Goal: Transaction & Acquisition: Purchase product/service

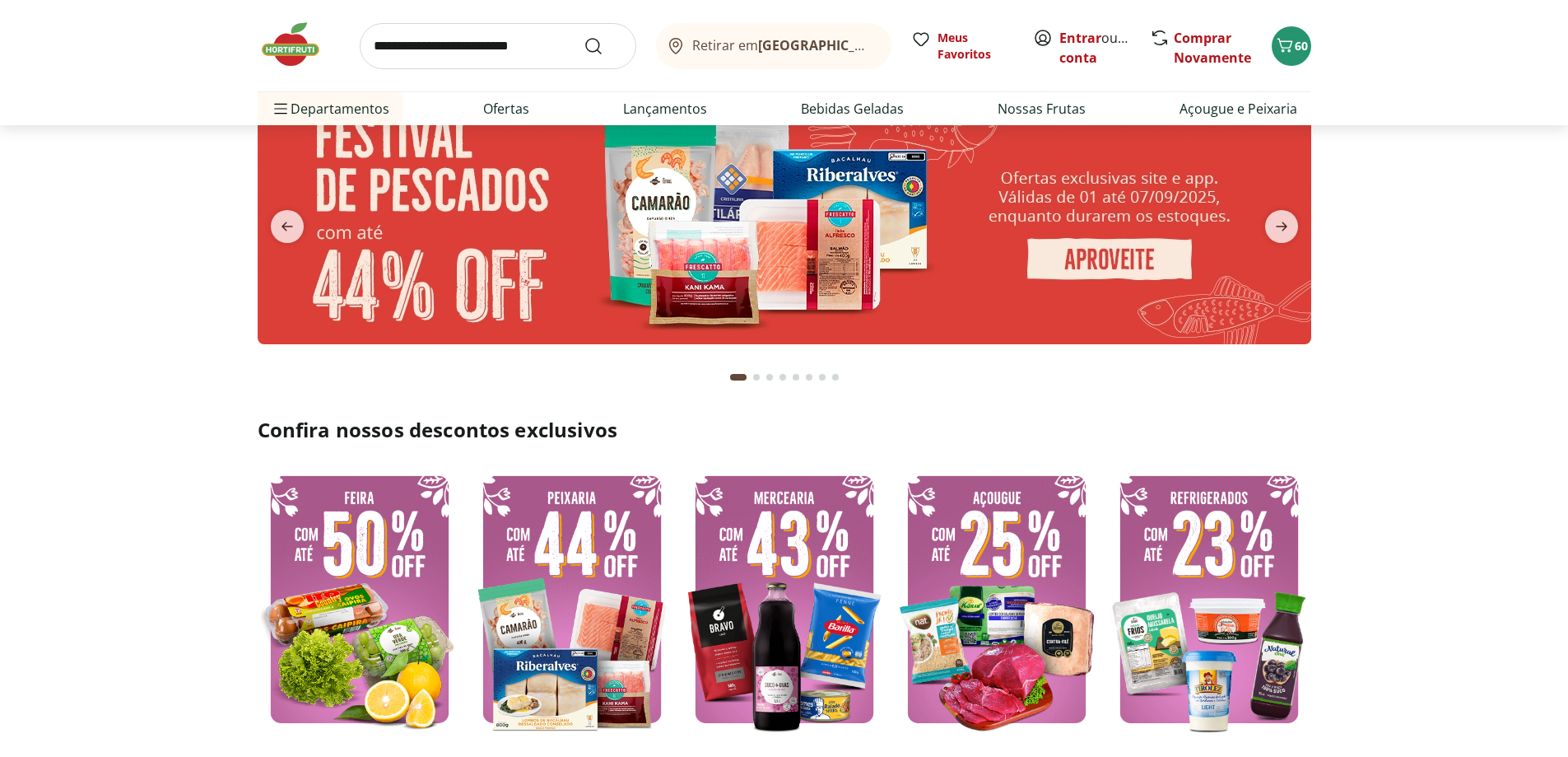
scroll to position [329, 0]
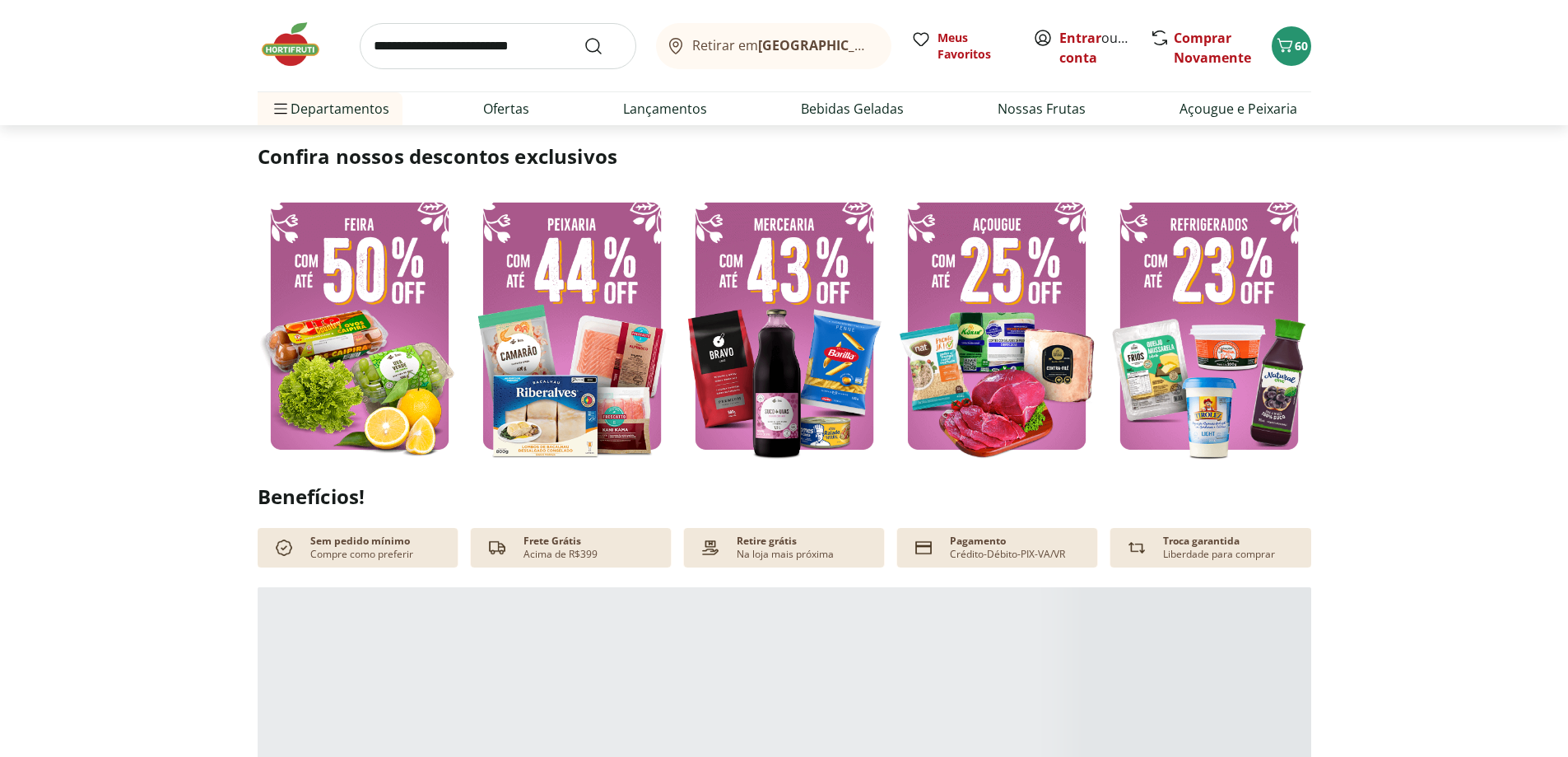
click at [341, 302] on img at bounding box center [360, 326] width 204 height 273
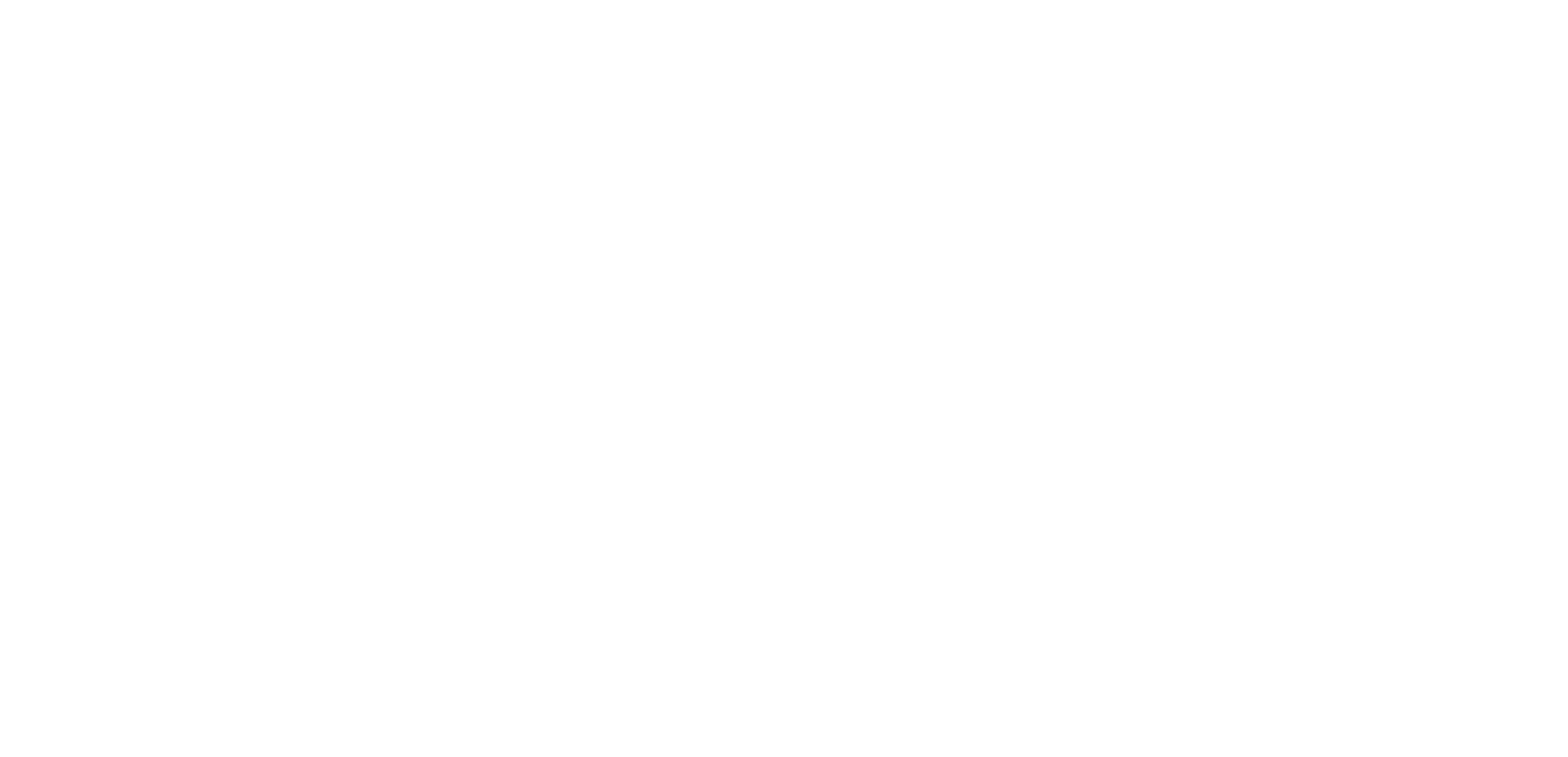
select select "**********"
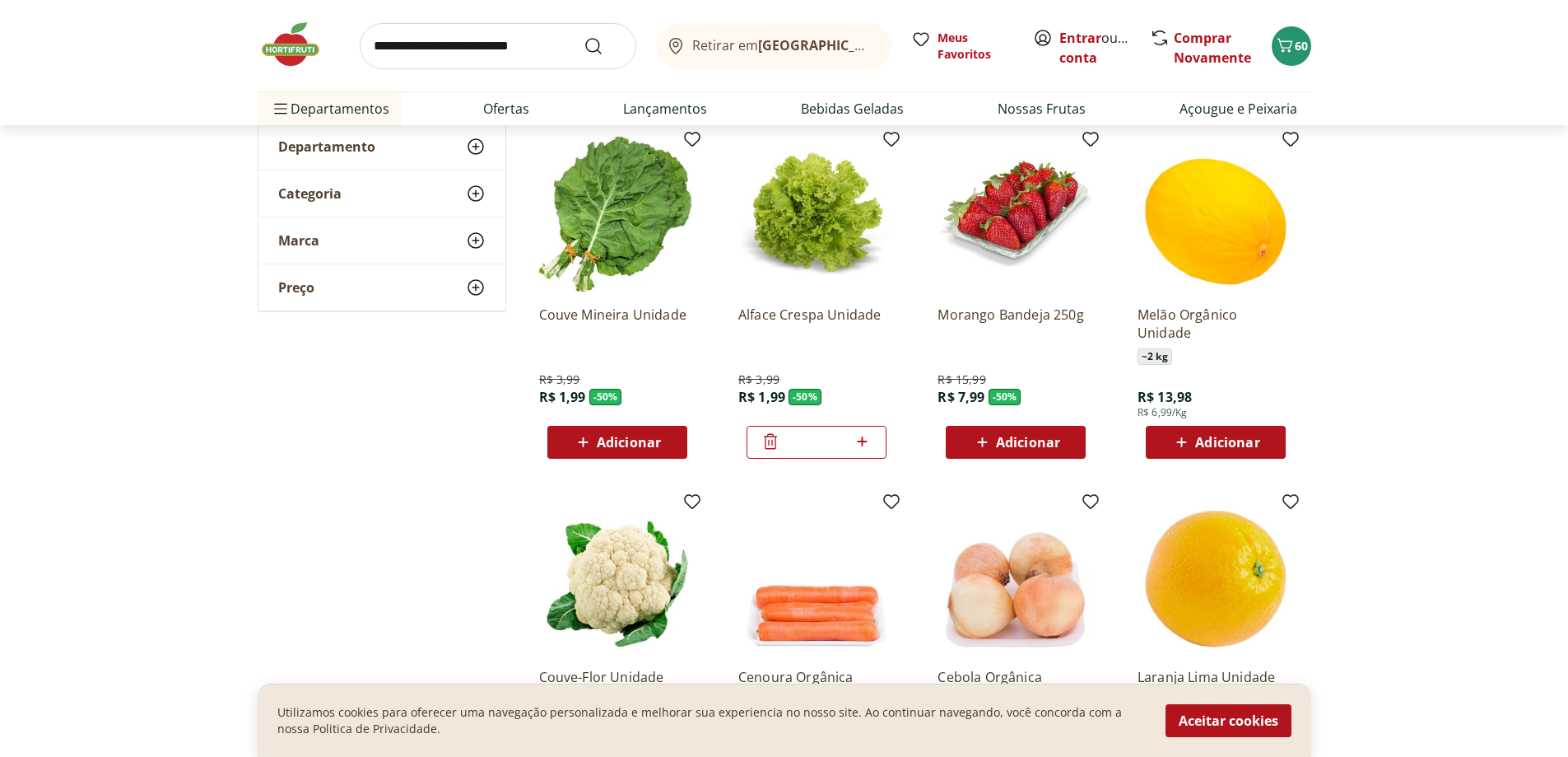
scroll to position [83, 0]
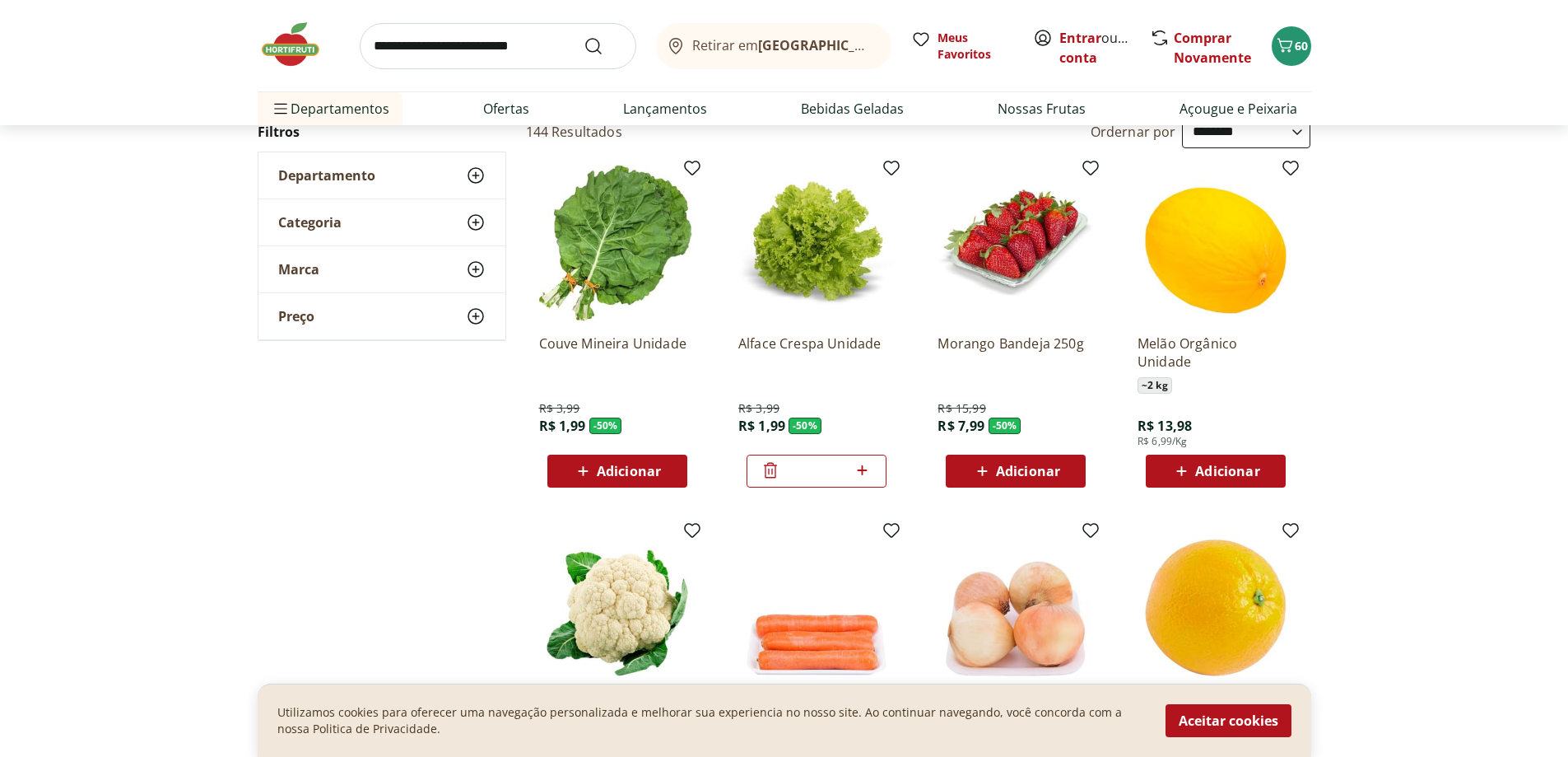
click at [1027, 475] on span "Adicionar" at bounding box center [1027, 471] width 64 height 13
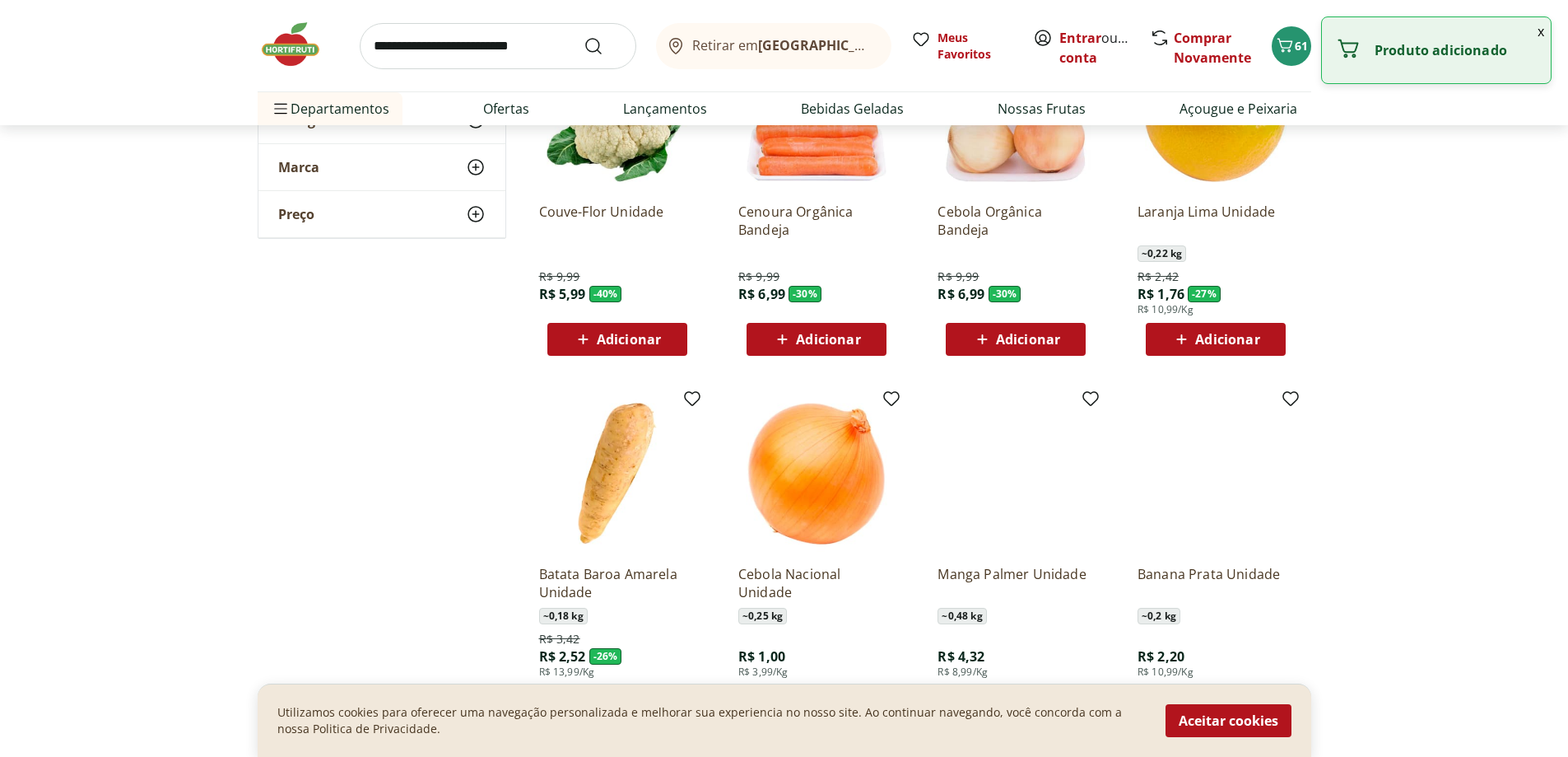
scroll to position [824, 0]
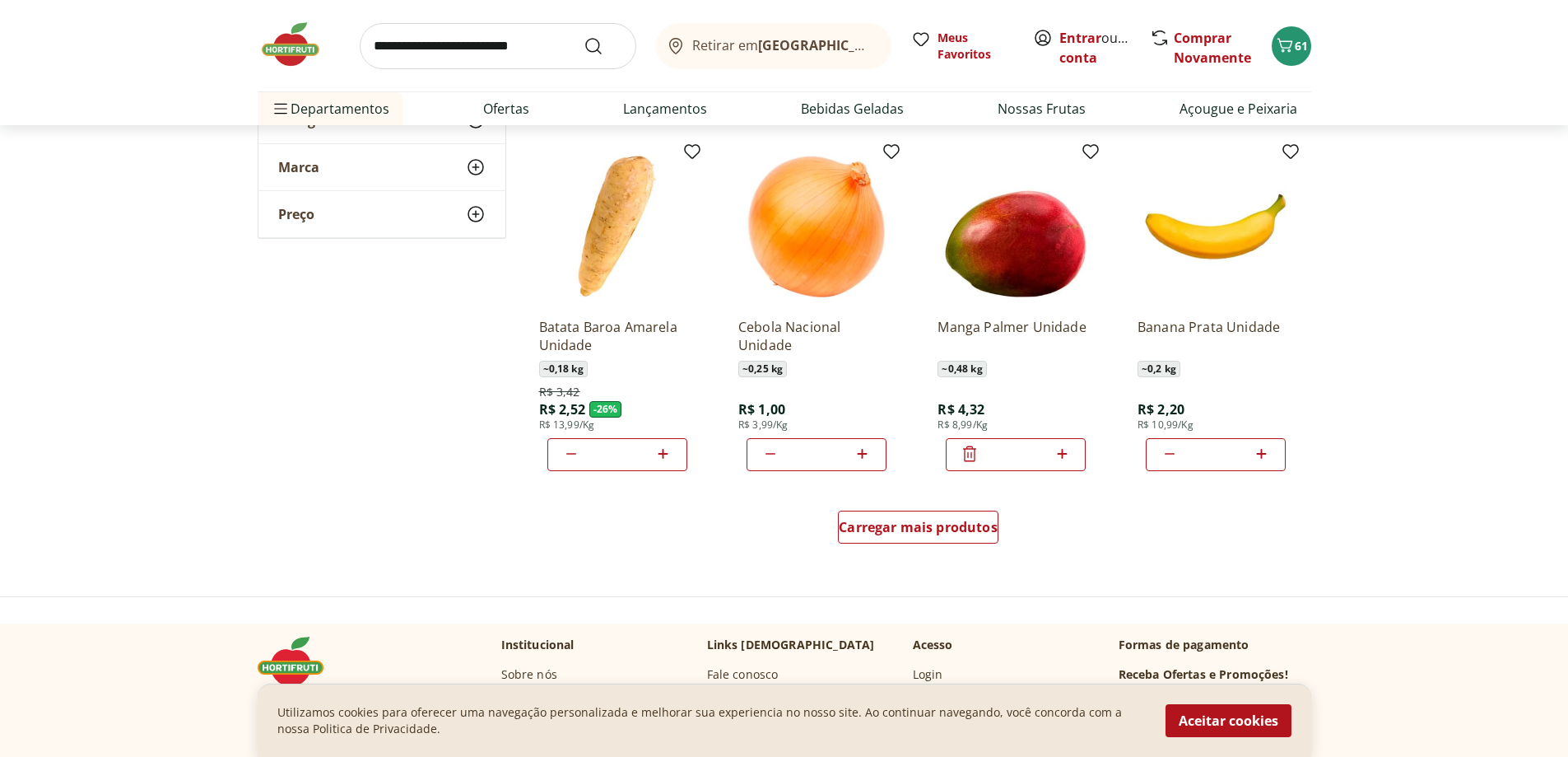
click at [665, 455] on icon at bounding box center [663, 454] width 20 height 19
type input "*"
click at [1263, 453] on icon at bounding box center [1262, 454] width 20 height 19
type input "*"
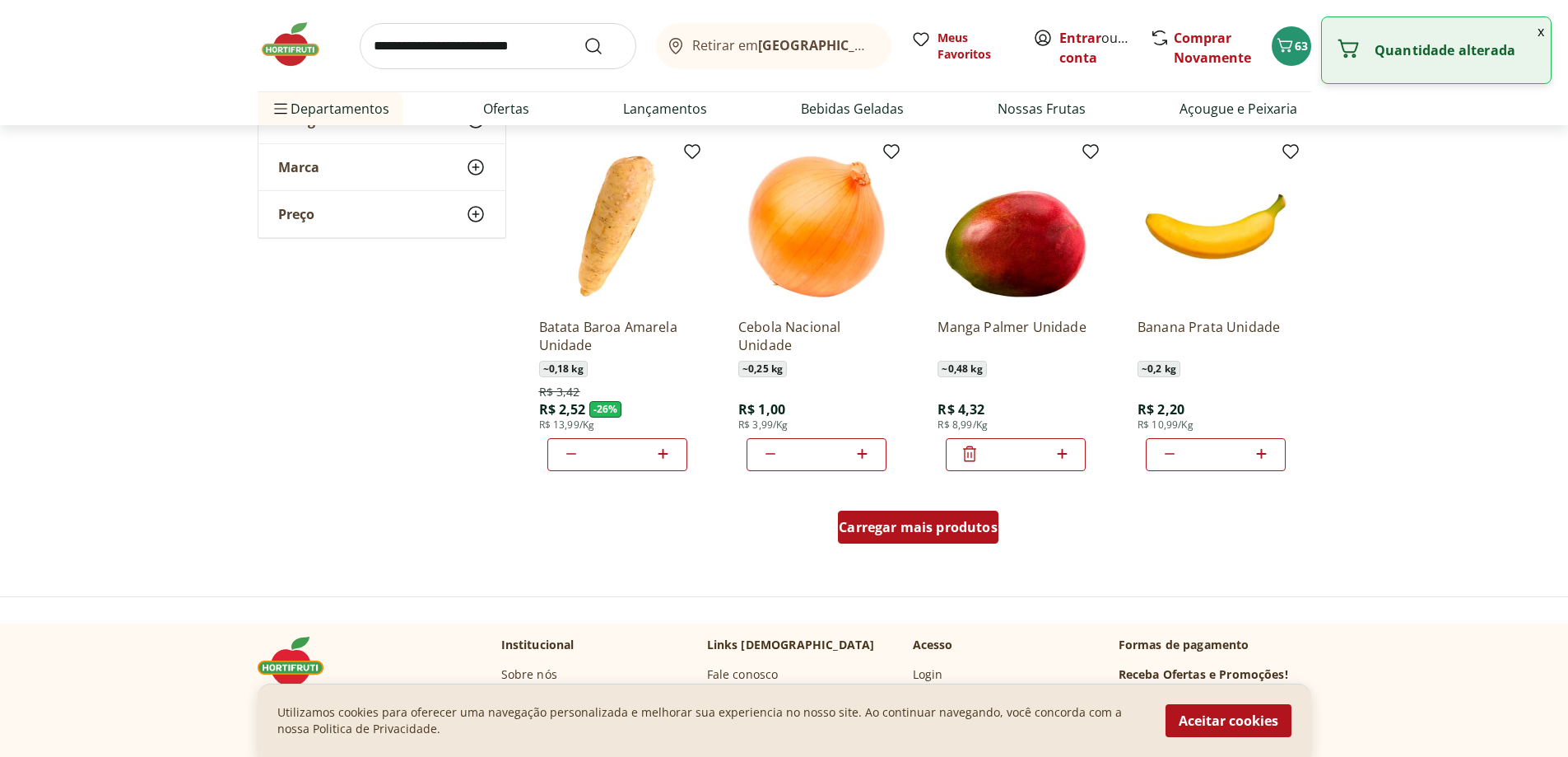
click at [899, 525] on span "Carregar mais produtos" at bounding box center [918, 527] width 159 height 13
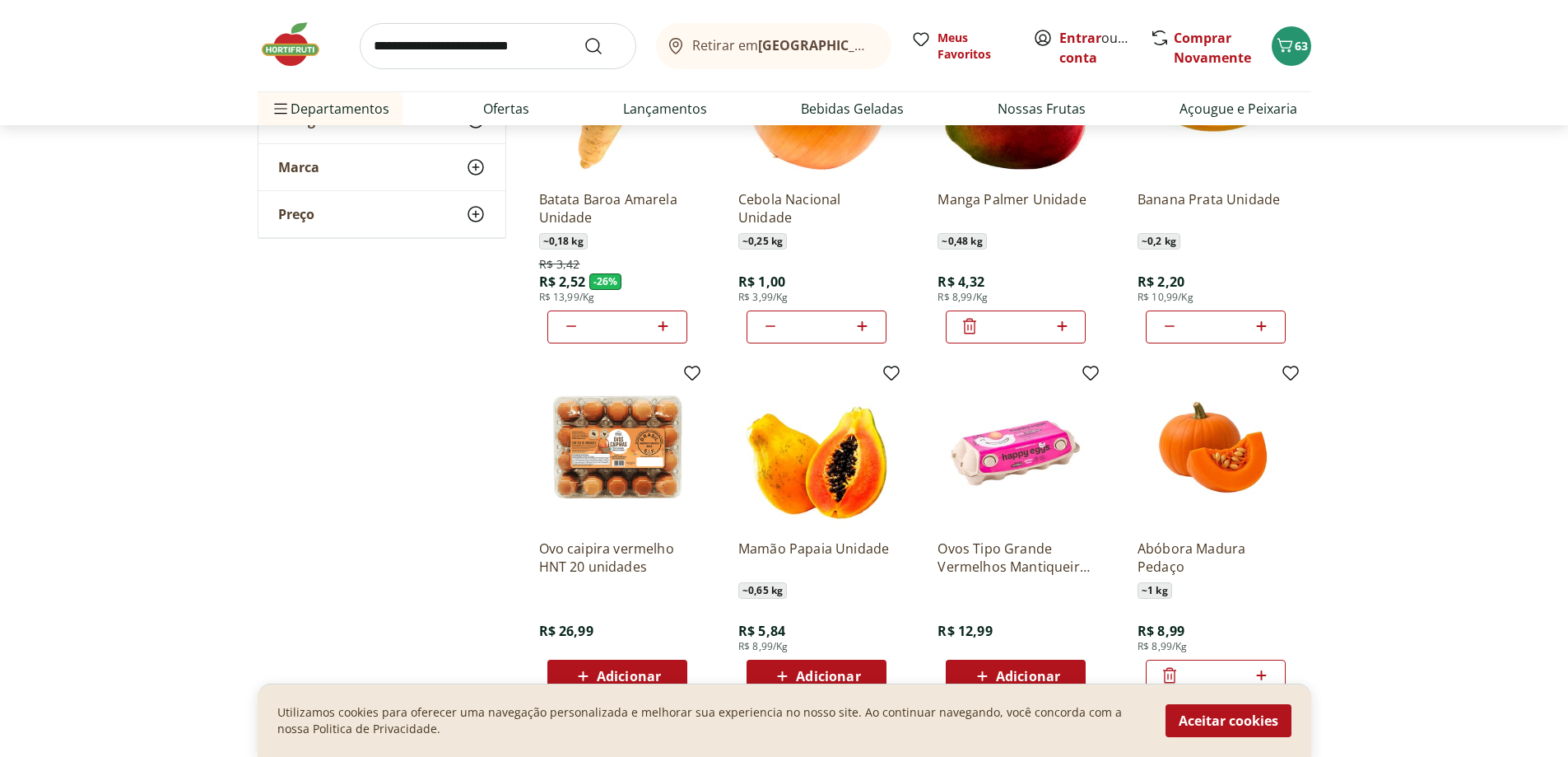
scroll to position [1153, 0]
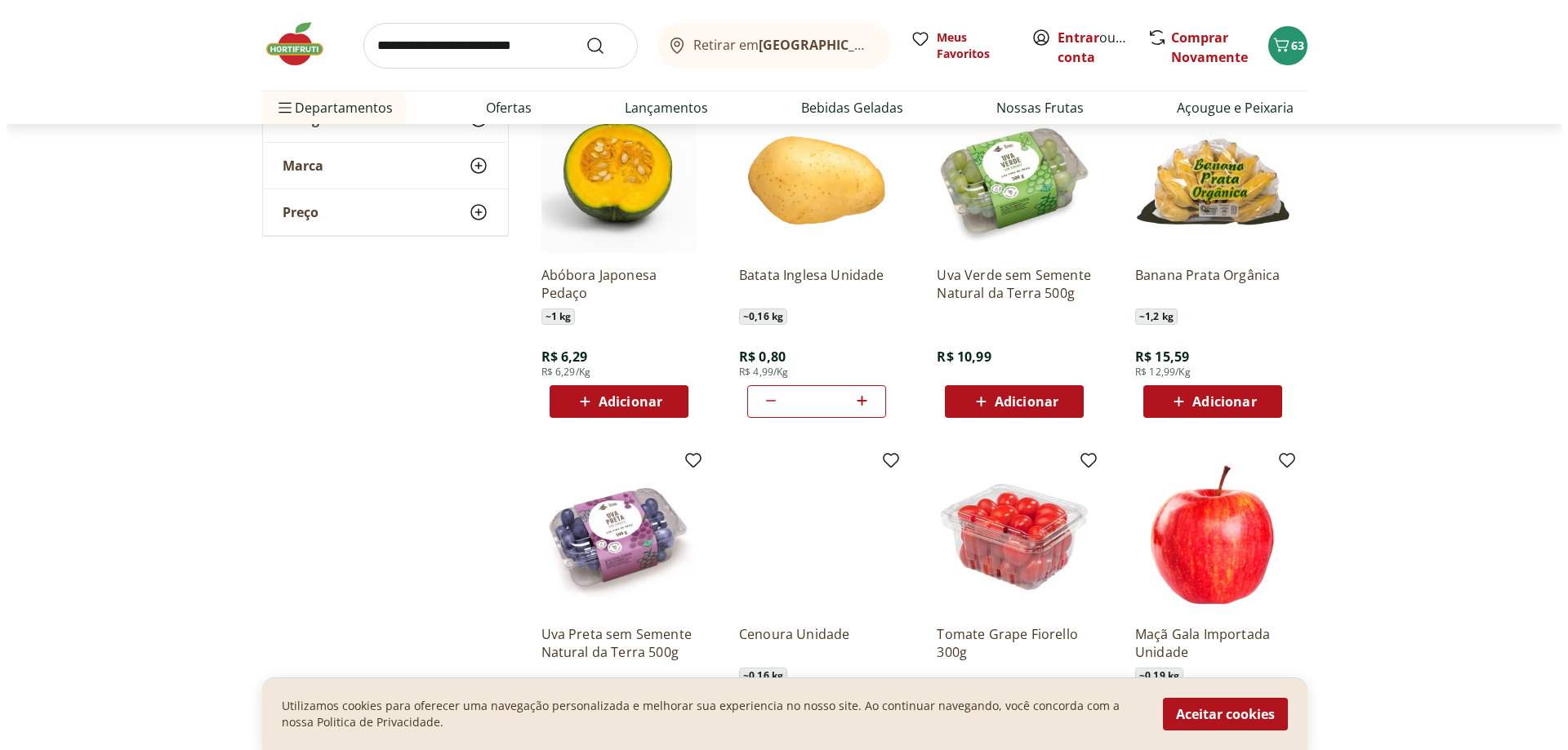
scroll to position [1632, 0]
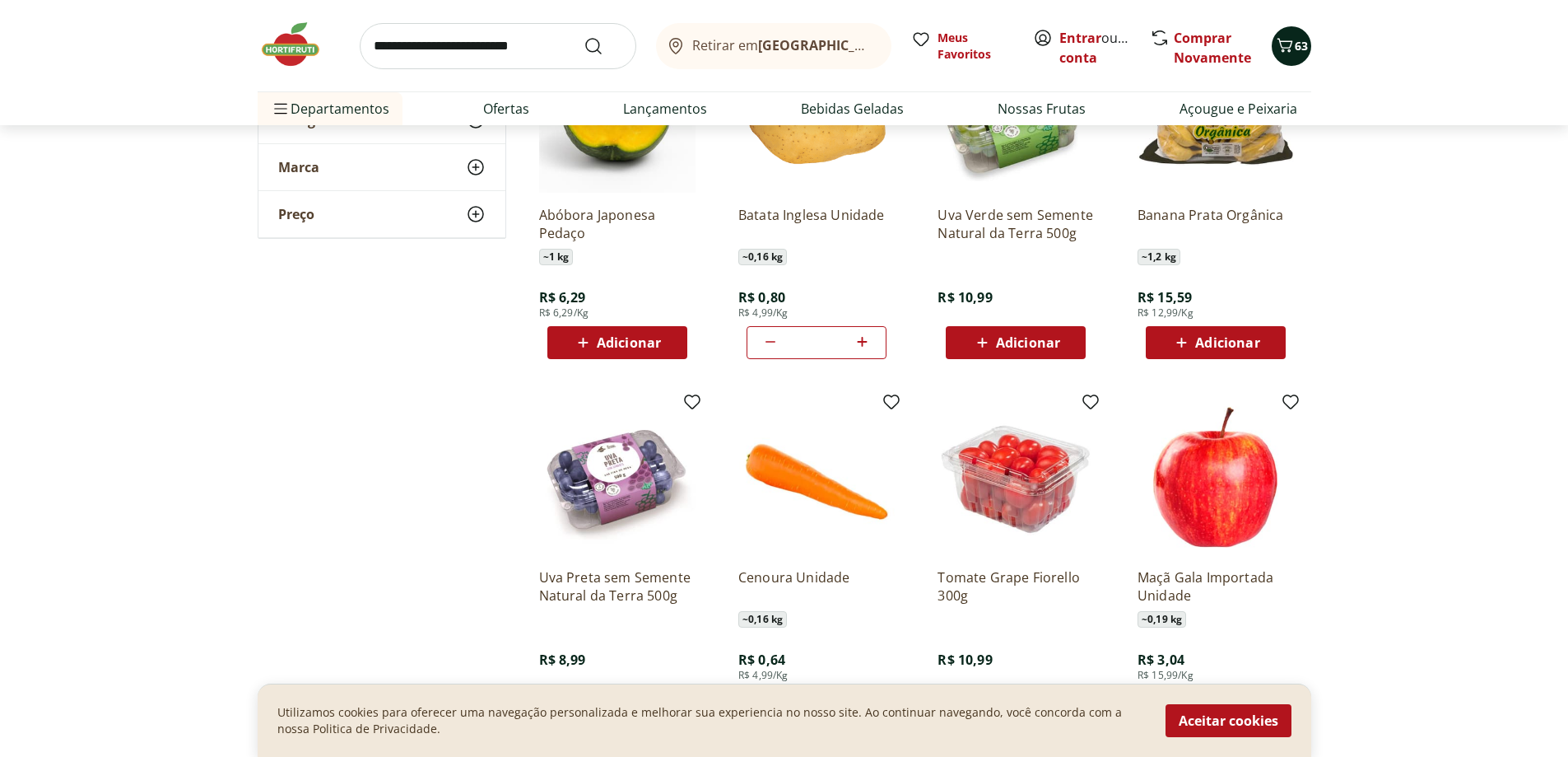
click at [1291, 48] on icon "Carrinho" at bounding box center [1284, 45] width 19 height 19
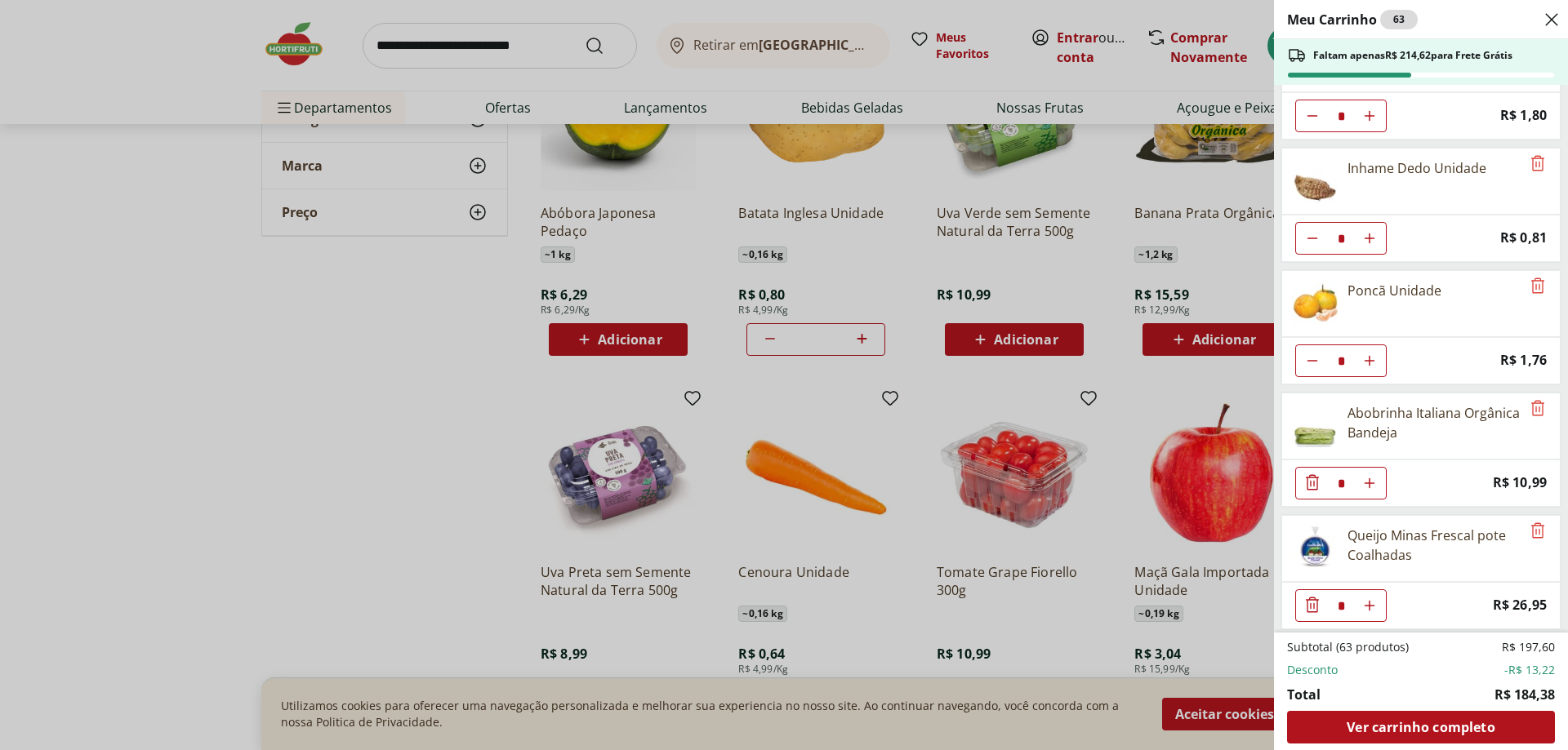
scroll to position [2040, 0]
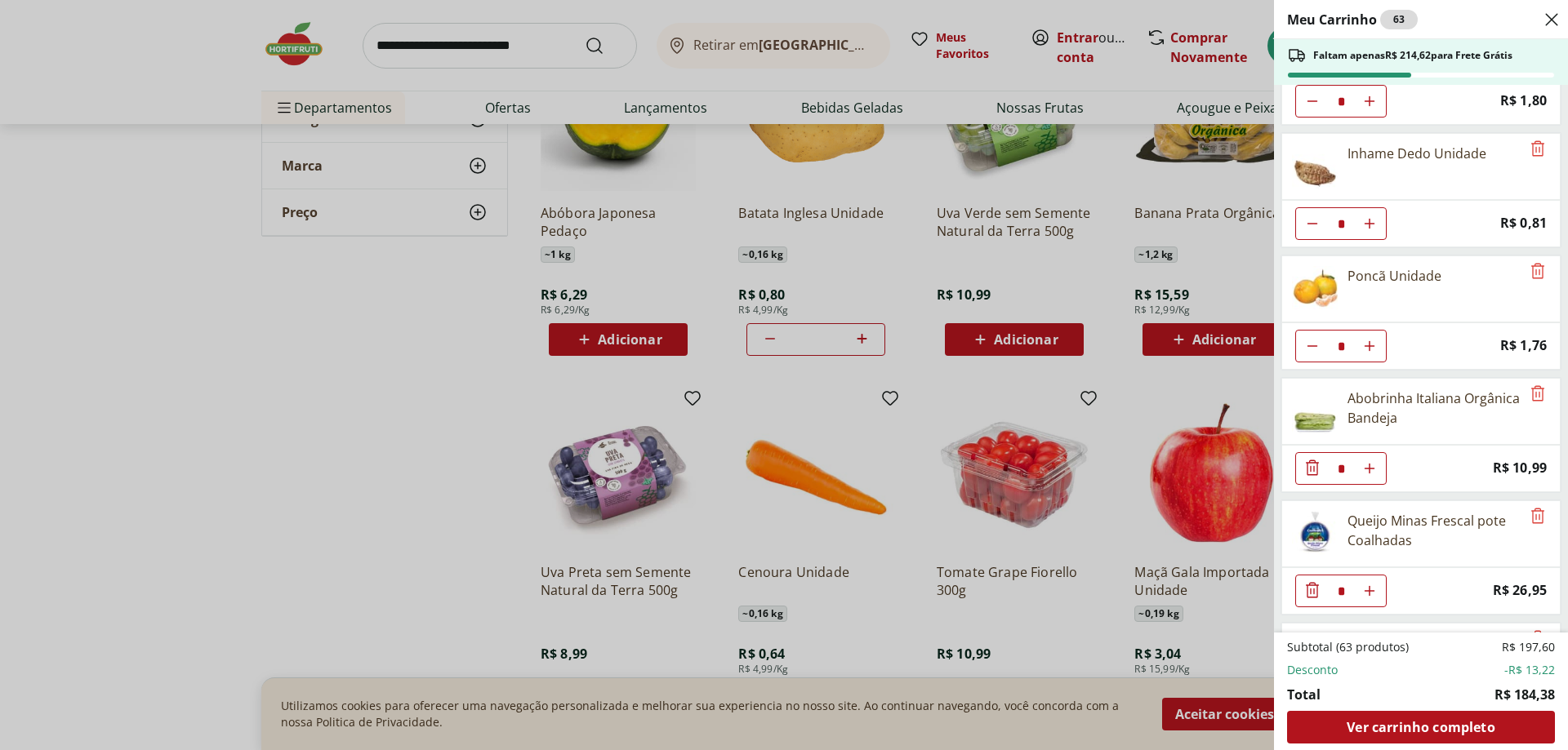
click at [1313, 224] on icon "Diminuir Quantidade" at bounding box center [1312, 223] width 13 height 13
type input "*"
click at [1313, 224] on icon "Diminuir Quantidade" at bounding box center [1311, 222] width 19 height 19
click at [1531, 146] on icon "Remove" at bounding box center [1537, 148] width 19 height 19
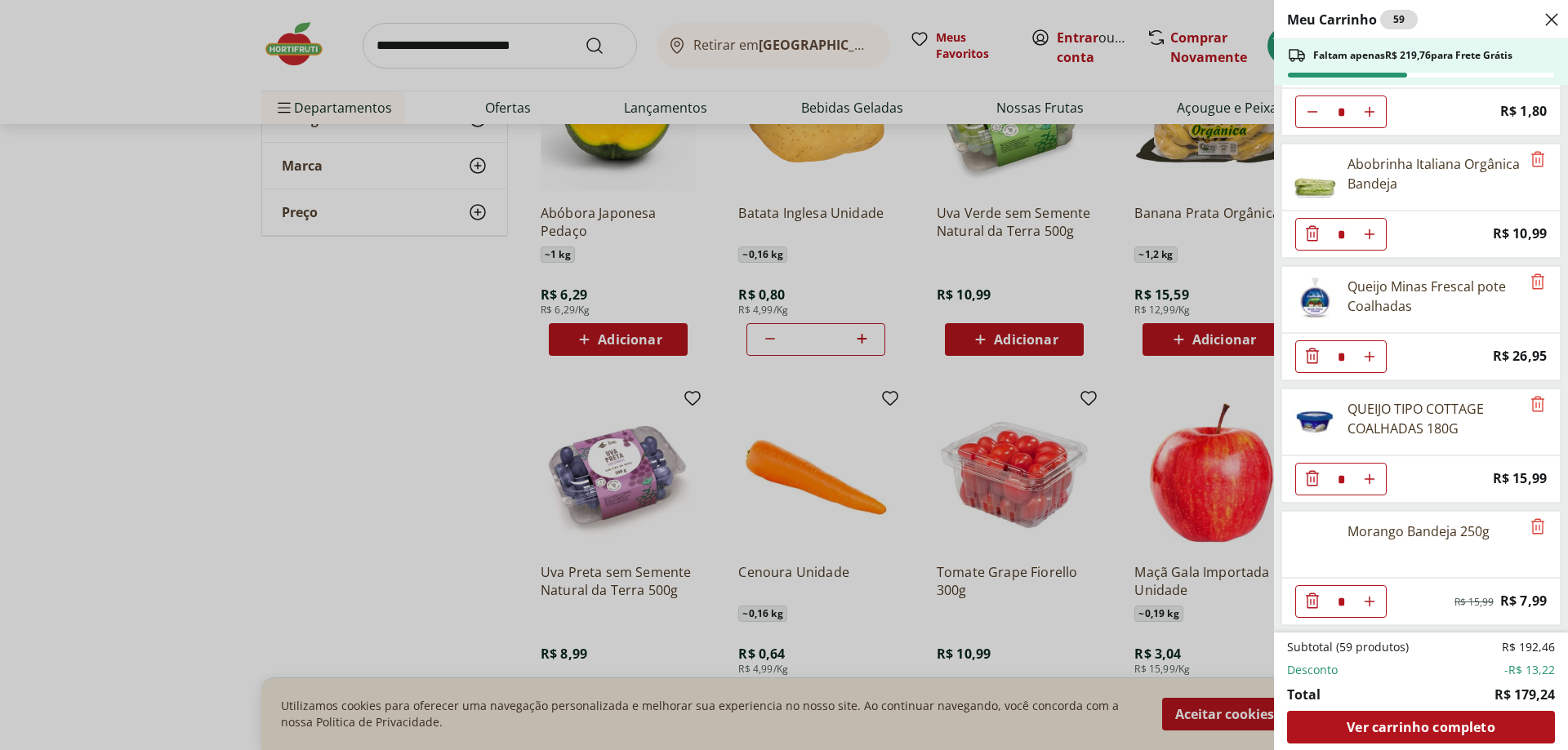
scroll to position [2029, 0]
click at [1374, 234] on use "Aumentar Quantidade" at bounding box center [1369, 234] width 13 height 13
type input "*"
click at [1528, 279] on icon "Remove" at bounding box center [1537, 281] width 19 height 19
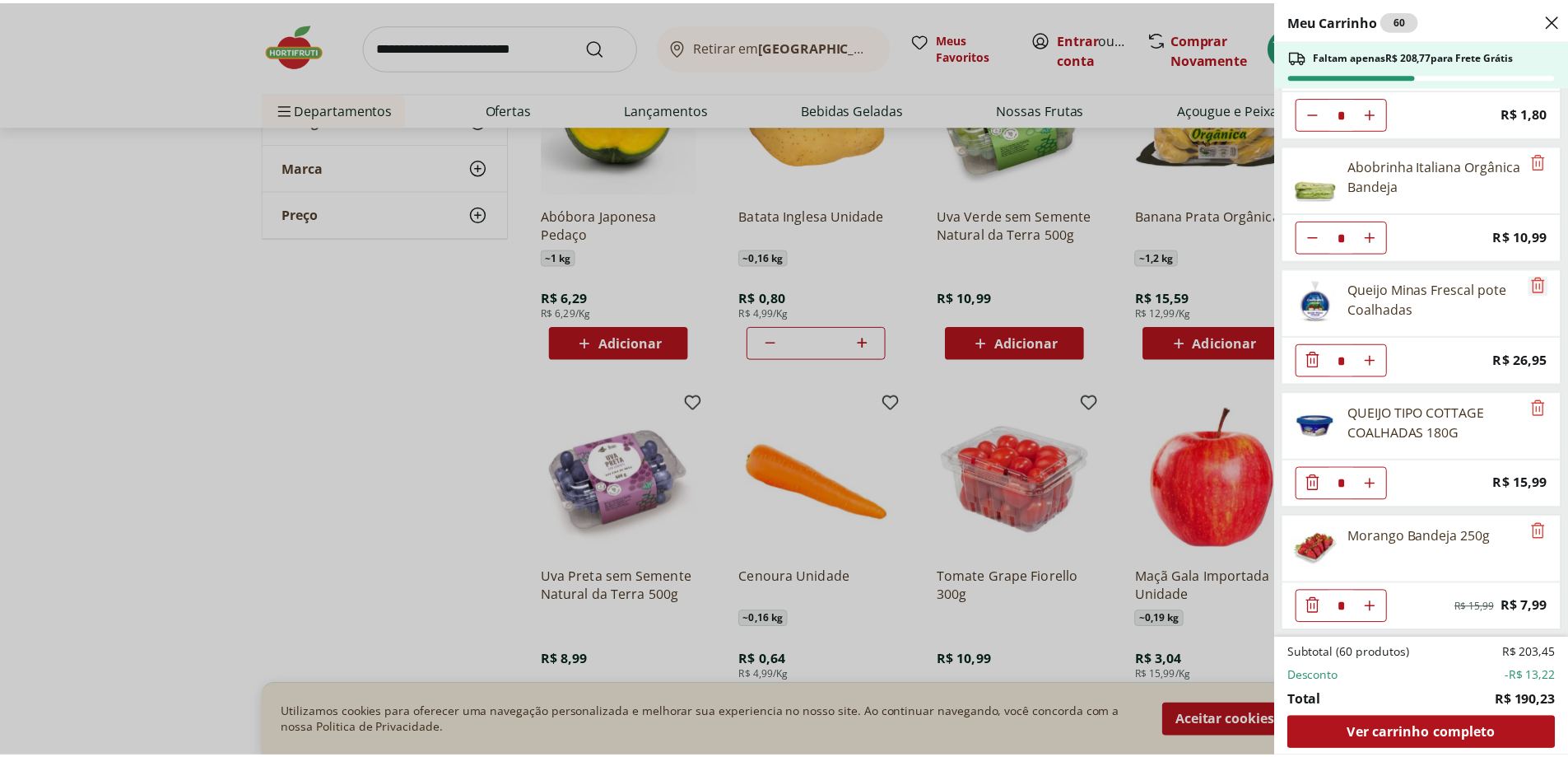
scroll to position [1925, 0]
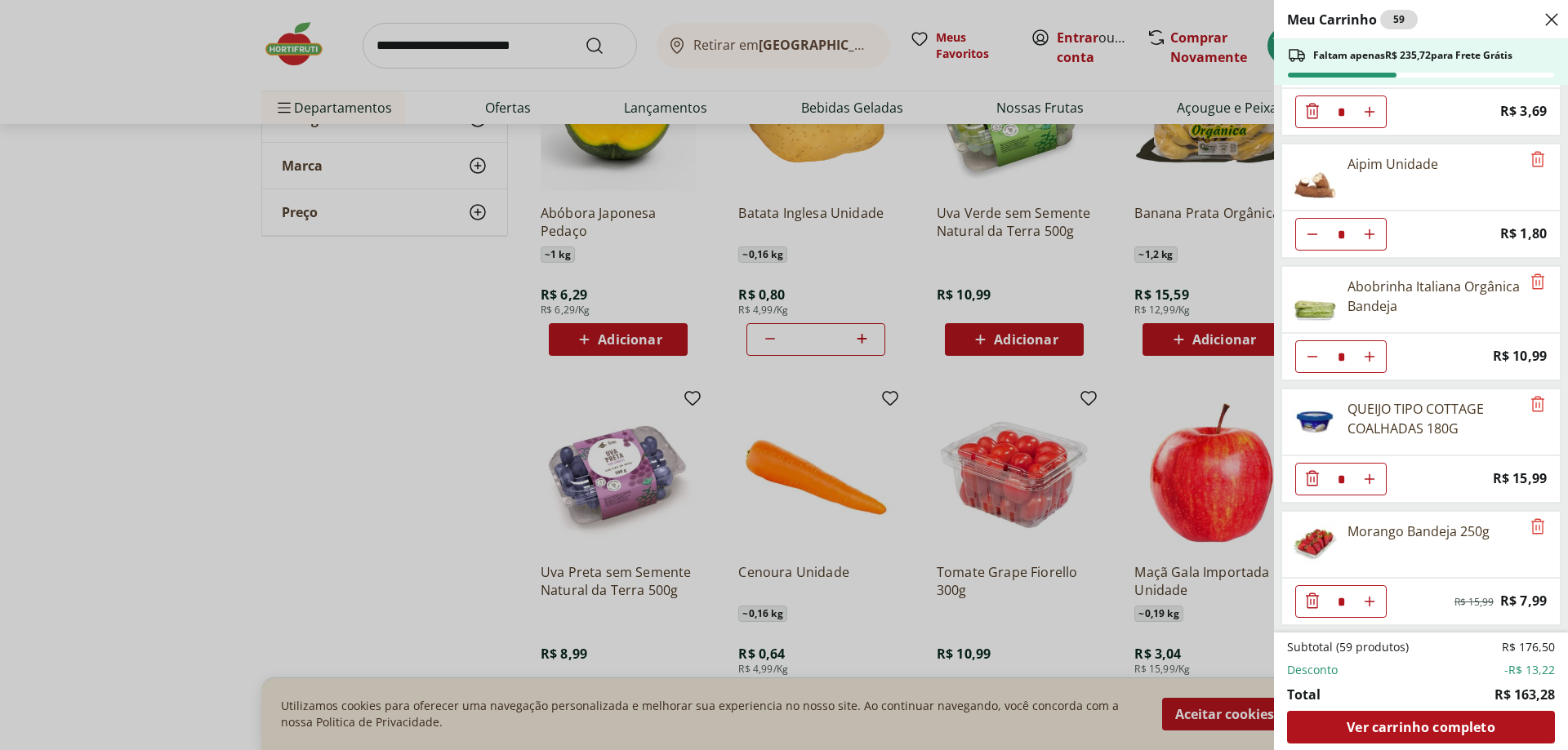
click at [278, 520] on div "Meu Carrinho 59 Faltam apenas R$ 235,72 para Frete Grátis Cebola Nacional Unida…" at bounding box center [784, 375] width 1568 height 750
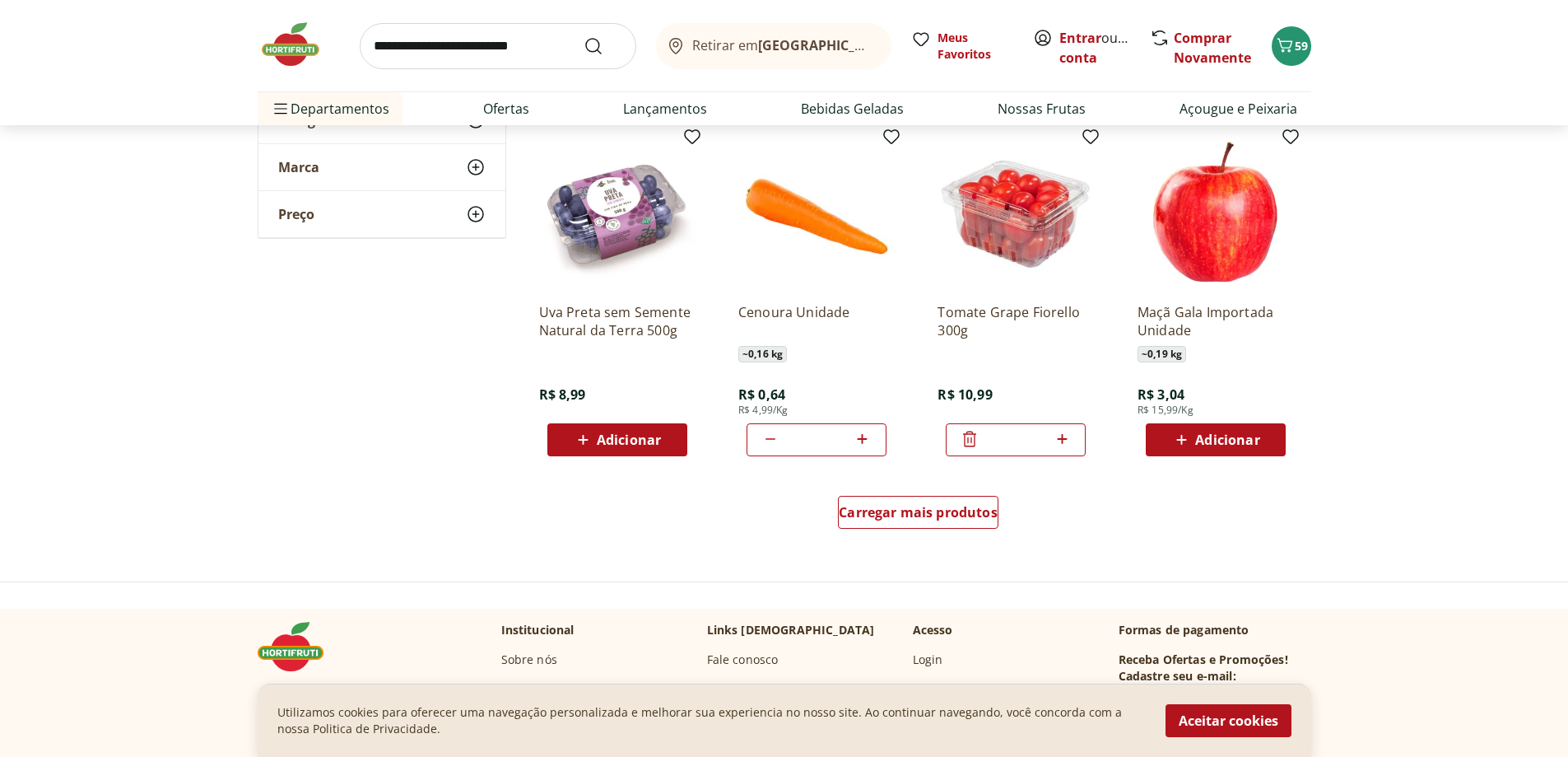
scroll to position [1977, 0]
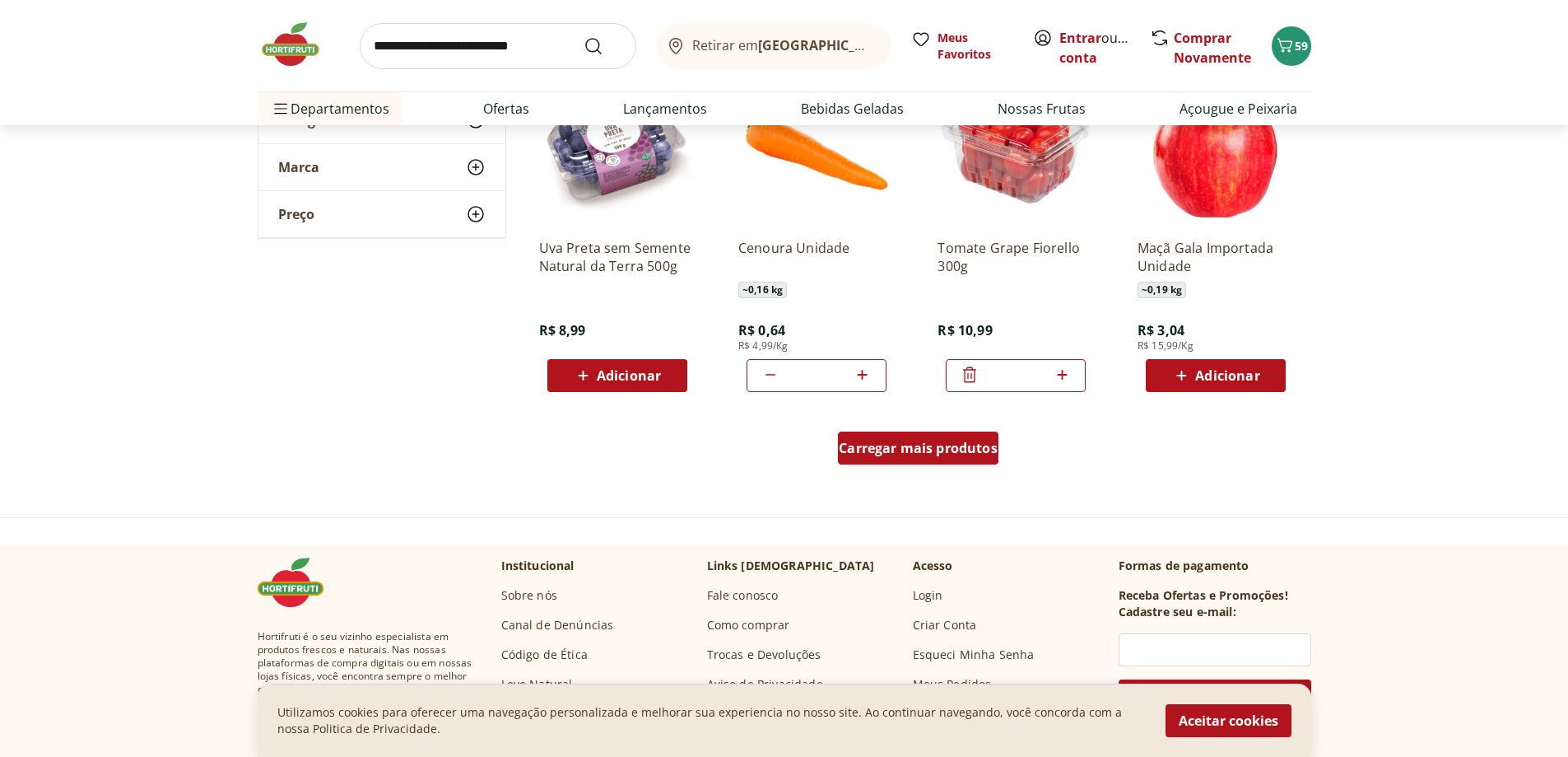
click at [954, 455] on span "Carregar mais produtos" at bounding box center [918, 448] width 159 height 13
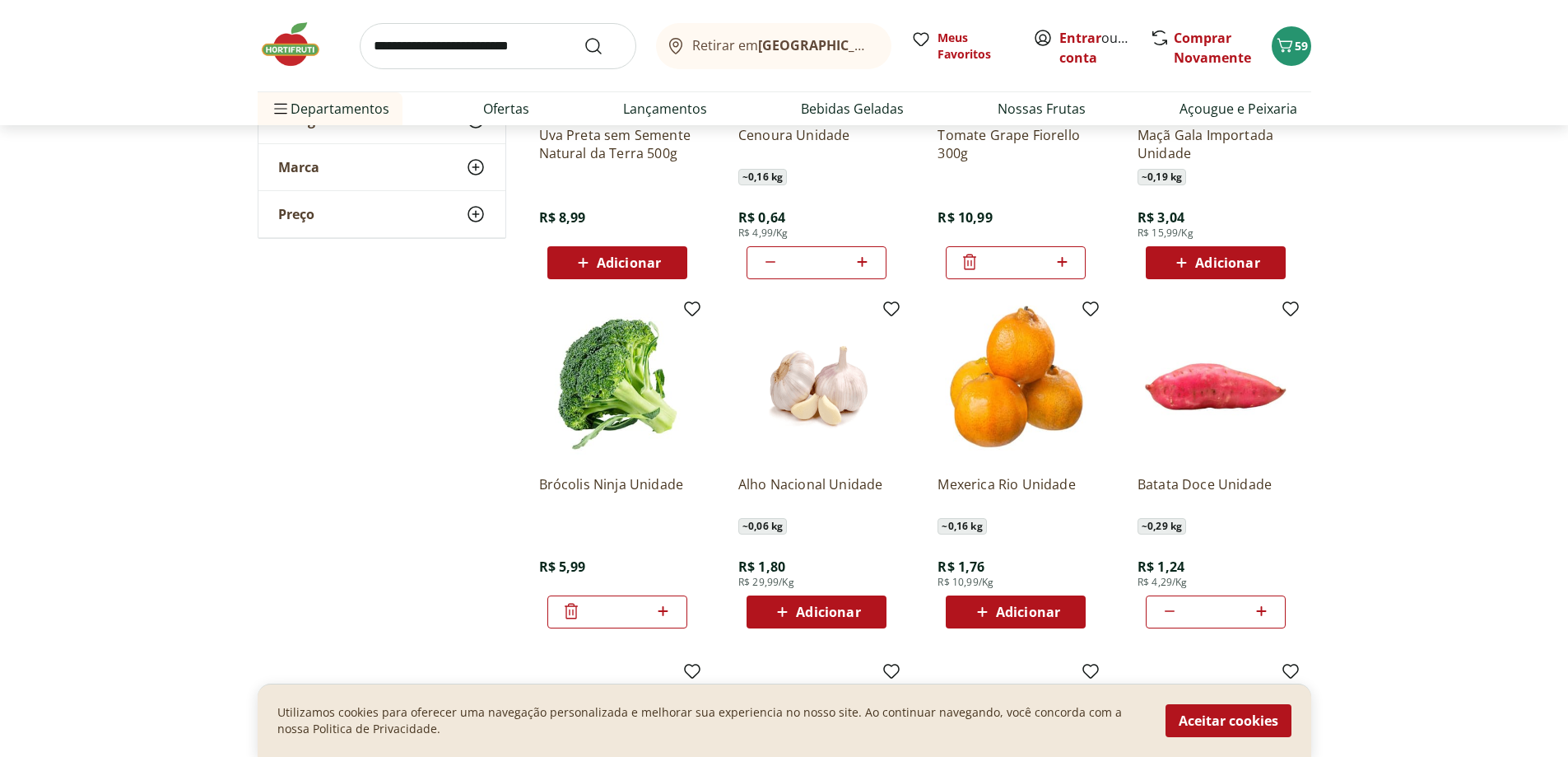
scroll to position [2306, 0]
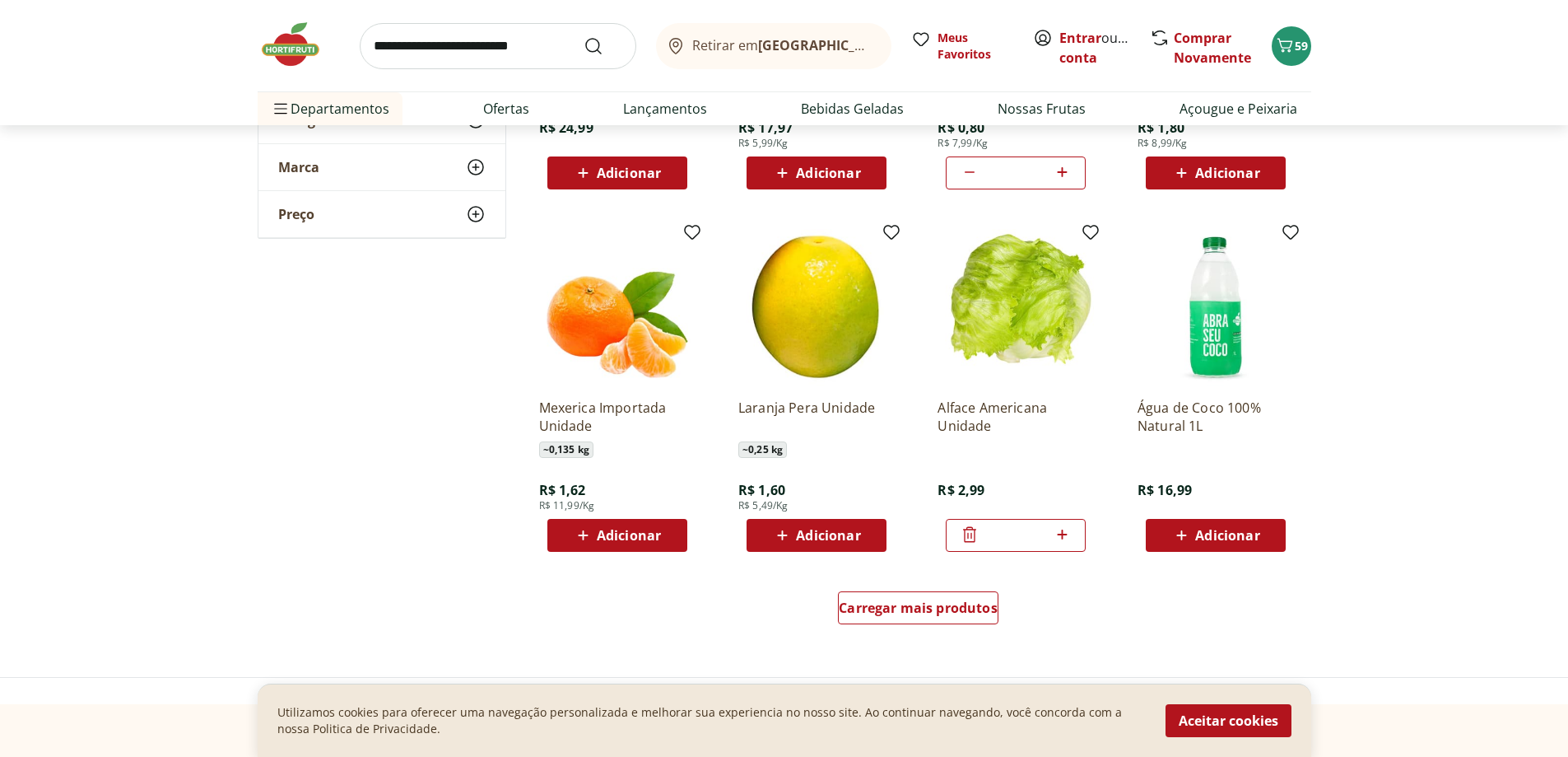
scroll to position [2883, 0]
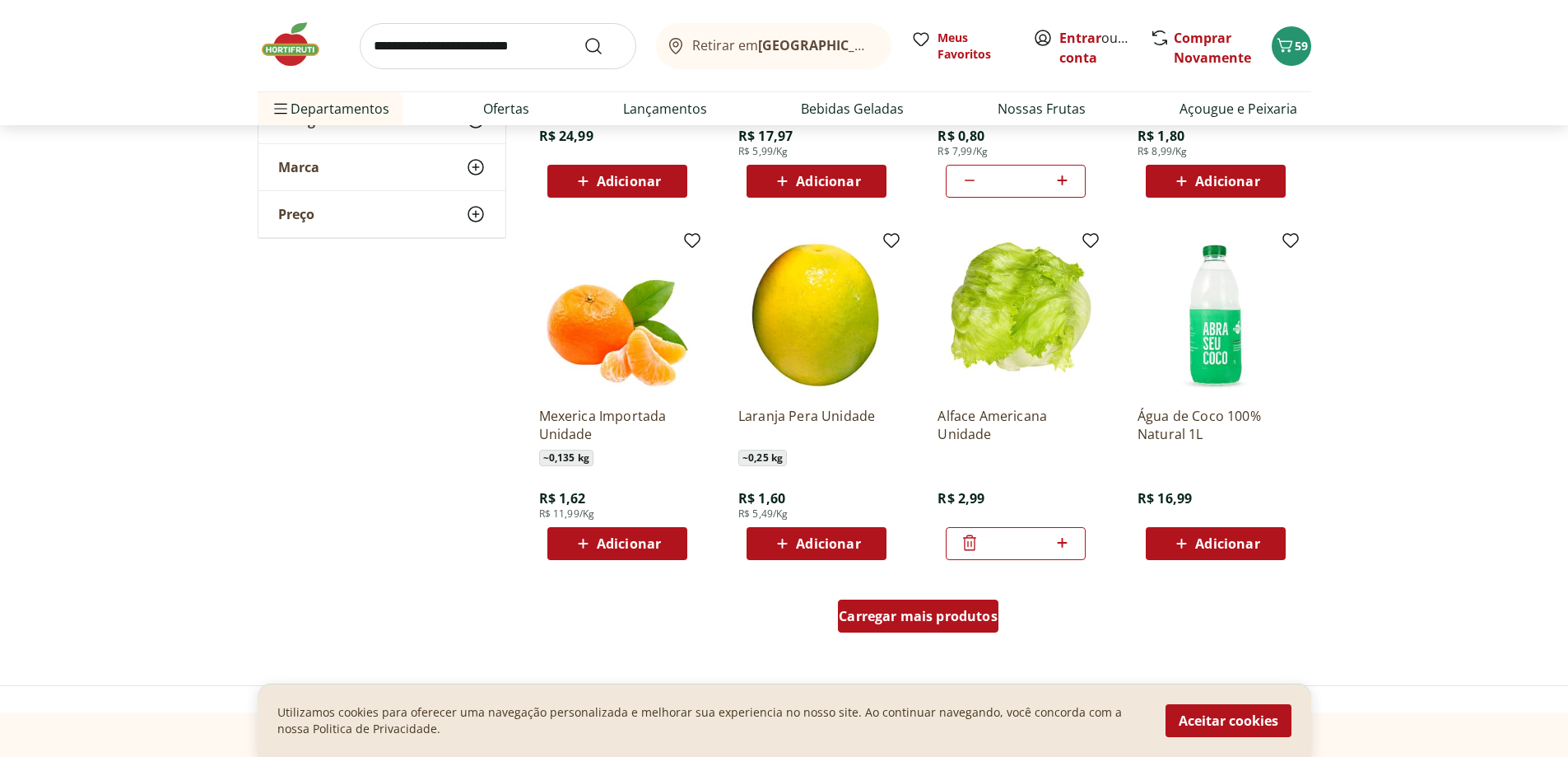
click at [965, 611] on span "Carregar mais produtos" at bounding box center [918, 616] width 159 height 13
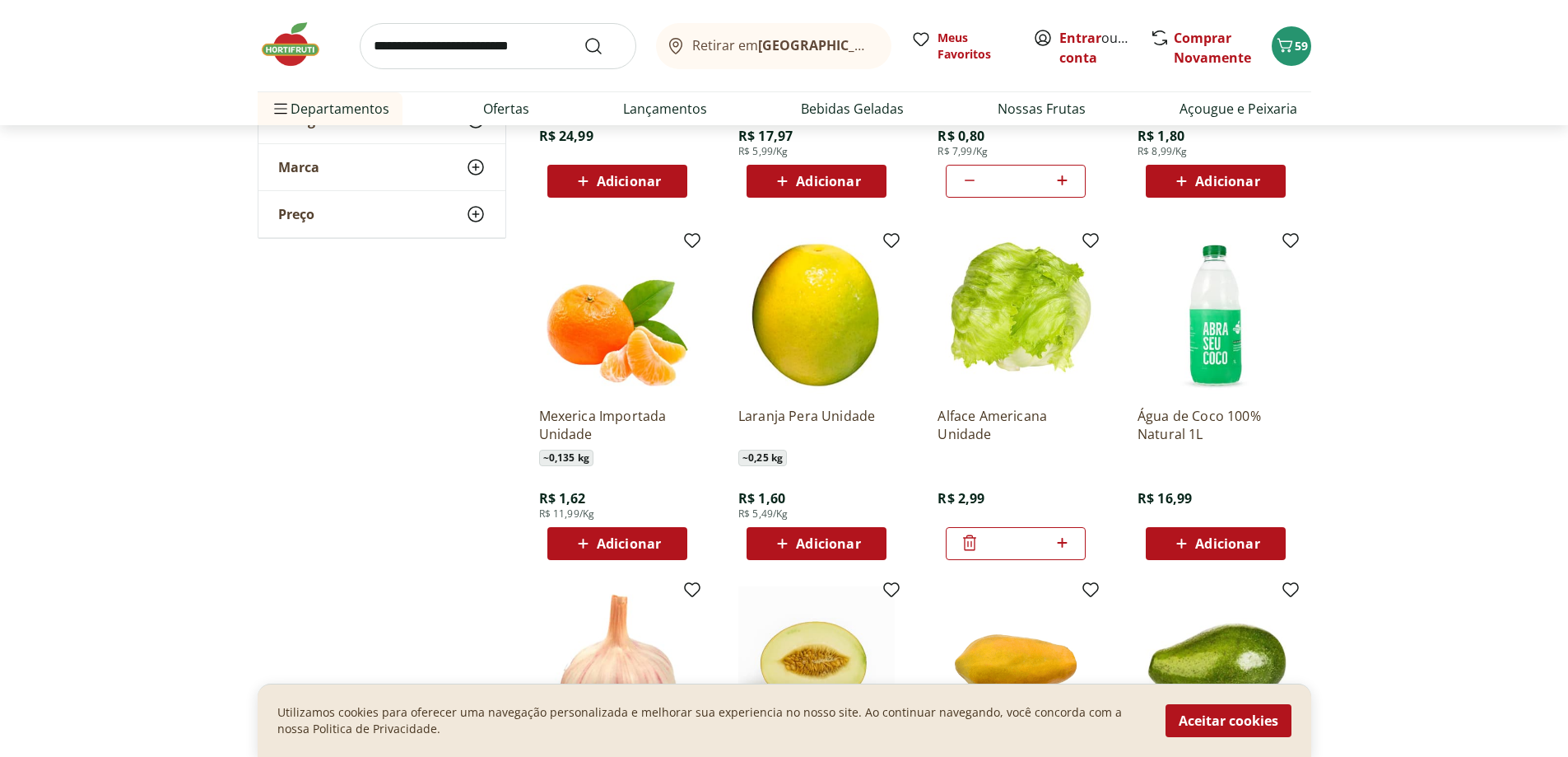
type input "*"
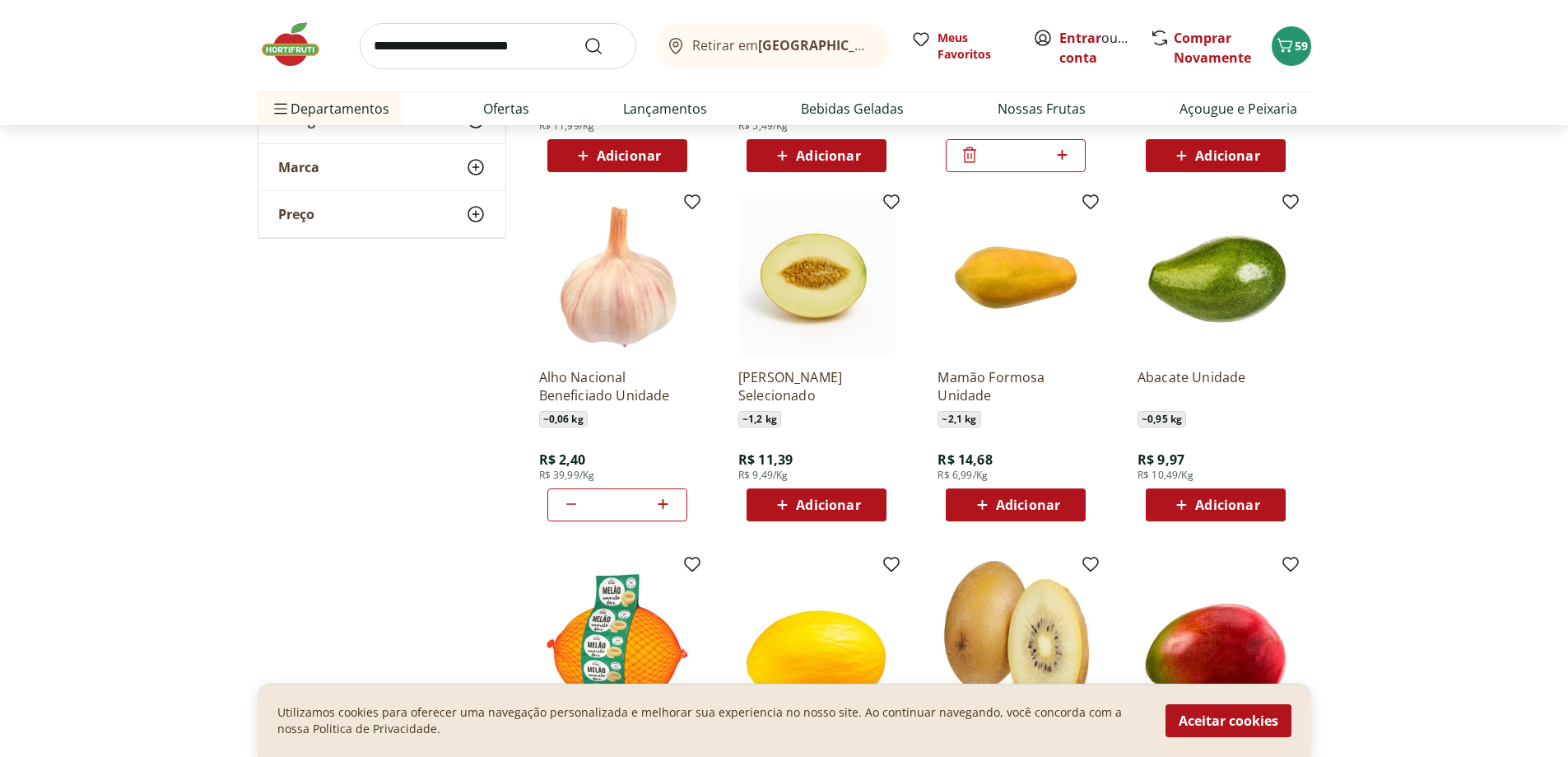
scroll to position [3294, 0]
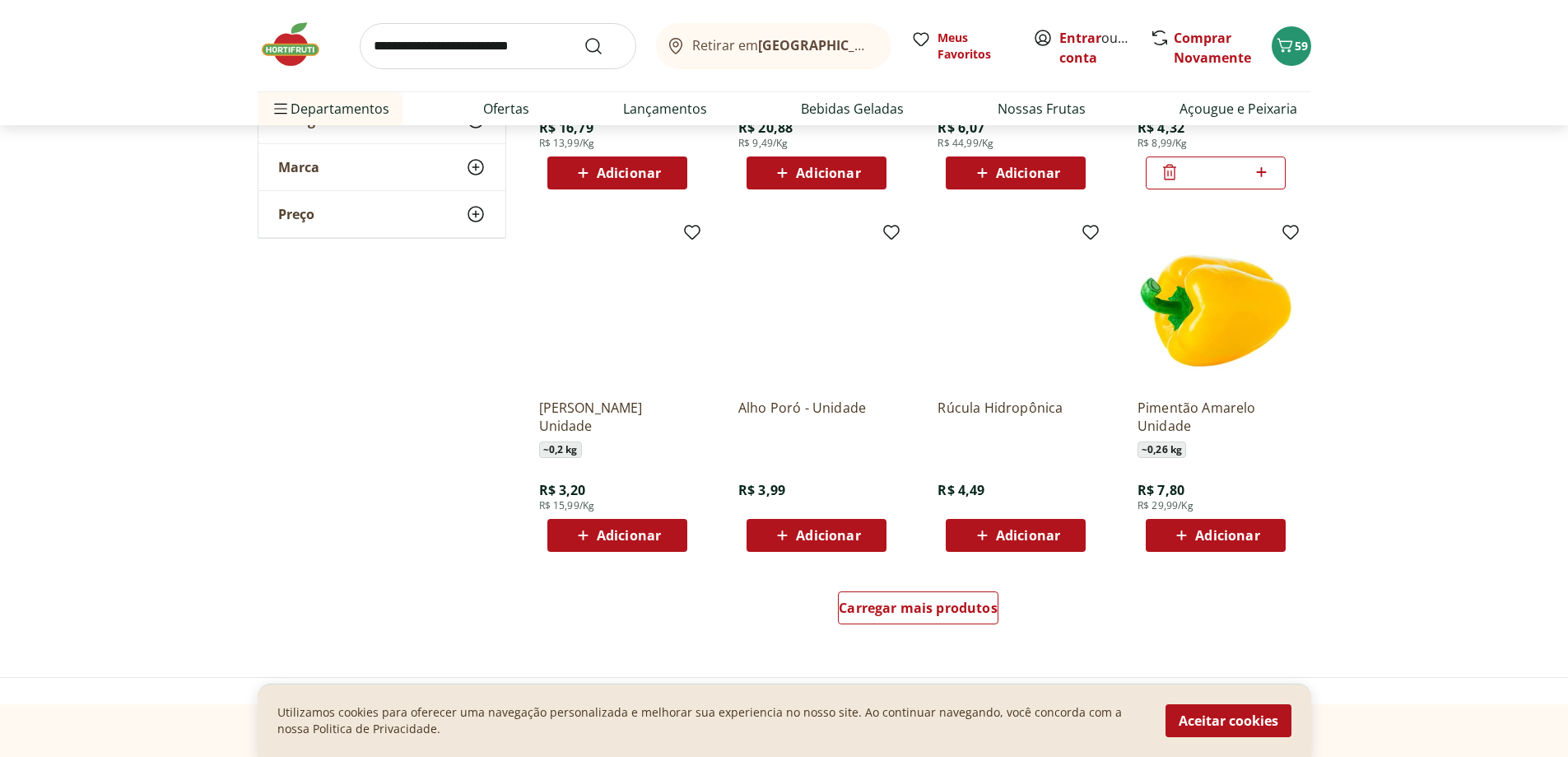
scroll to position [4201, 0]
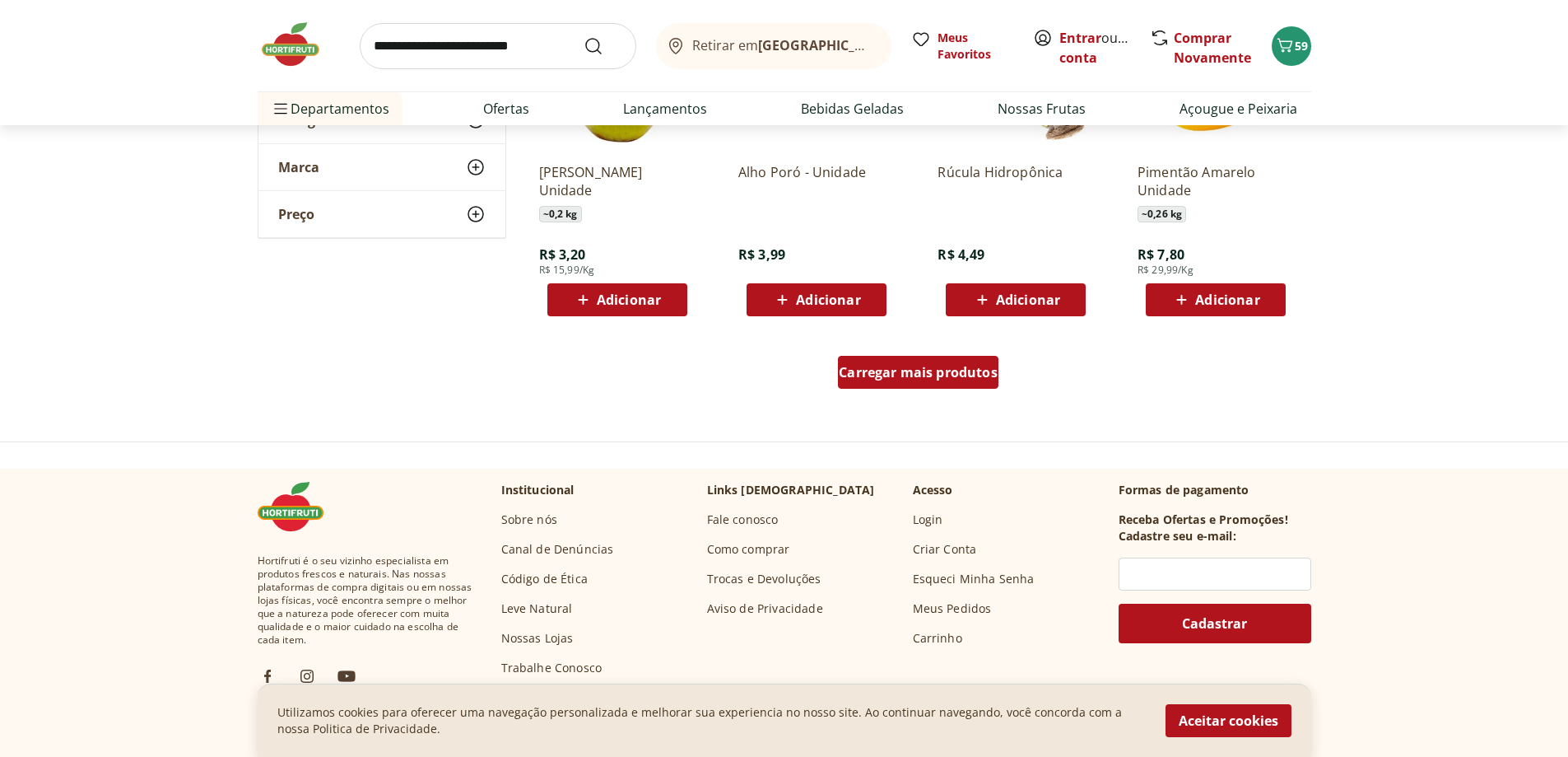
click at [906, 363] on div "Carregar mais produtos" at bounding box center [918, 373] width 160 height 33
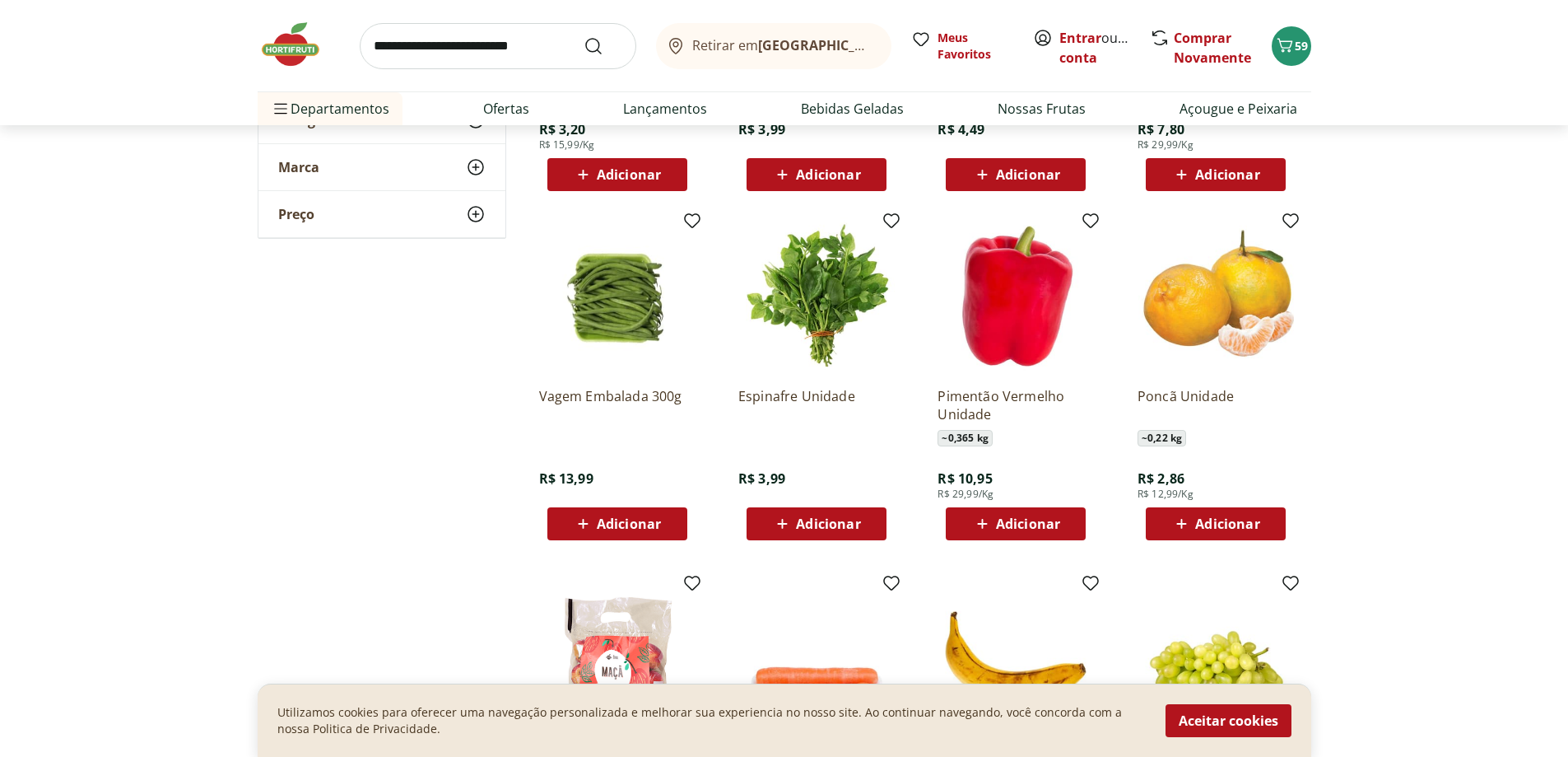
scroll to position [4447, 0]
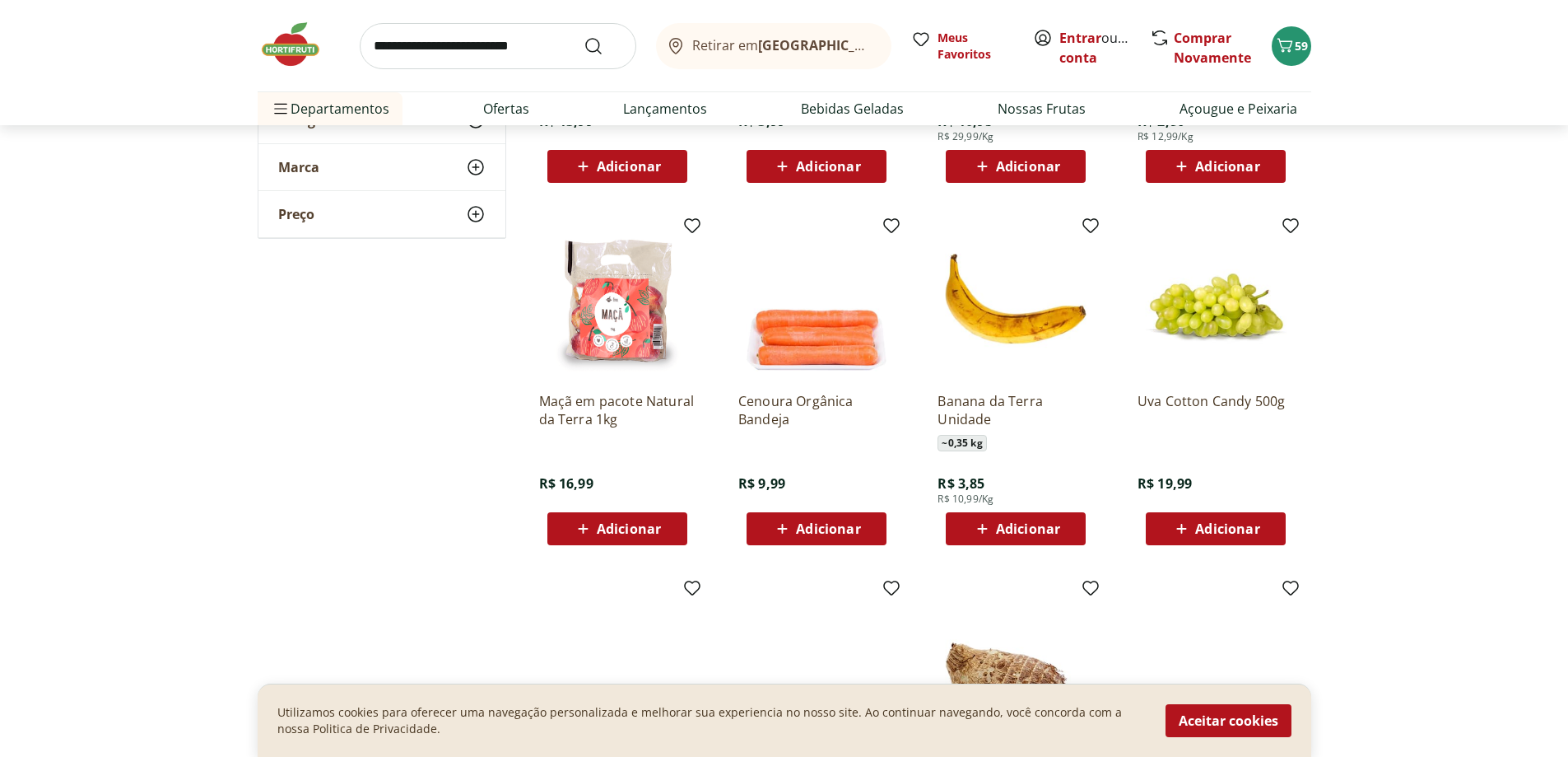
scroll to position [4695, 0]
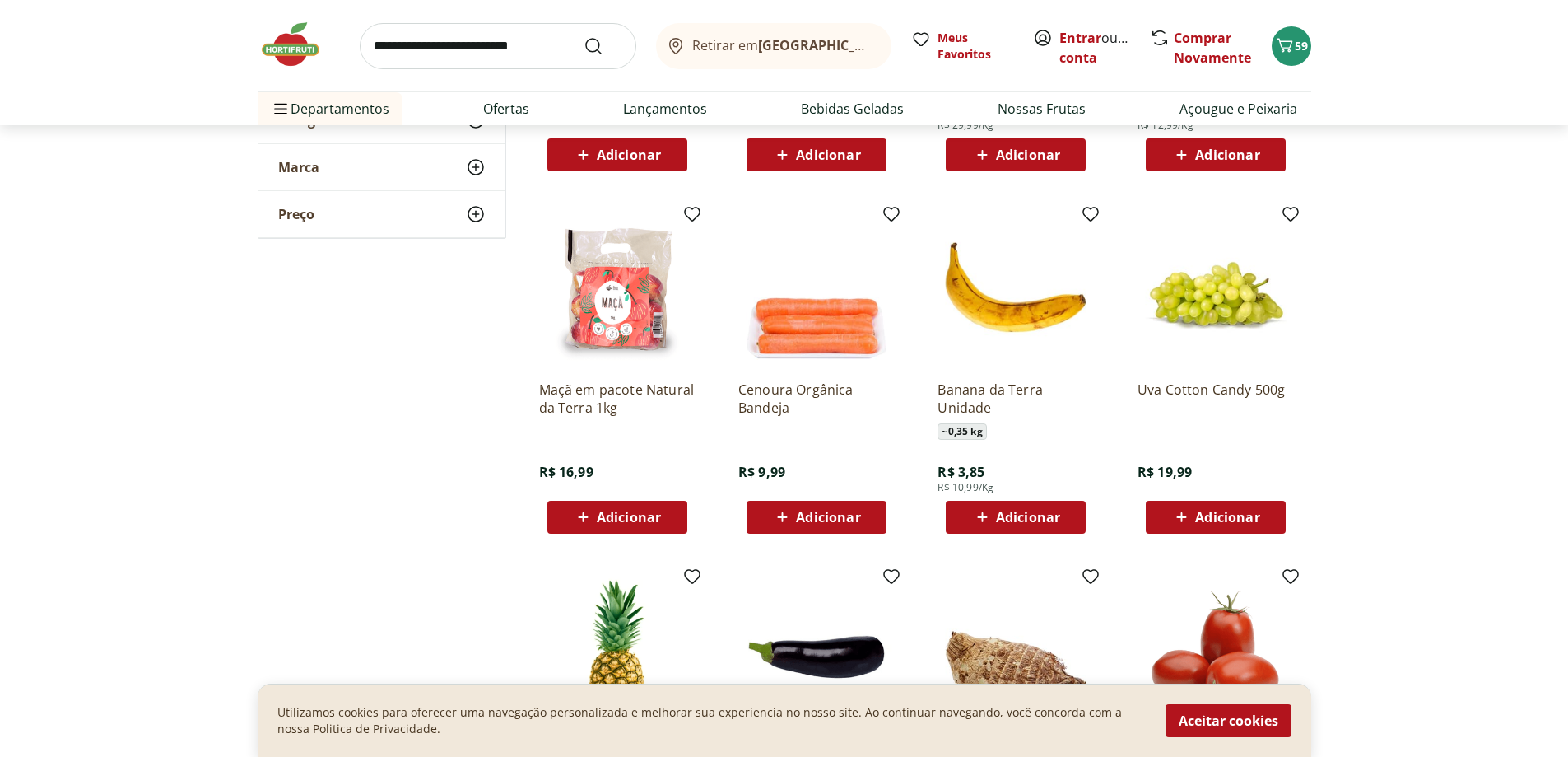
click at [1036, 519] on span "Adicionar" at bounding box center [1027, 517] width 64 height 13
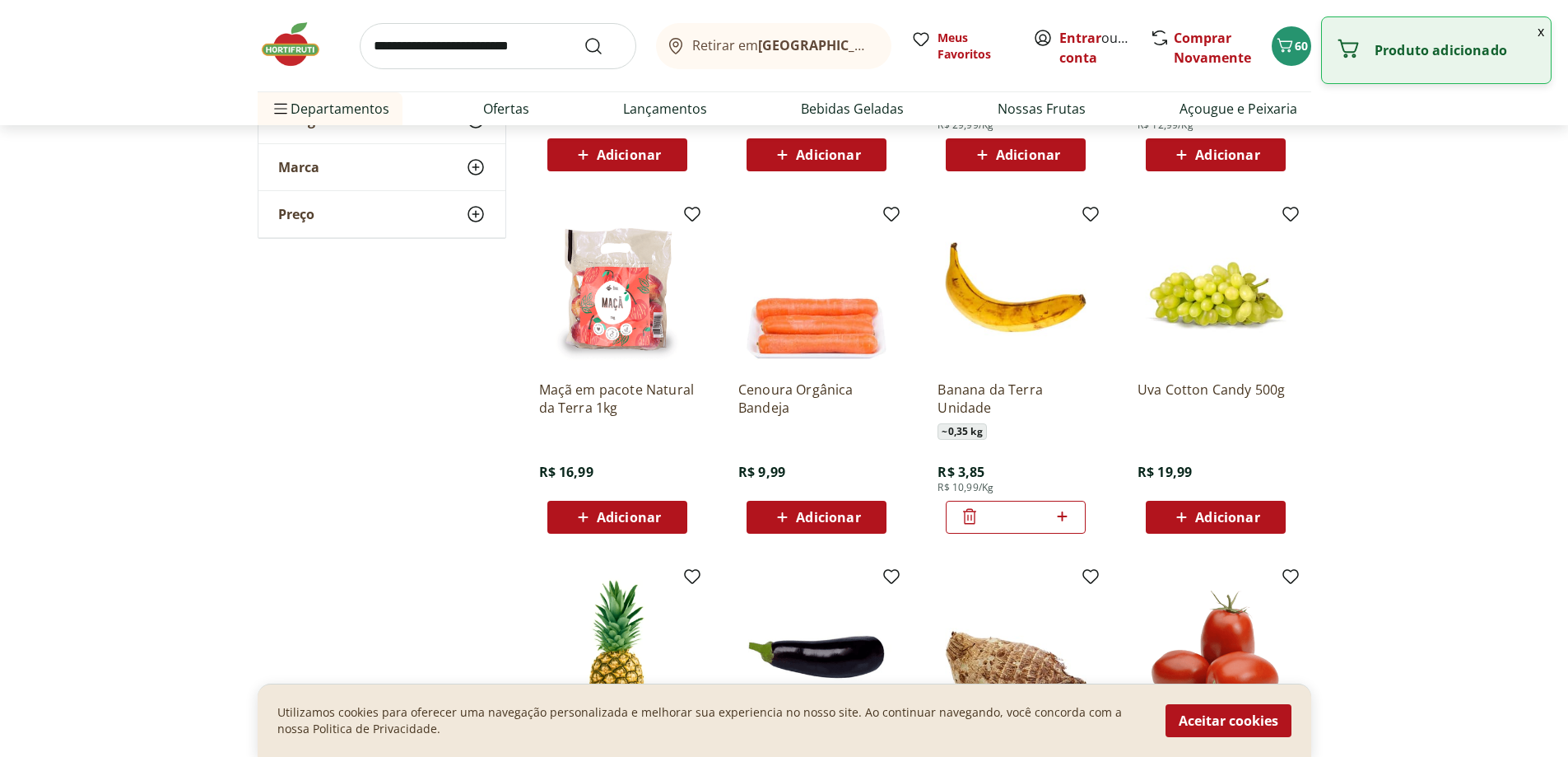
click at [1057, 516] on icon at bounding box center [1063, 516] width 20 height 19
type input "*"
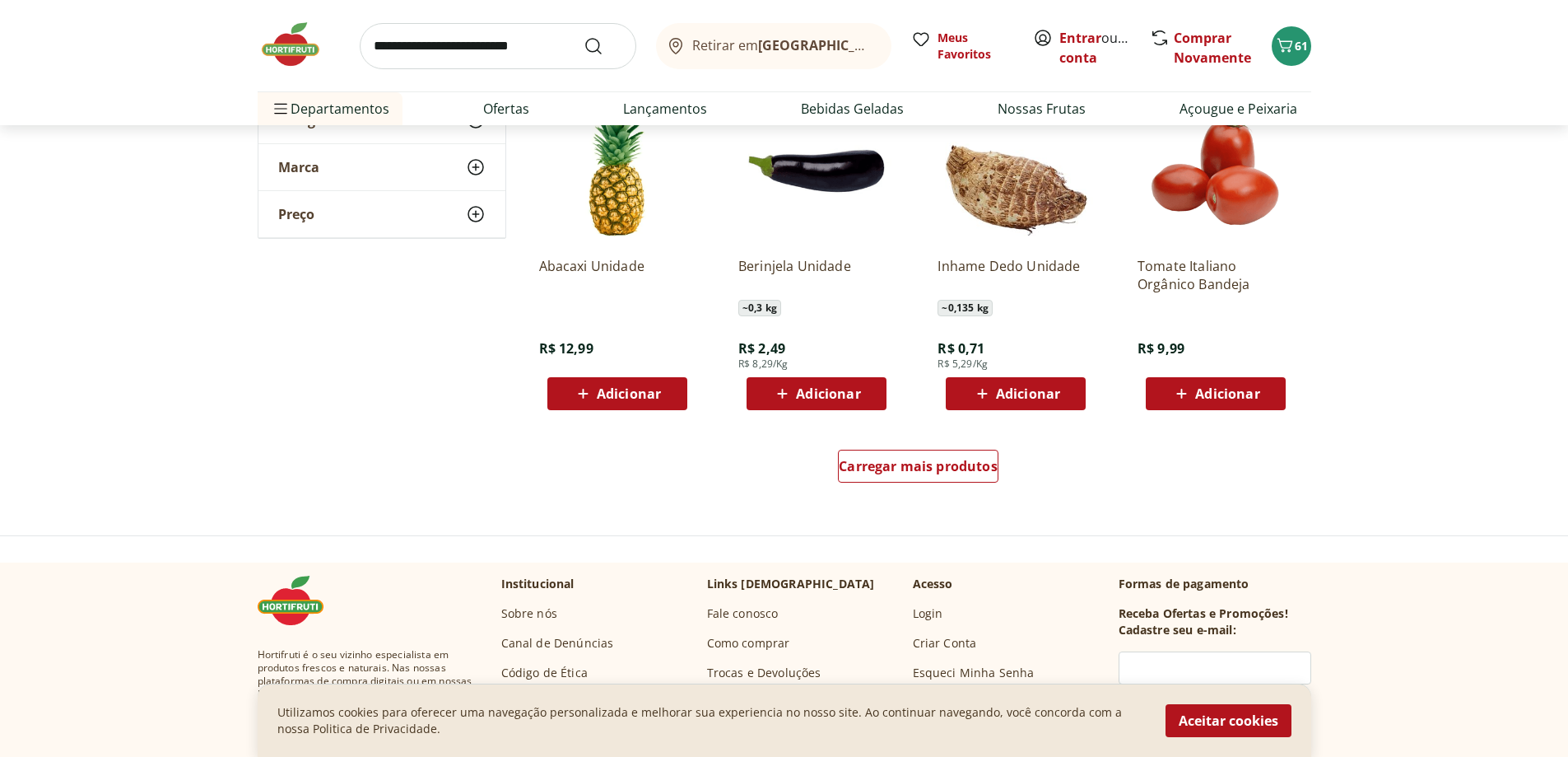
scroll to position [5190, 0]
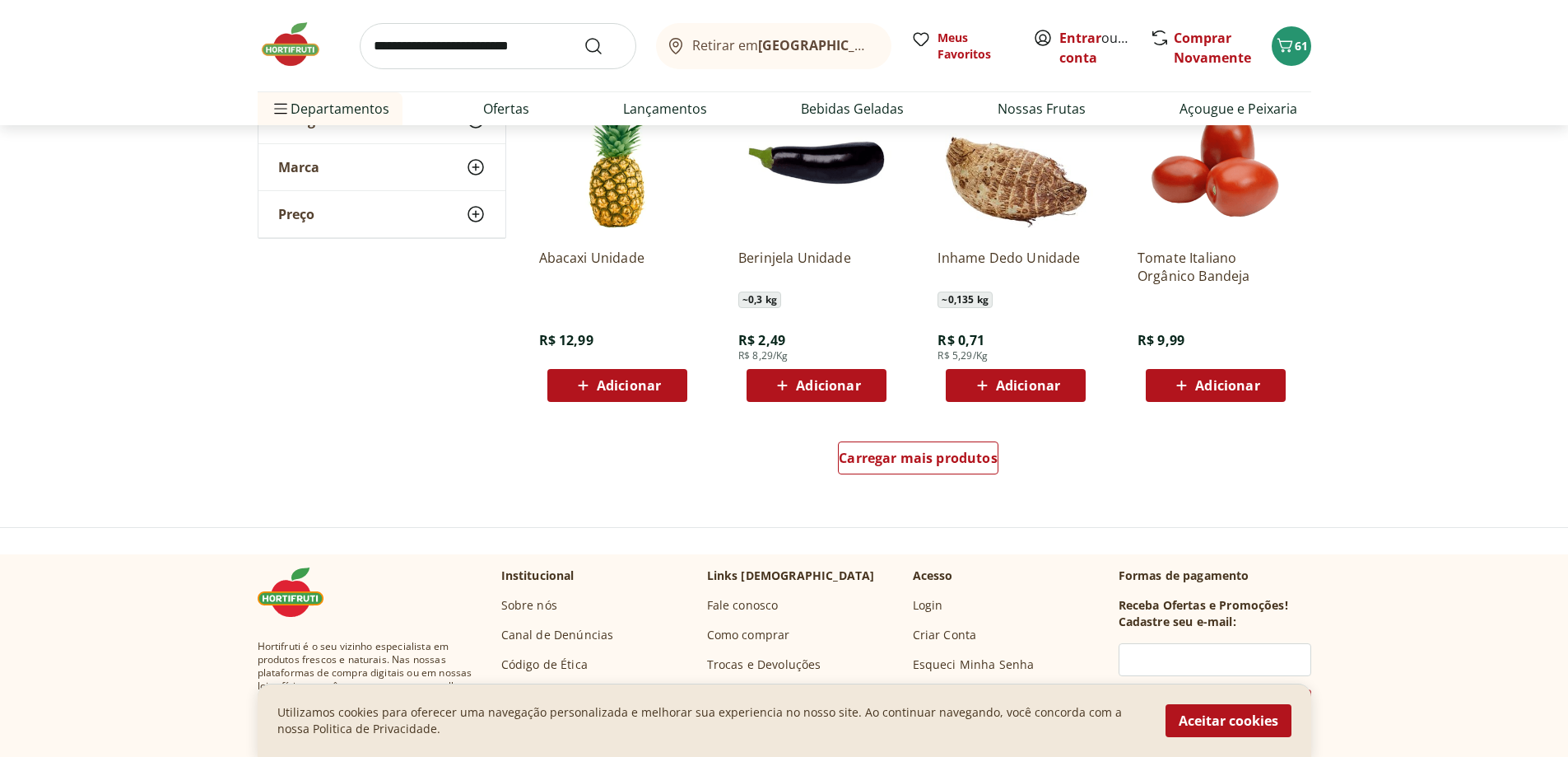
click at [782, 392] on icon at bounding box center [783, 385] width 20 height 19
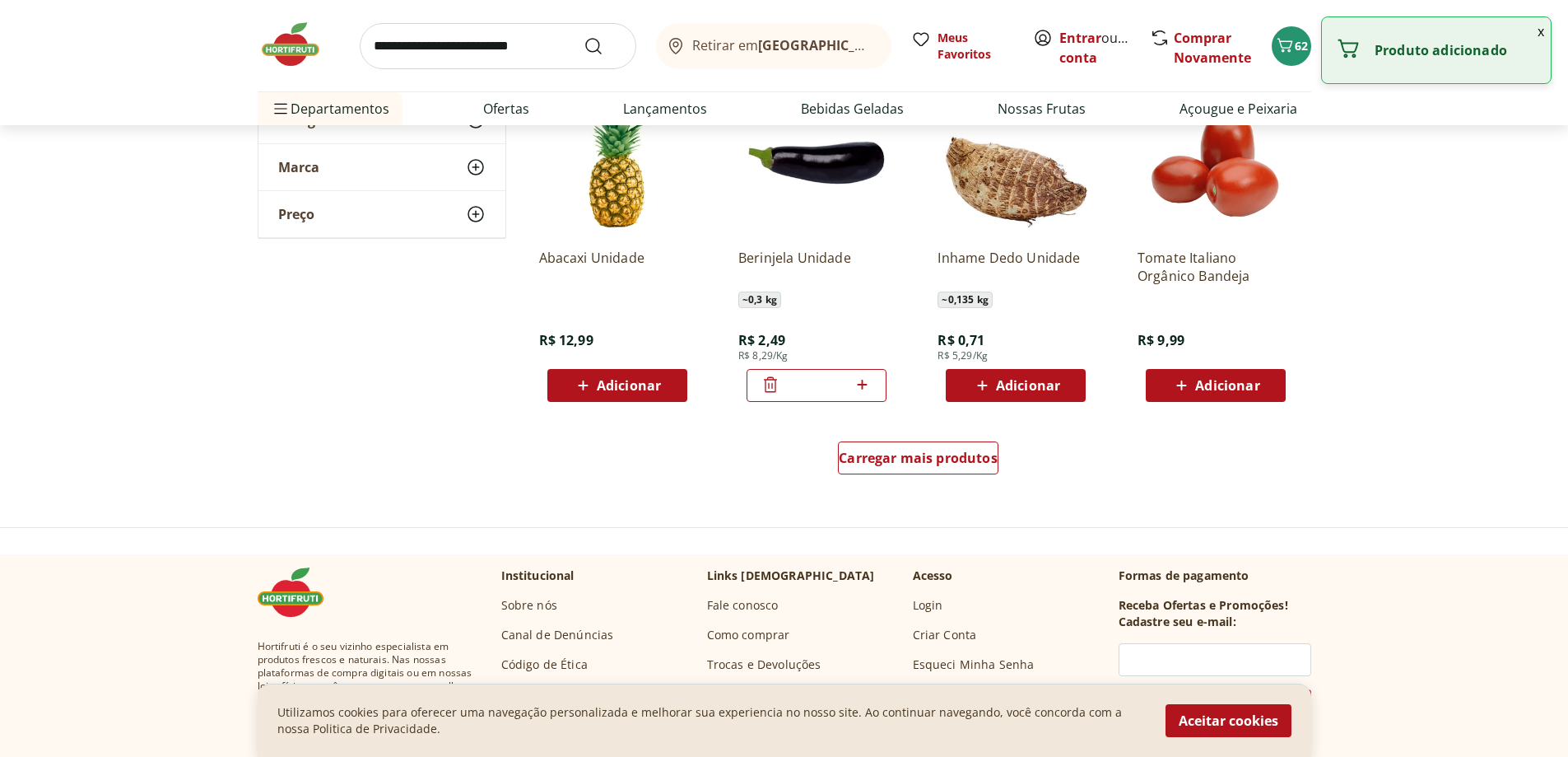
click at [862, 385] on icon at bounding box center [862, 384] width 10 height 10
type input "*"
click at [882, 459] on span "Carregar mais produtos" at bounding box center [918, 458] width 159 height 13
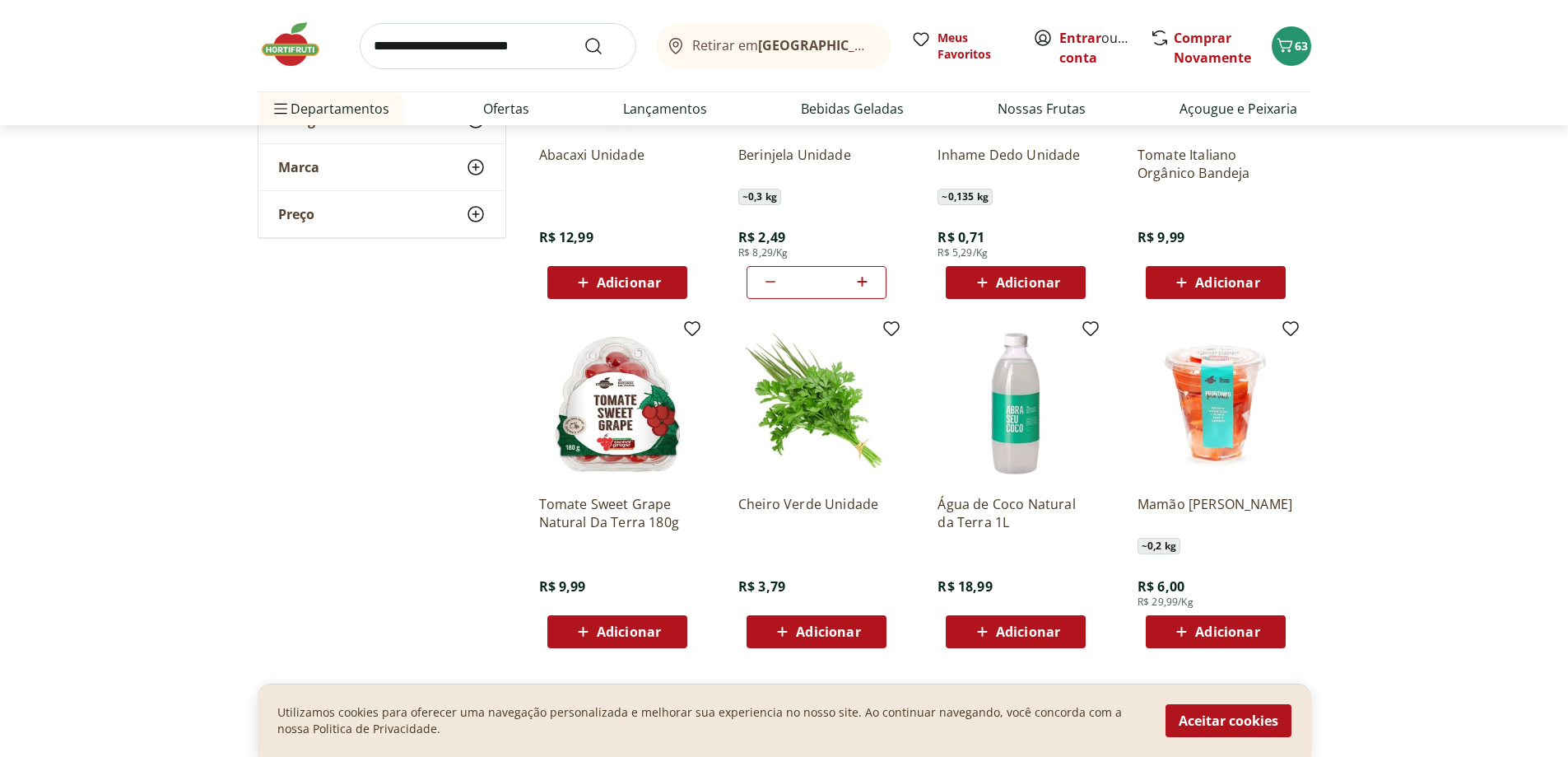
scroll to position [5436, 0]
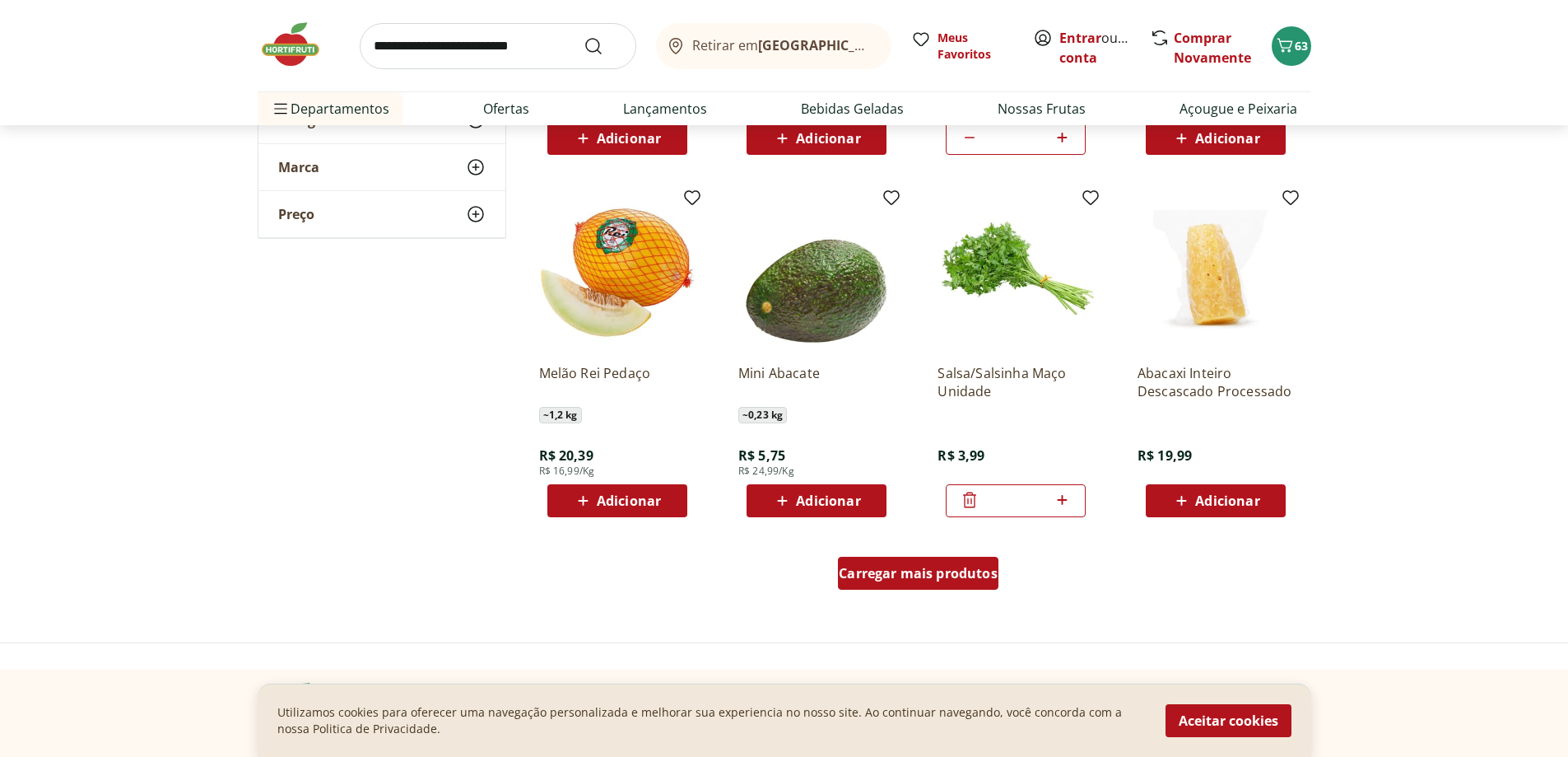
scroll to position [6178, 0]
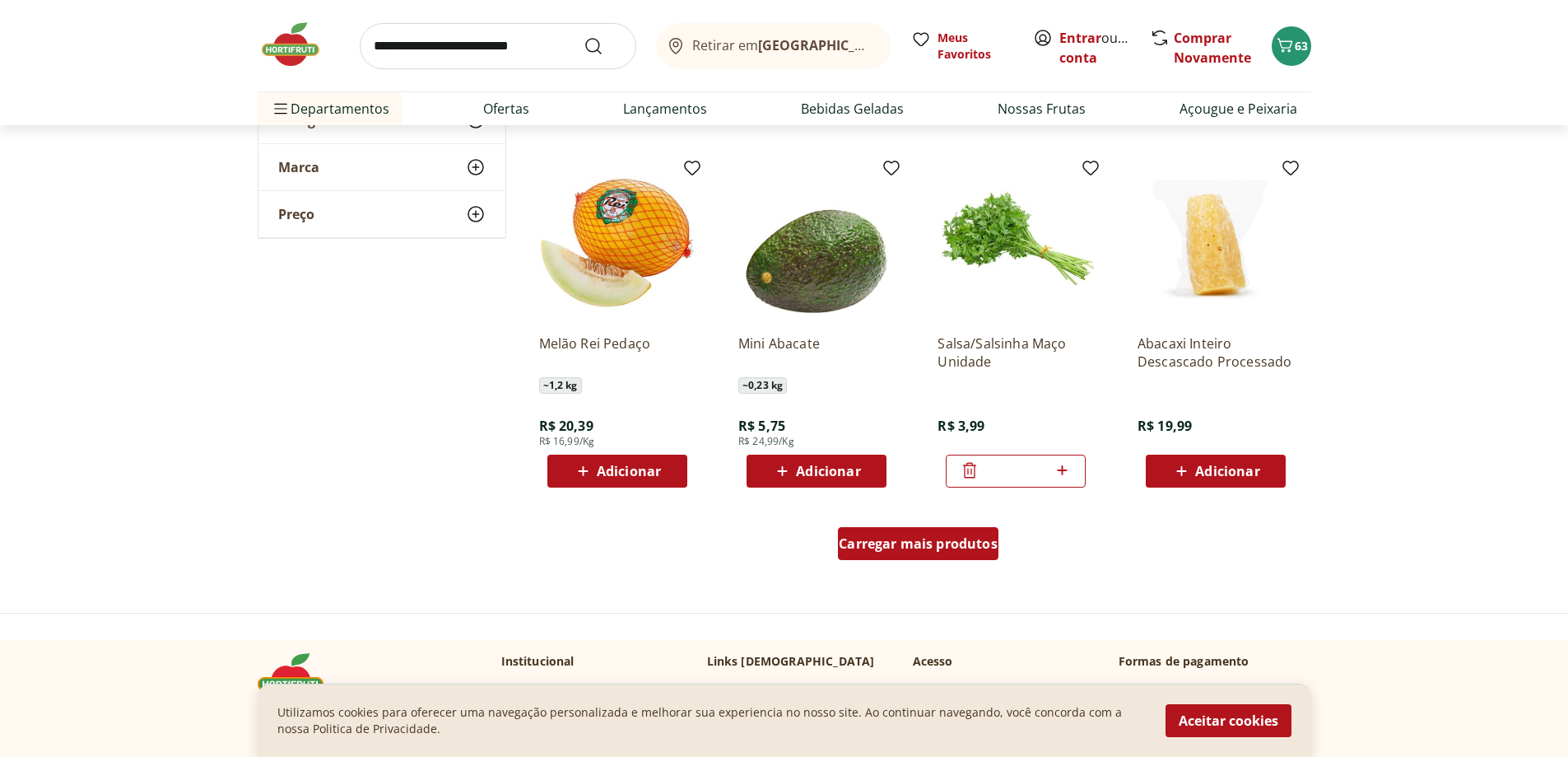
click at [860, 541] on span "Carregar mais produtos" at bounding box center [918, 544] width 159 height 13
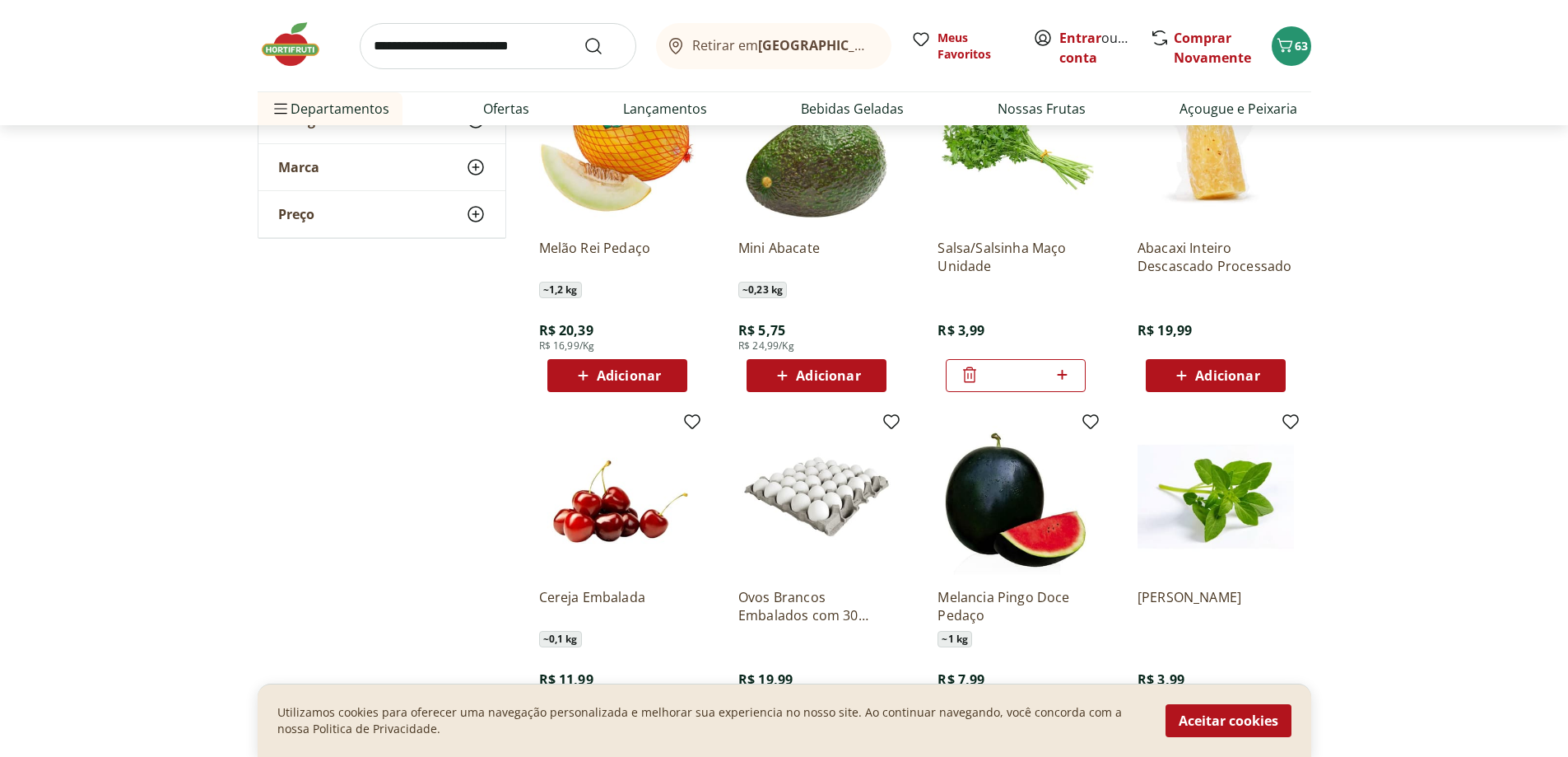
scroll to position [6507, 0]
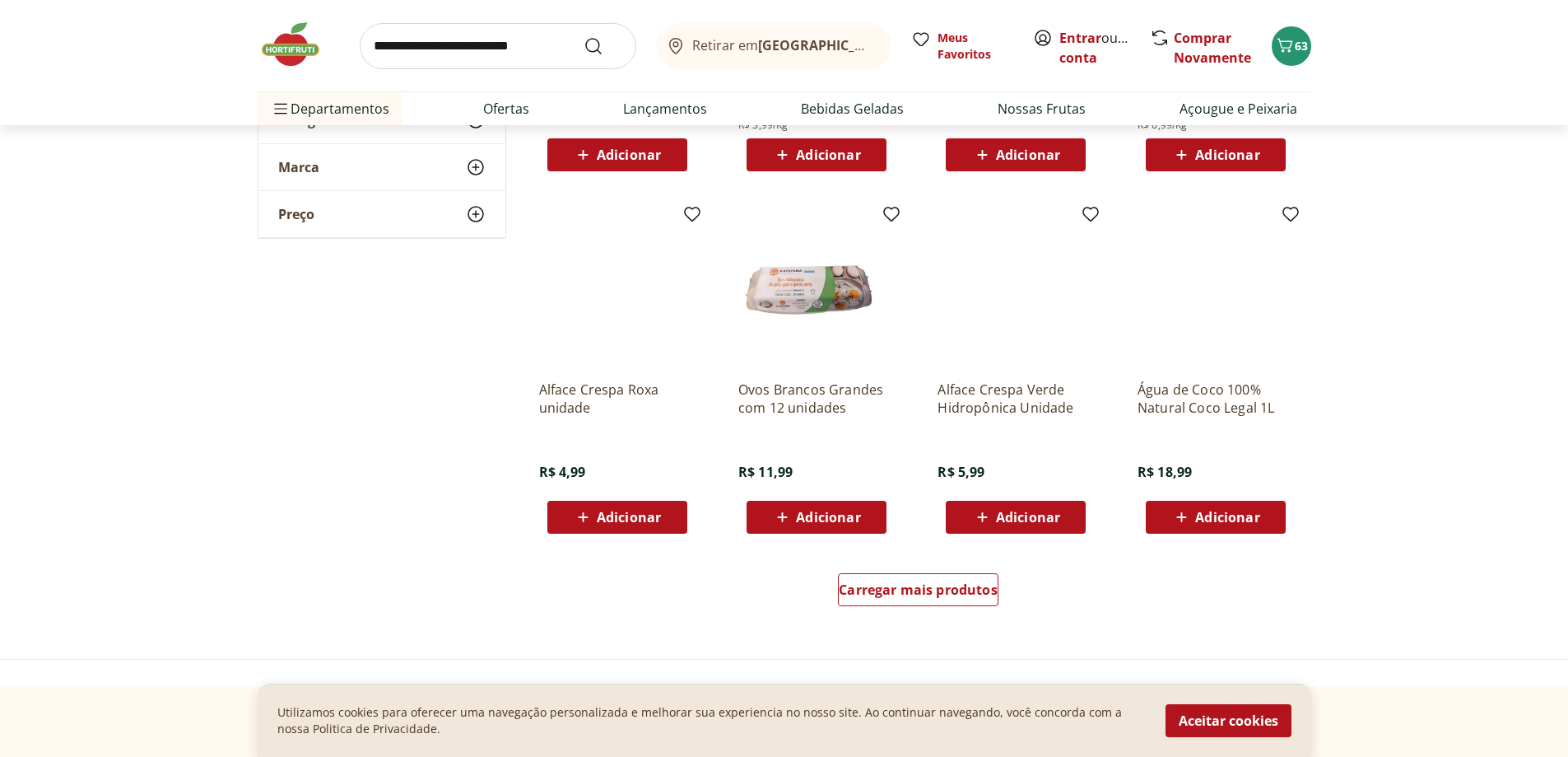
scroll to position [7248, 0]
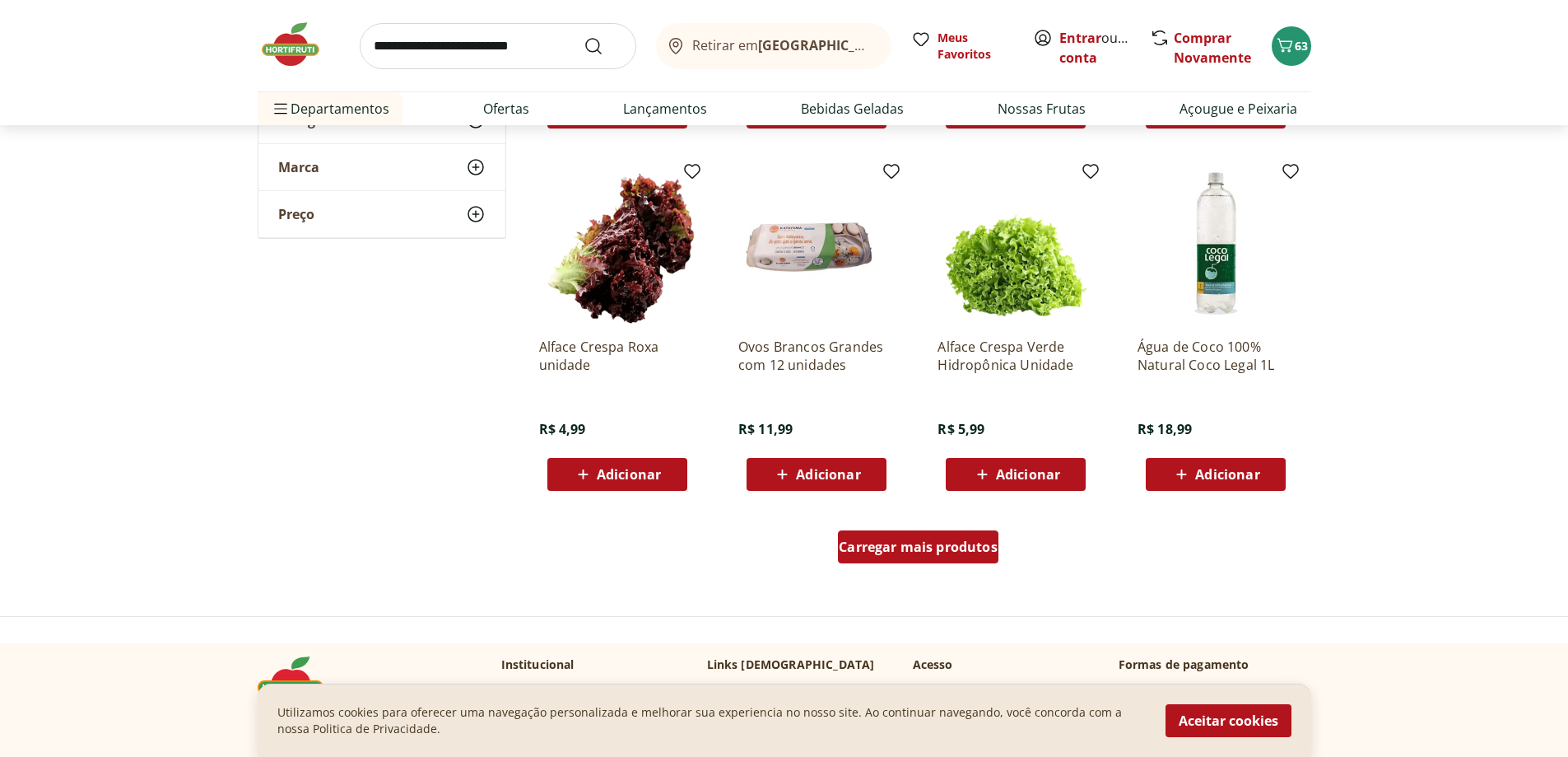
click at [970, 554] on span "Carregar mais produtos" at bounding box center [918, 546] width 159 height 13
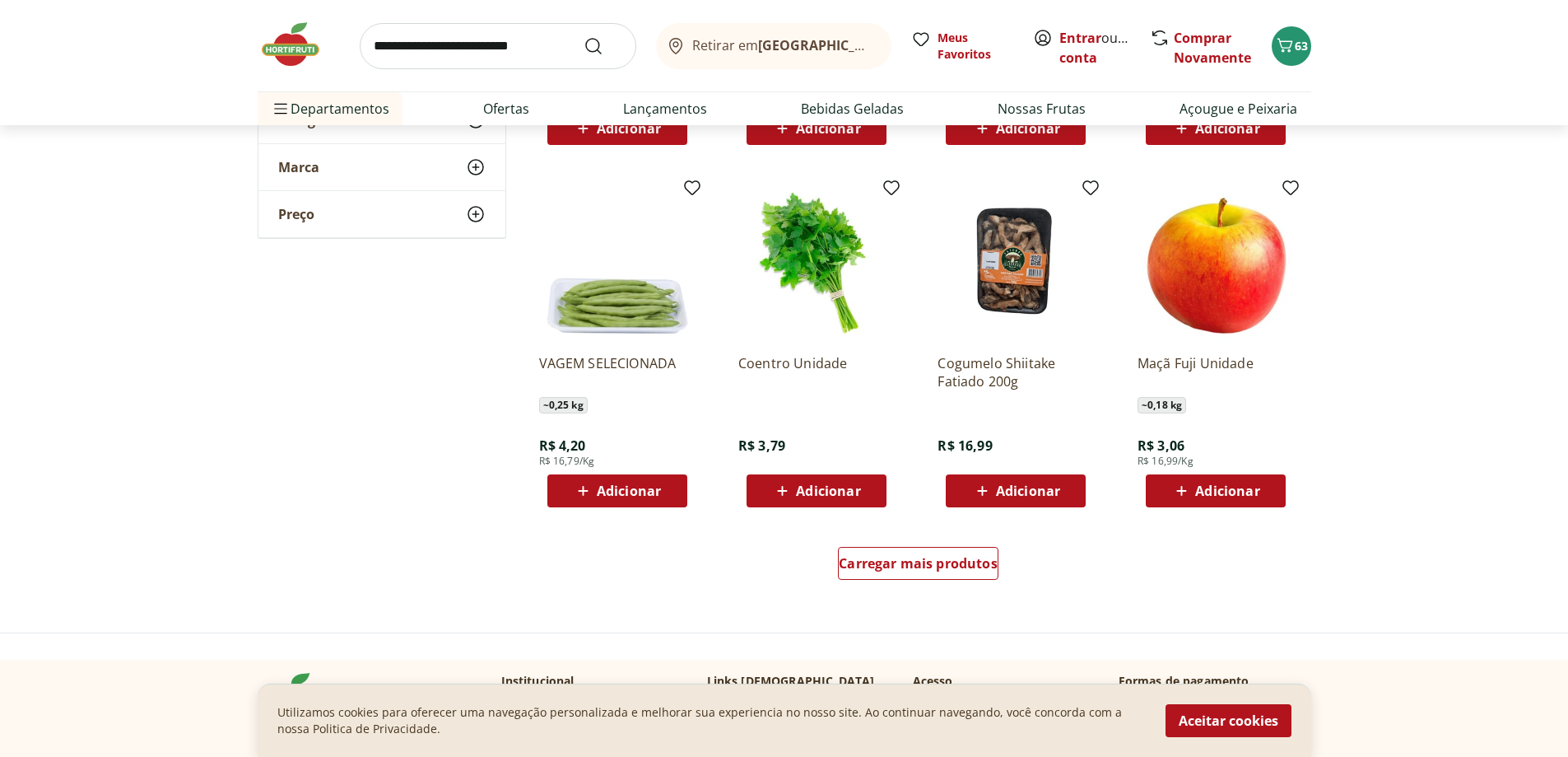
scroll to position [8319, 0]
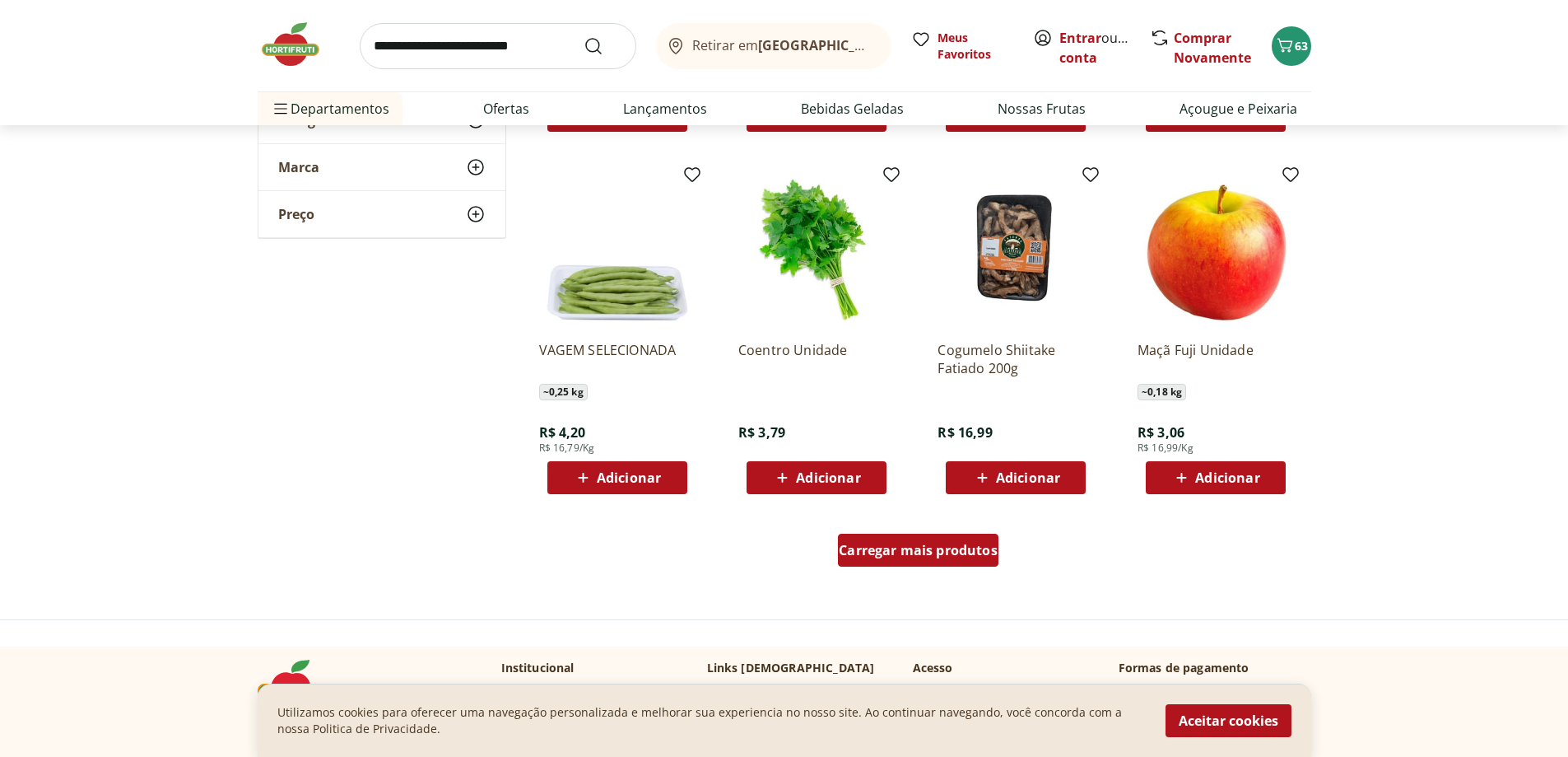
click at [940, 553] on span "Carregar mais produtos" at bounding box center [918, 550] width 159 height 13
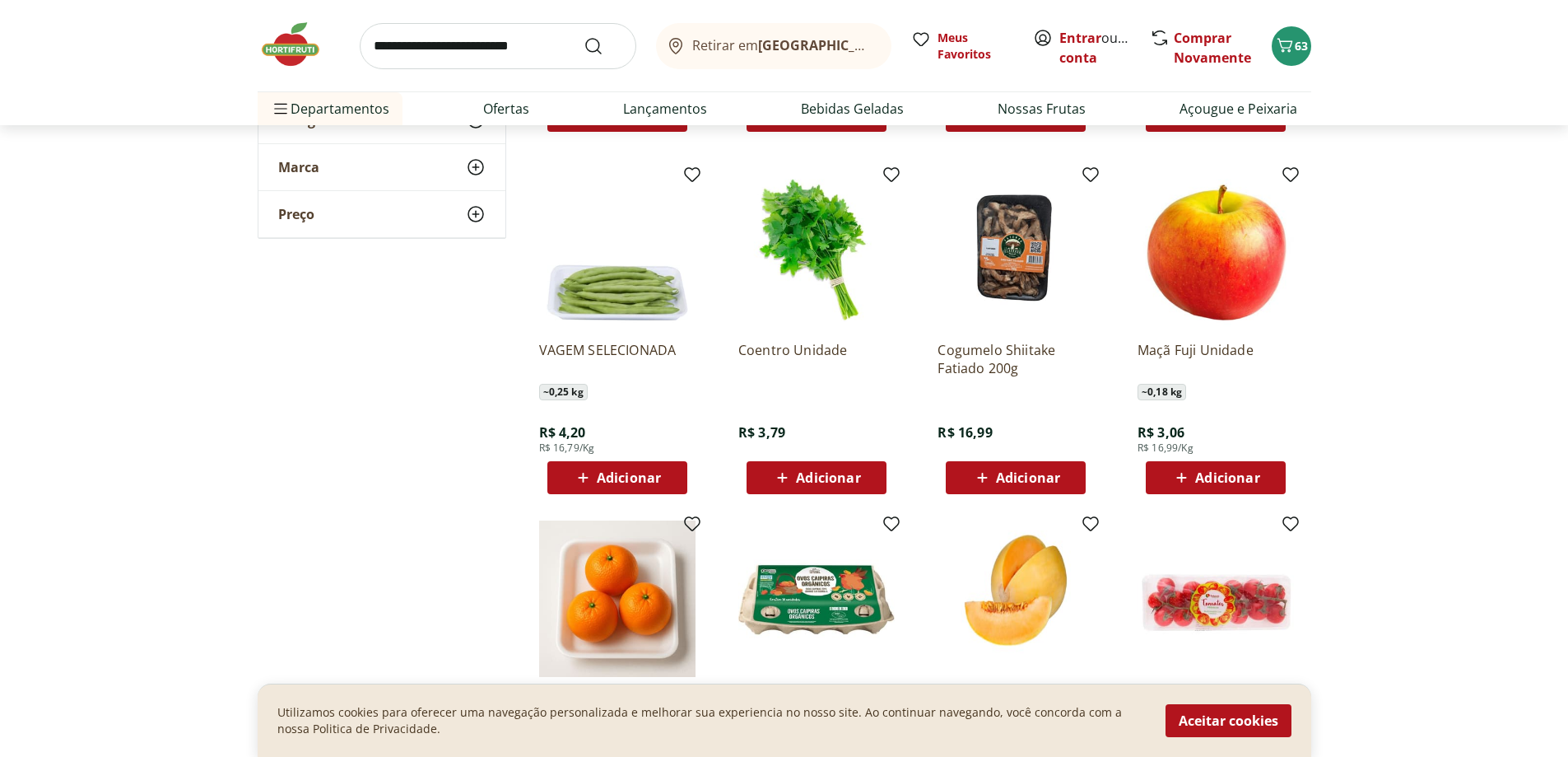
click at [1179, 472] on icon at bounding box center [1181, 477] width 20 height 19
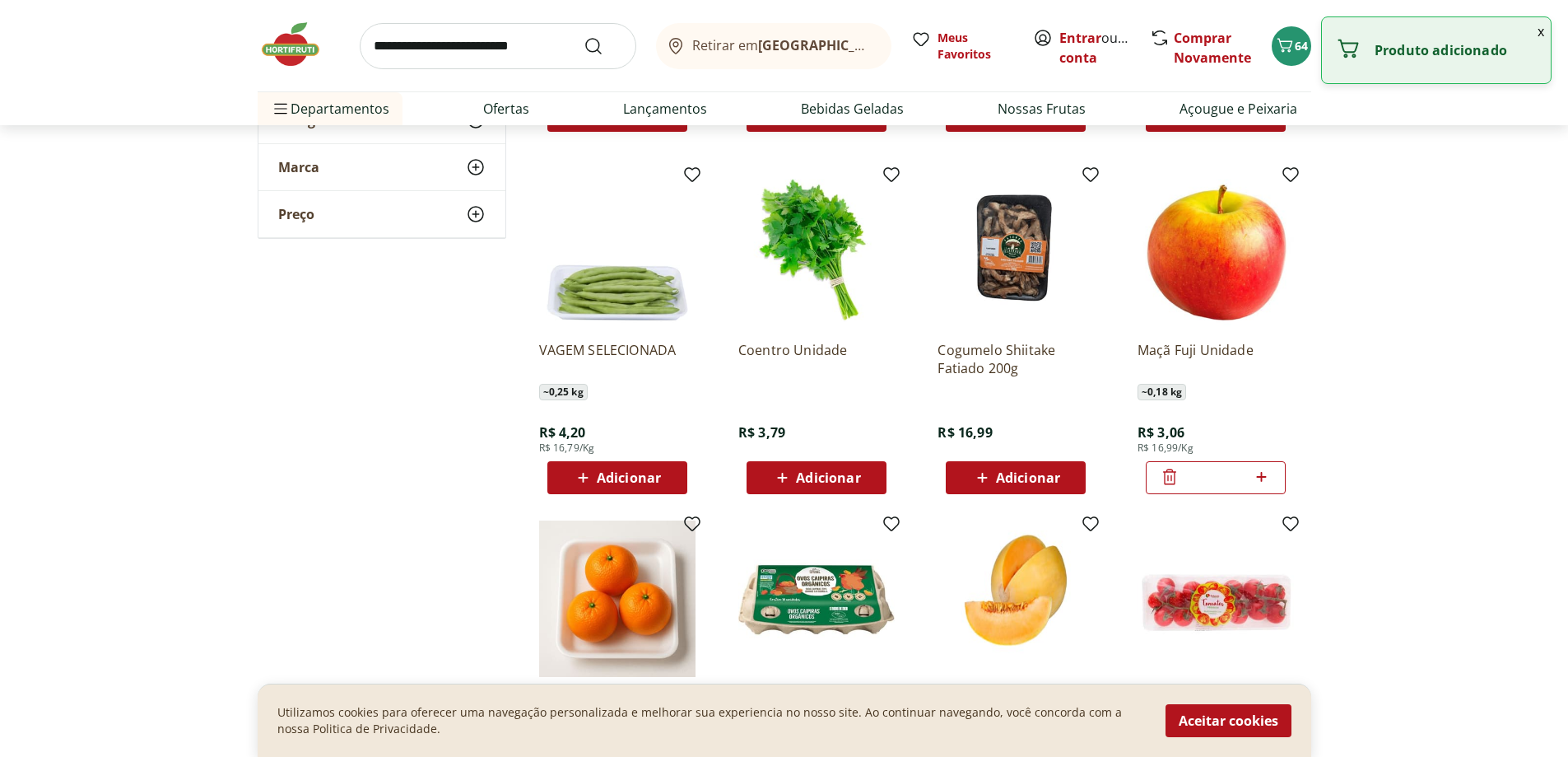
click at [1256, 472] on icon at bounding box center [1262, 476] width 20 height 19
type input "*"
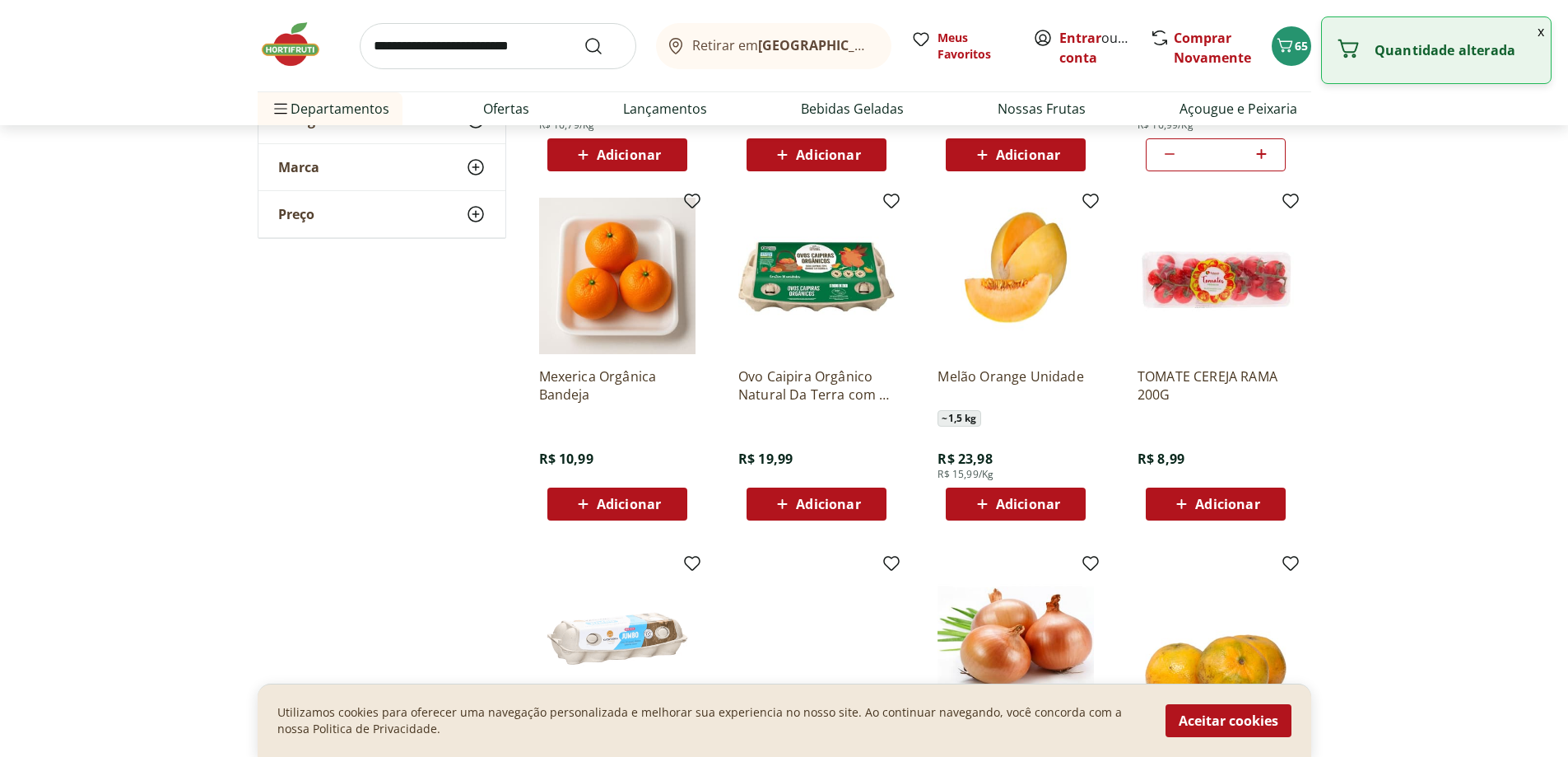
scroll to position [8649, 0]
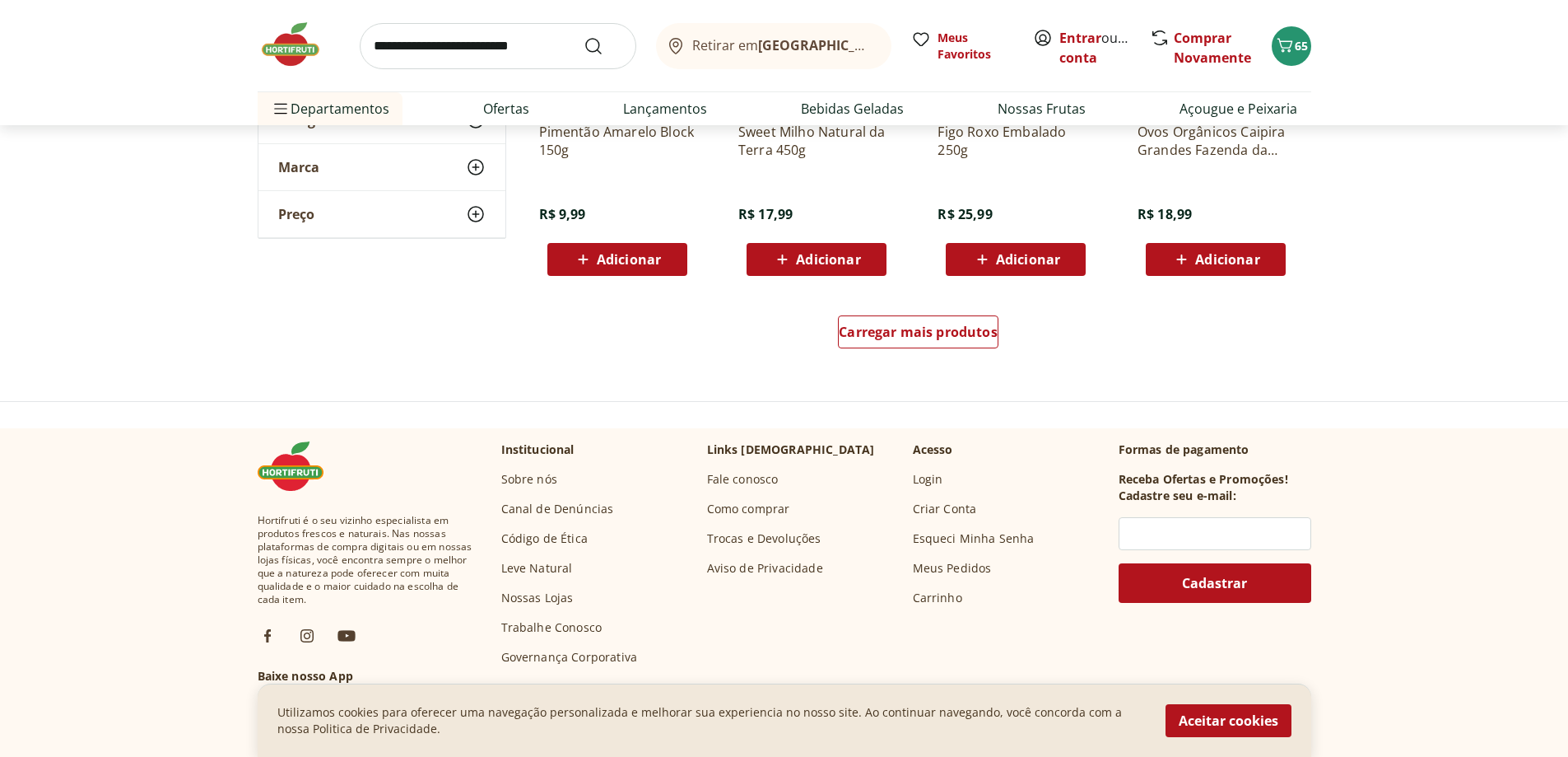
scroll to position [9637, 0]
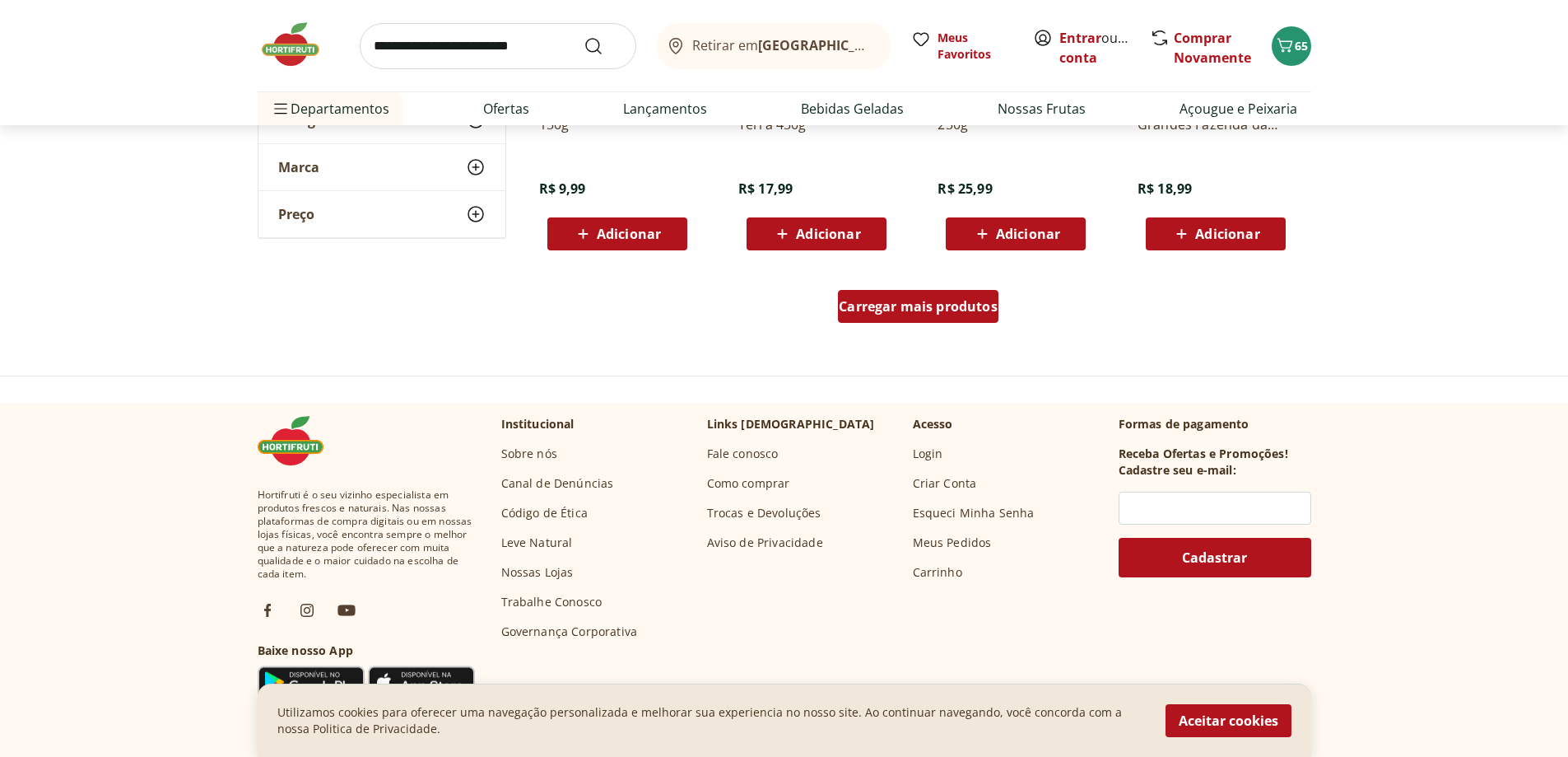
click at [892, 305] on span "Carregar mais produtos" at bounding box center [918, 306] width 159 height 13
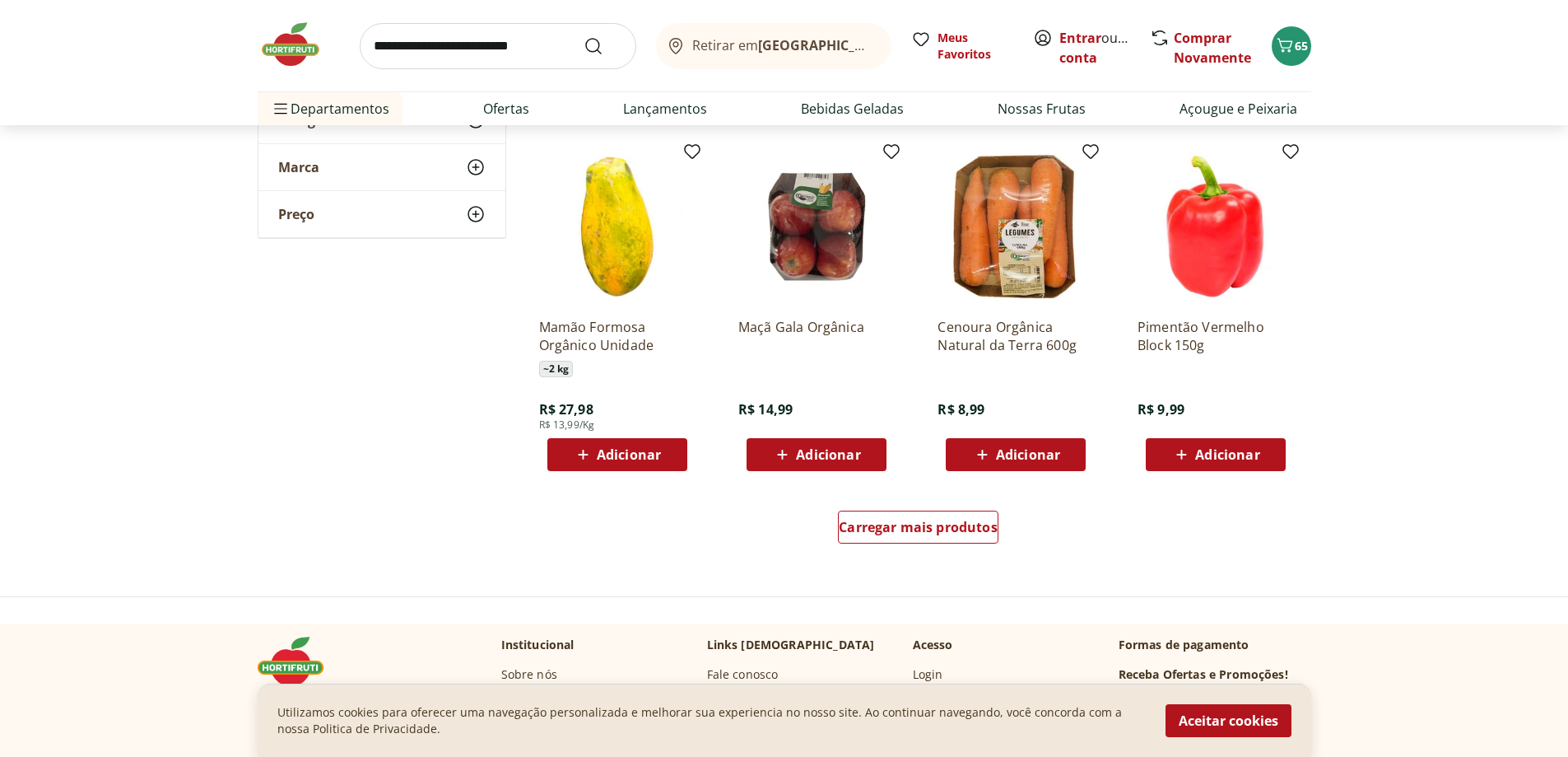
scroll to position [10707, 0]
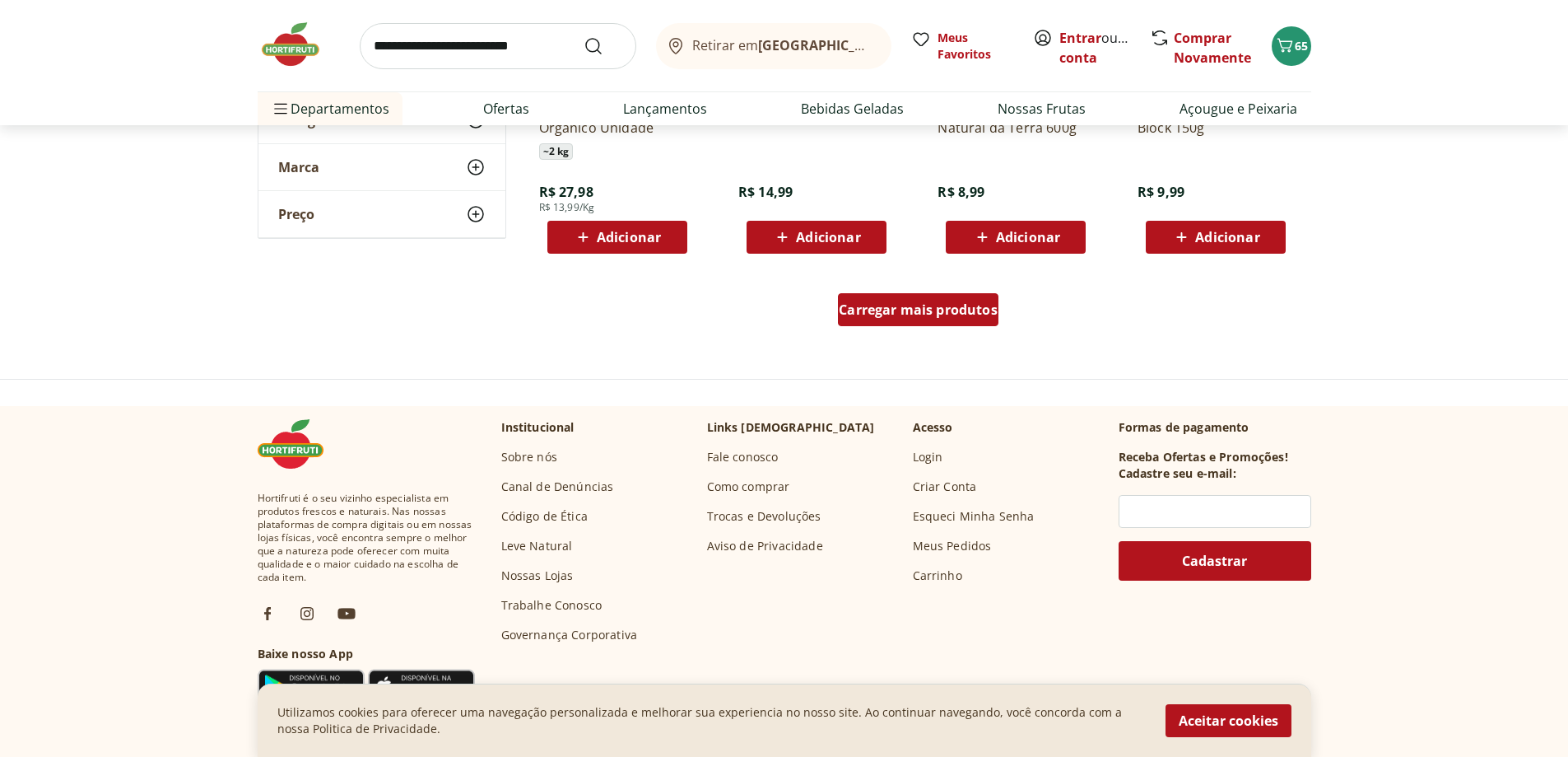
click at [851, 323] on div "Carregar mais produtos" at bounding box center [918, 310] width 160 height 33
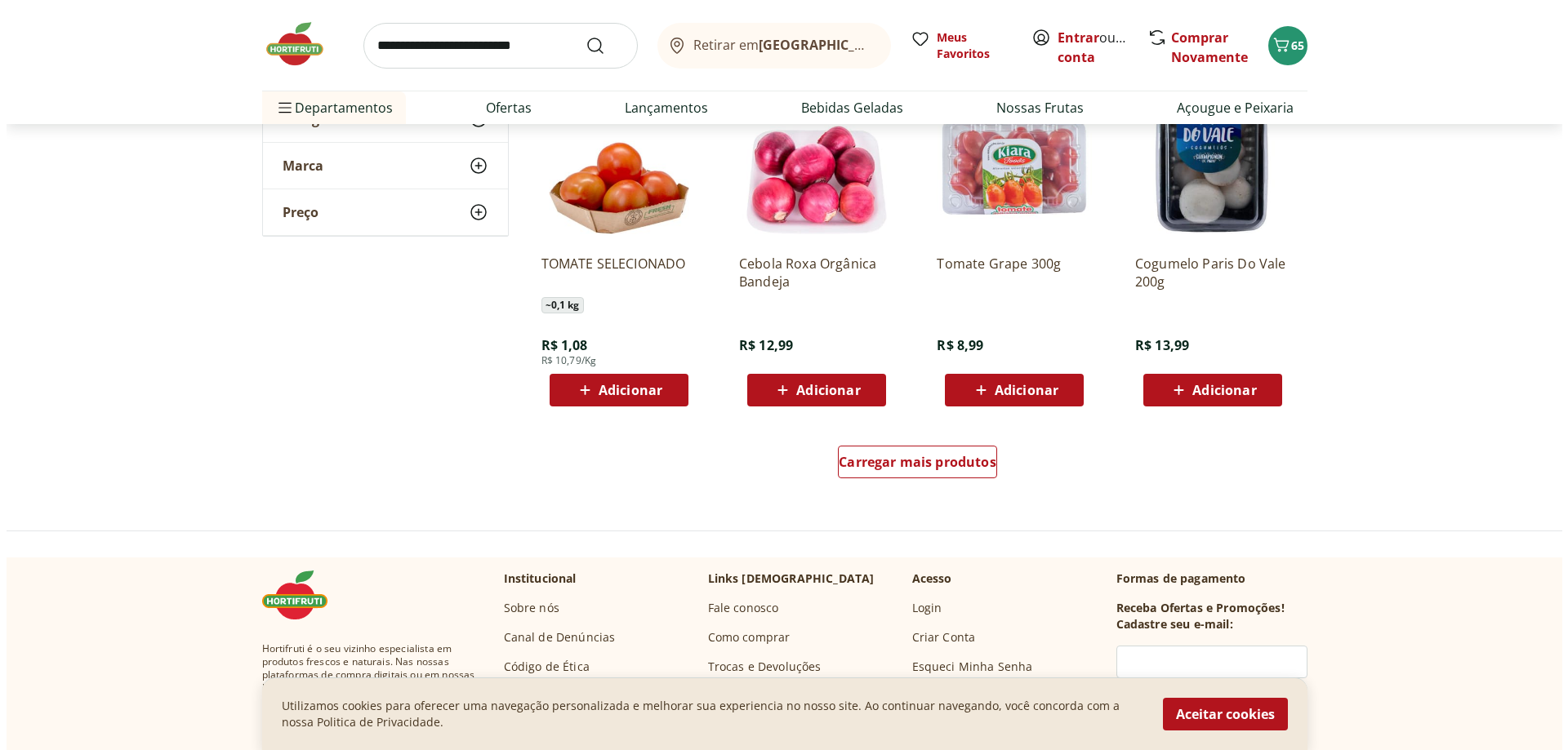
scroll to position [11343, 0]
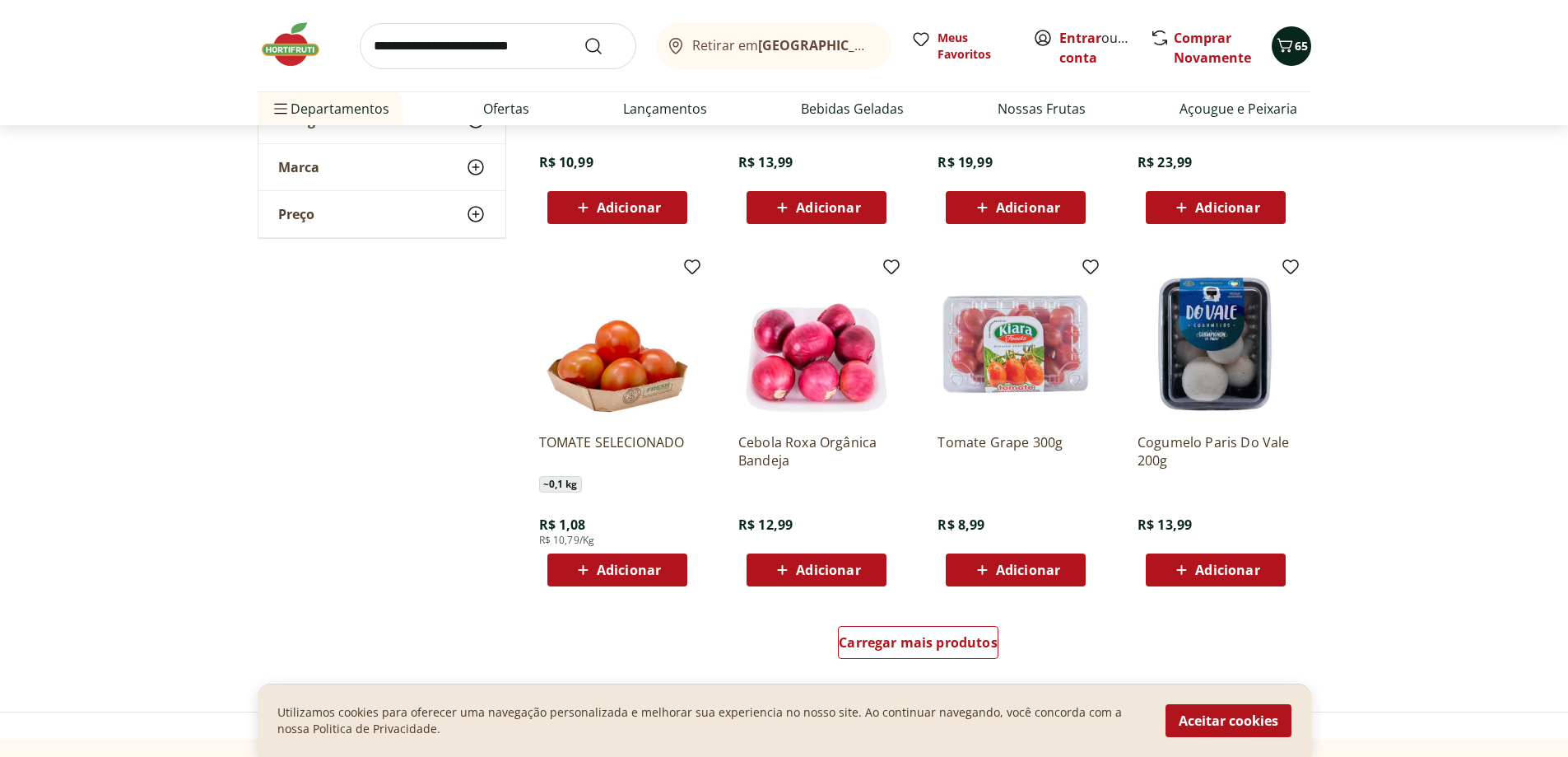
click at [1284, 42] on icon "Carrinho" at bounding box center [1284, 45] width 19 height 19
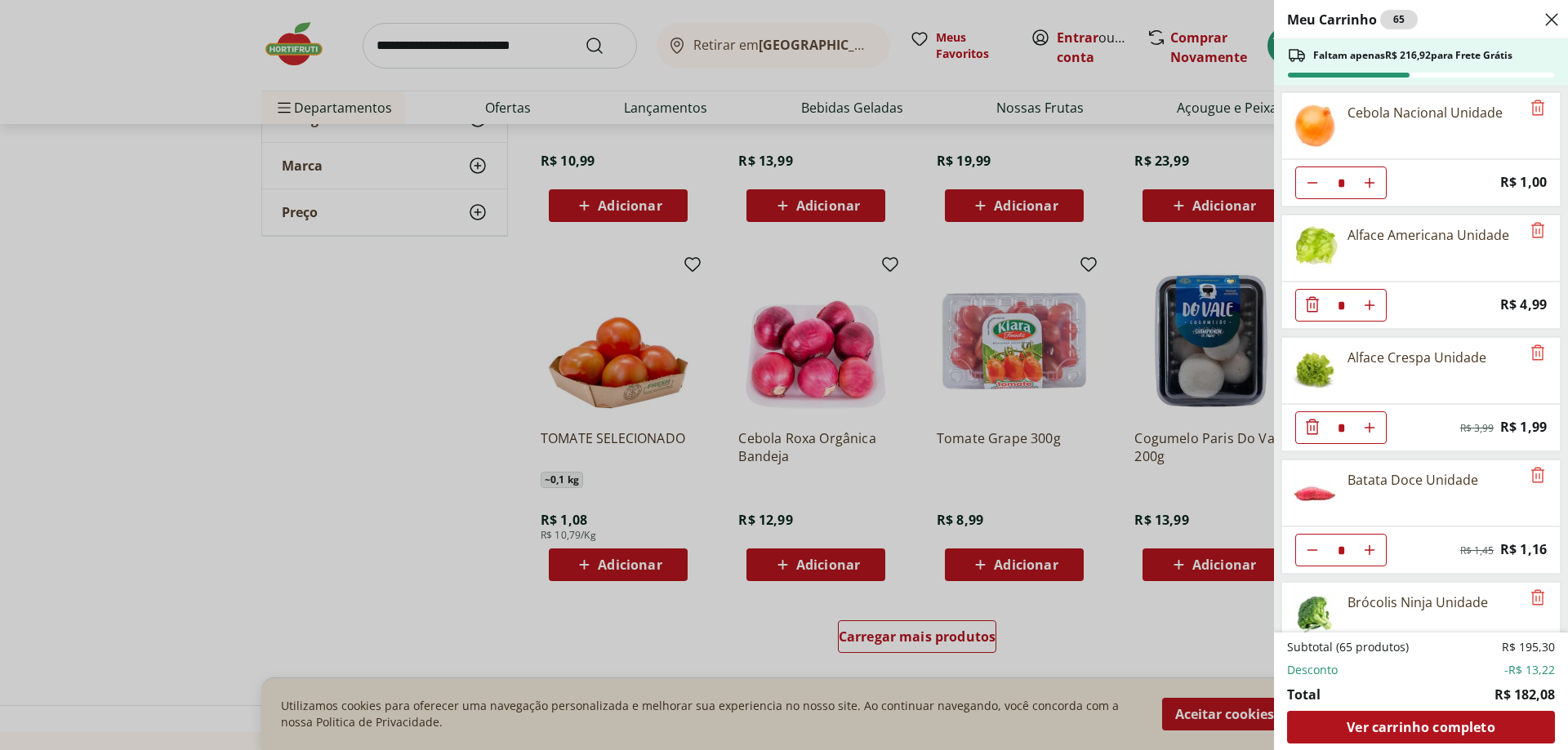
click at [1320, 551] on button "Diminuir Quantidade" at bounding box center [1312, 551] width 33 height 33
type input "*"
click at [1314, 184] on icon "Diminuir Quantidade" at bounding box center [1312, 183] width 13 height 13
type input "*"
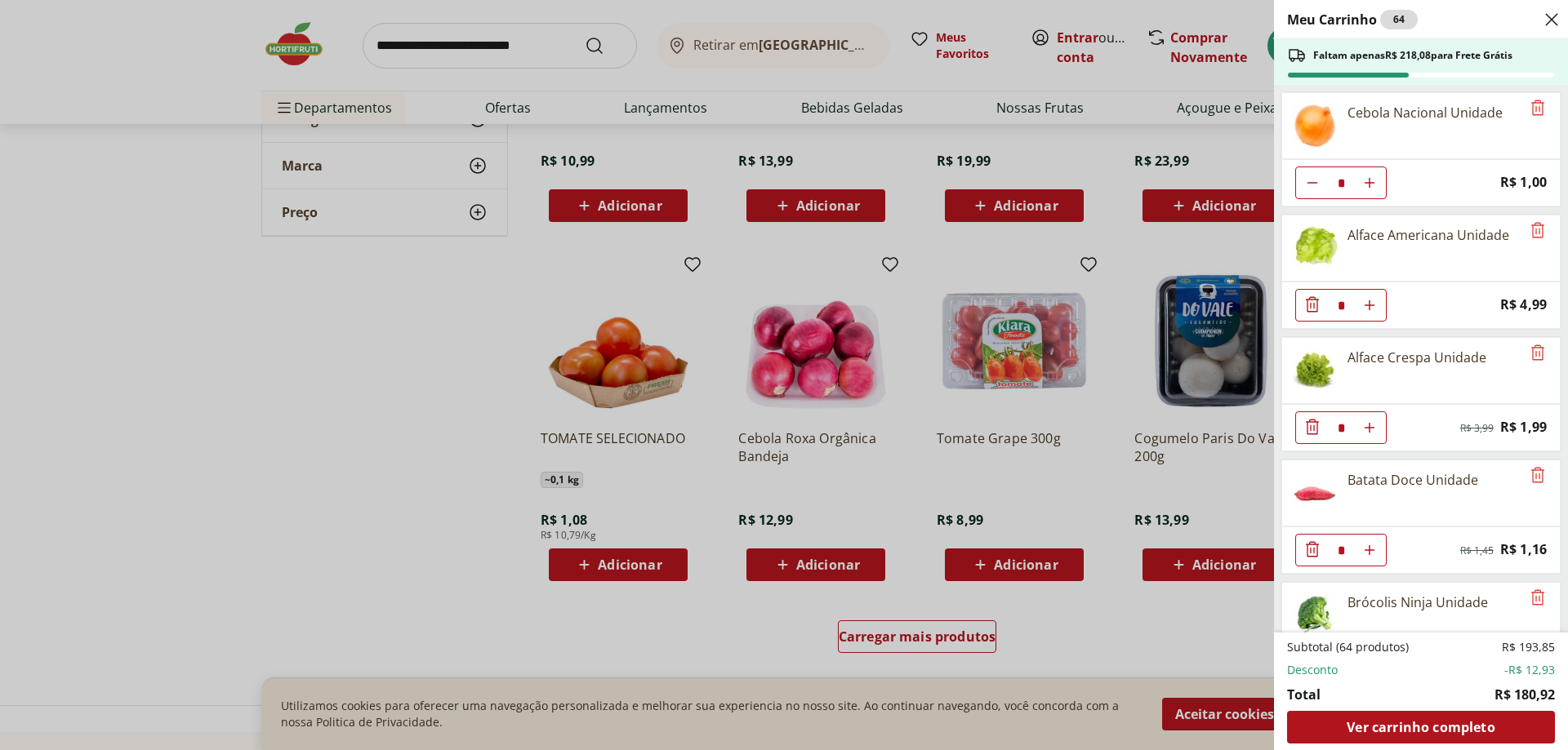
type input "*"
click at [1314, 184] on icon "Diminuir Quantidade" at bounding box center [1312, 183] width 13 height 13
type input "*"
click at [1314, 184] on icon "Diminuir Quantidade" at bounding box center [1312, 183] width 13 height 13
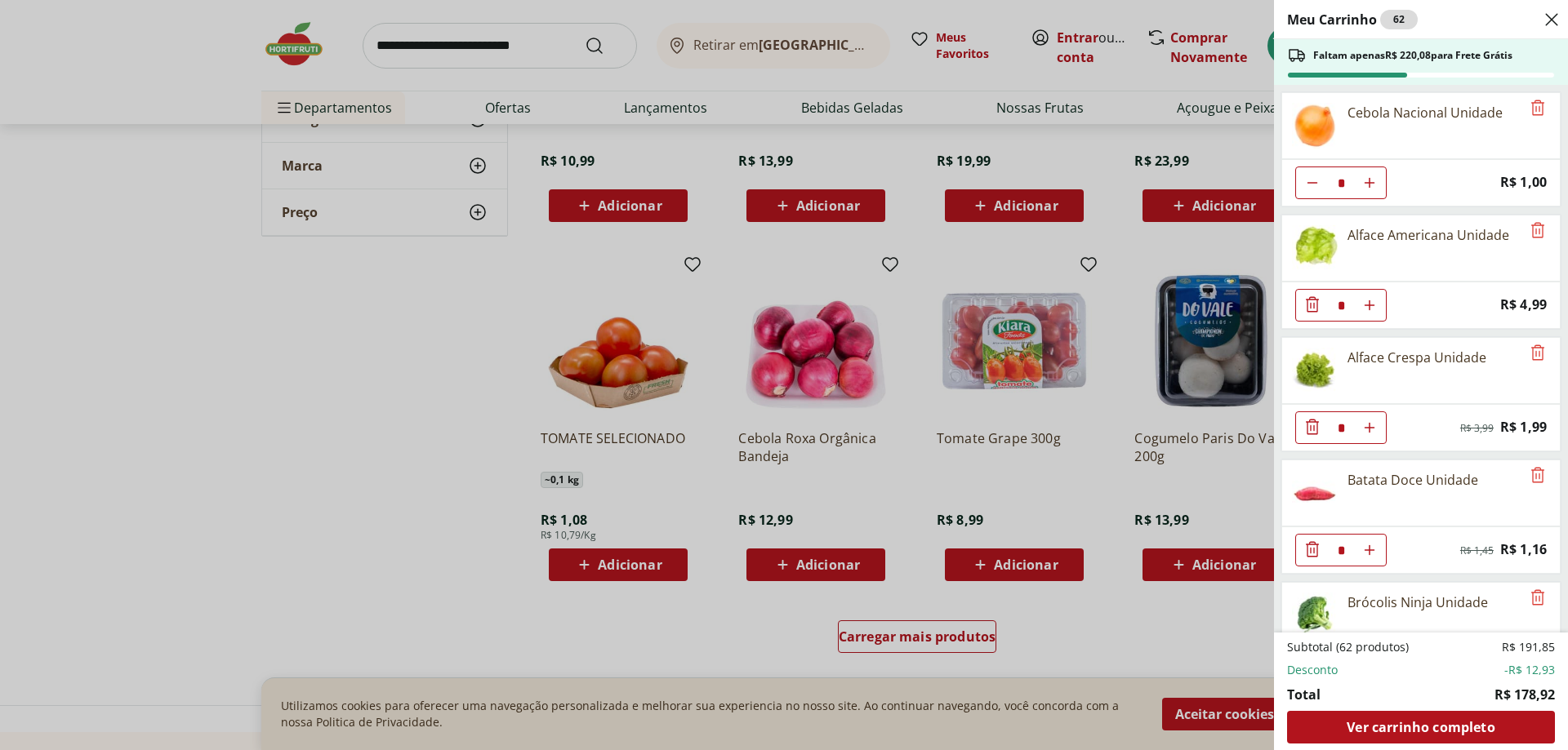
type input "*"
click at [1371, 181] on icon "Aumentar Quantidade" at bounding box center [1369, 183] width 13 height 13
type input "*"
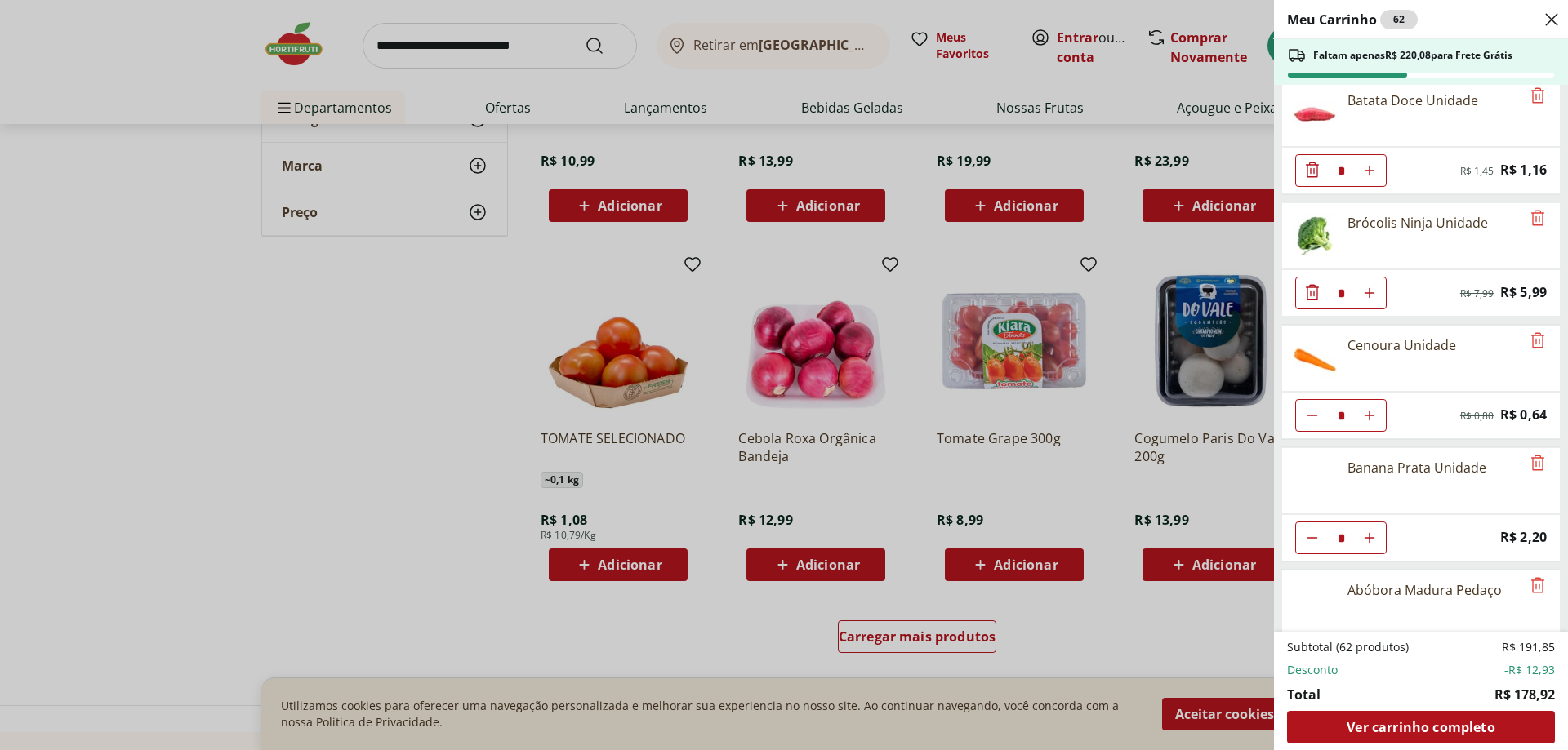
scroll to position [408, 0]
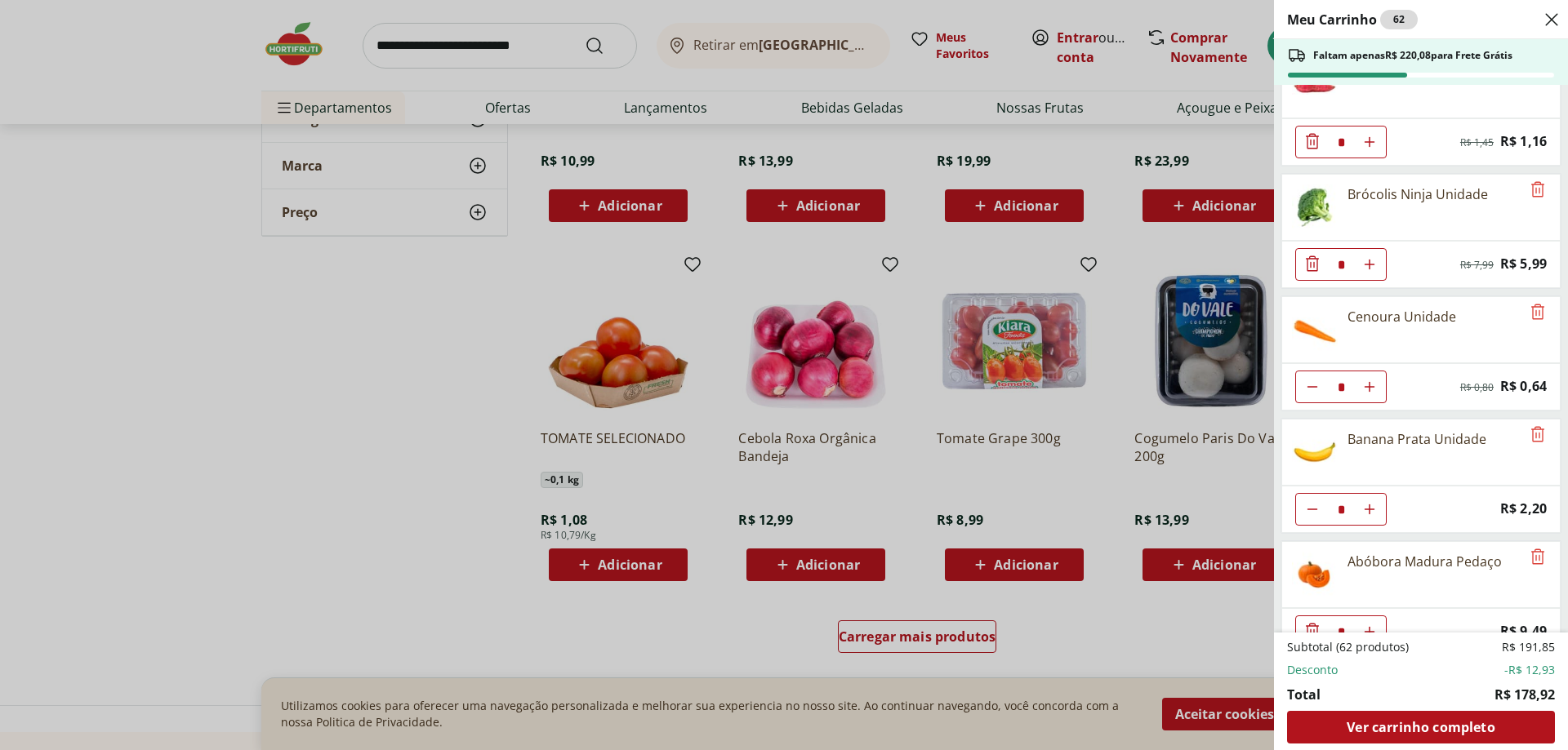
click at [1370, 385] on icon "Aumentar Quantidade" at bounding box center [1369, 387] width 13 height 13
type input "*"
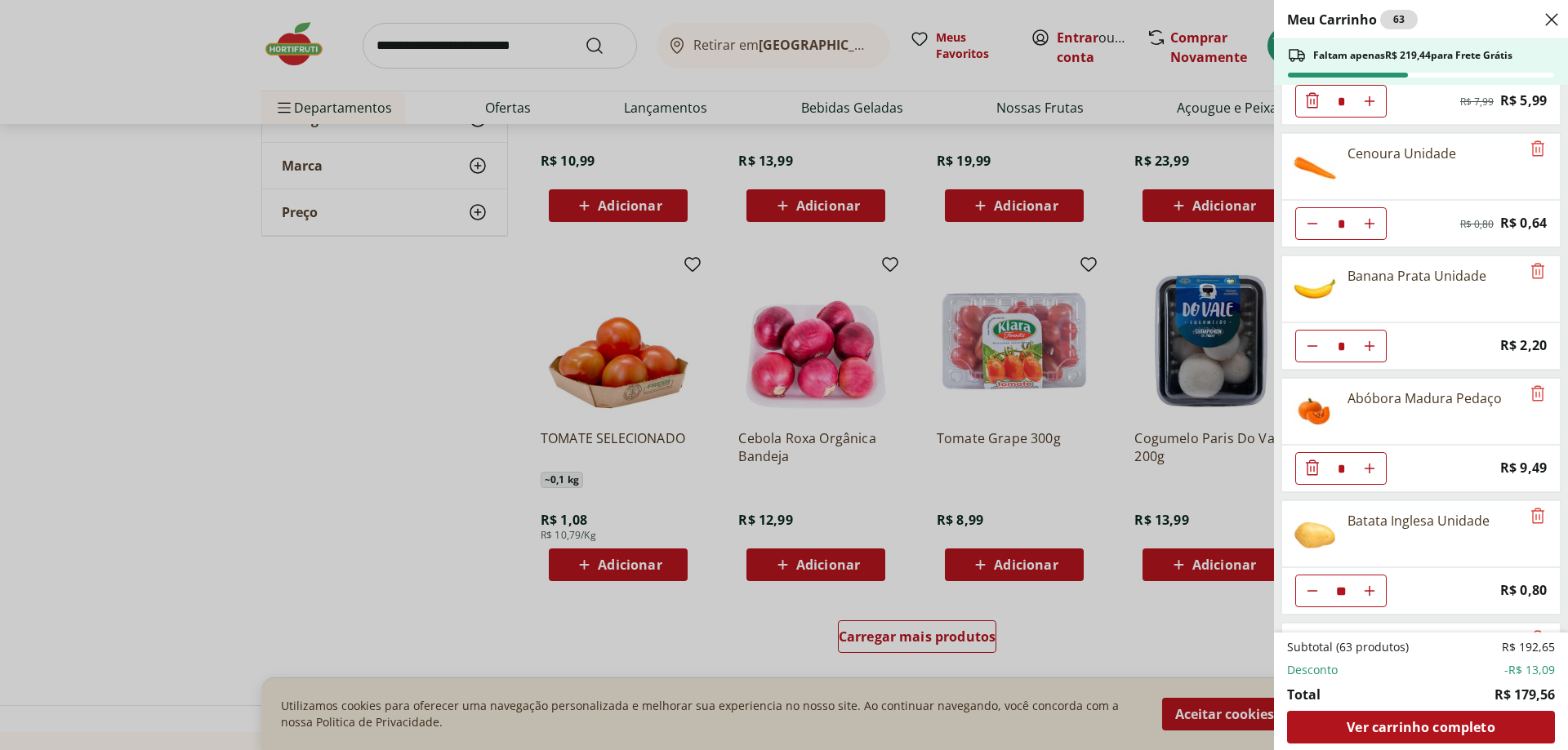
scroll to position [326, 0]
click at [1372, 220] on icon "Aumentar Quantidade" at bounding box center [1369, 223] width 13 height 13
type input "*"
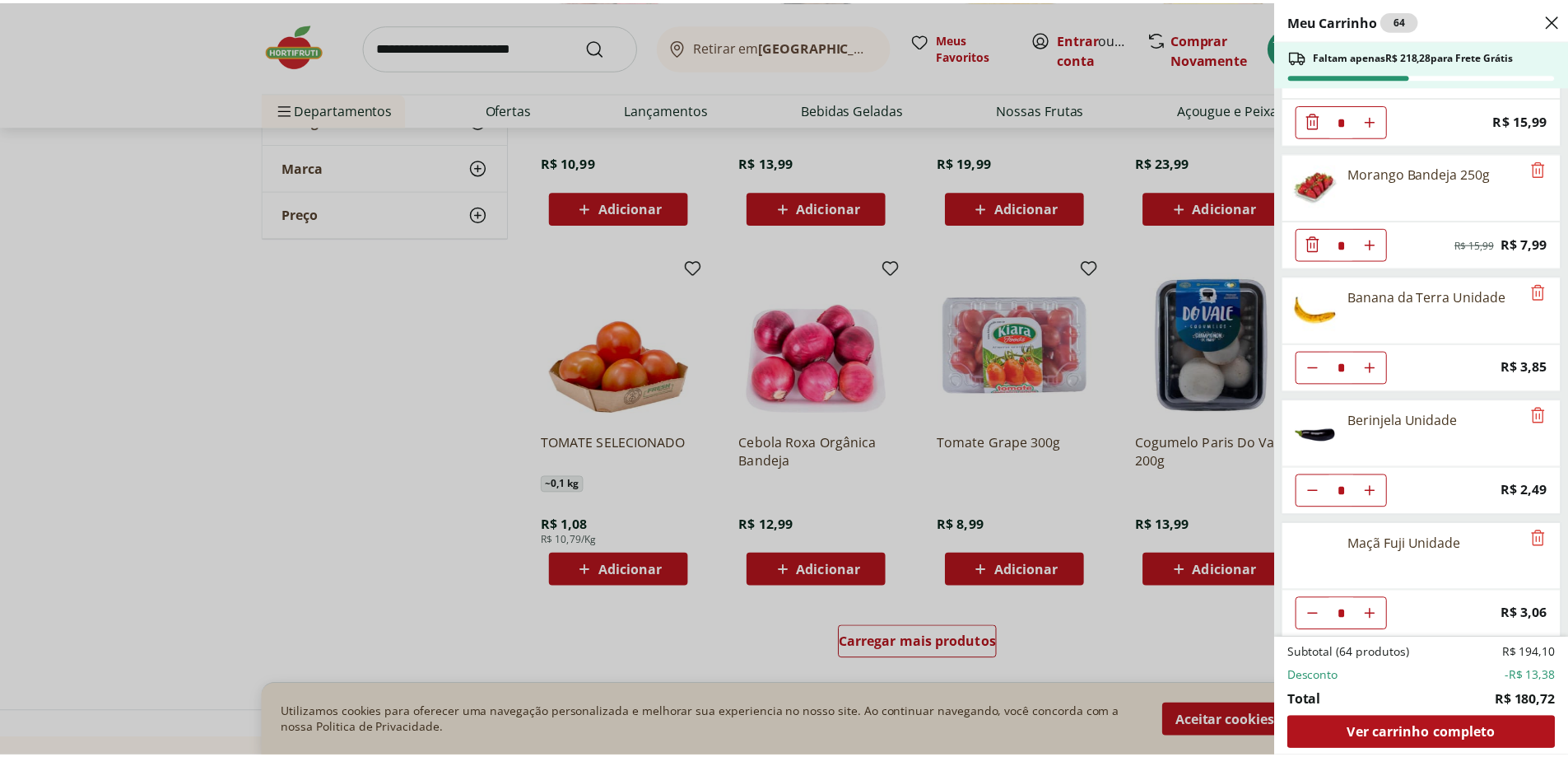
scroll to position [2295, 0]
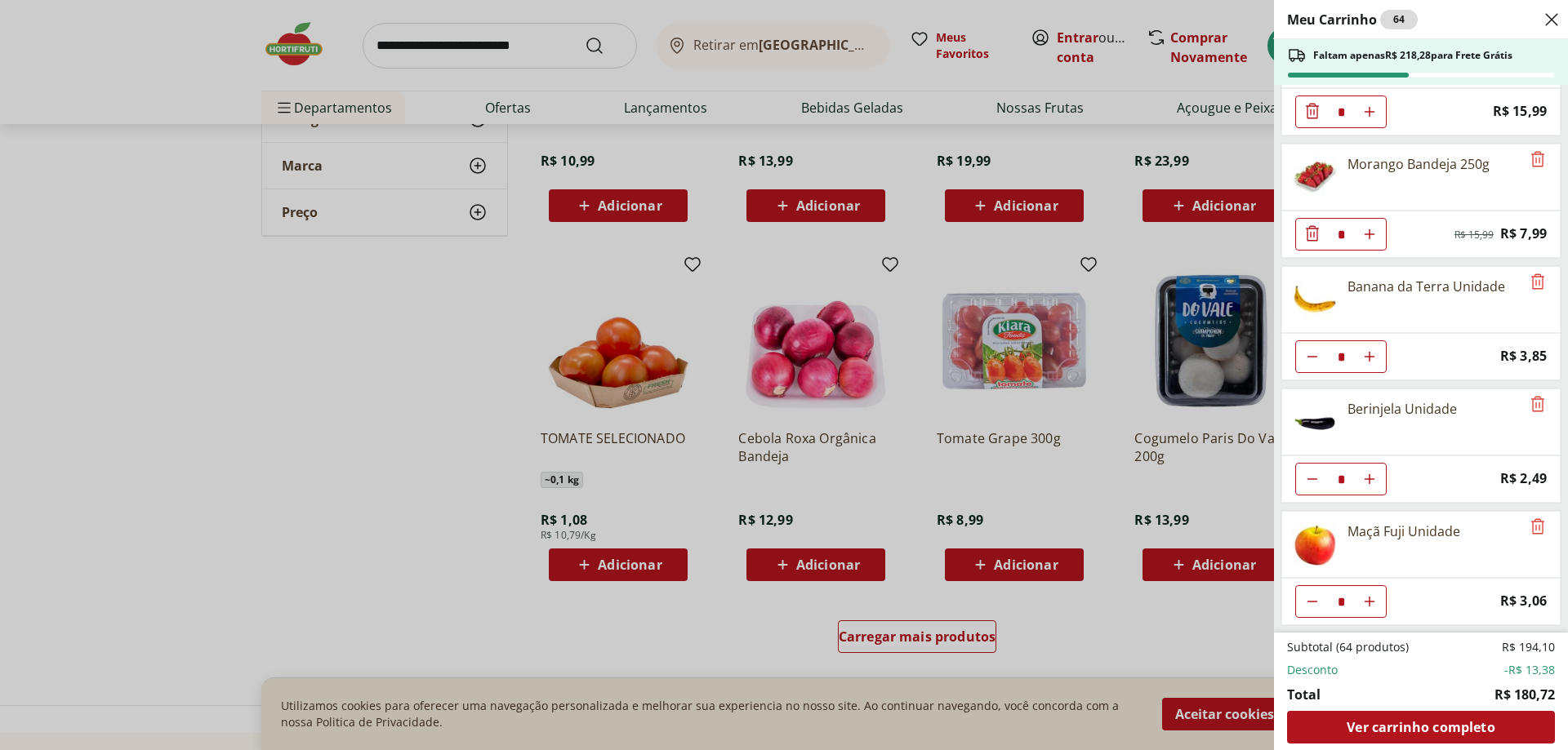
click at [418, 476] on div "Meu Carrinho 64 Faltam apenas R$ 218,28 para Frete Grátis Cebola Nacional Unida…" at bounding box center [784, 375] width 1568 height 750
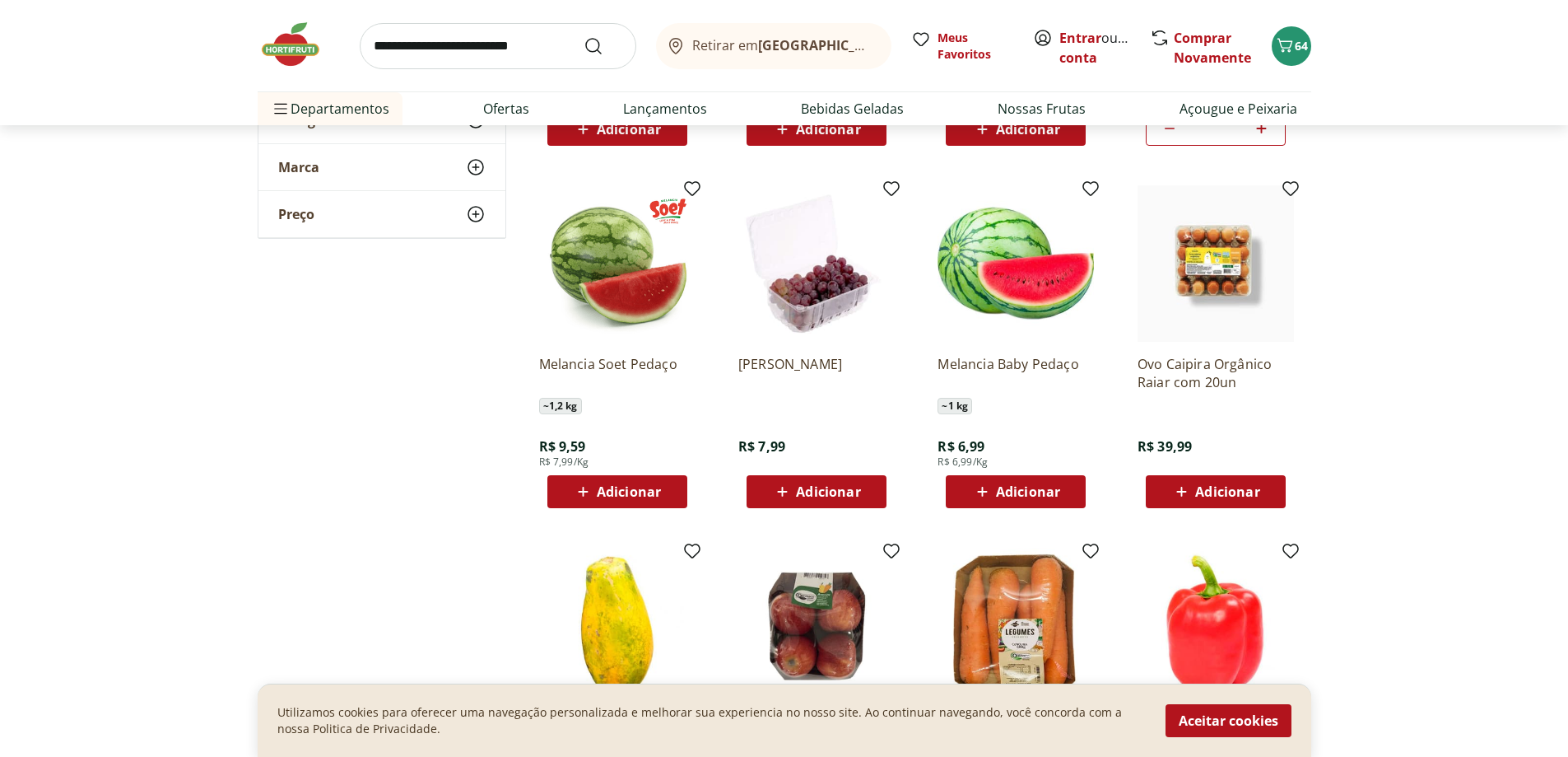
scroll to position [9802, 0]
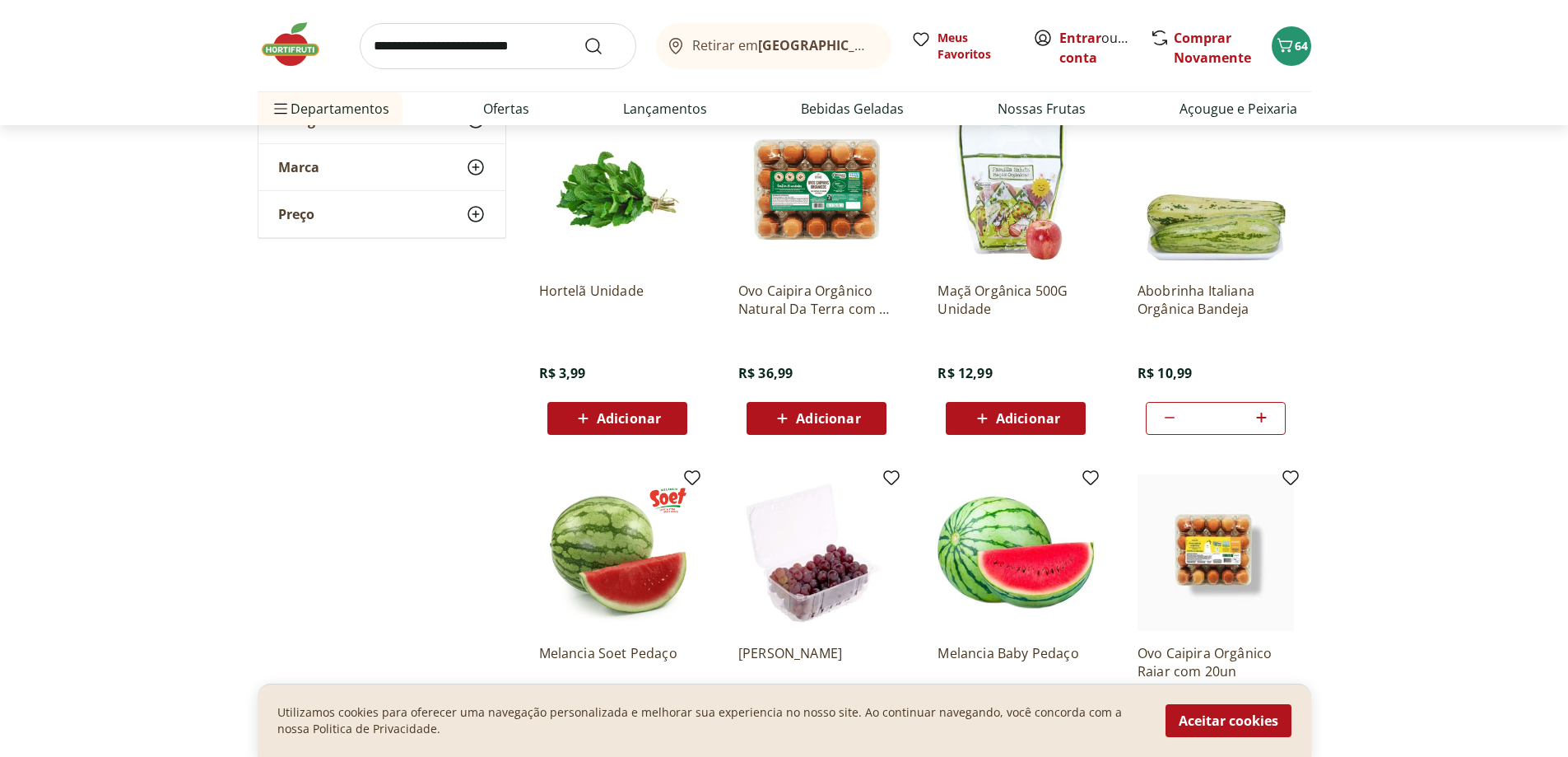
click at [539, 51] on input "search" at bounding box center [498, 46] width 276 height 46
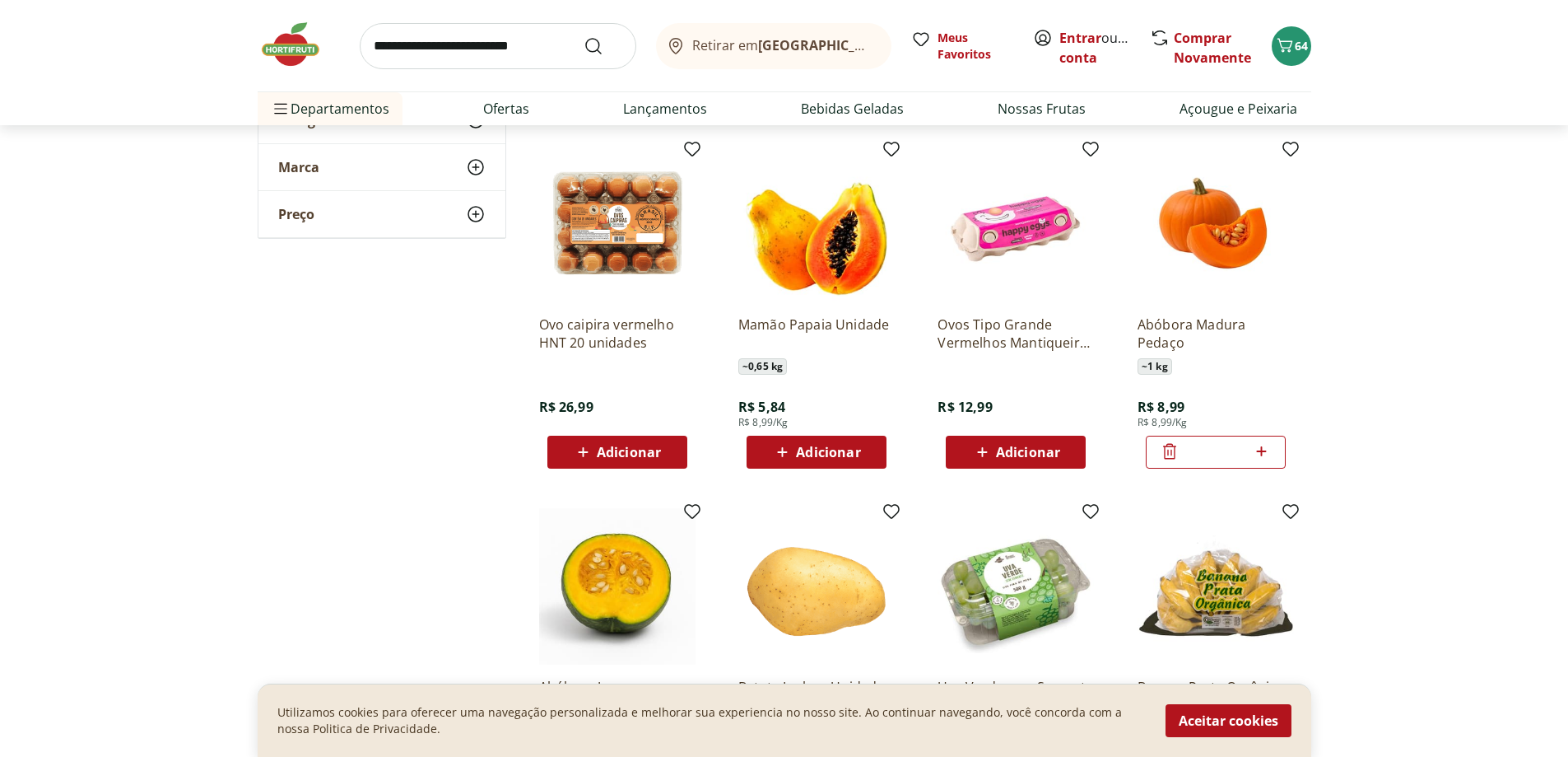
scroll to position [1318, 0]
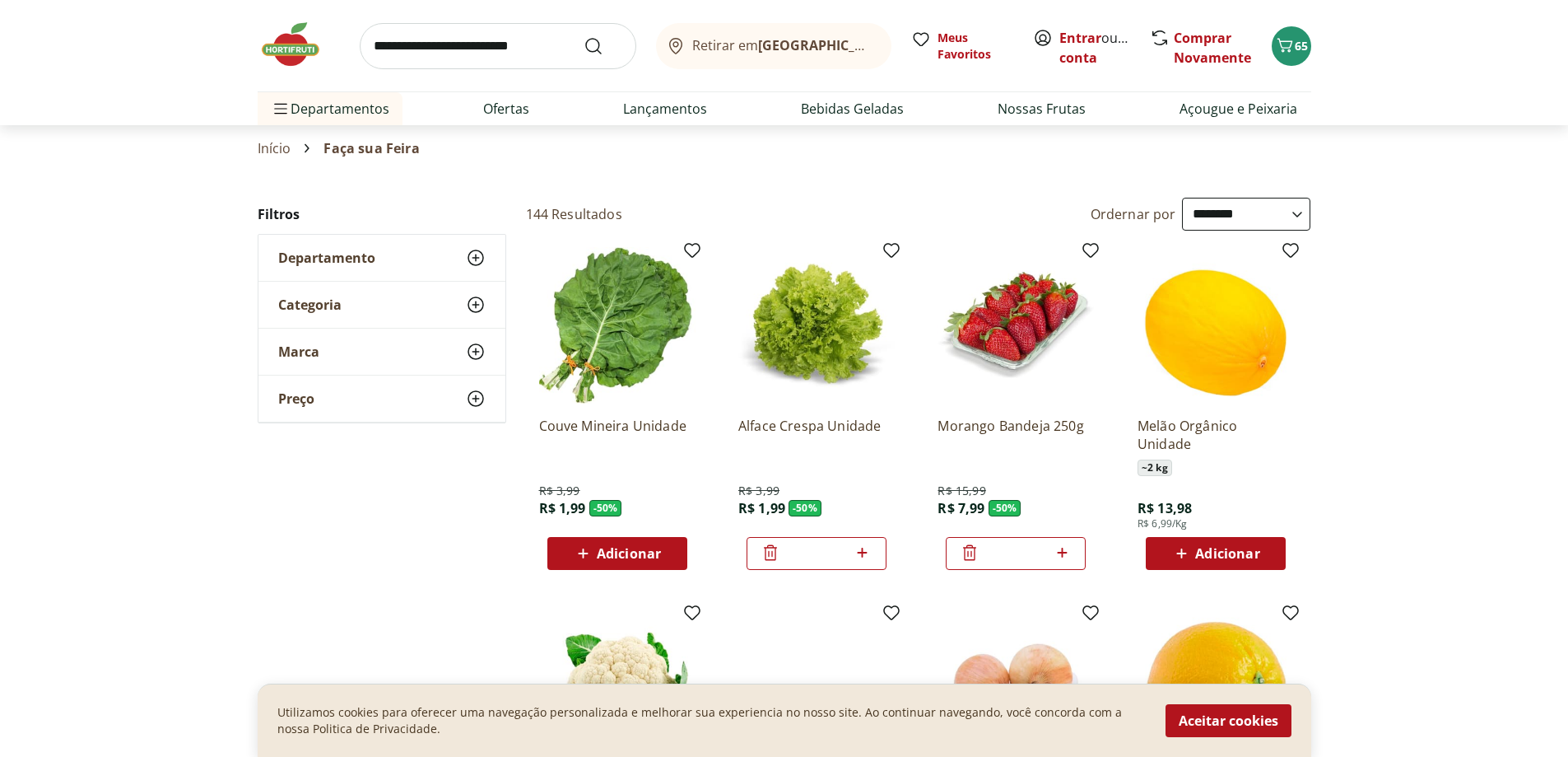
select select "**********"
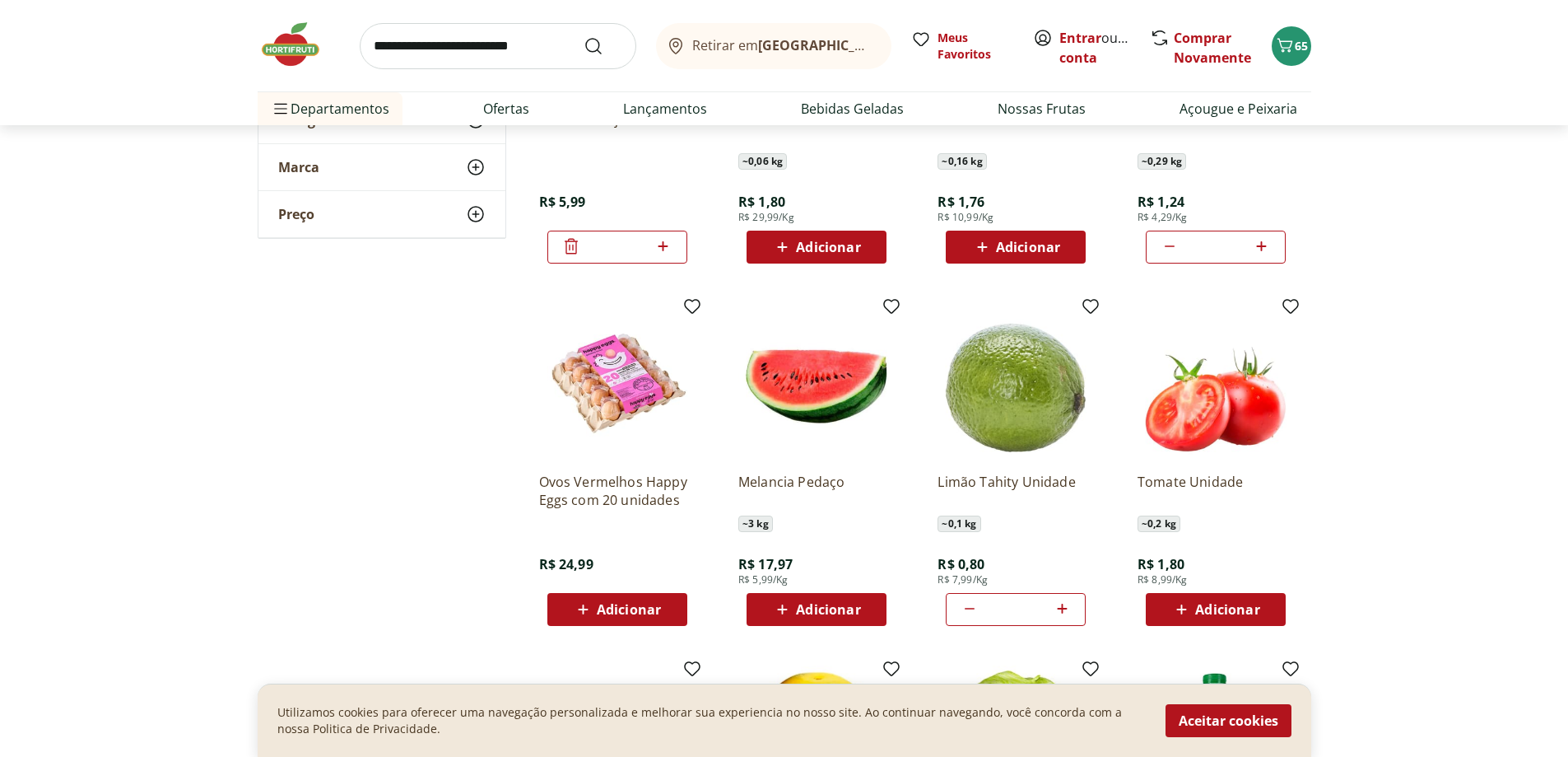
scroll to position [2718, 0]
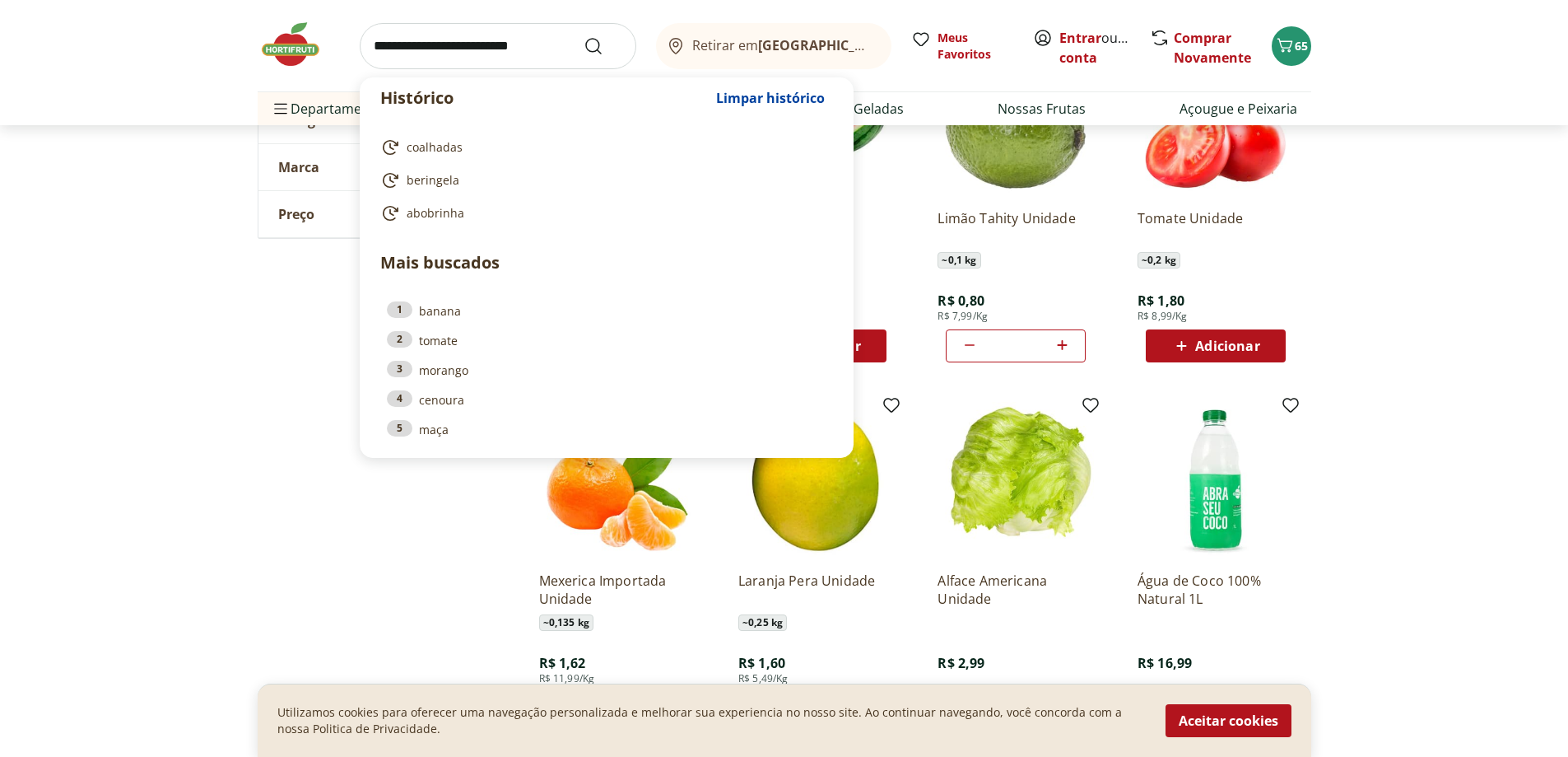
click at [476, 60] on input "search" at bounding box center [498, 46] width 276 height 46
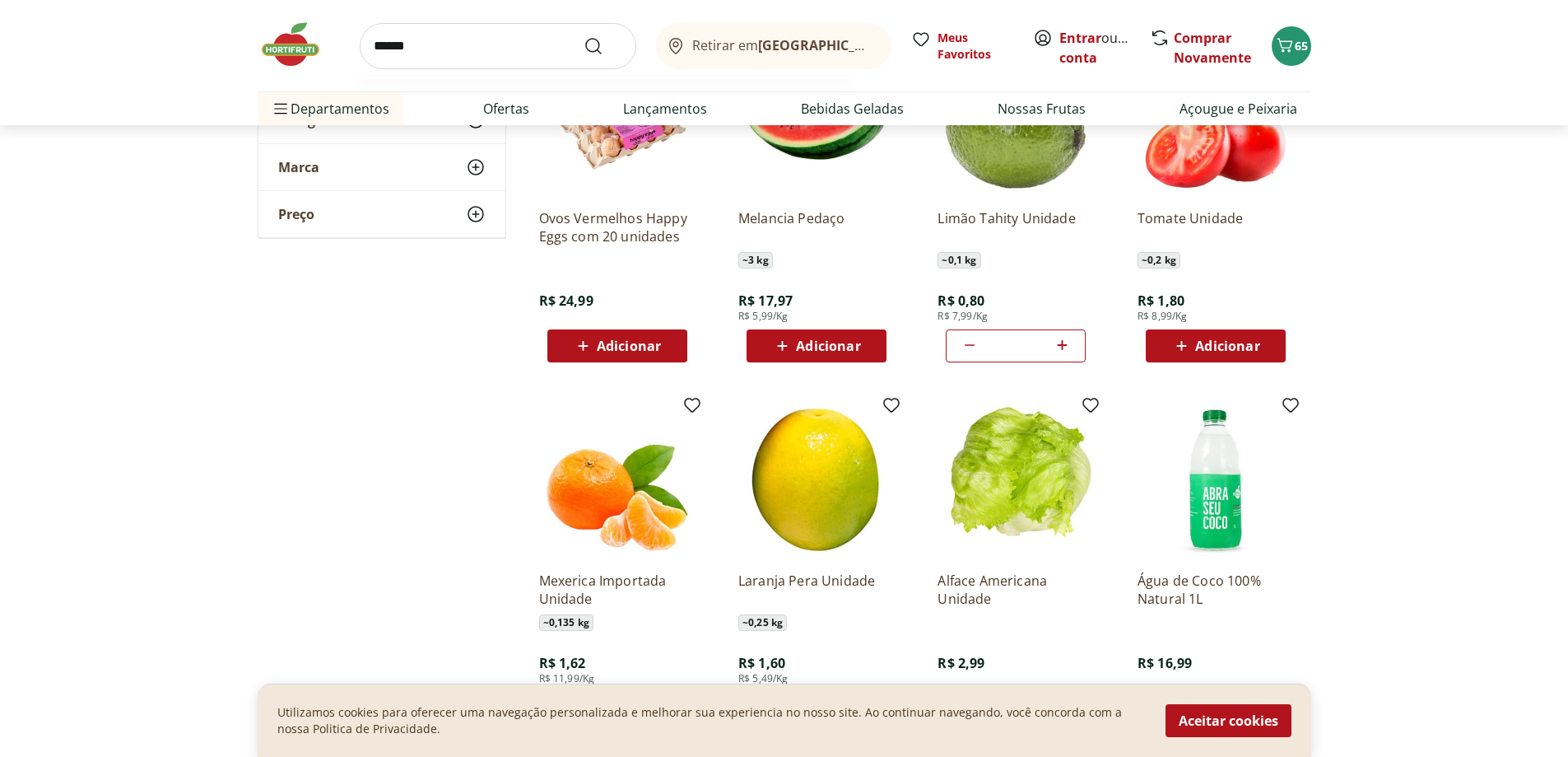
type input "******"
click at [583, 36] on button "Submit Search" at bounding box center [603, 45] width 40 height 19
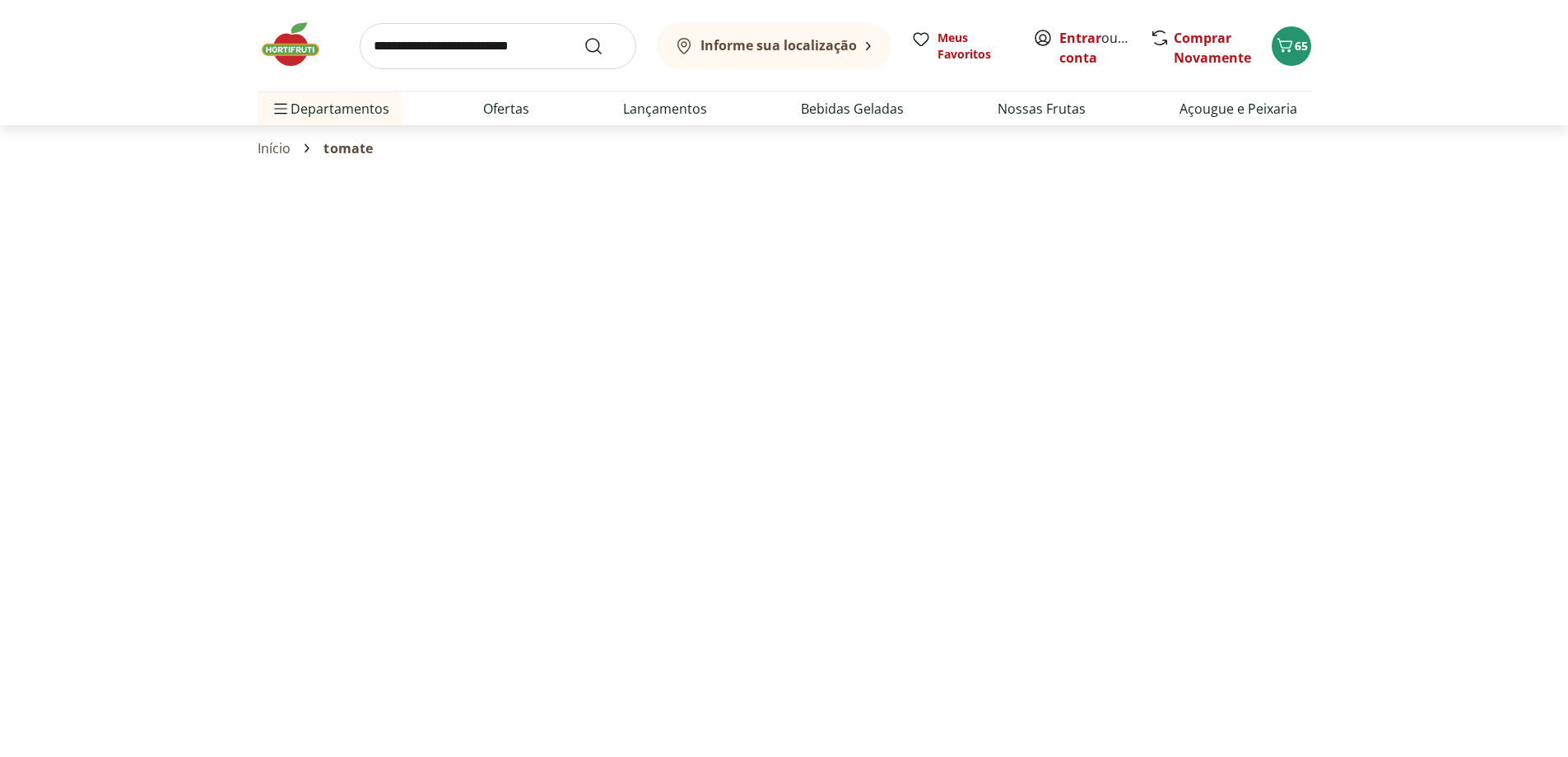
select select "**********"
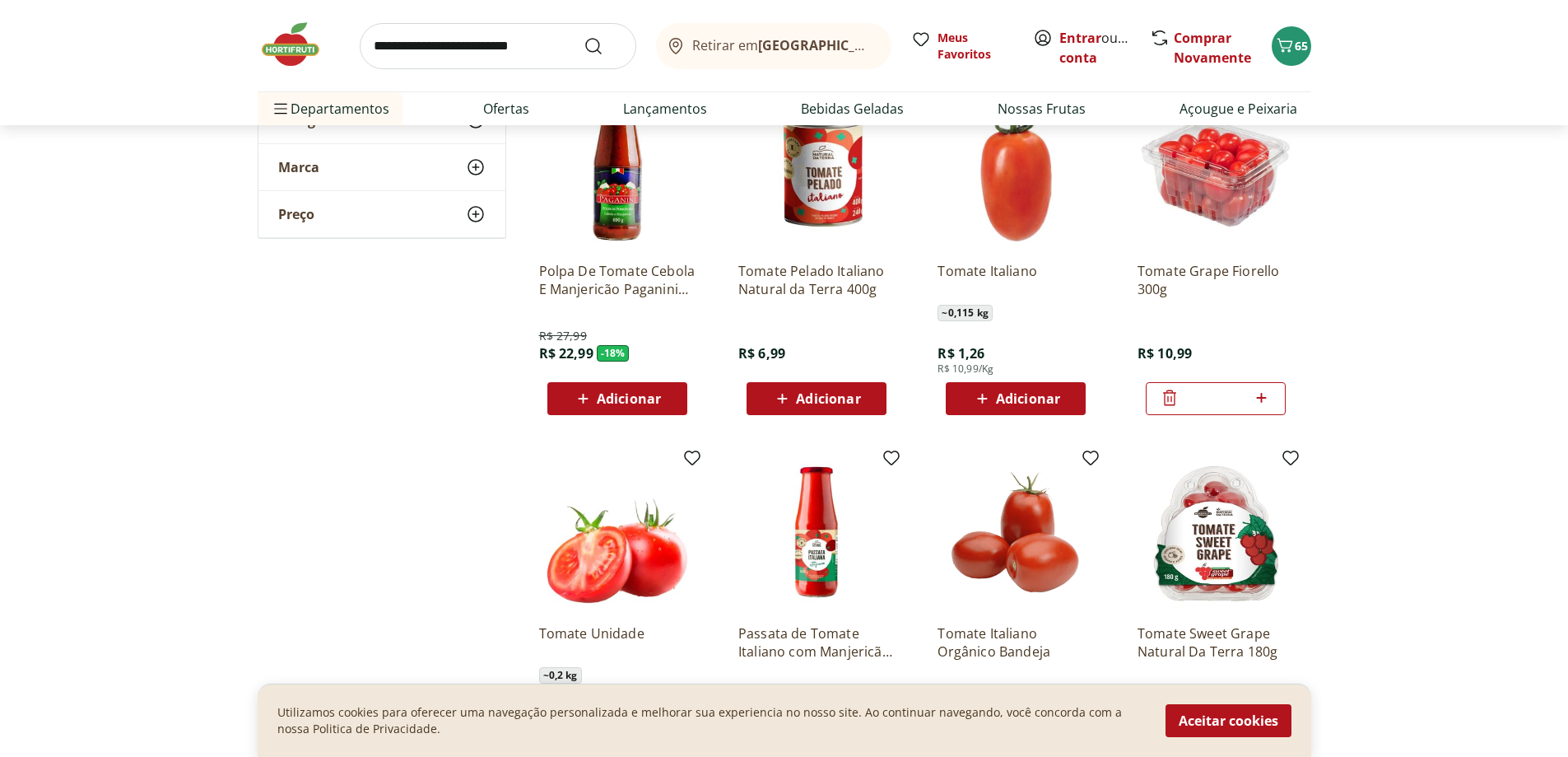
scroll to position [824, 0]
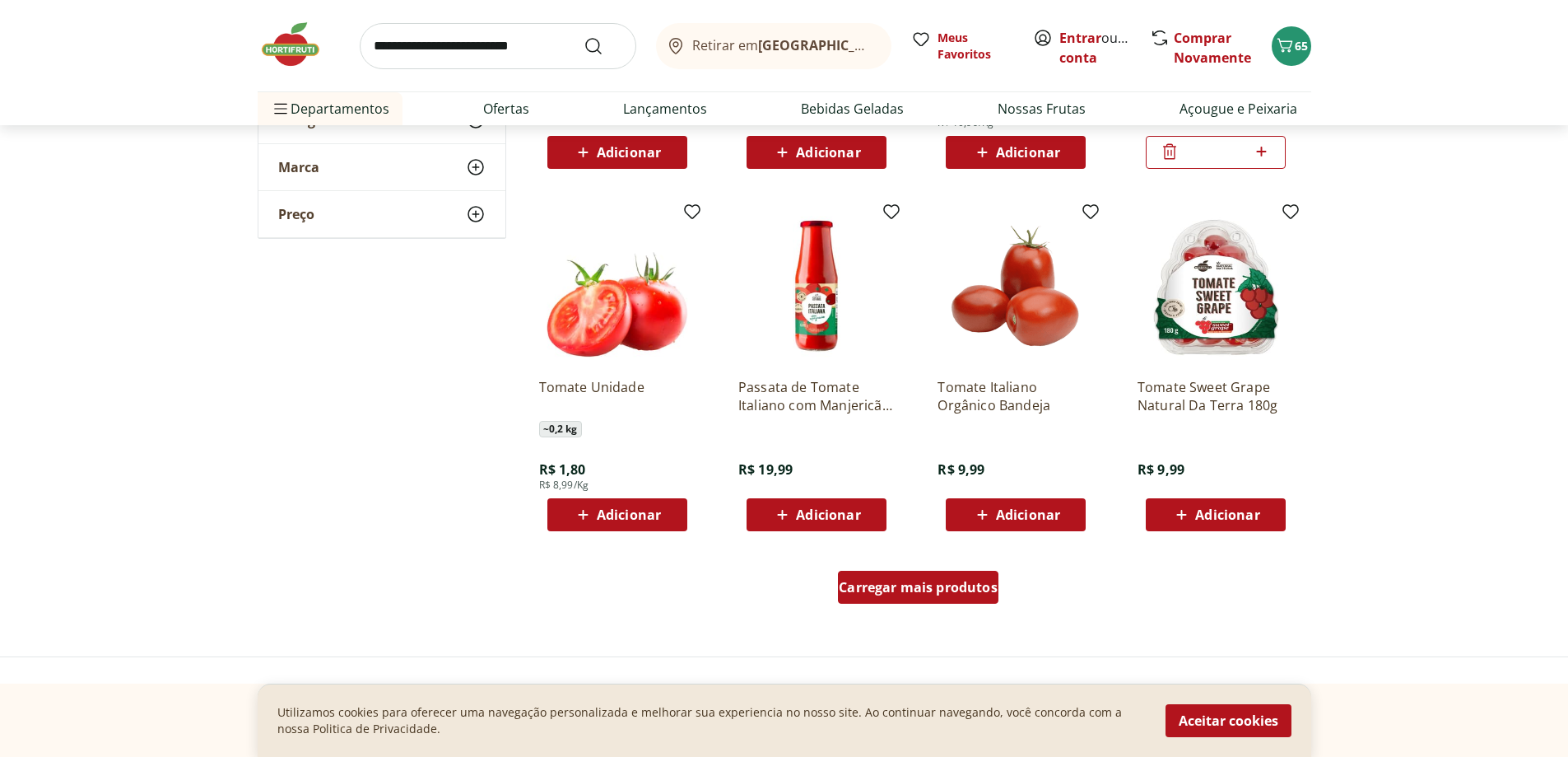
click at [891, 594] on span "Carregar mais produtos" at bounding box center [918, 587] width 159 height 13
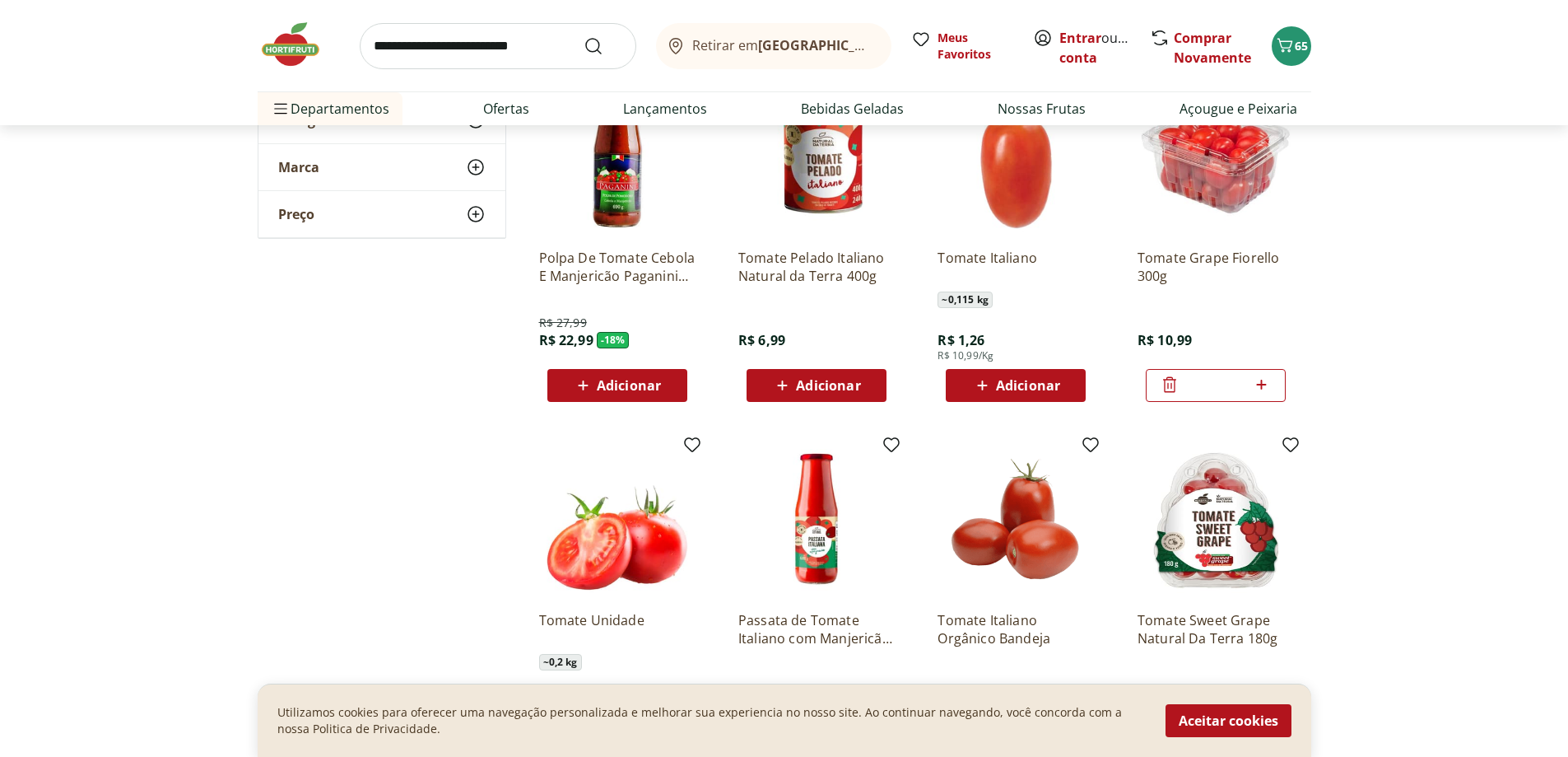
scroll to position [577, 0]
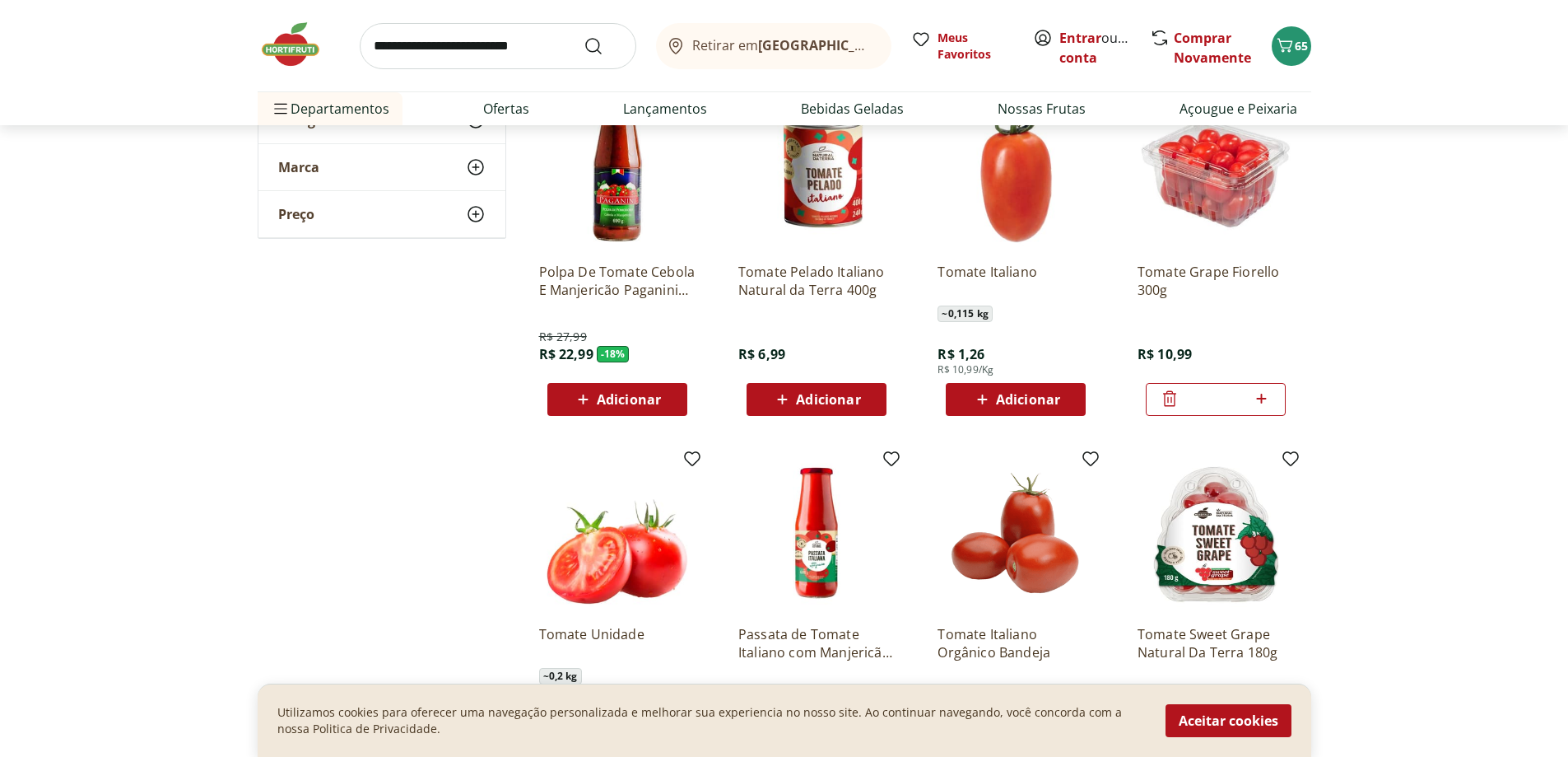
click at [1027, 393] on span "Adicionar" at bounding box center [1027, 400] width 64 height 13
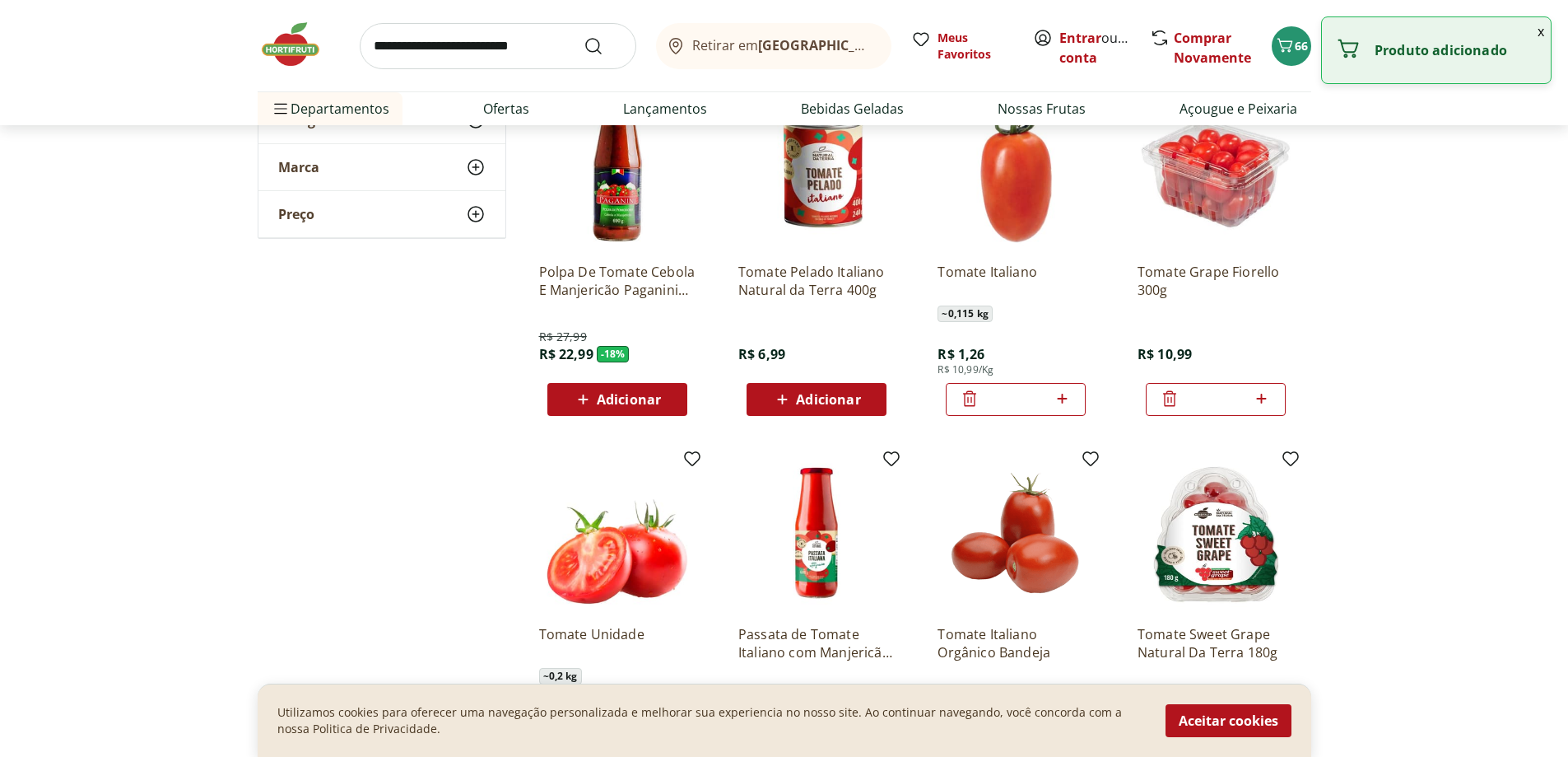
click at [1059, 404] on icon at bounding box center [1063, 398] width 20 height 19
type input "*"
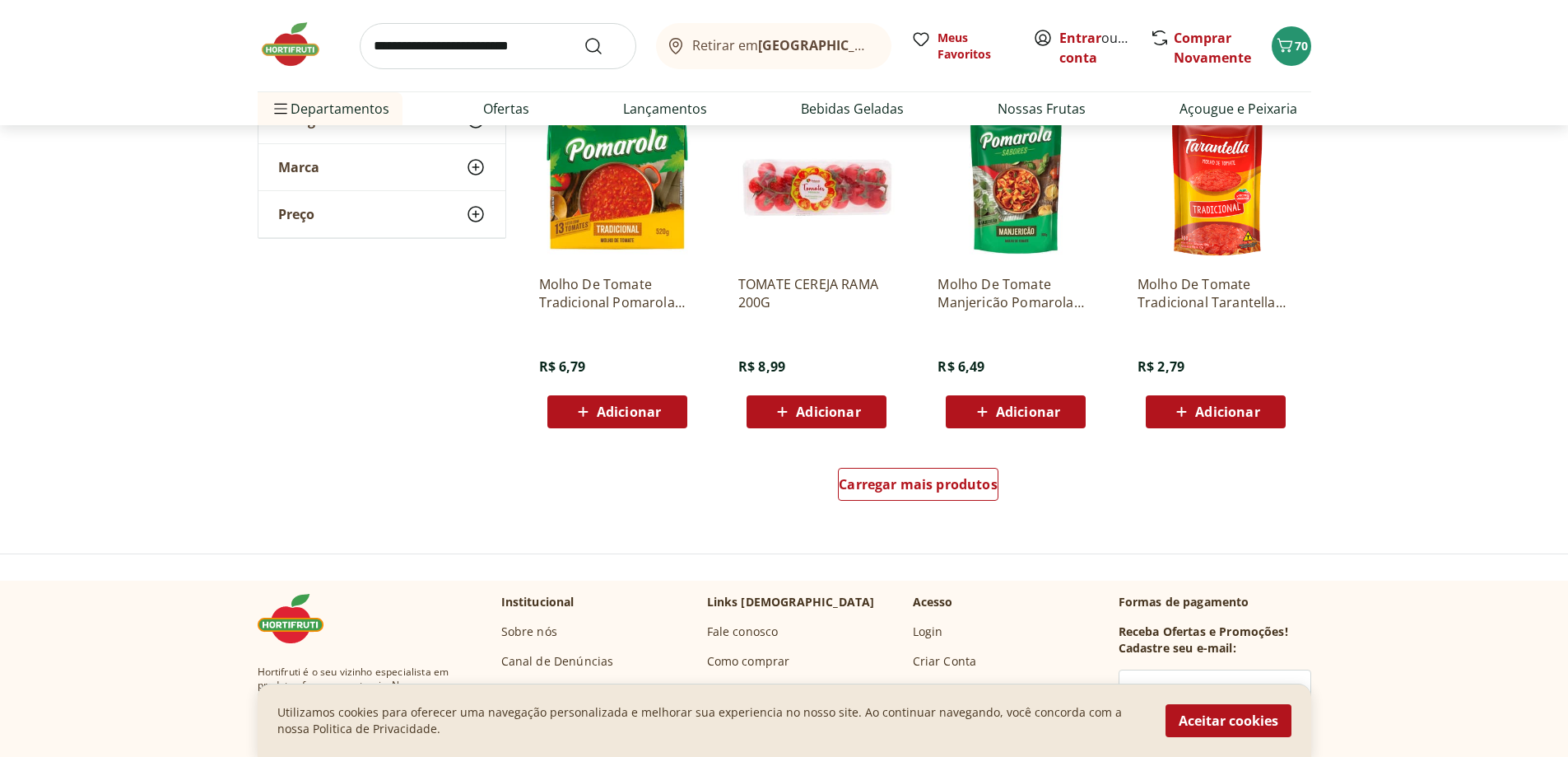
scroll to position [1977, 0]
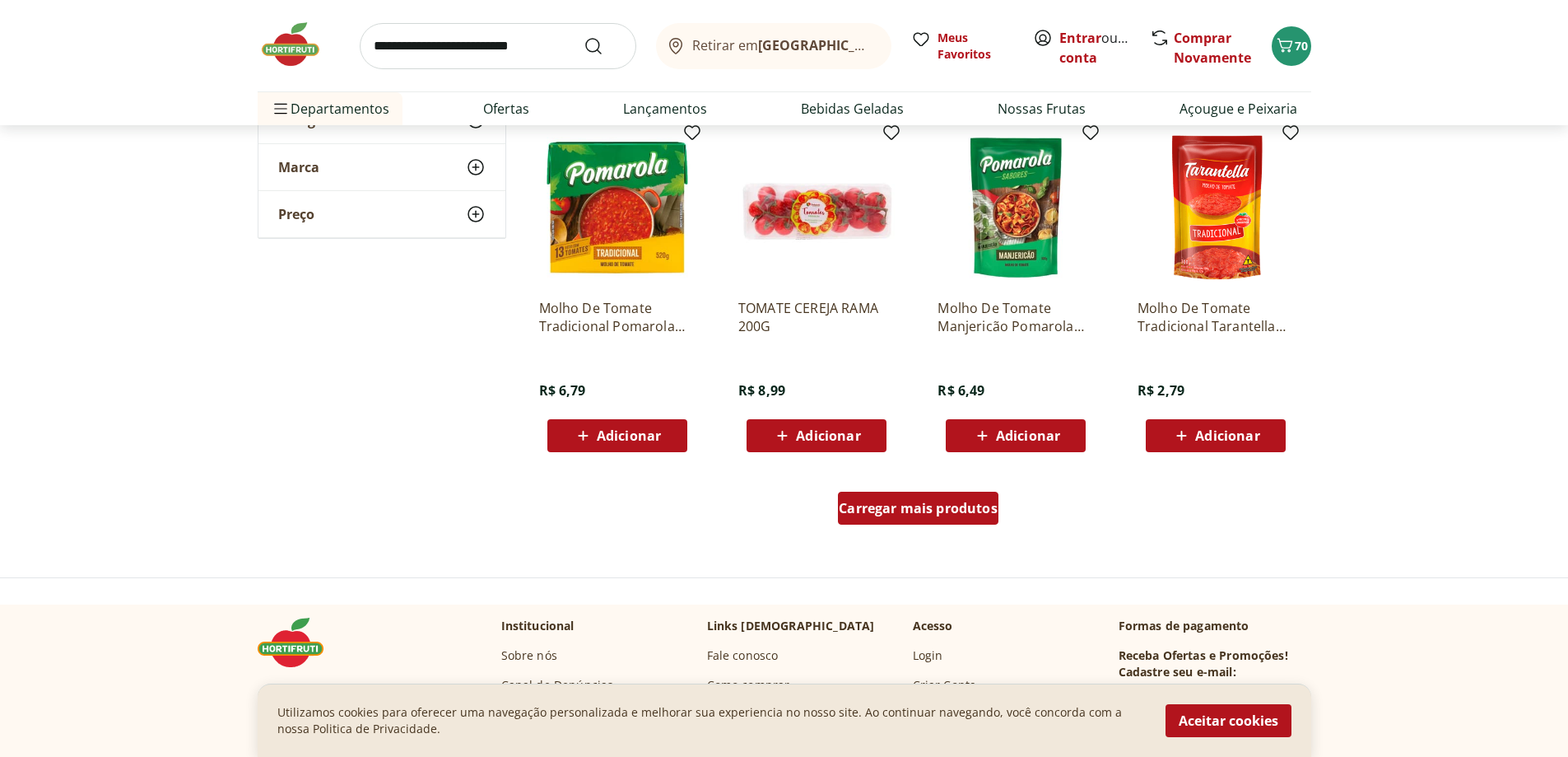
click at [899, 503] on span "Carregar mais produtos" at bounding box center [918, 508] width 159 height 13
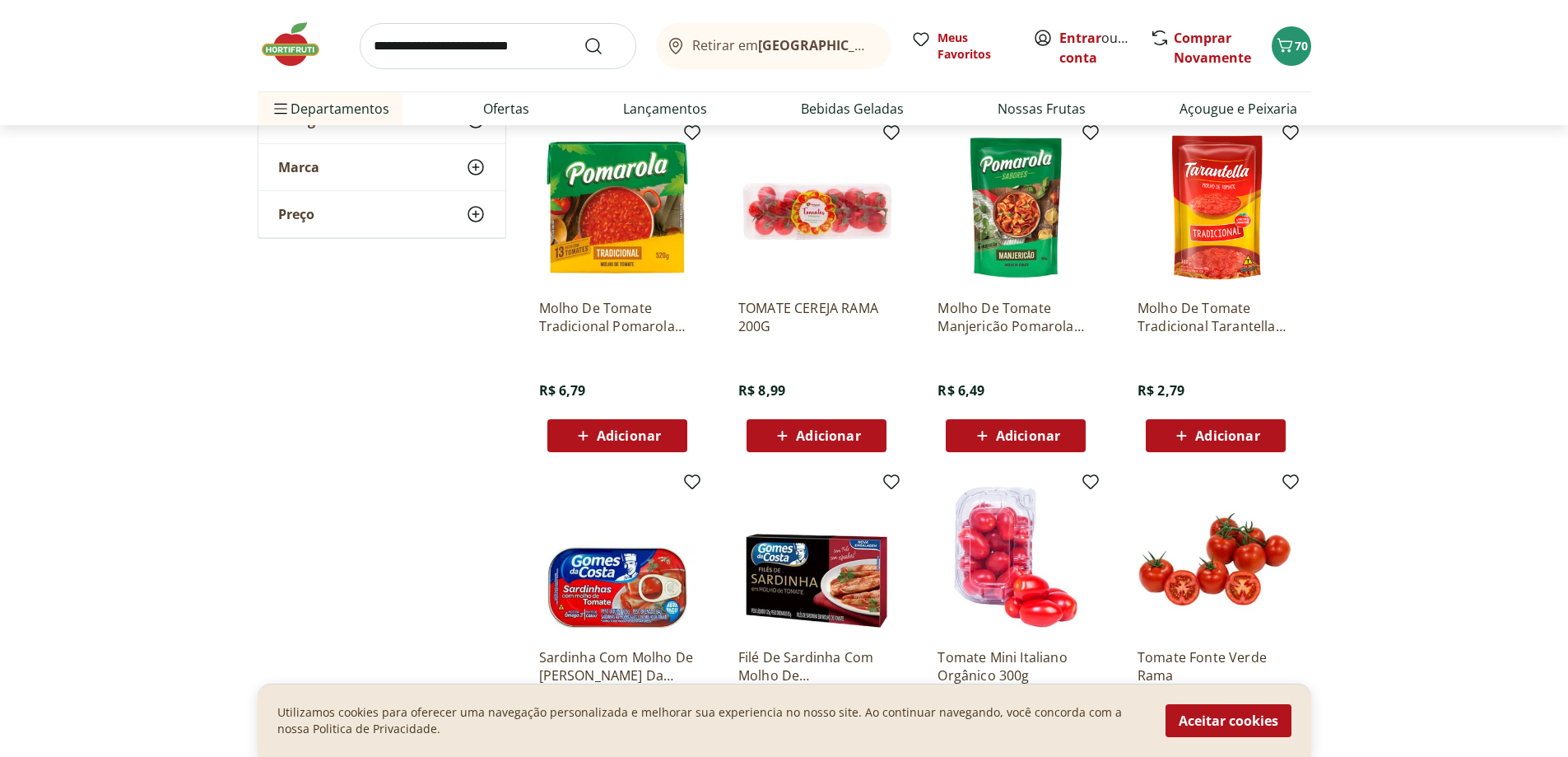
click at [537, 55] on input "search" at bounding box center [498, 46] width 276 height 46
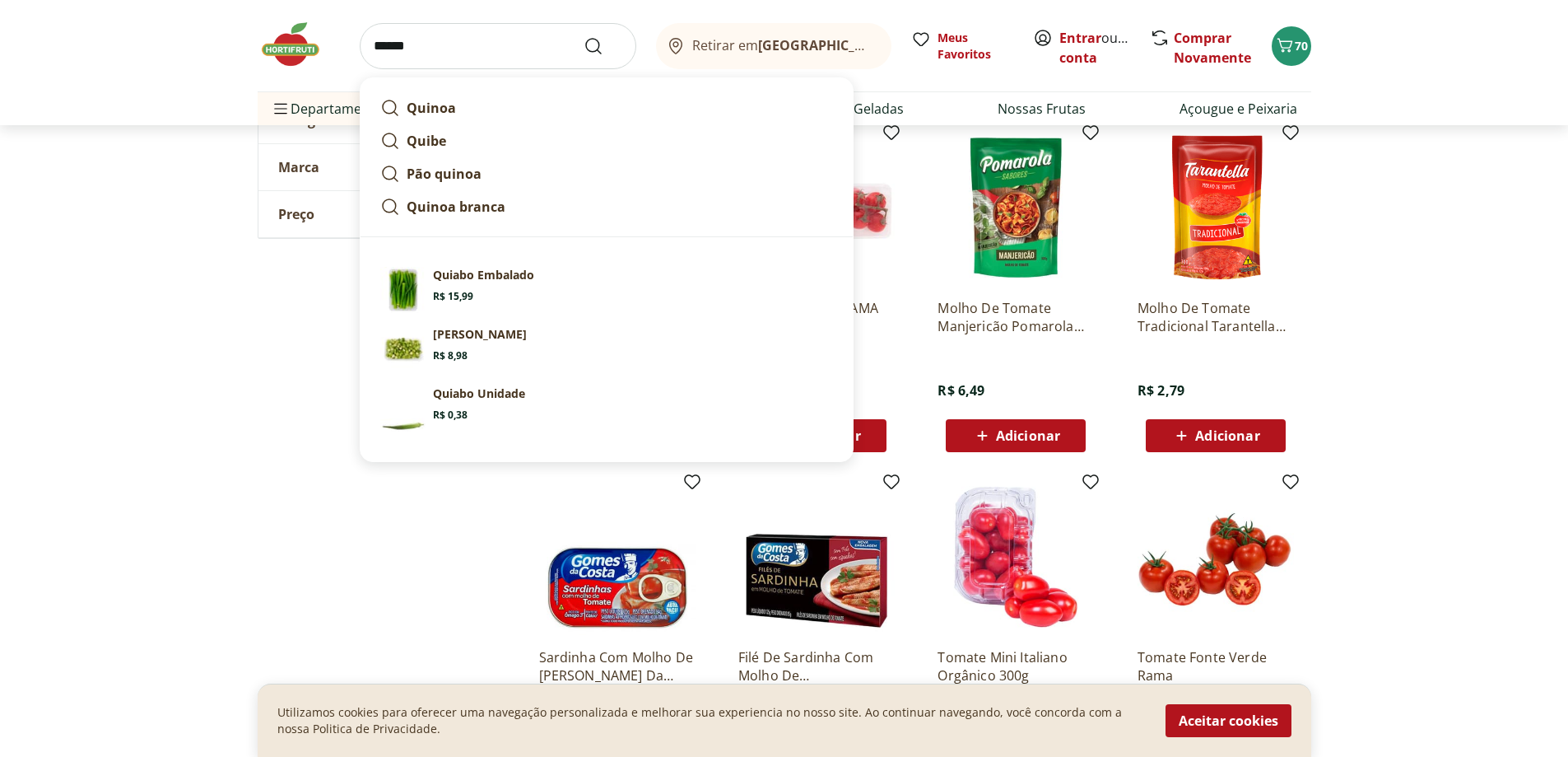
type input "******"
click at [583, 36] on button "Submit Search" at bounding box center [603, 45] width 40 height 19
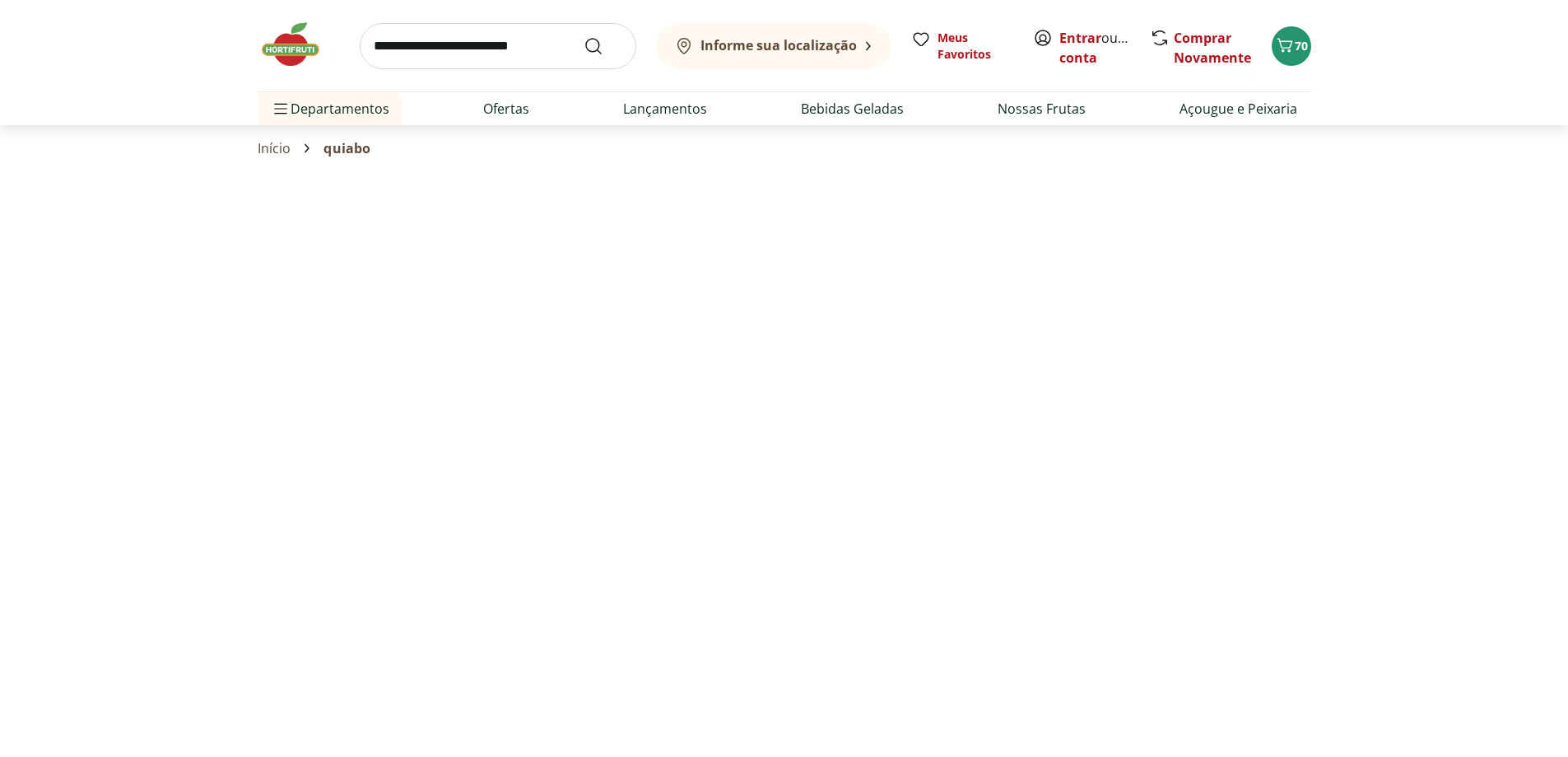
select select "**********"
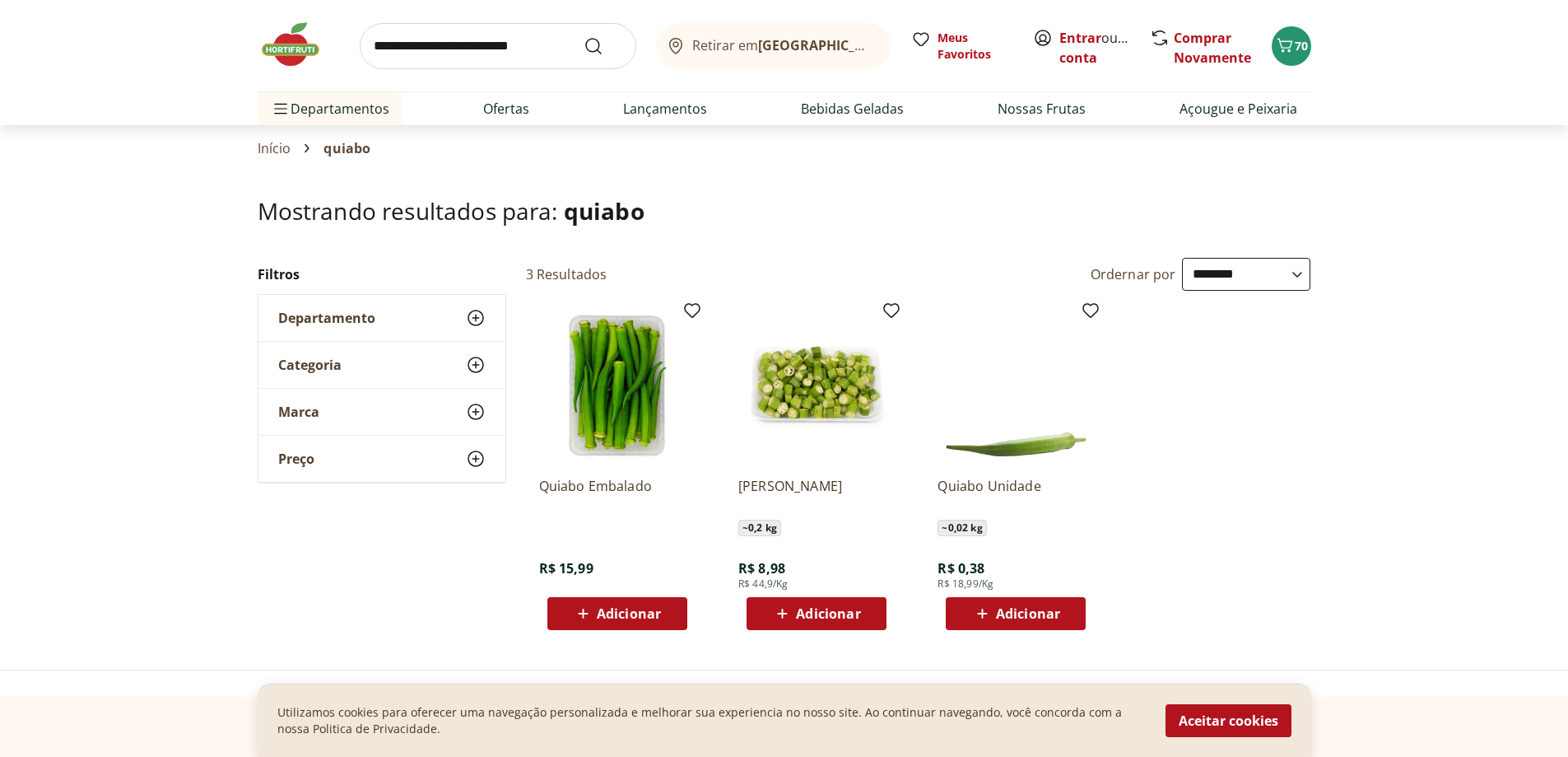
scroll to position [83, 0]
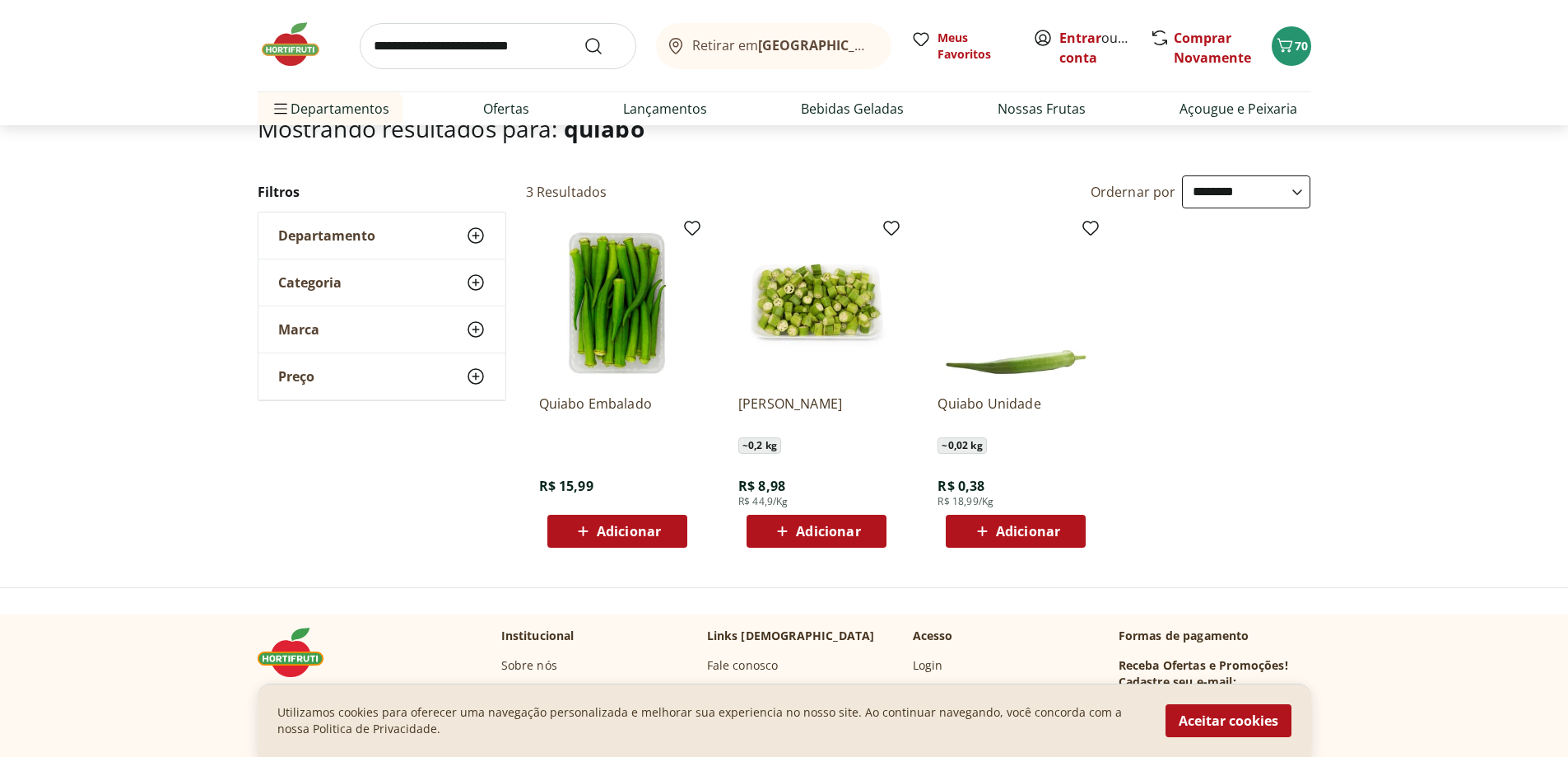
click at [292, 52] on img at bounding box center [299, 44] width 83 height 49
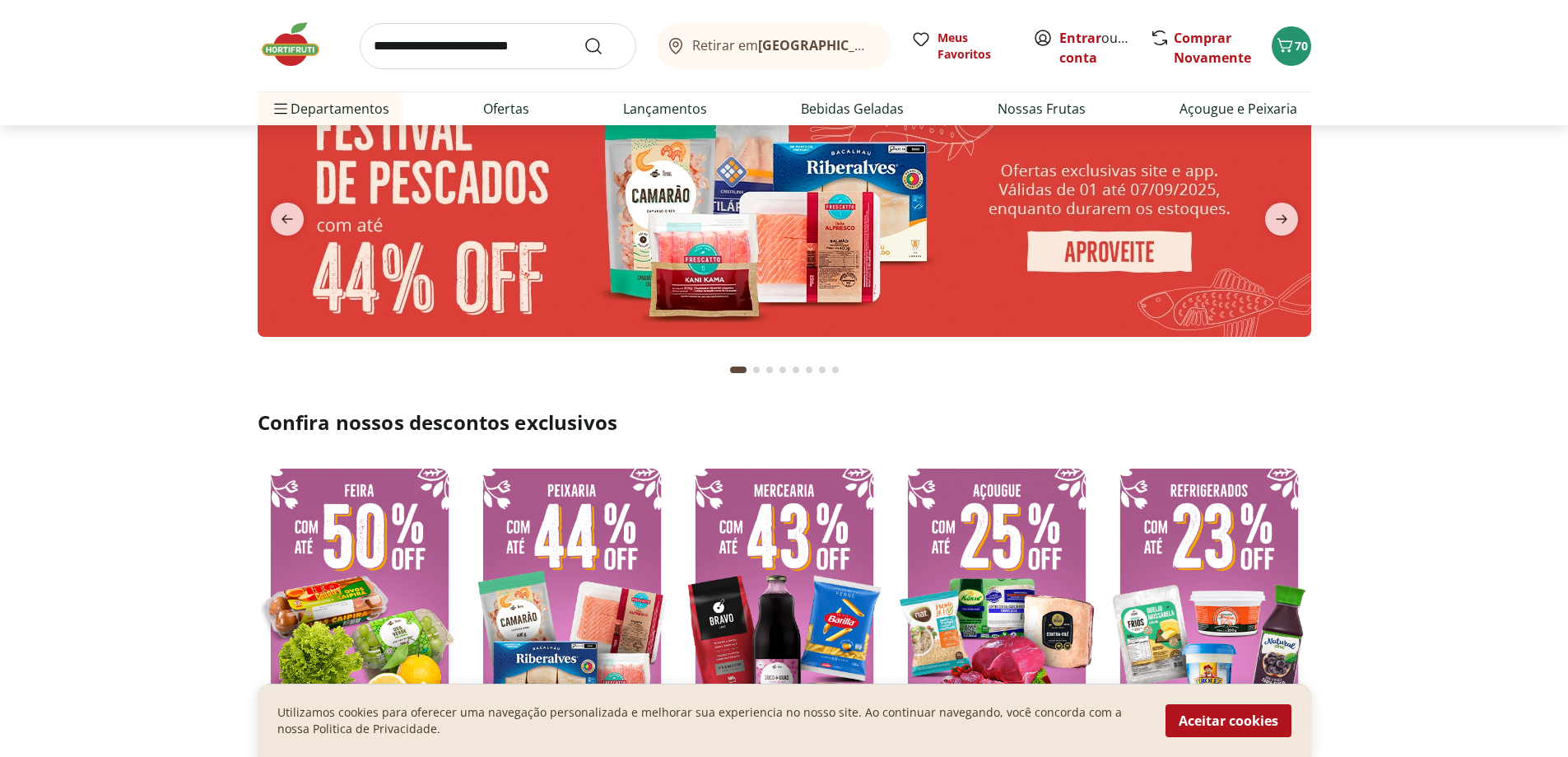
scroll to position [329, 0]
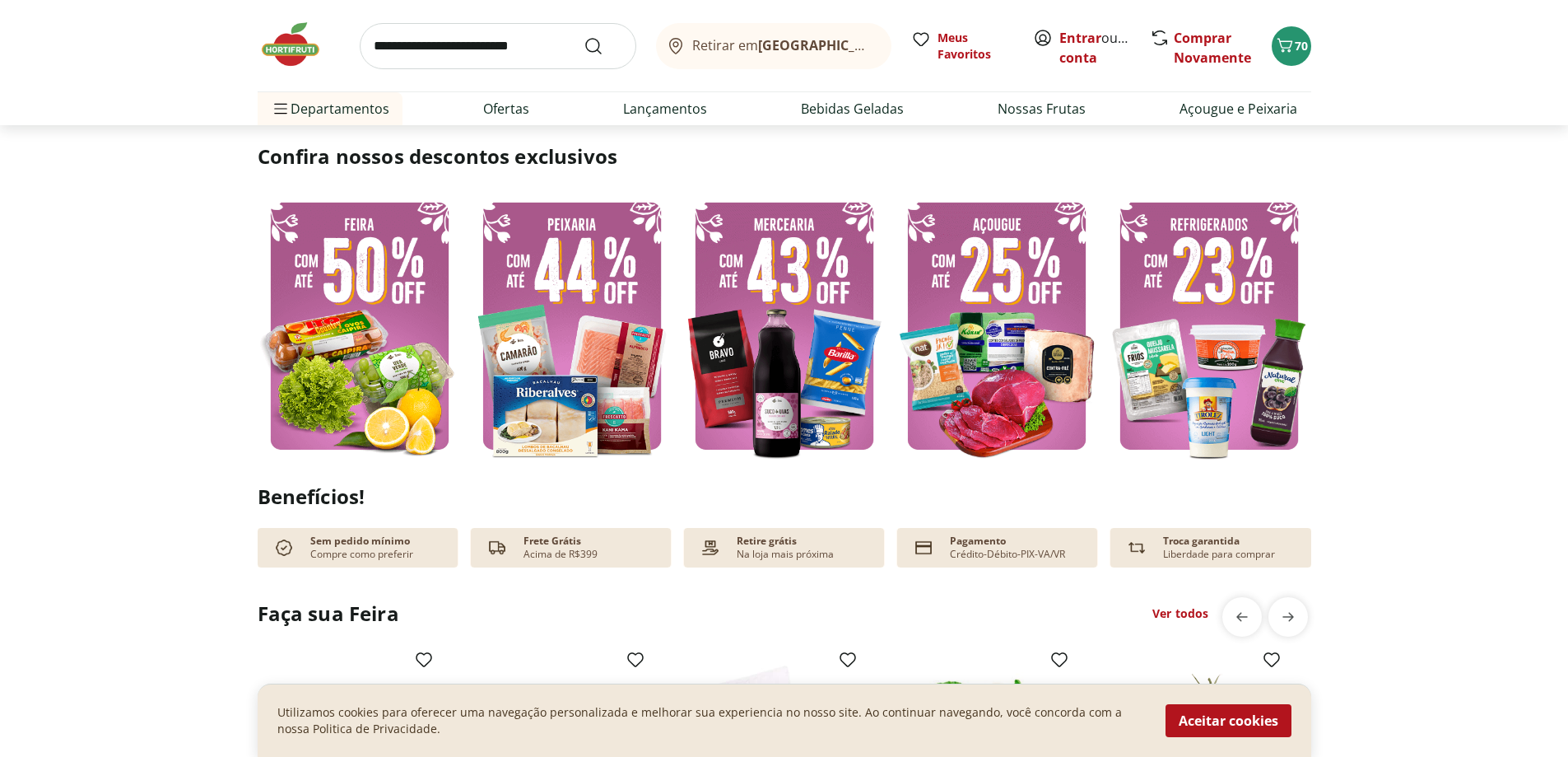
click at [510, 42] on input "search" at bounding box center [498, 46] width 276 height 46
type input "******"
click at [583, 36] on button "Submit Search" at bounding box center [603, 45] width 40 height 19
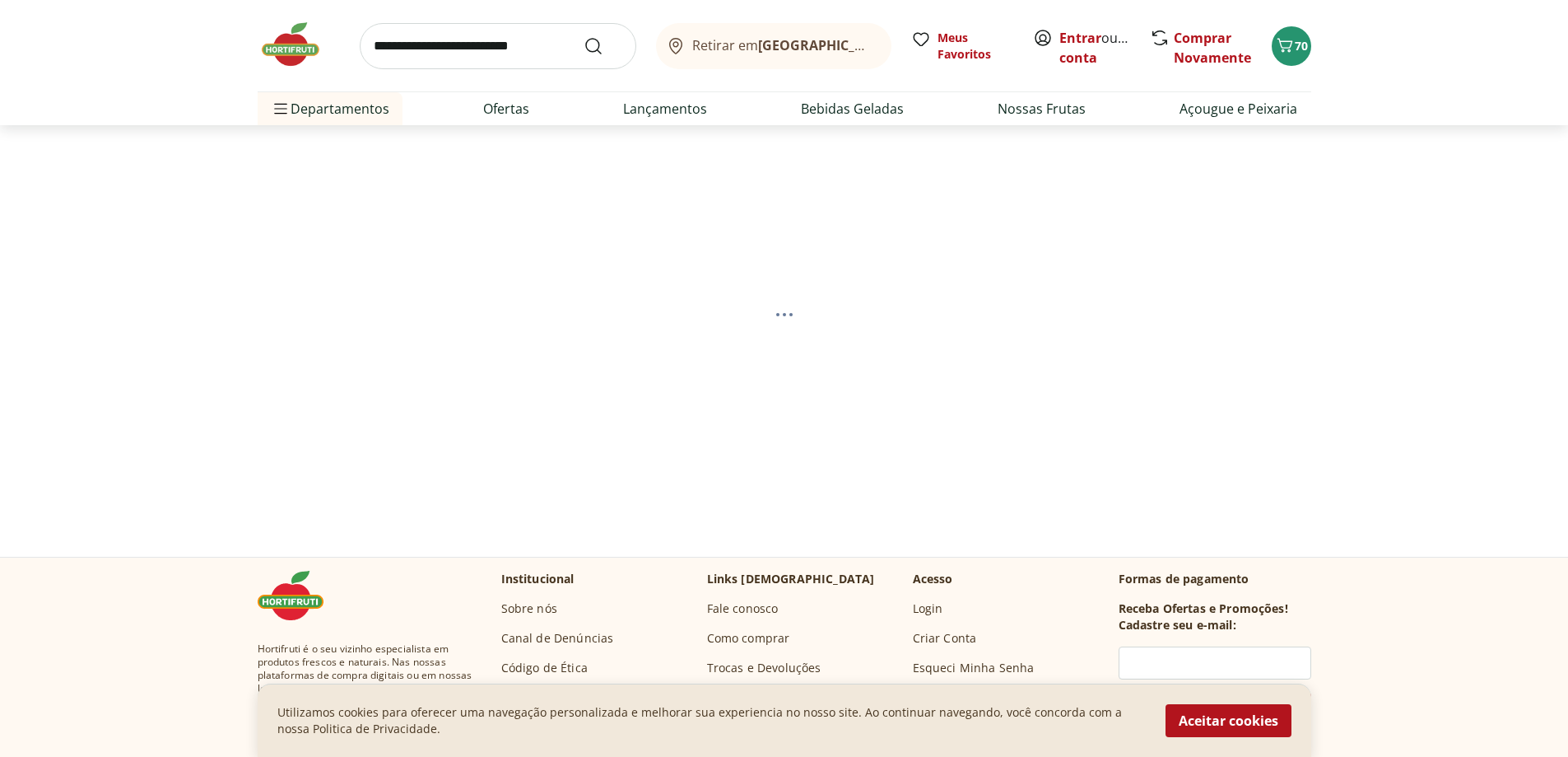
select select "**********"
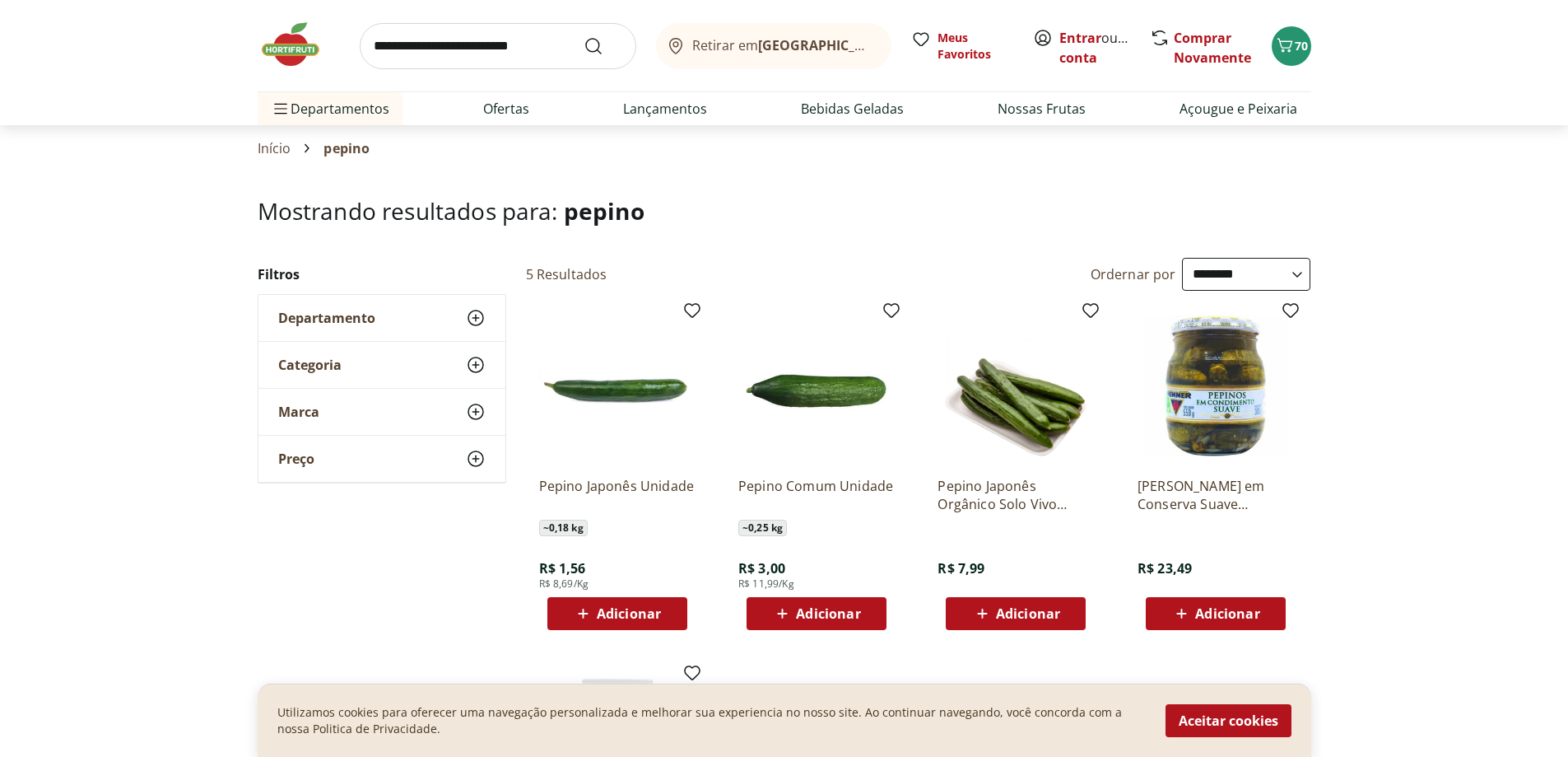
click at [580, 606] on icon at bounding box center [583, 613] width 20 height 19
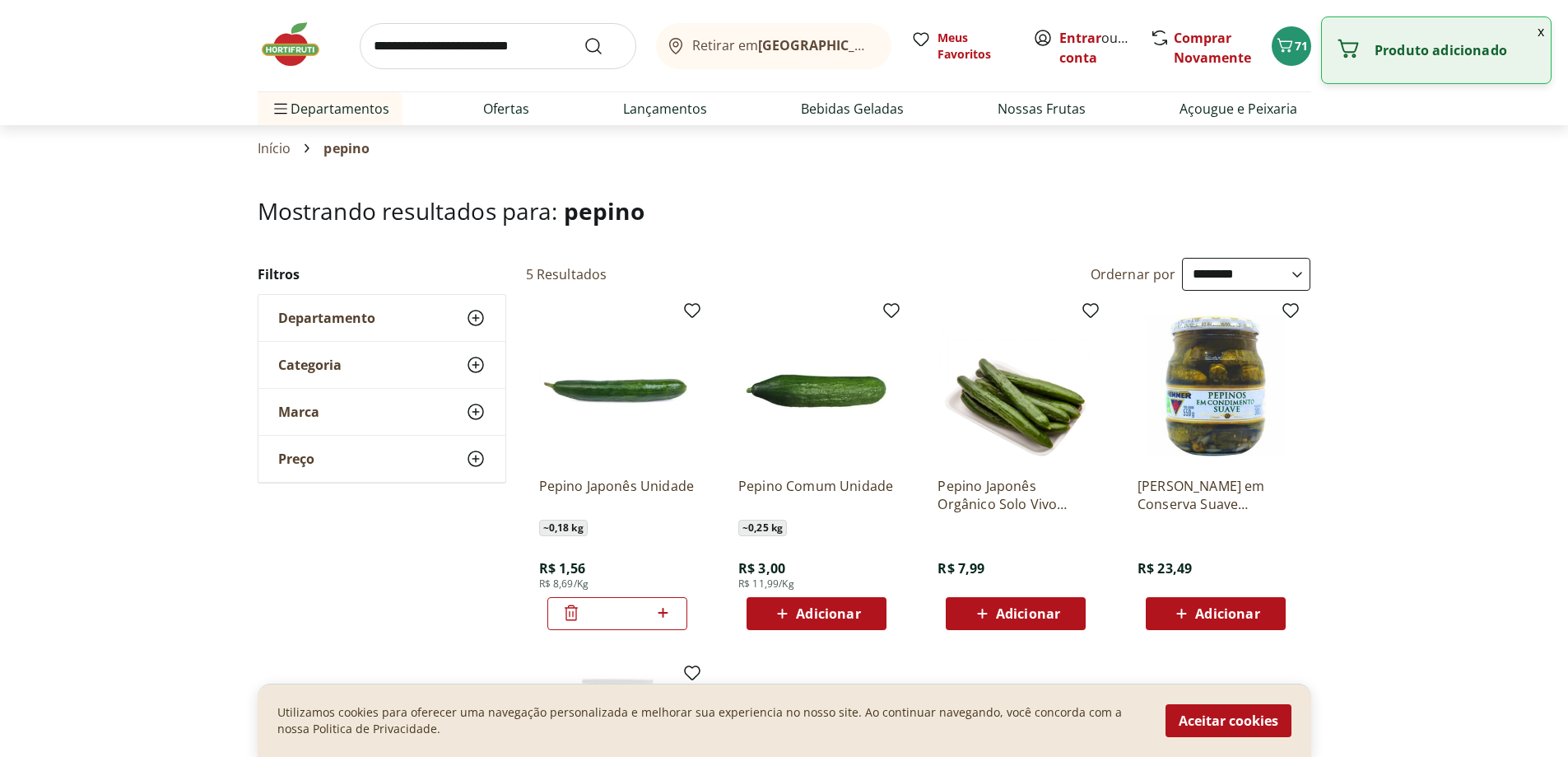
click at [662, 610] on icon at bounding box center [663, 612] width 20 height 19
type input "*"
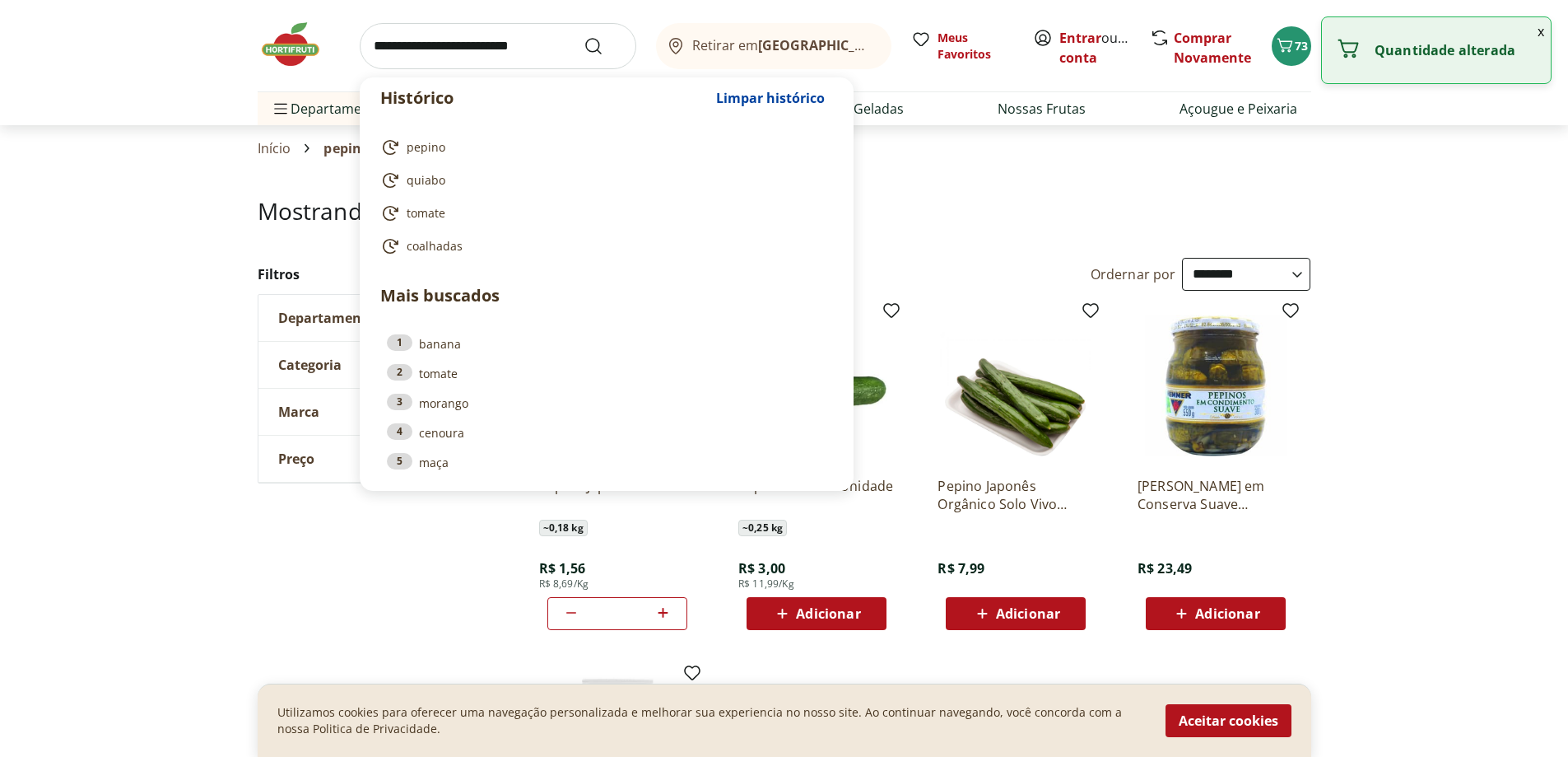
click at [451, 50] on input "search" at bounding box center [498, 46] width 276 height 46
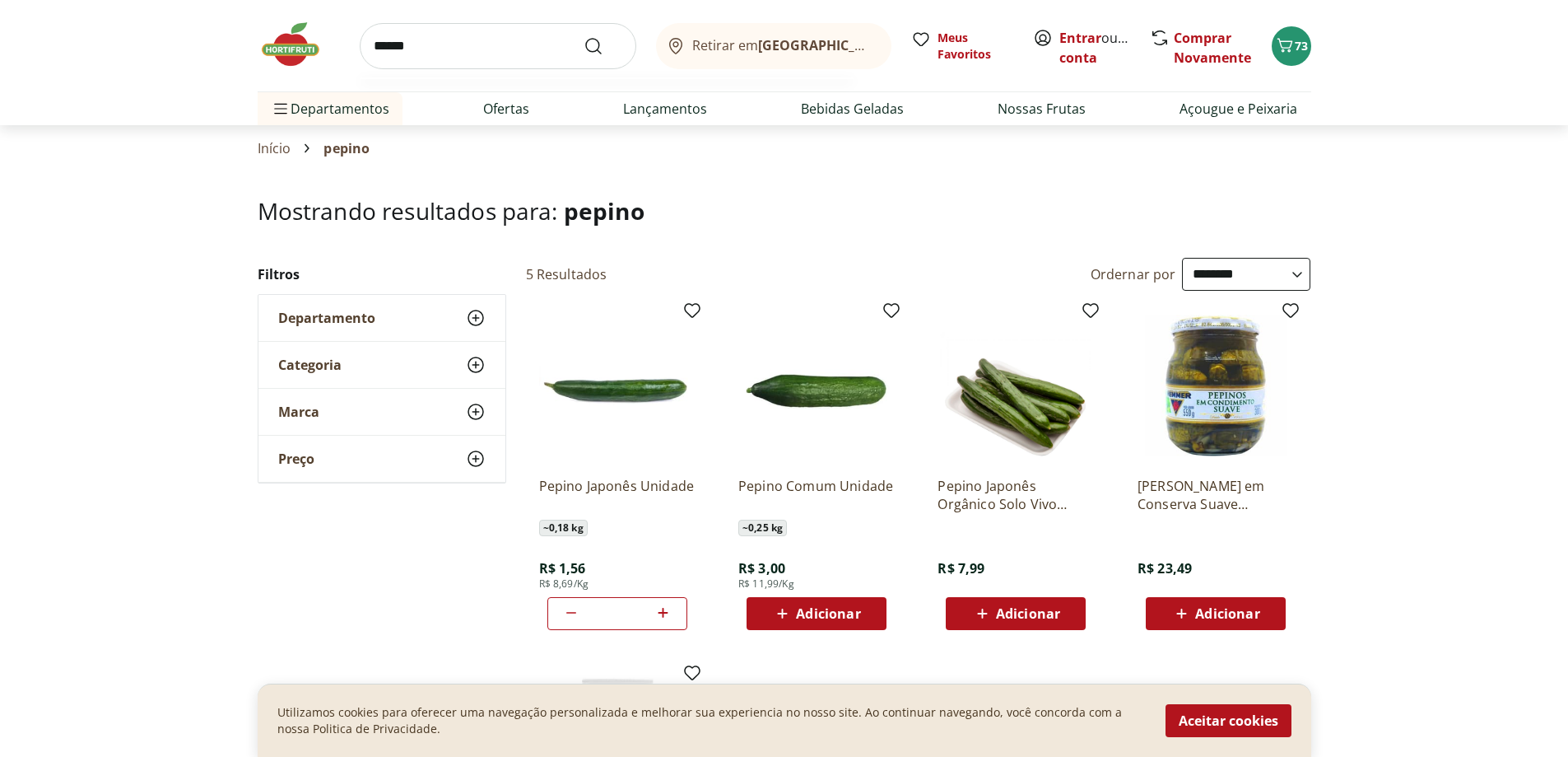
type input "******"
click at [583, 36] on button "Submit Search" at bounding box center [603, 45] width 40 height 19
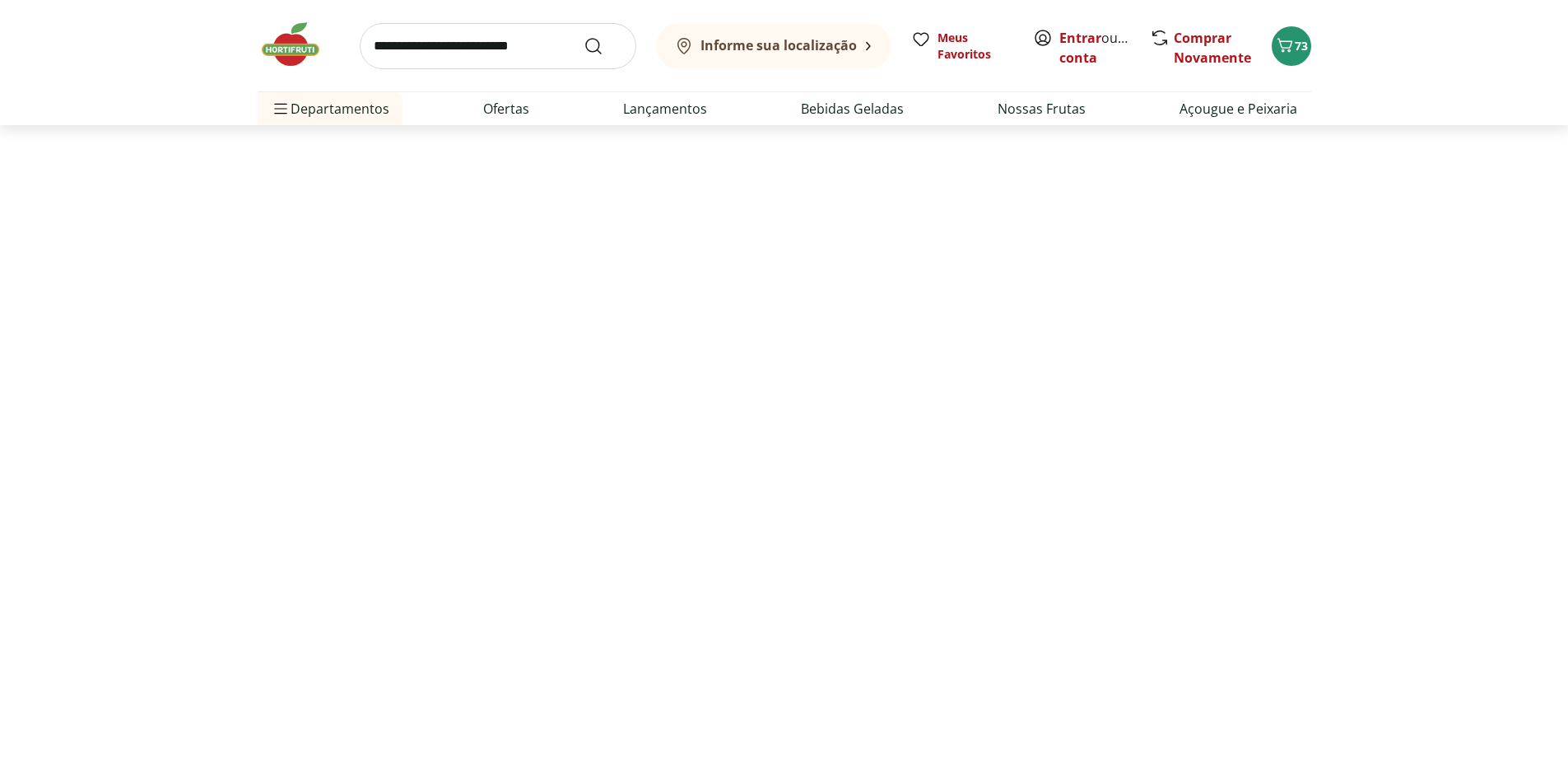
select select "**********"
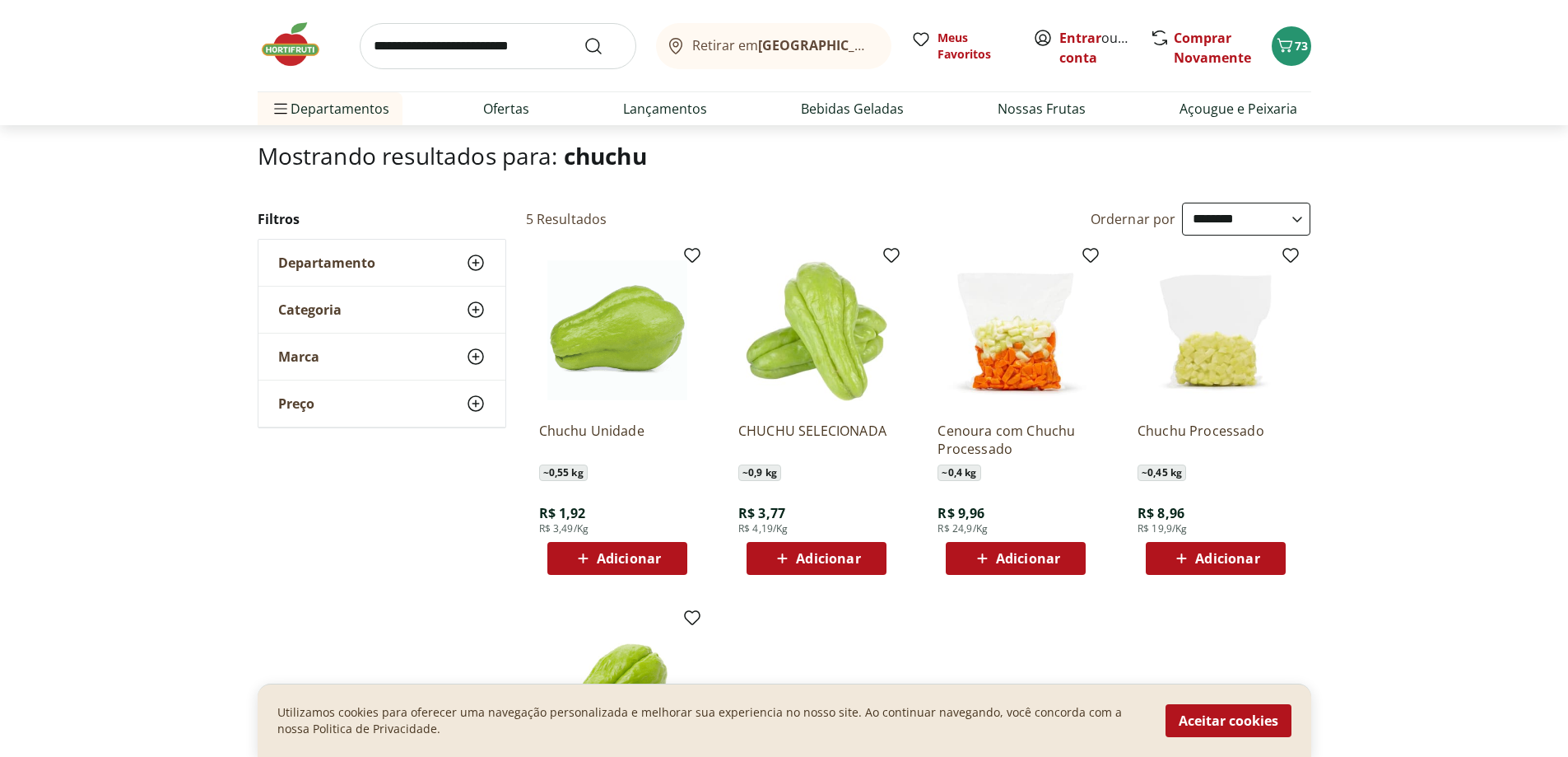
scroll to position [83, 0]
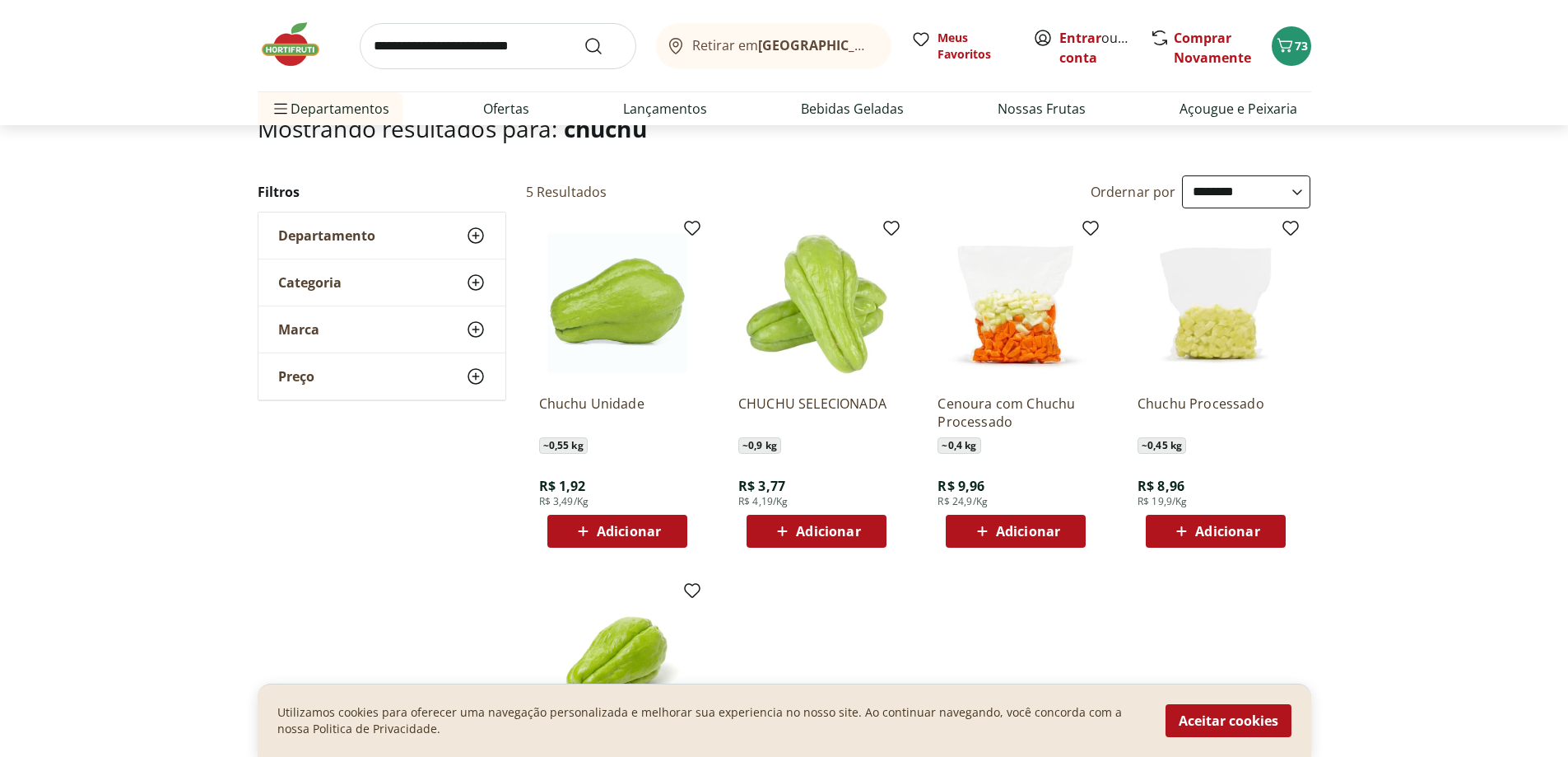
click at [582, 535] on icon at bounding box center [583, 531] width 20 height 19
click at [577, 529] on icon at bounding box center [571, 530] width 13 height 16
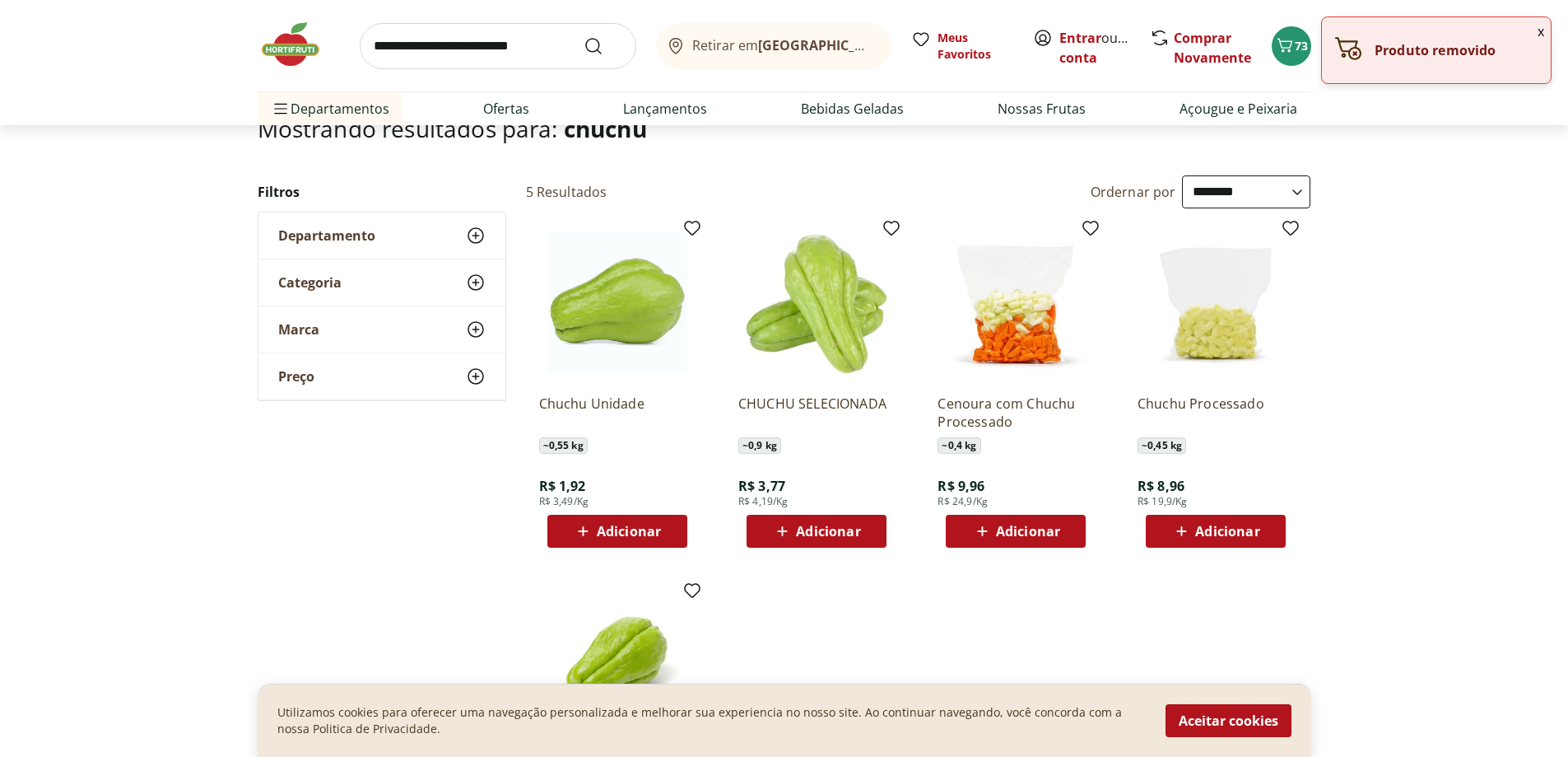
click at [855, 532] on span "Adicionar" at bounding box center [828, 532] width 64 height 13
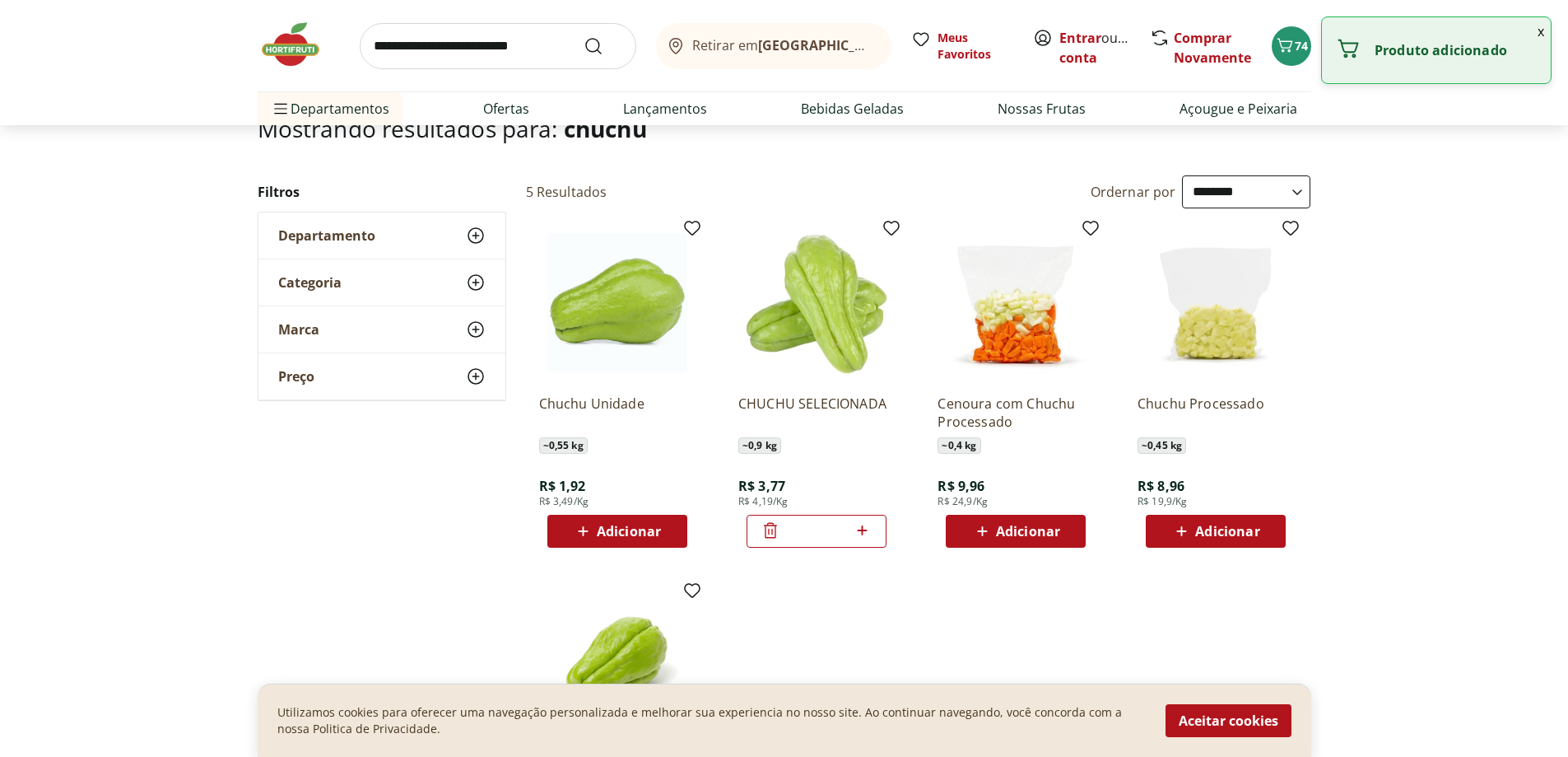
click at [284, 60] on img at bounding box center [299, 44] width 83 height 49
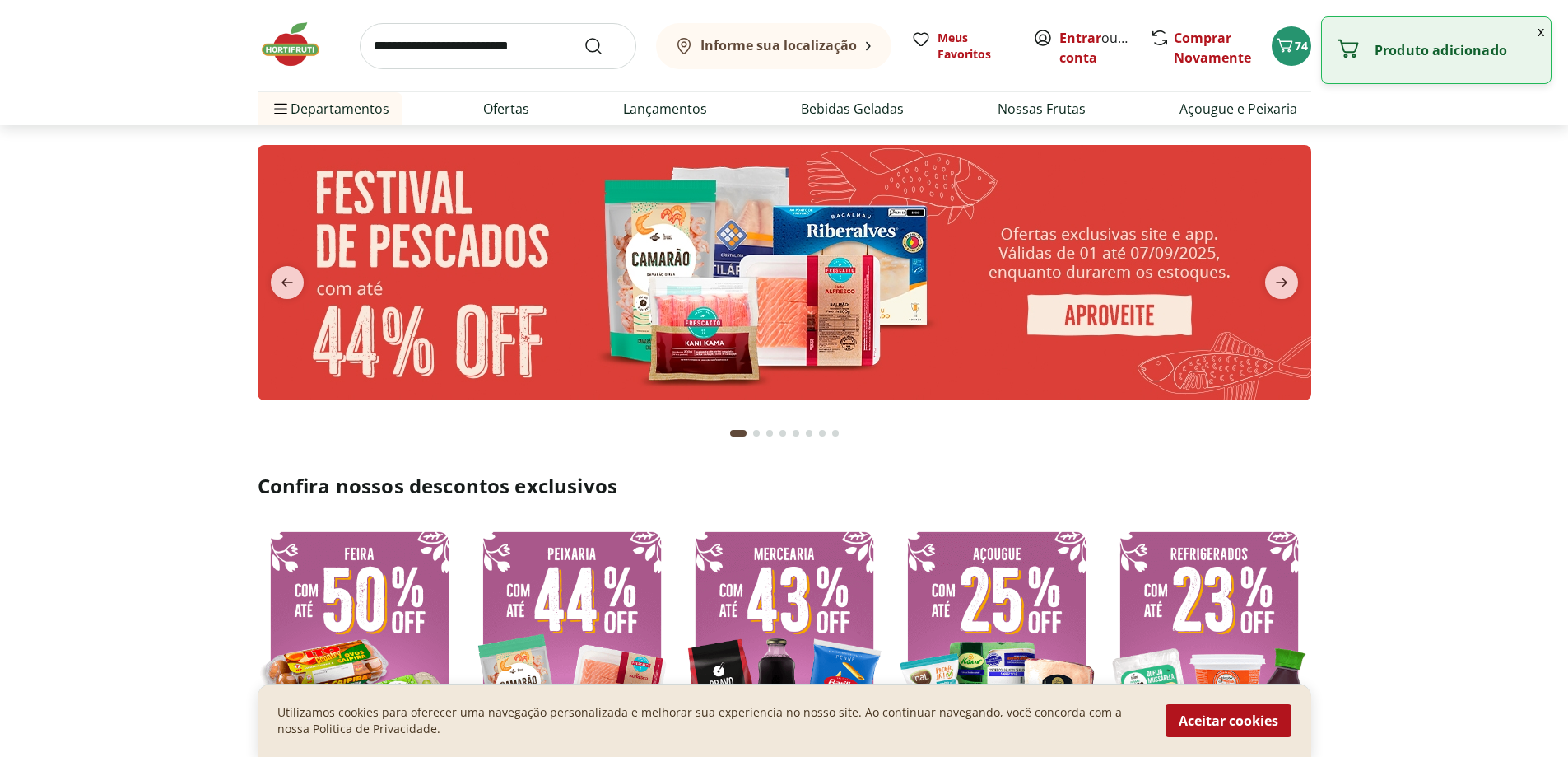
type input "**"
type input "*"
click at [1496, 65] on div "Produto adicionado" at bounding box center [1436, 50] width 229 height 66
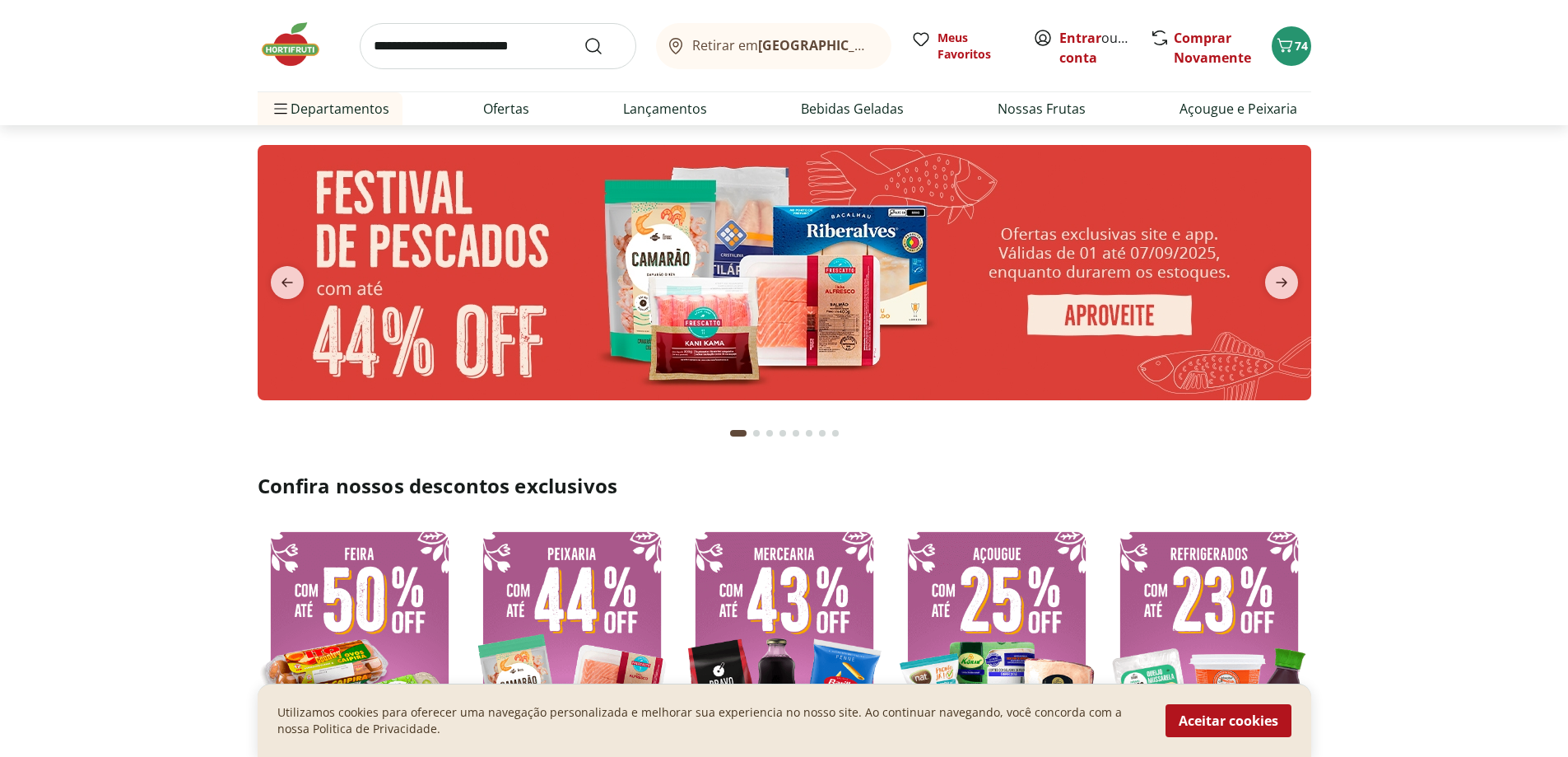
click at [1542, 32] on header "Retirar em Rio de Janeiro/RJ Entrar ou Criar conta 74 Retirar em Rio de Janeiro…" at bounding box center [784, 62] width 1568 height 125
click at [1310, 49] on button "74" at bounding box center [1292, 45] width 40 height 40
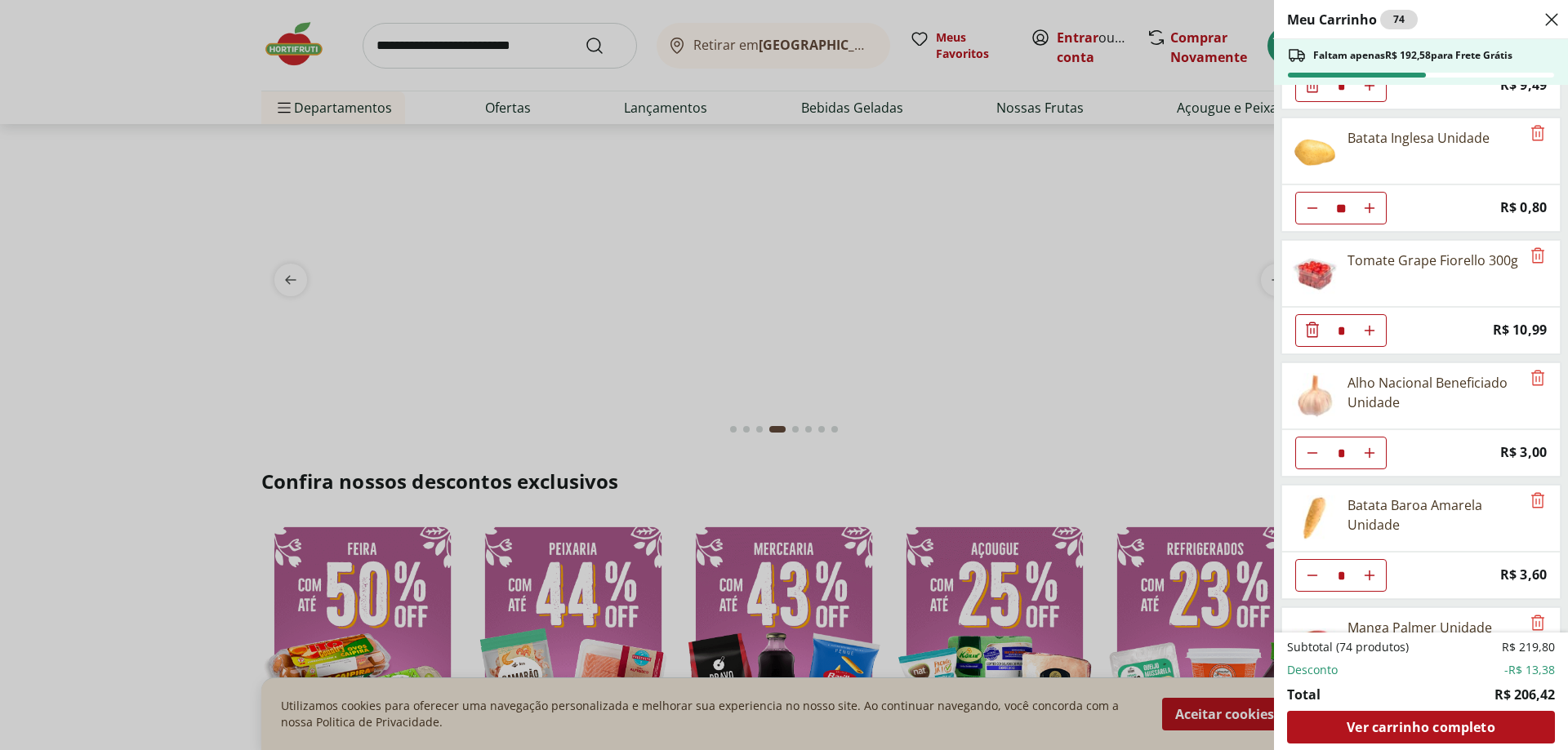
scroll to position [1061, 0]
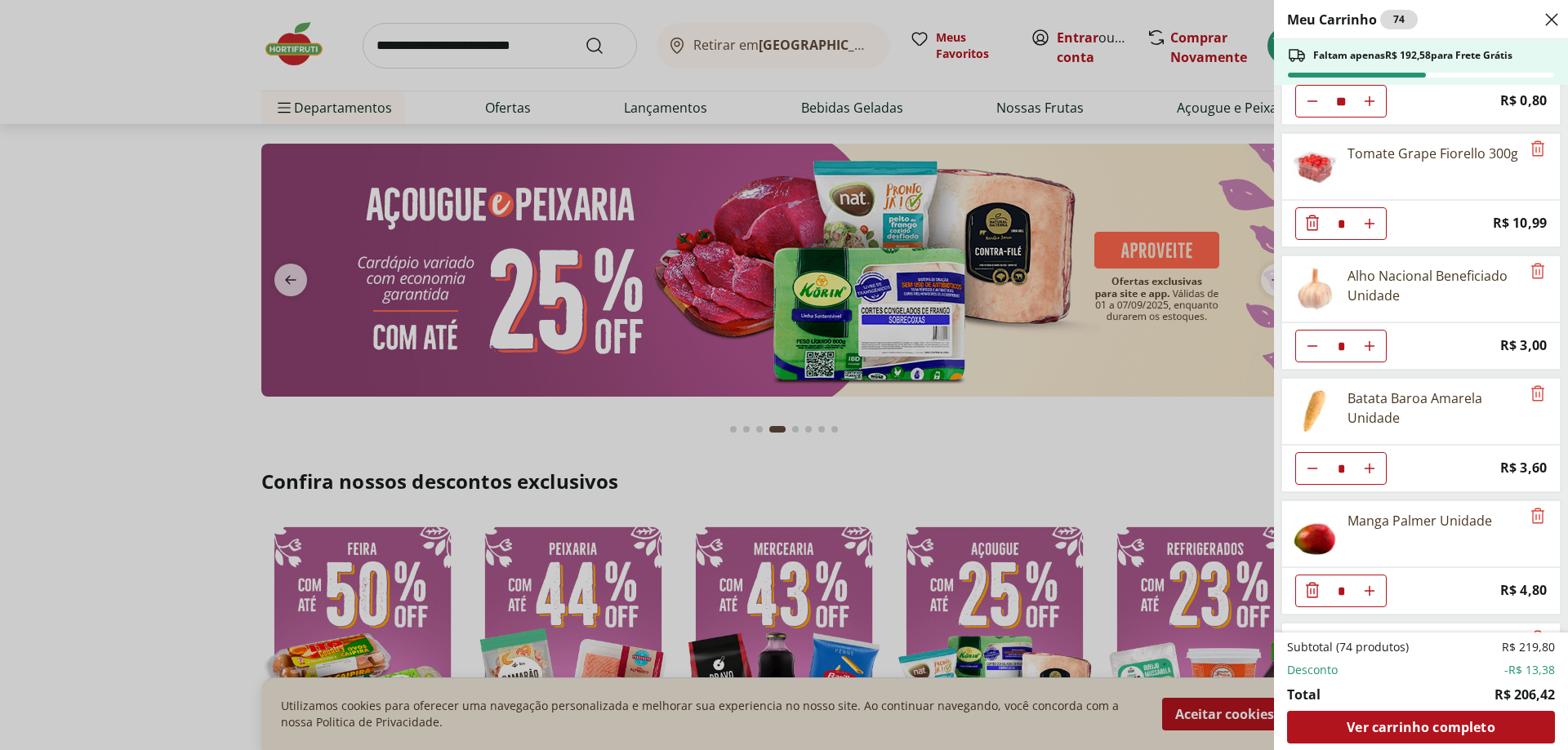
click at [1312, 344] on icon "Diminuir Quantidade" at bounding box center [1312, 346] width 13 height 13
click at [1366, 345] on icon "Aumentar Quantidade" at bounding box center [1369, 346] width 13 height 13
type input "*"
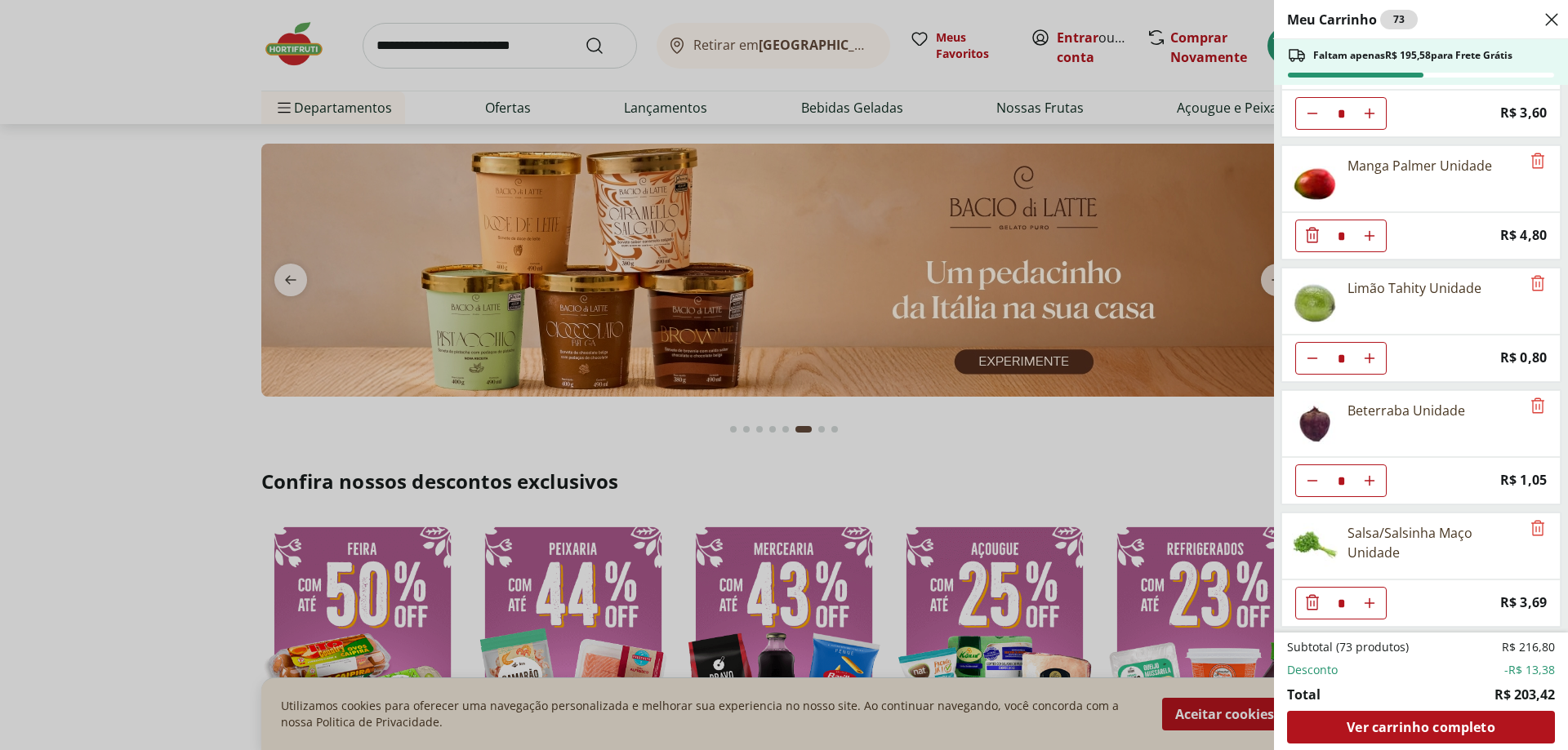
scroll to position [1387, 0]
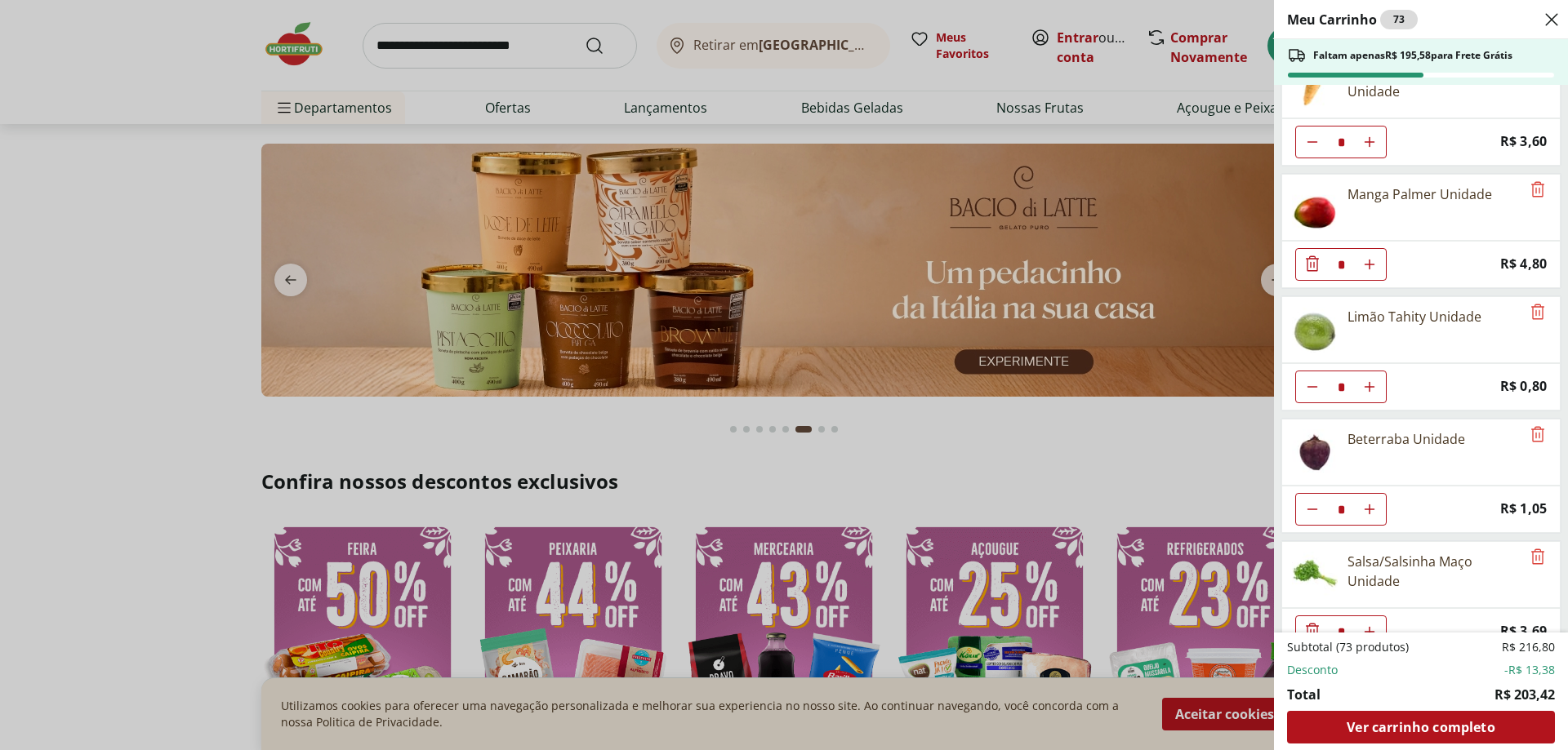
click at [1310, 383] on icon "Diminuir Quantidade" at bounding box center [1312, 387] width 13 height 13
type input "*"
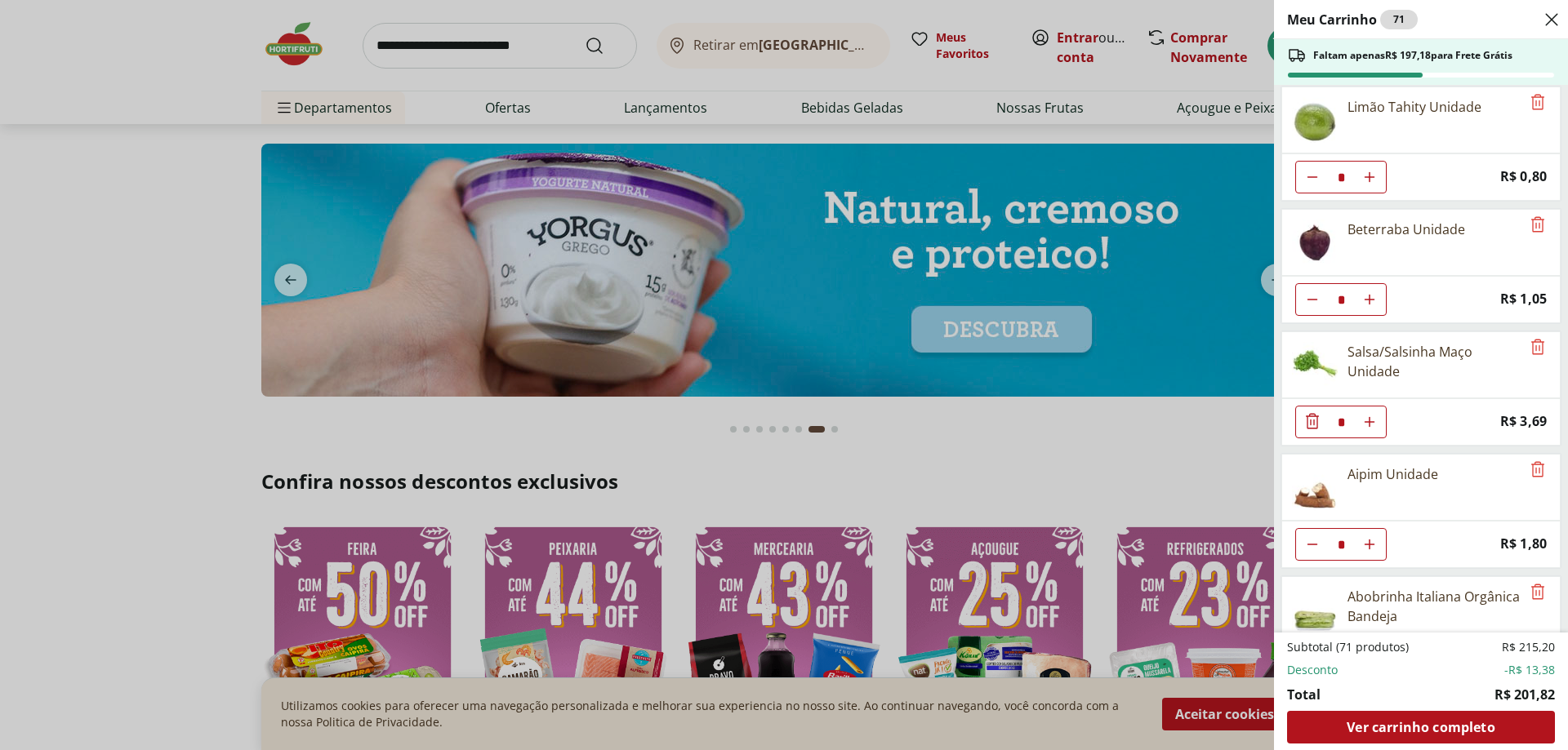
scroll to position [1714, 0]
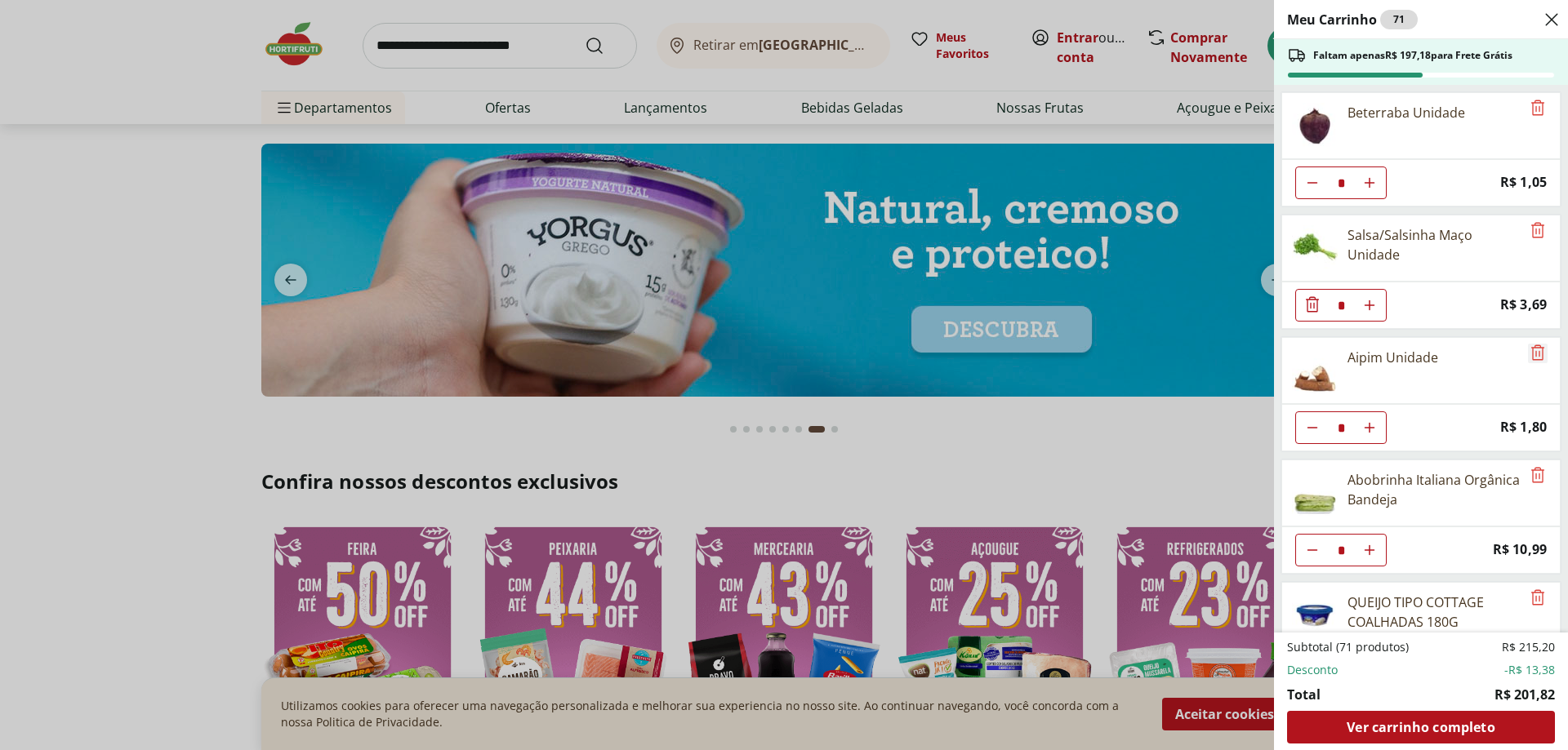
click at [1536, 349] on icon "Remove" at bounding box center [1538, 352] width 13 height 16
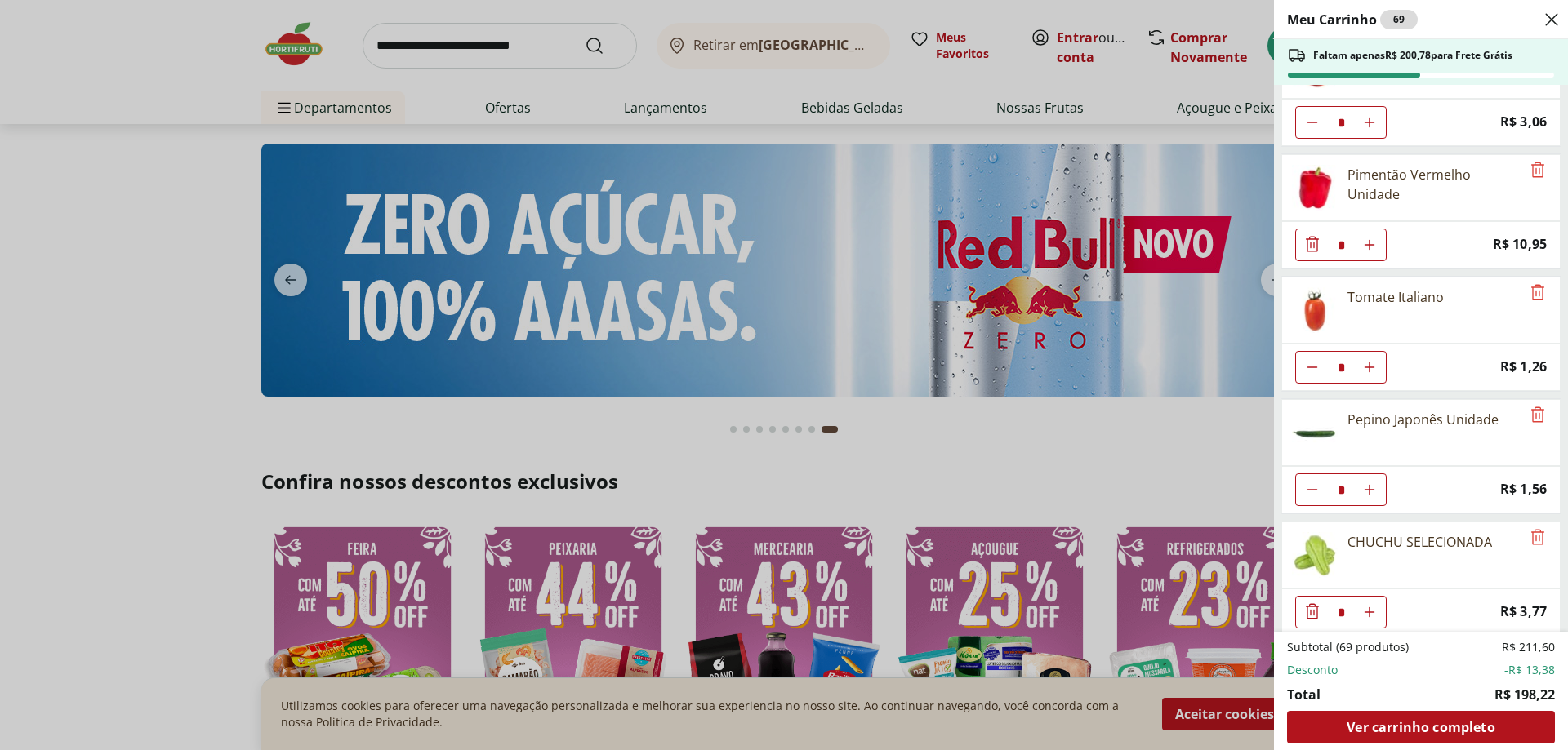
scroll to position [2642, 0]
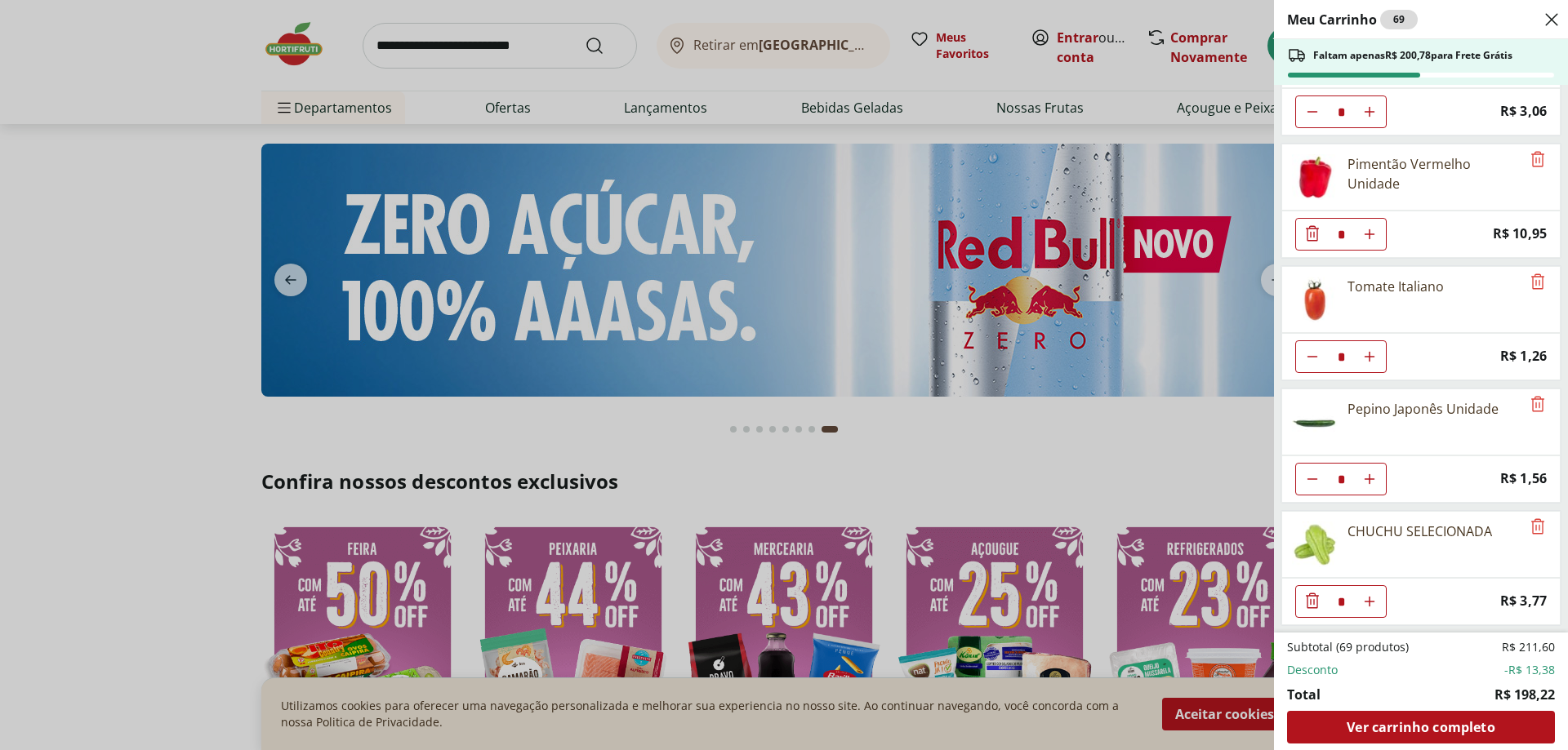
click at [1313, 235] on icon "Diminuir Quantidade" at bounding box center [1311, 233] width 19 height 19
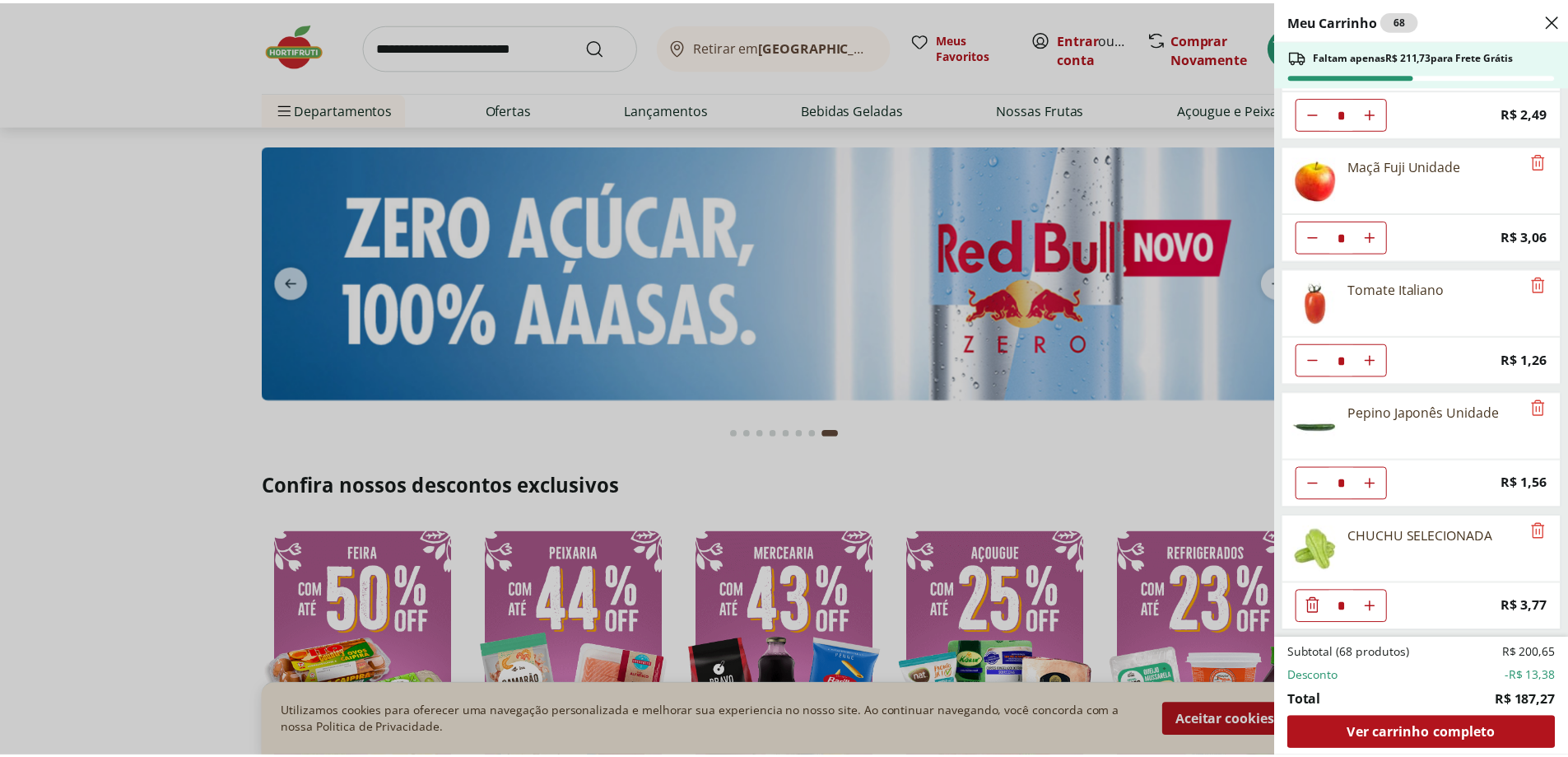
scroll to position [2543, 0]
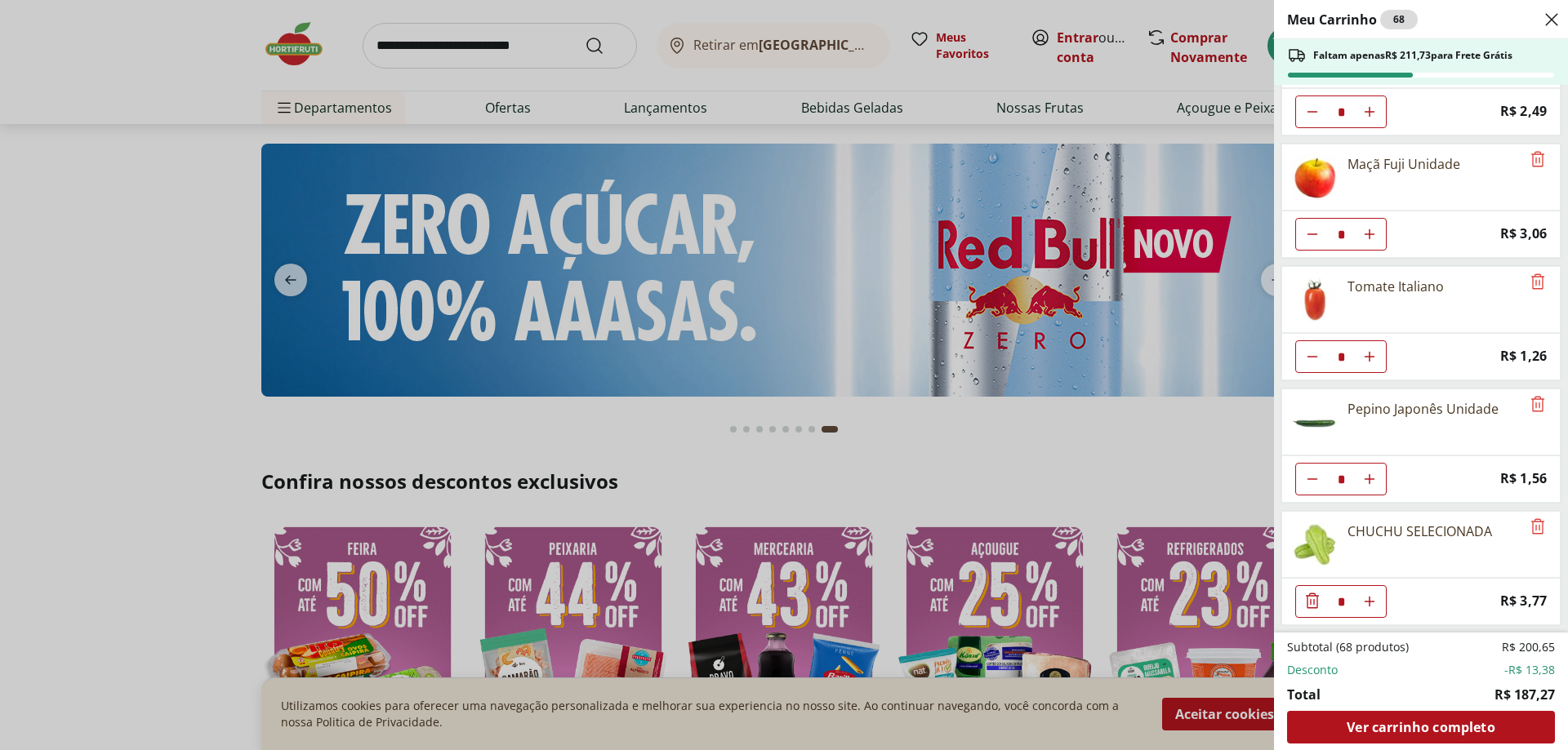
click at [282, 414] on div "Meu Carrinho 68 Faltam apenas R$ 211,73 para Frete Grátis Cebola Nacional Unida…" at bounding box center [784, 375] width 1568 height 750
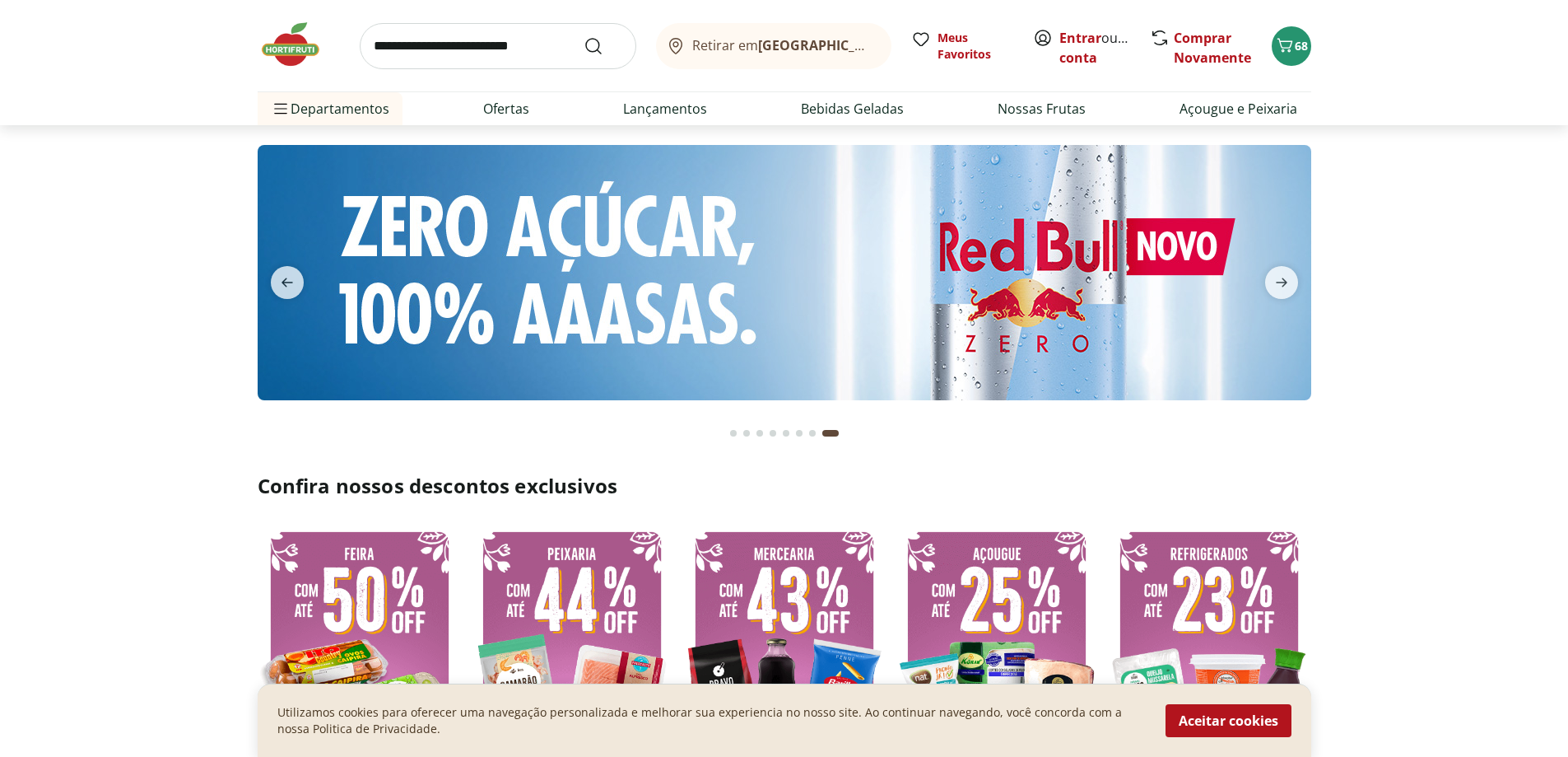
click at [378, 622] on img at bounding box center [360, 655] width 204 height 273
select select "**********"
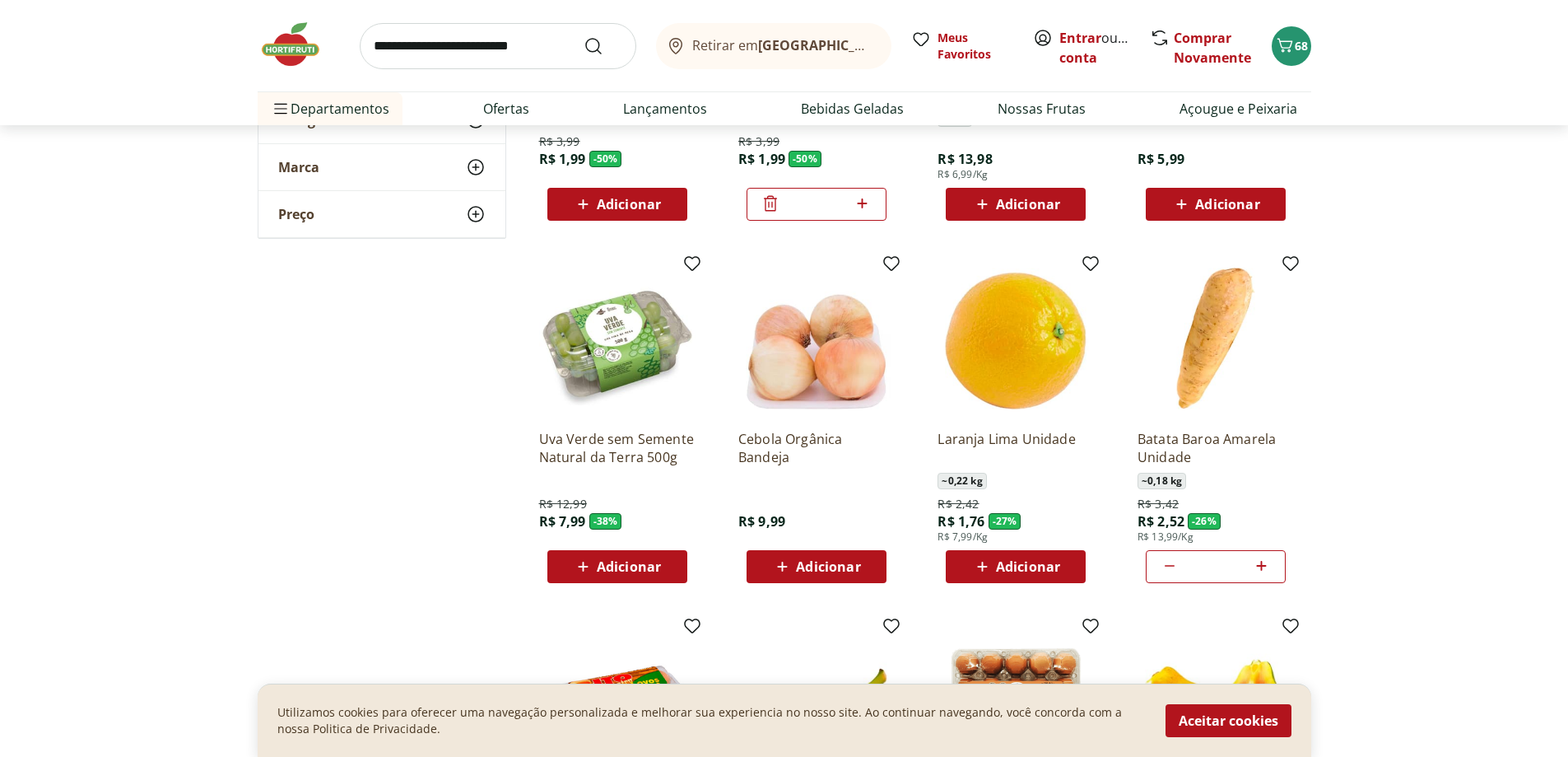
scroll to position [412, 0]
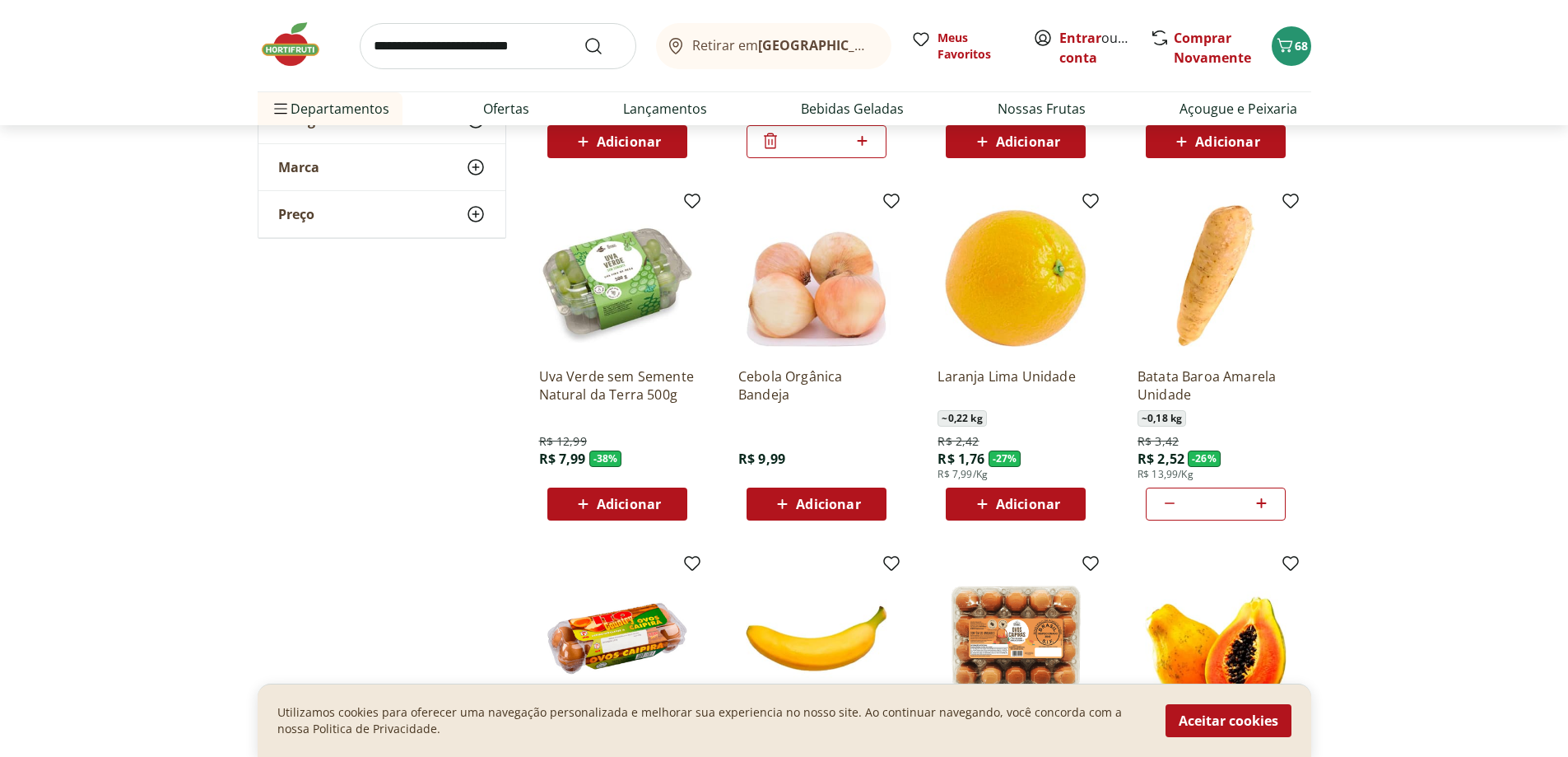
click at [600, 510] on span "Adicionar" at bounding box center [629, 504] width 64 height 13
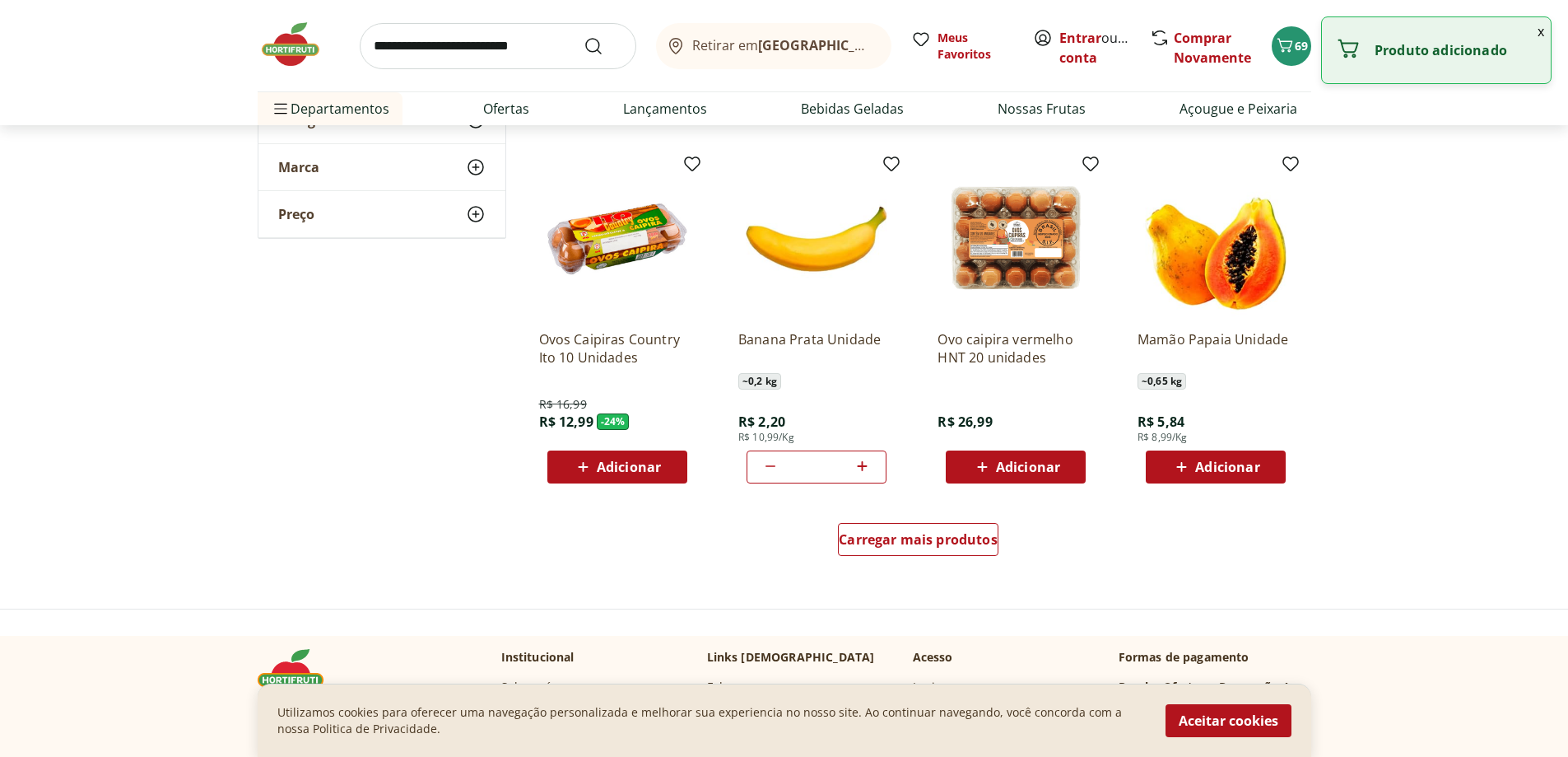
scroll to position [824, 0]
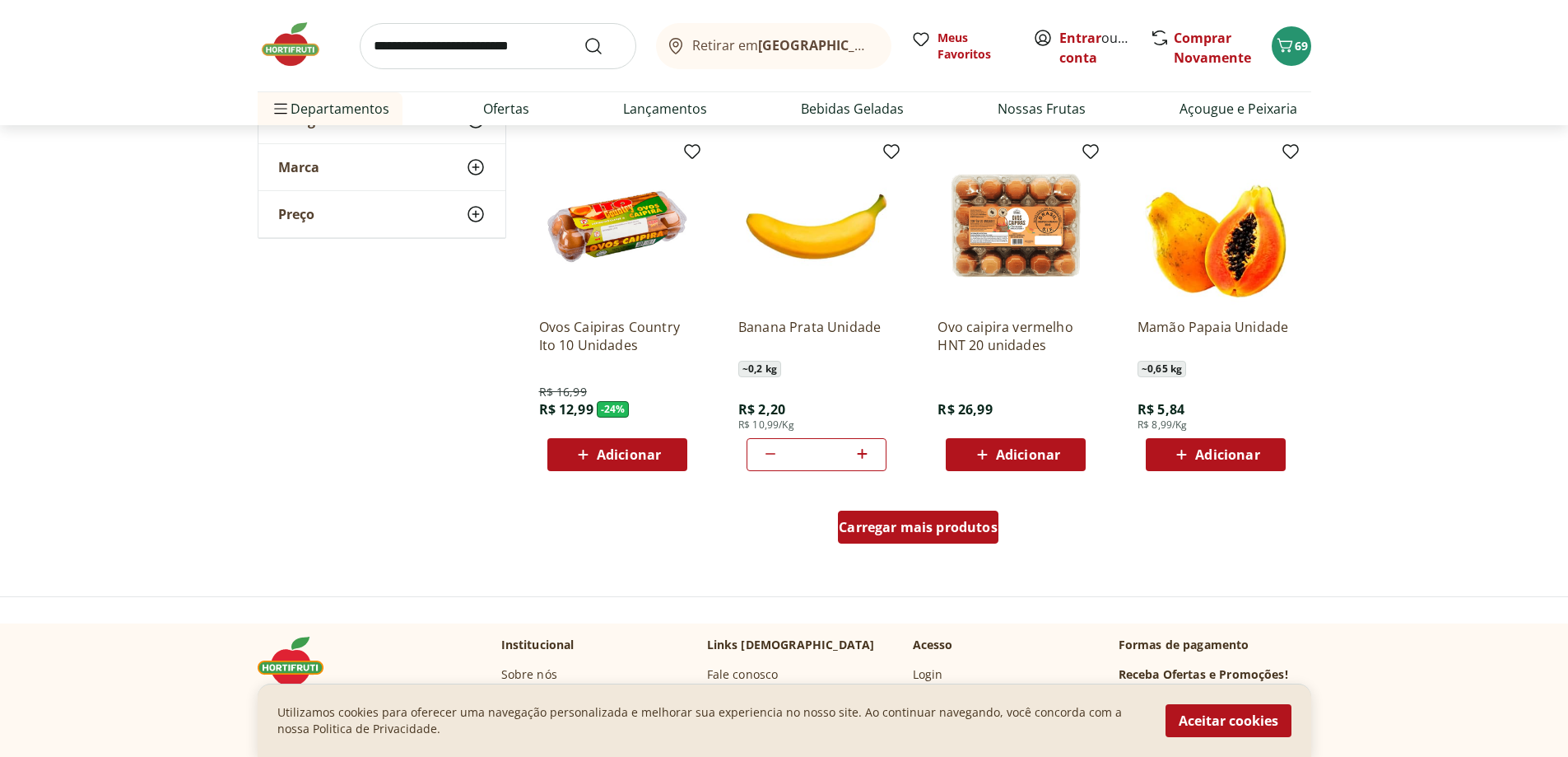
click at [946, 525] on span "Carregar mais produtos" at bounding box center [918, 527] width 159 height 13
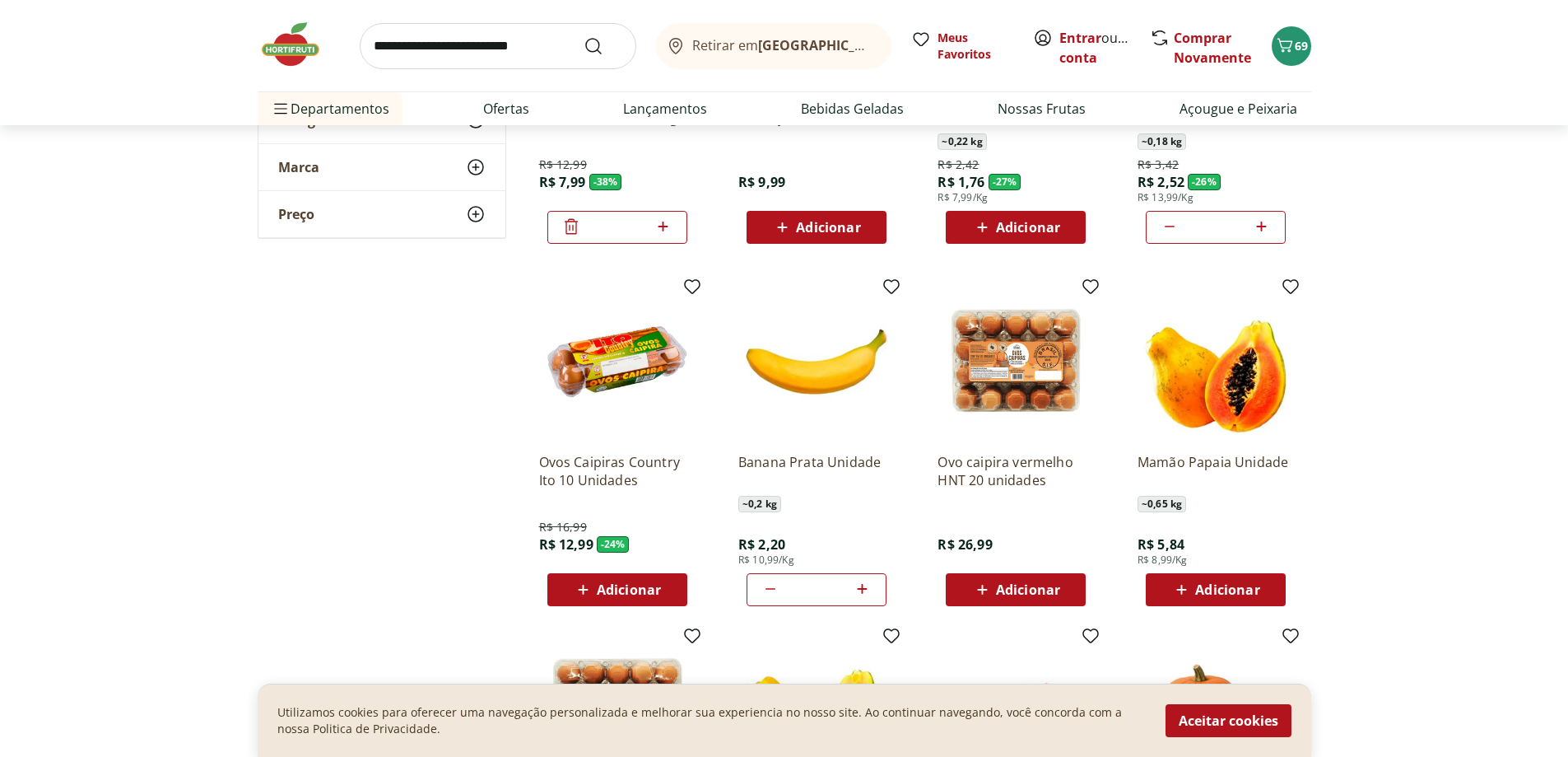
scroll to position [659, 0]
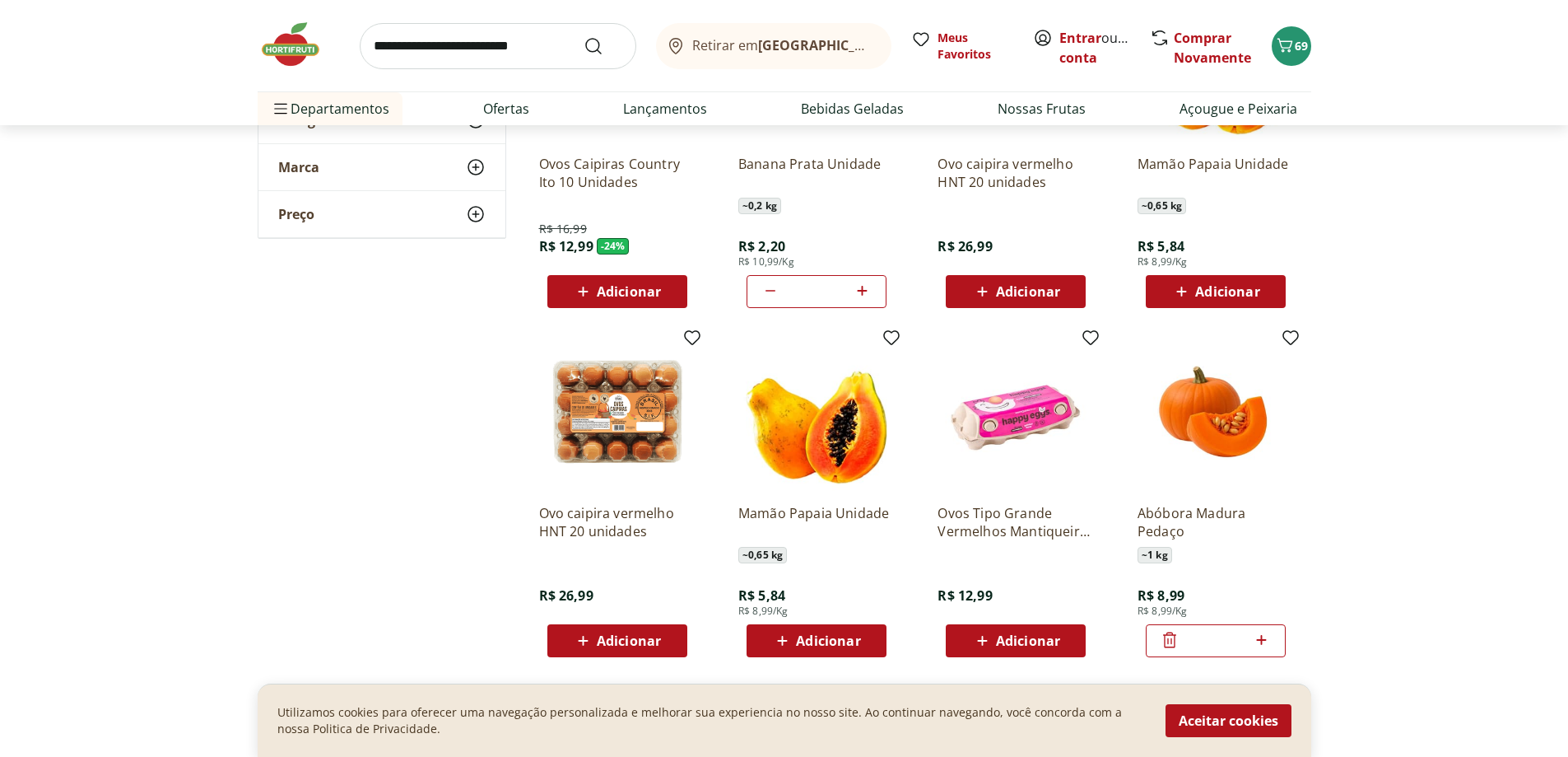
scroll to position [988, 0]
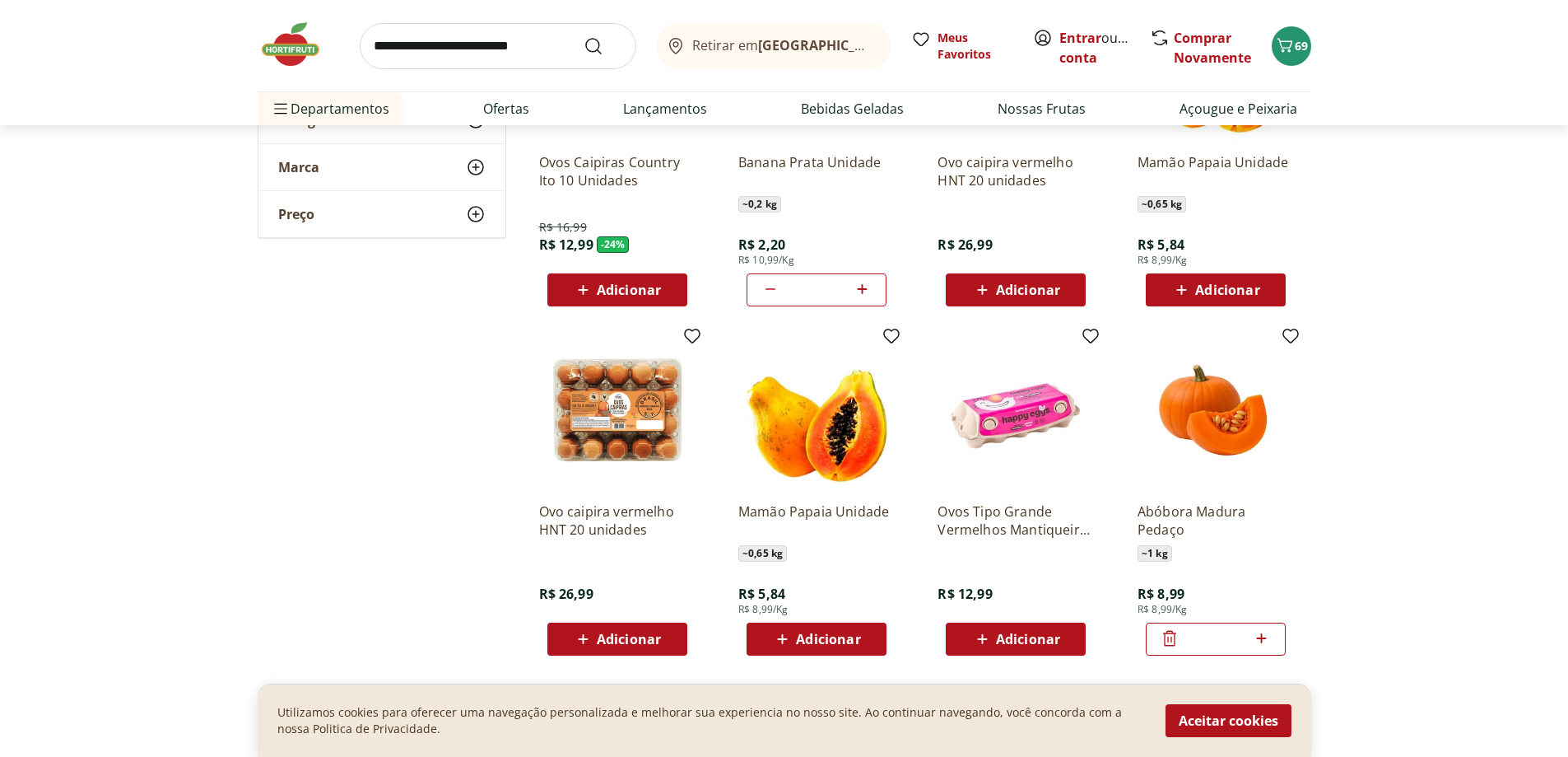
click at [986, 634] on icon at bounding box center [983, 638] width 20 height 19
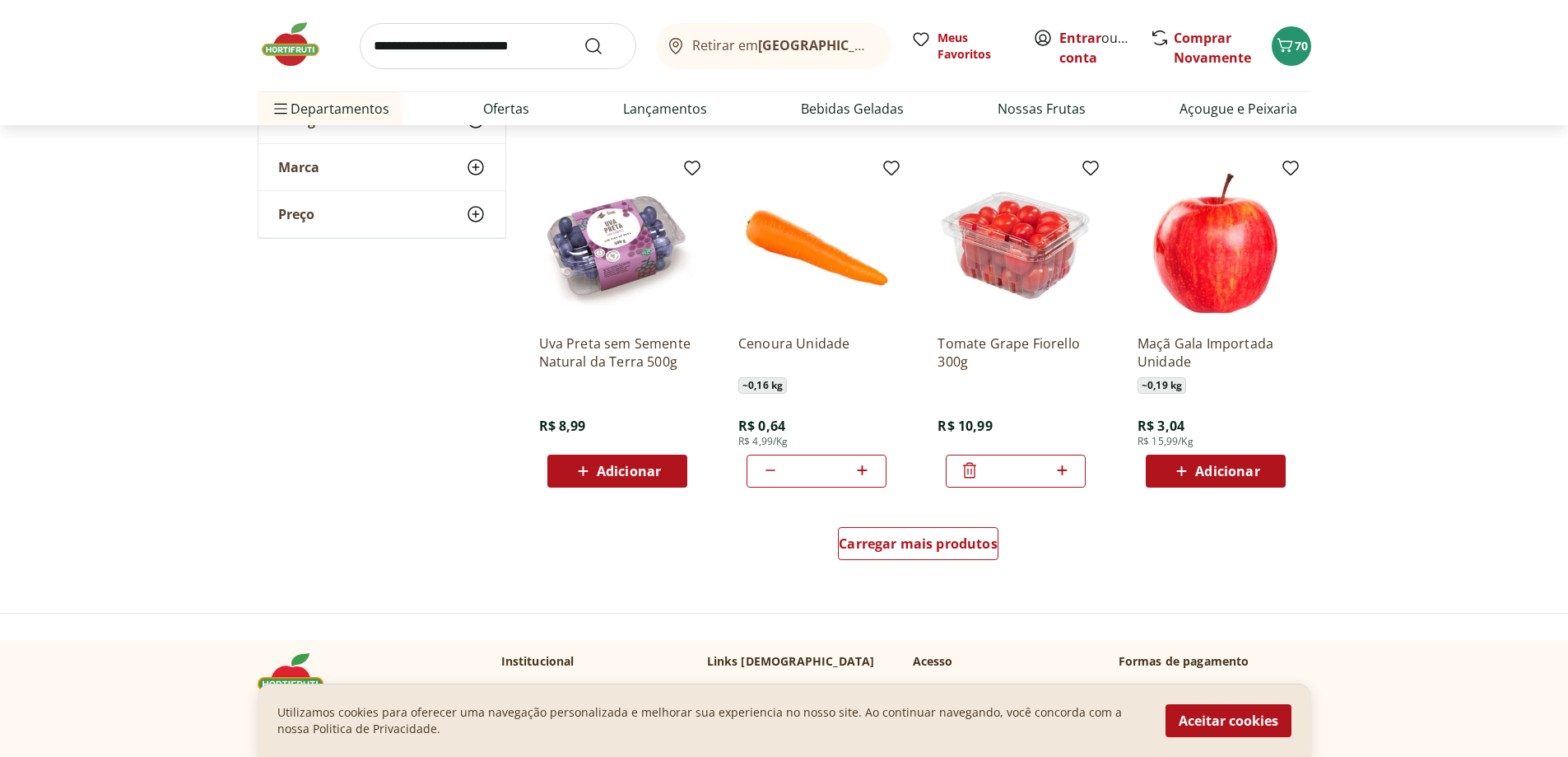
scroll to position [1894, 0]
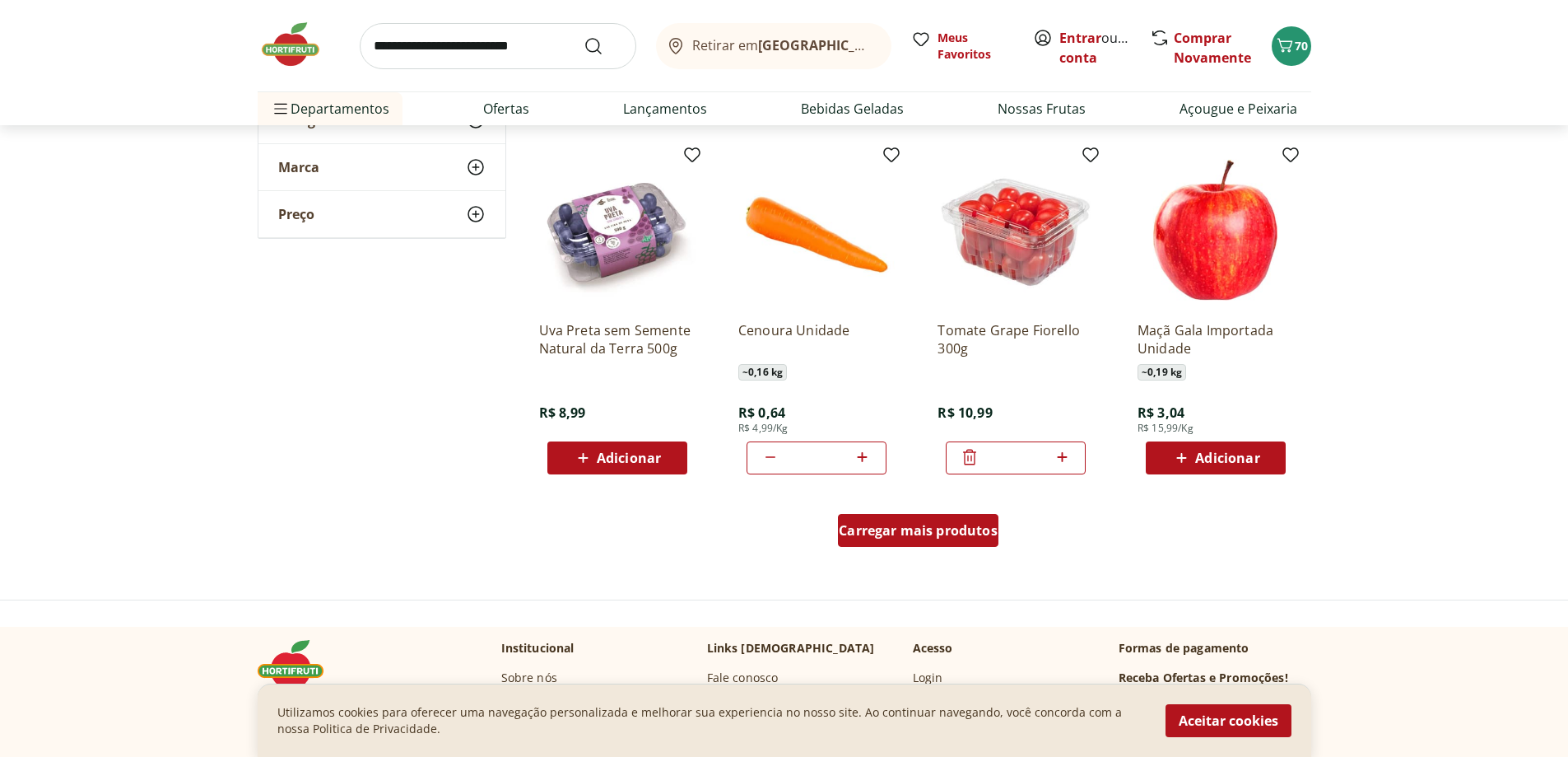
click at [945, 532] on span "Carregar mais produtos" at bounding box center [918, 531] width 159 height 13
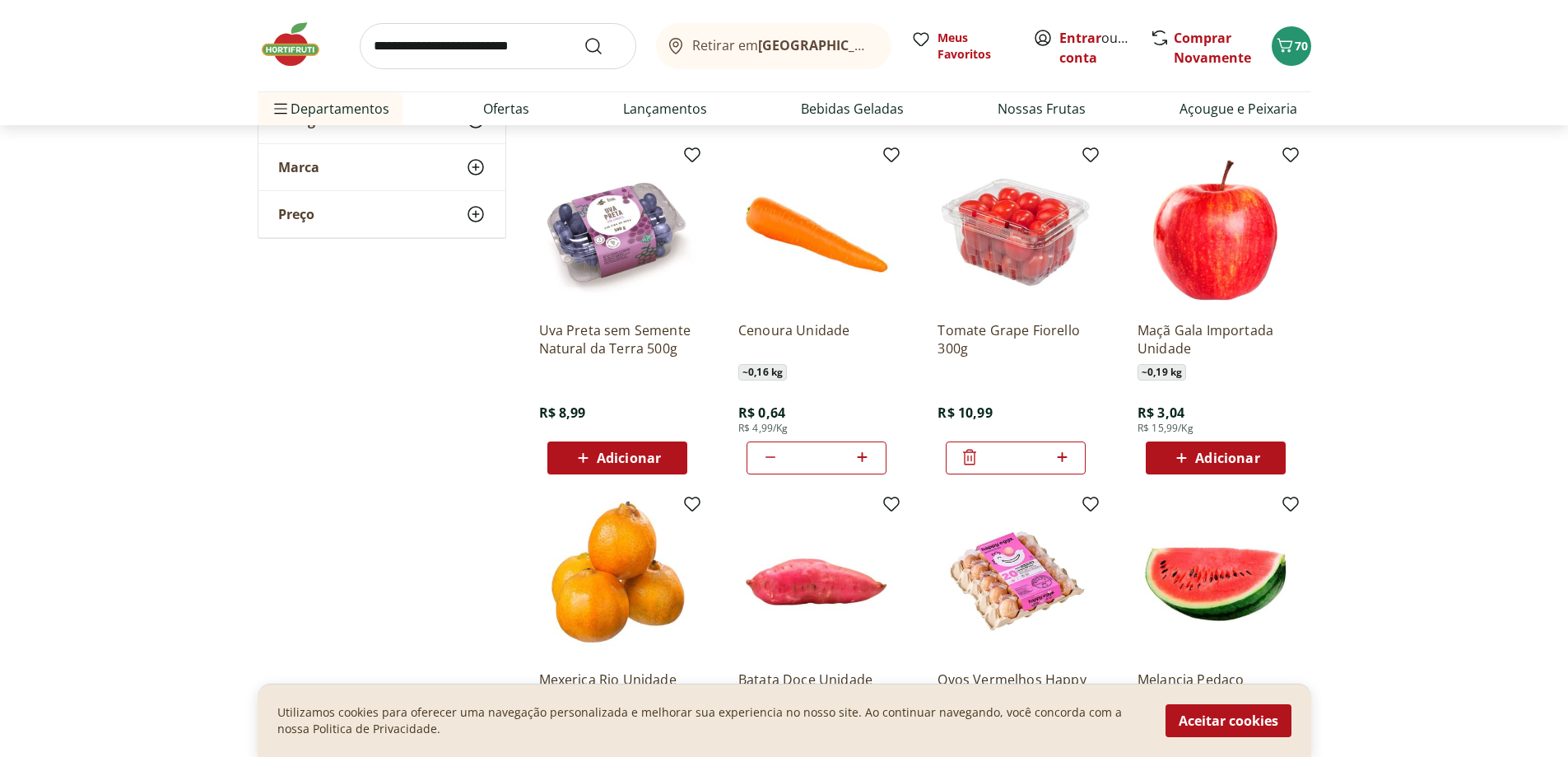
click at [770, 455] on icon at bounding box center [770, 456] width 19 height 19
type input "*"
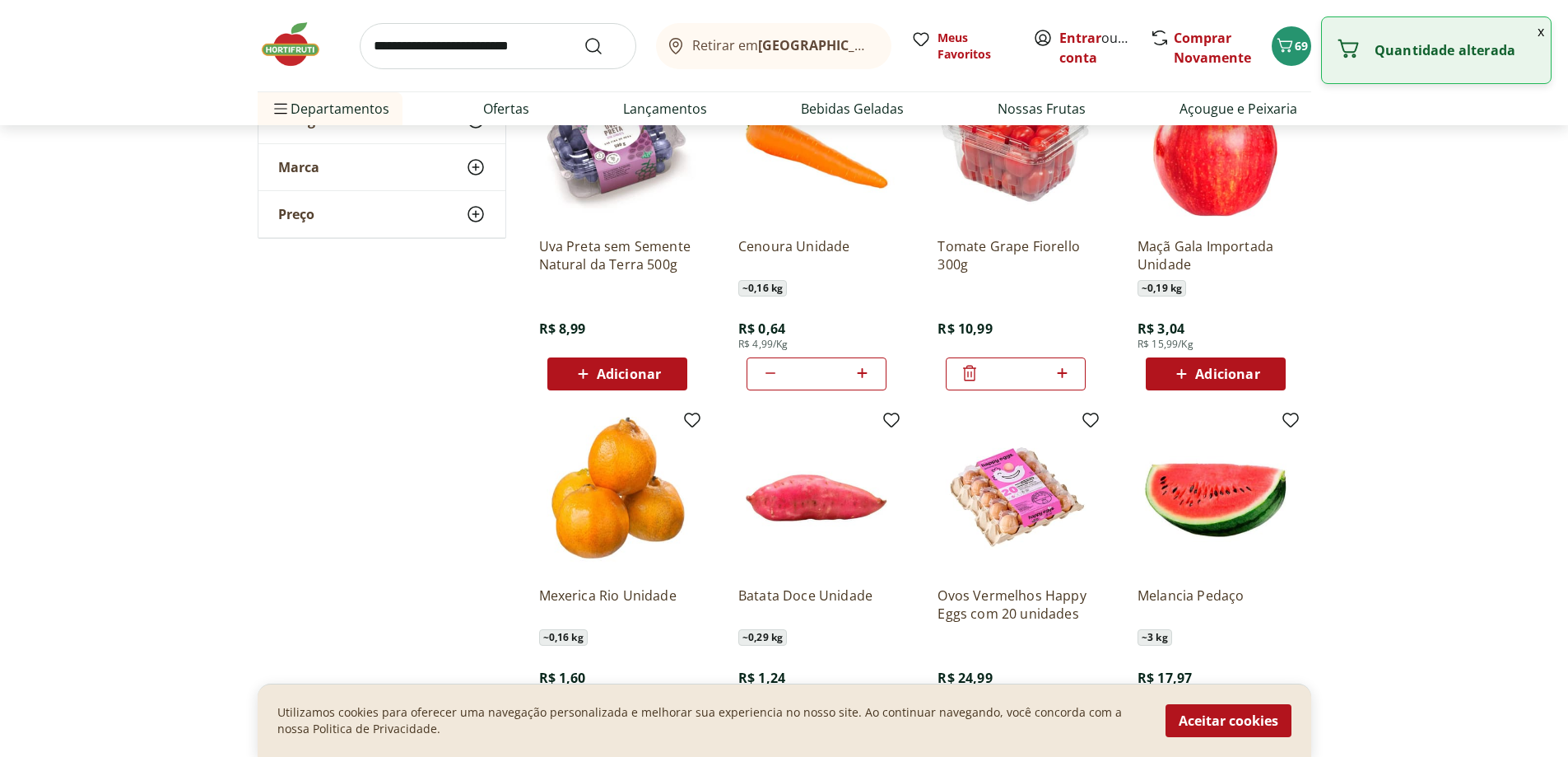
scroll to position [2059, 0]
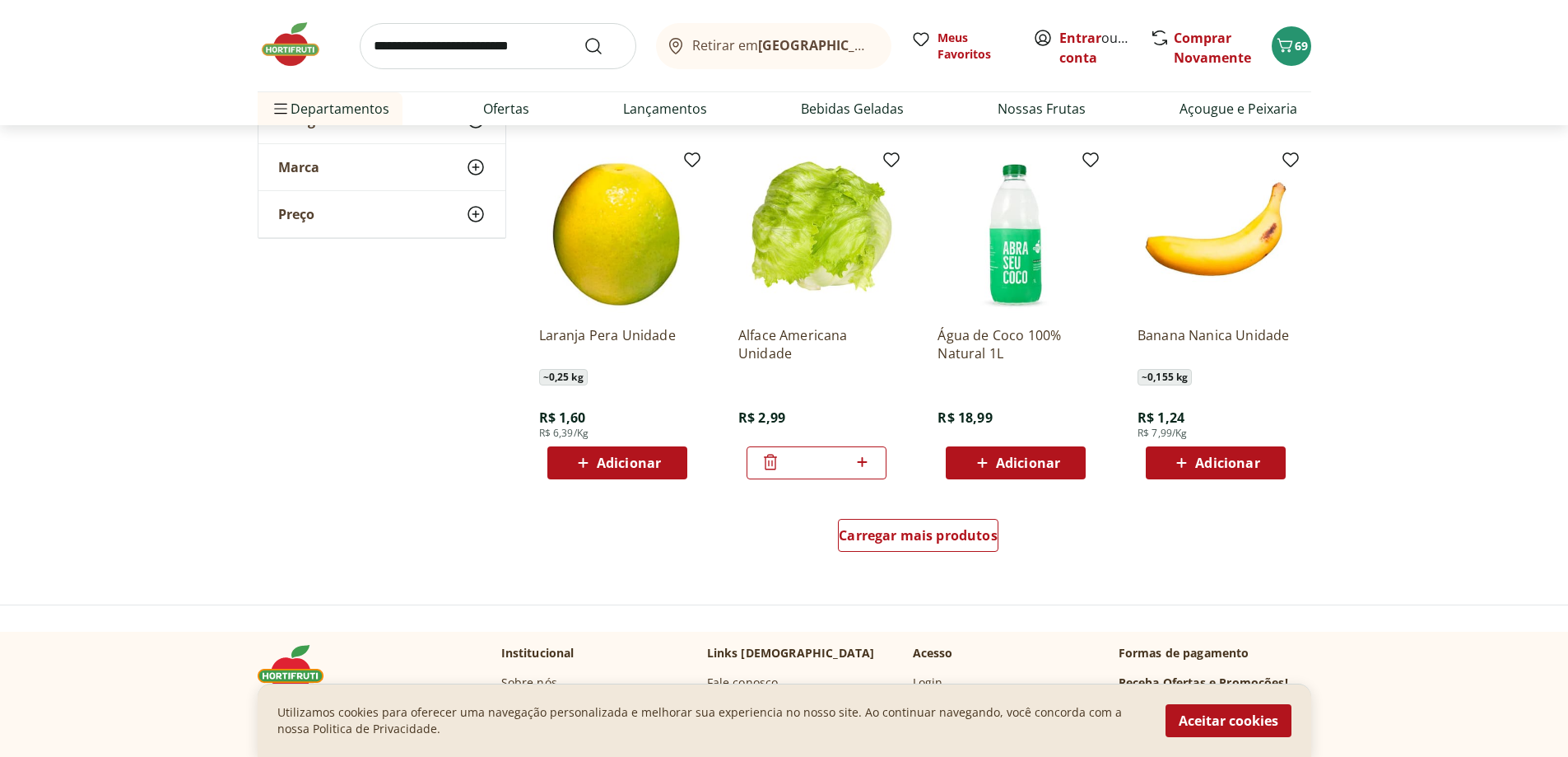
scroll to position [2965, 0]
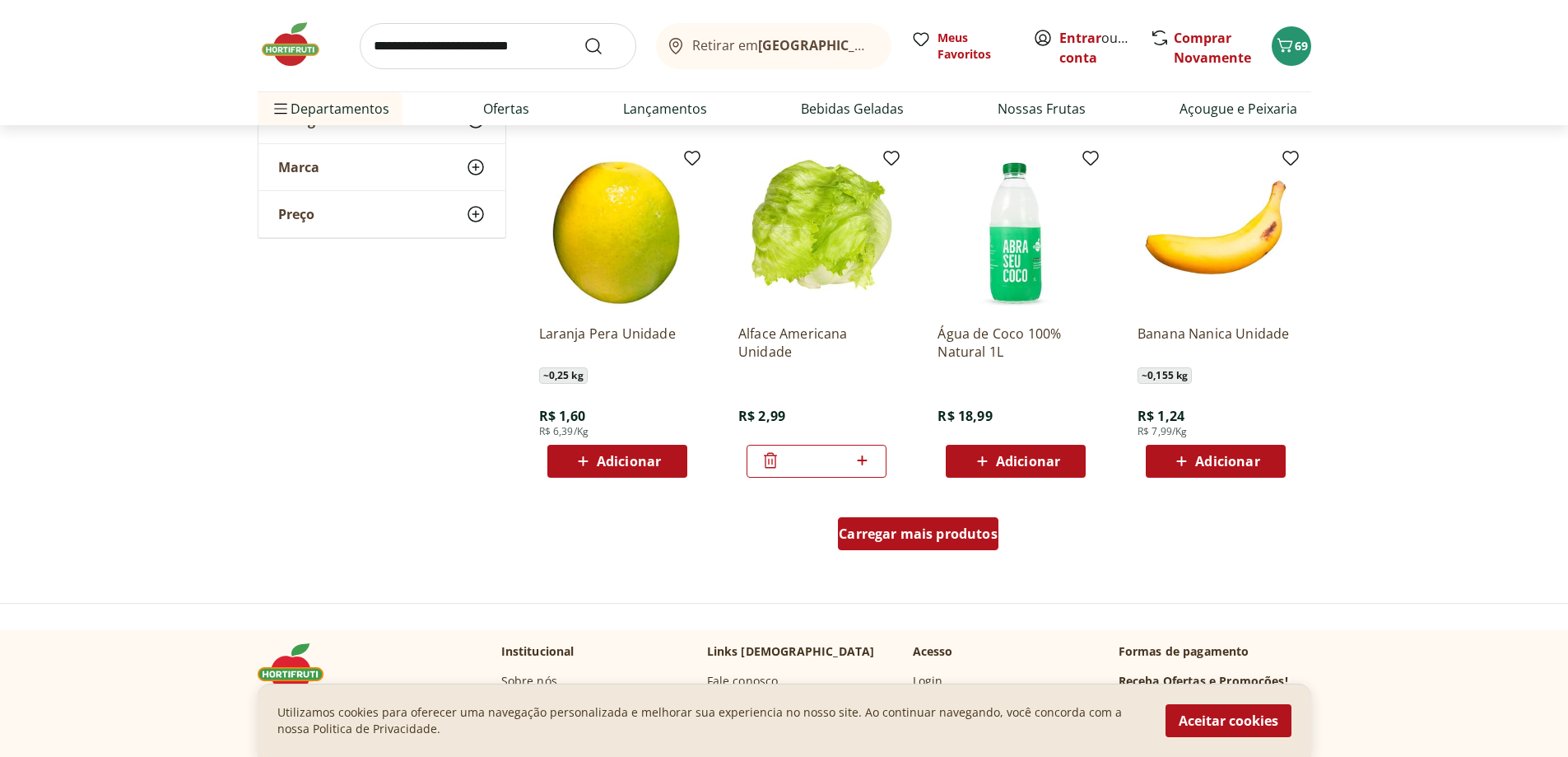
click at [950, 535] on span "Carregar mais produtos" at bounding box center [918, 533] width 159 height 13
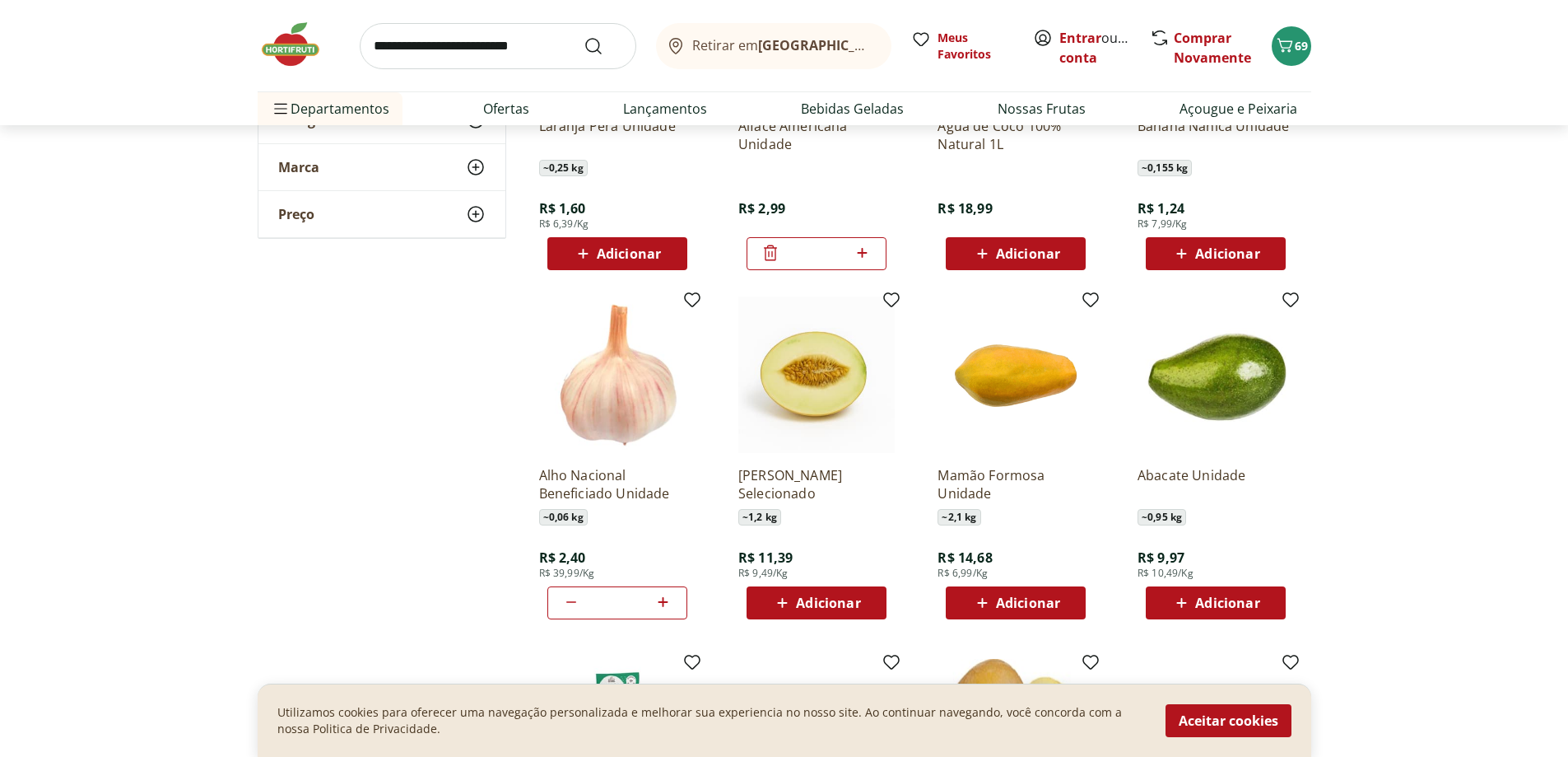
scroll to position [3213, 0]
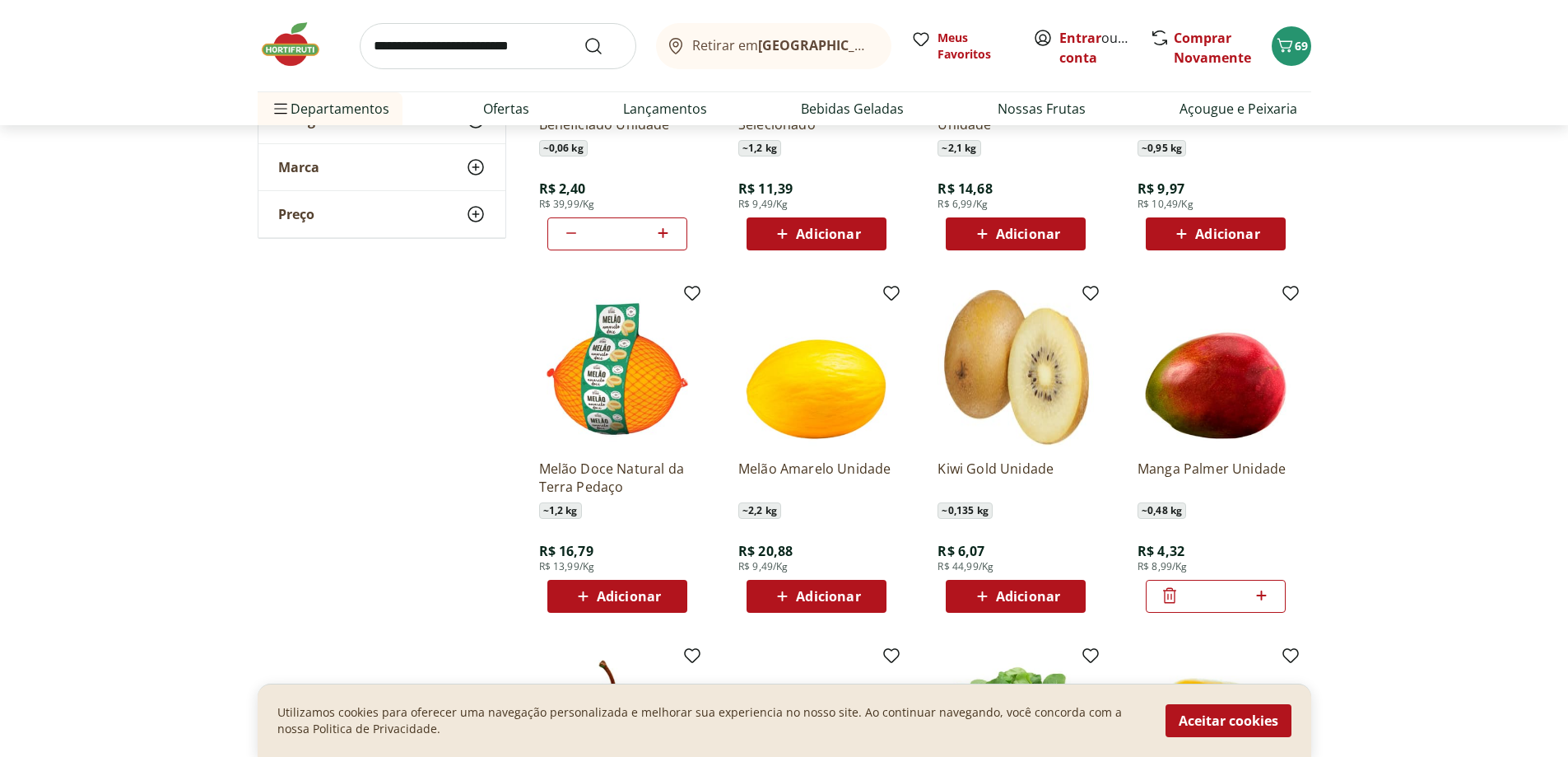
scroll to position [3593, 0]
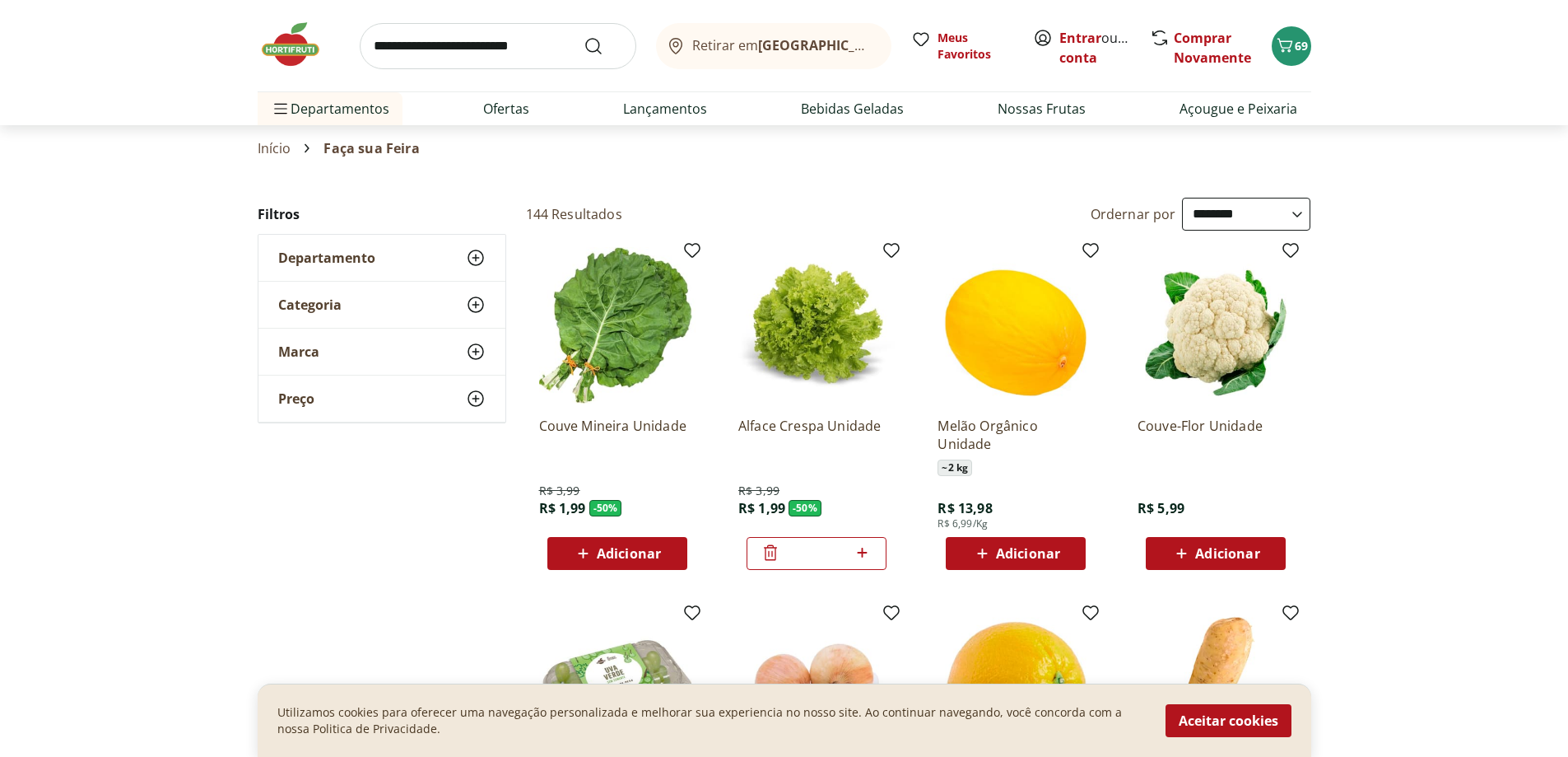
select select "**********"
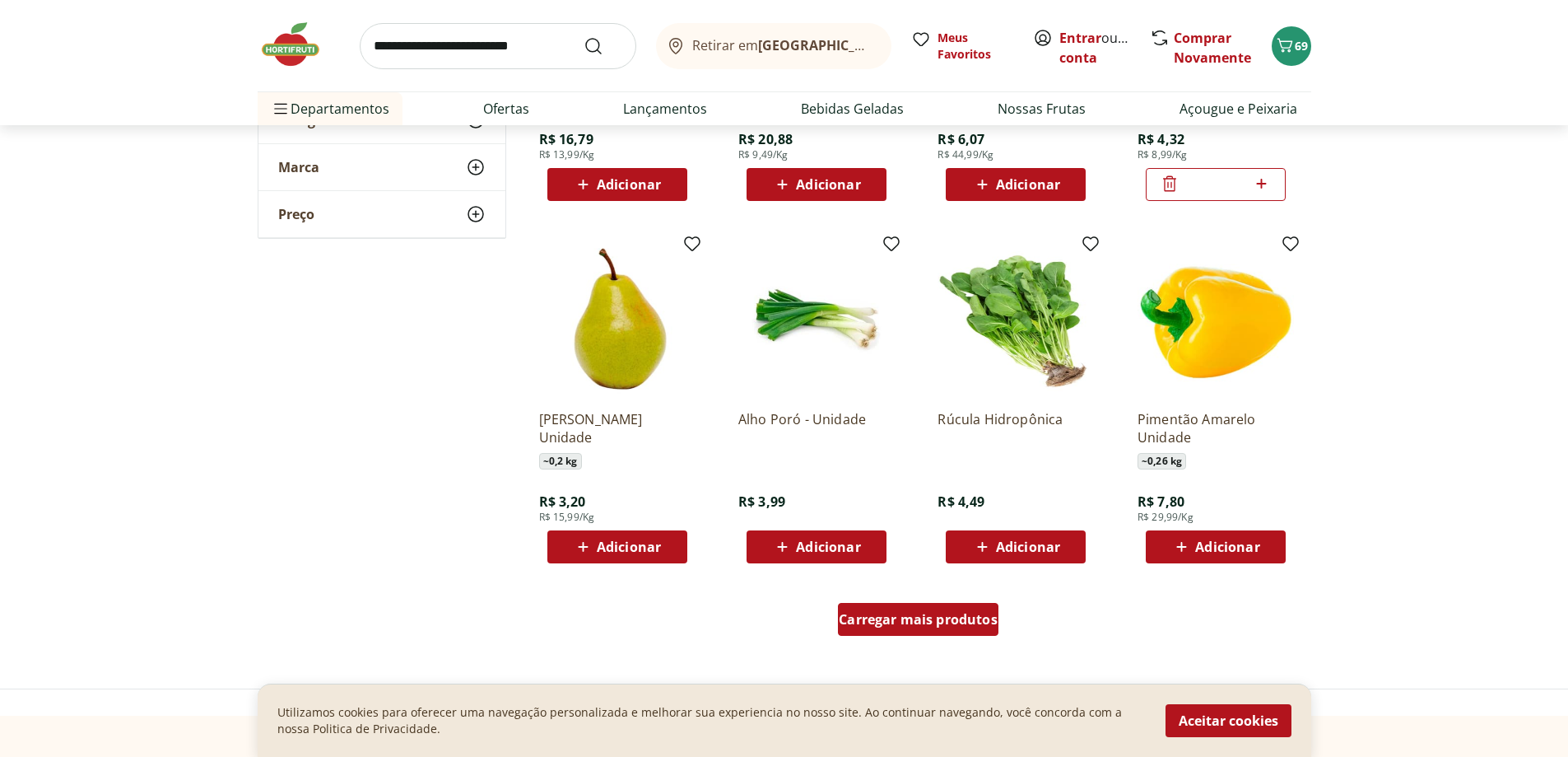
click at [911, 632] on div "Carregar mais produtos" at bounding box center [918, 620] width 160 height 33
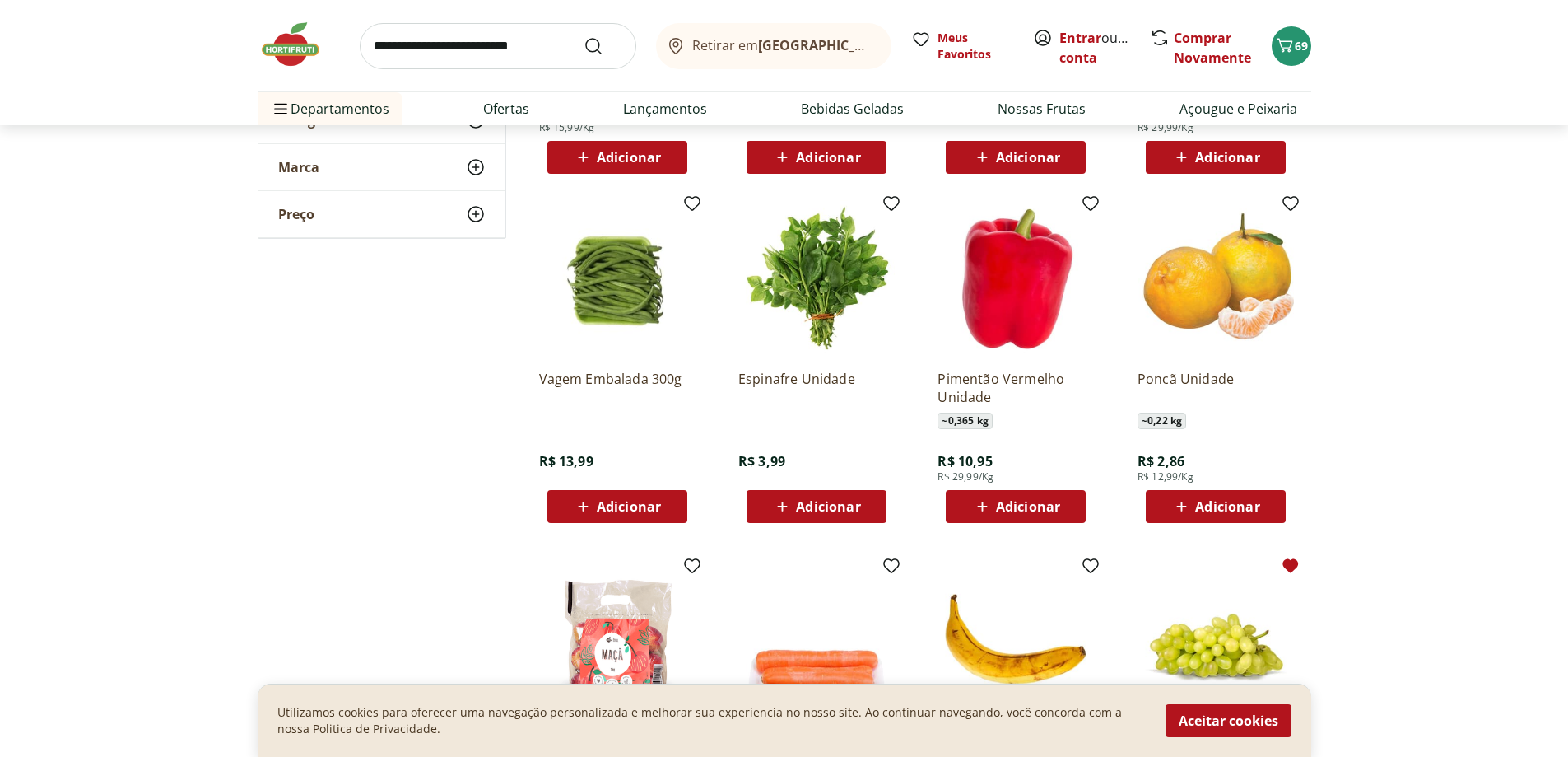
scroll to position [4366, 0]
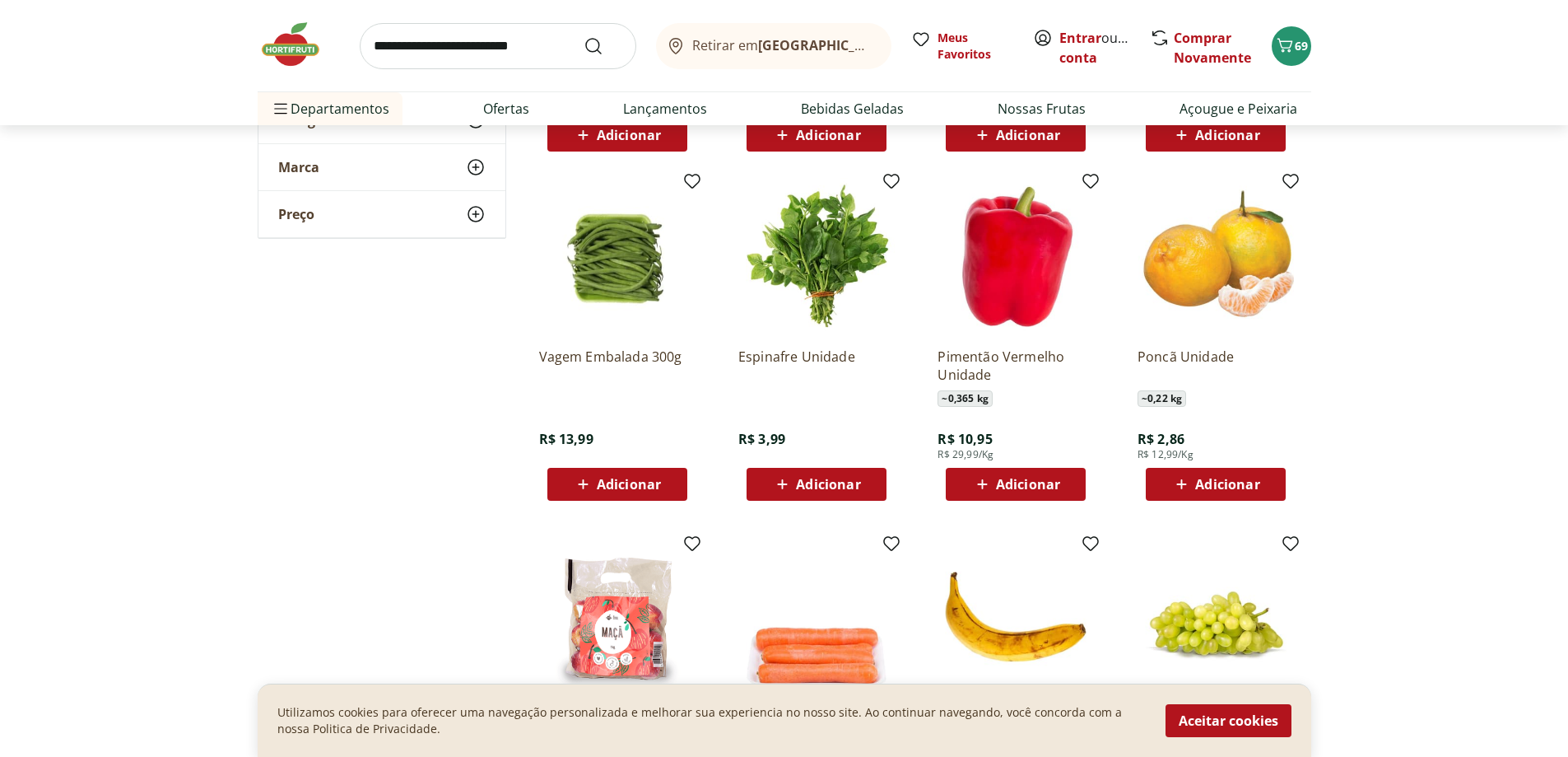
click at [1193, 489] on span "Adicionar" at bounding box center [1215, 483] width 88 height 19
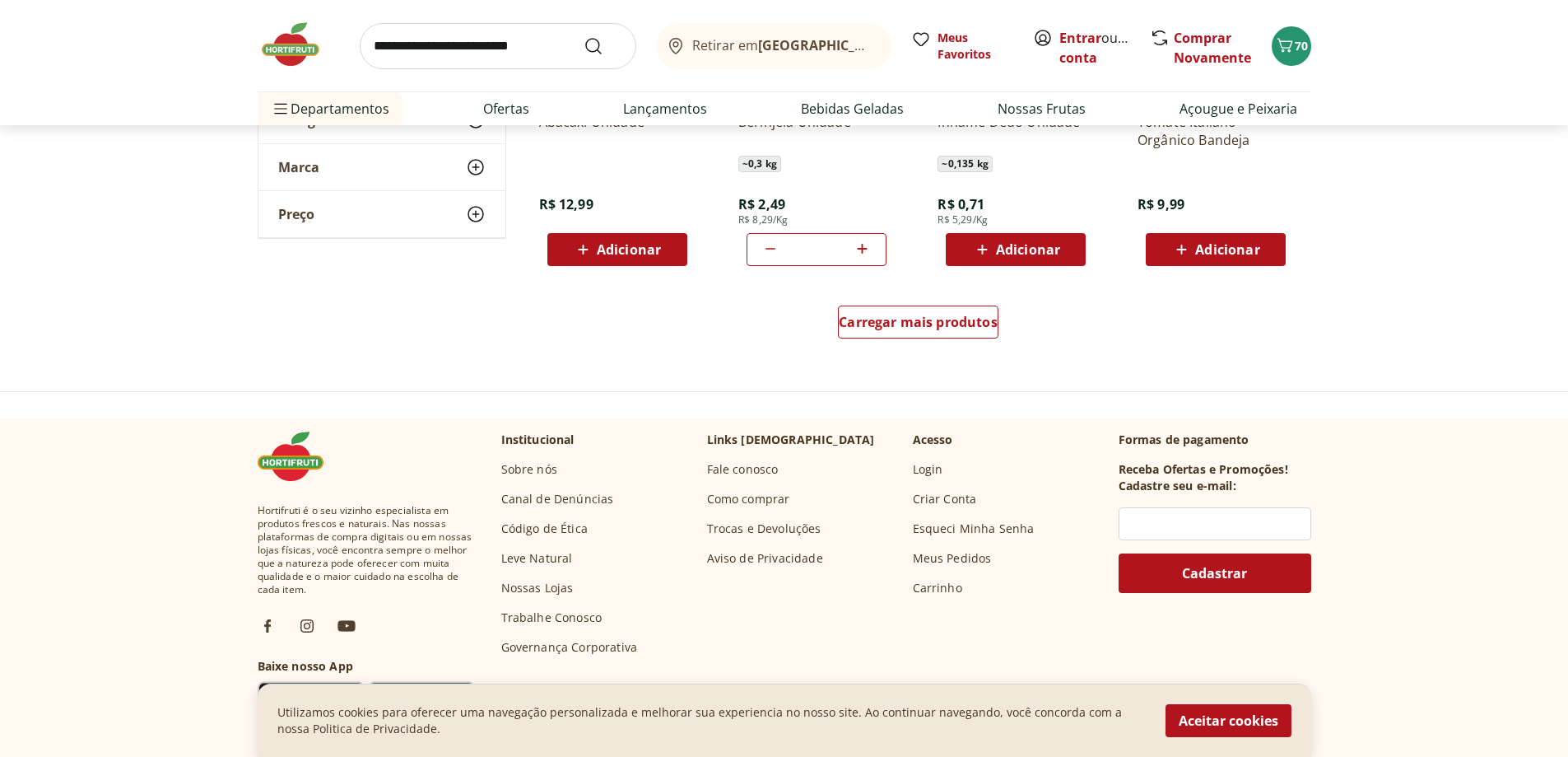
scroll to position [5354, 0]
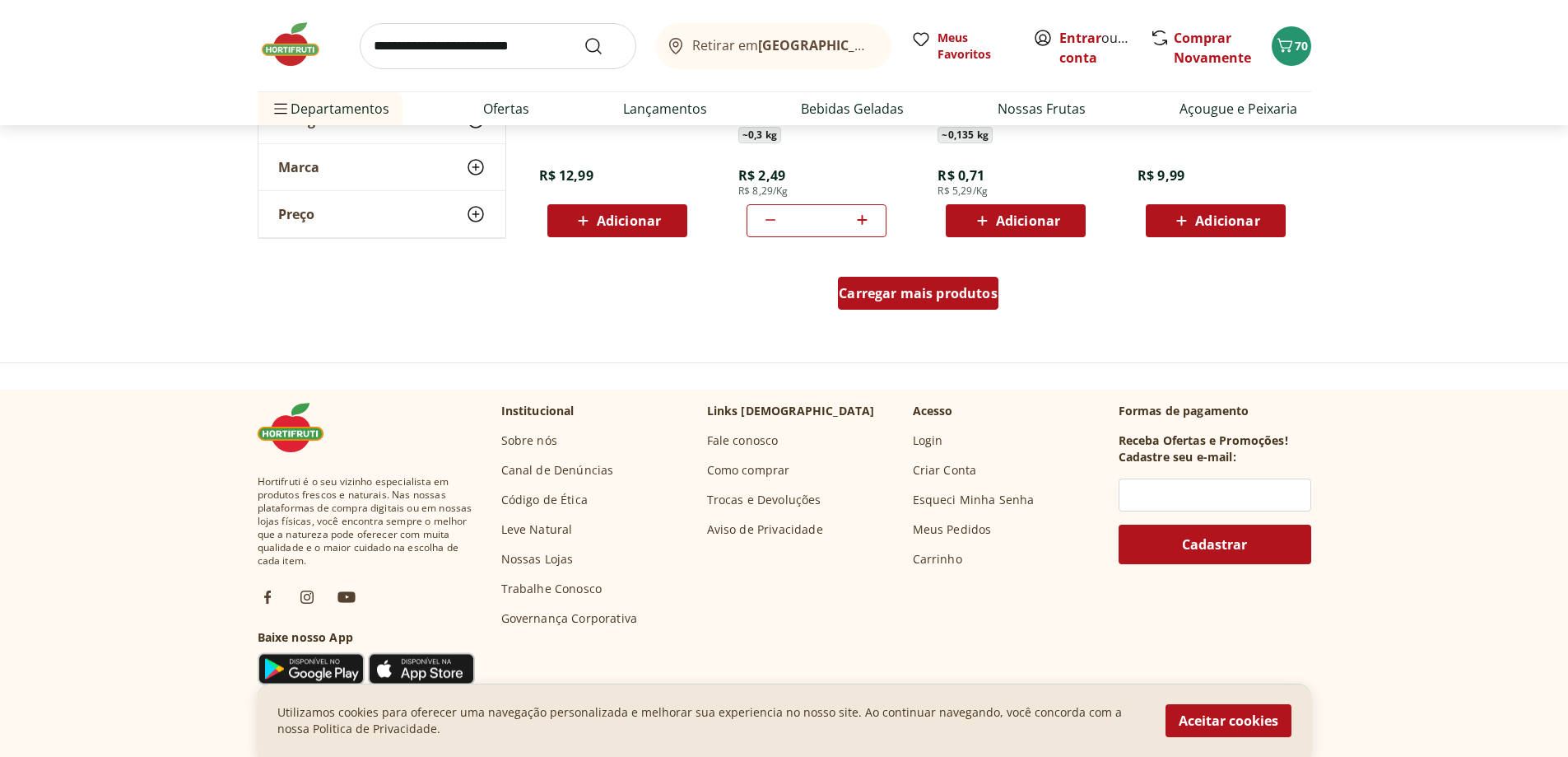
click at [899, 309] on div "Carregar mais produtos" at bounding box center [918, 293] width 160 height 33
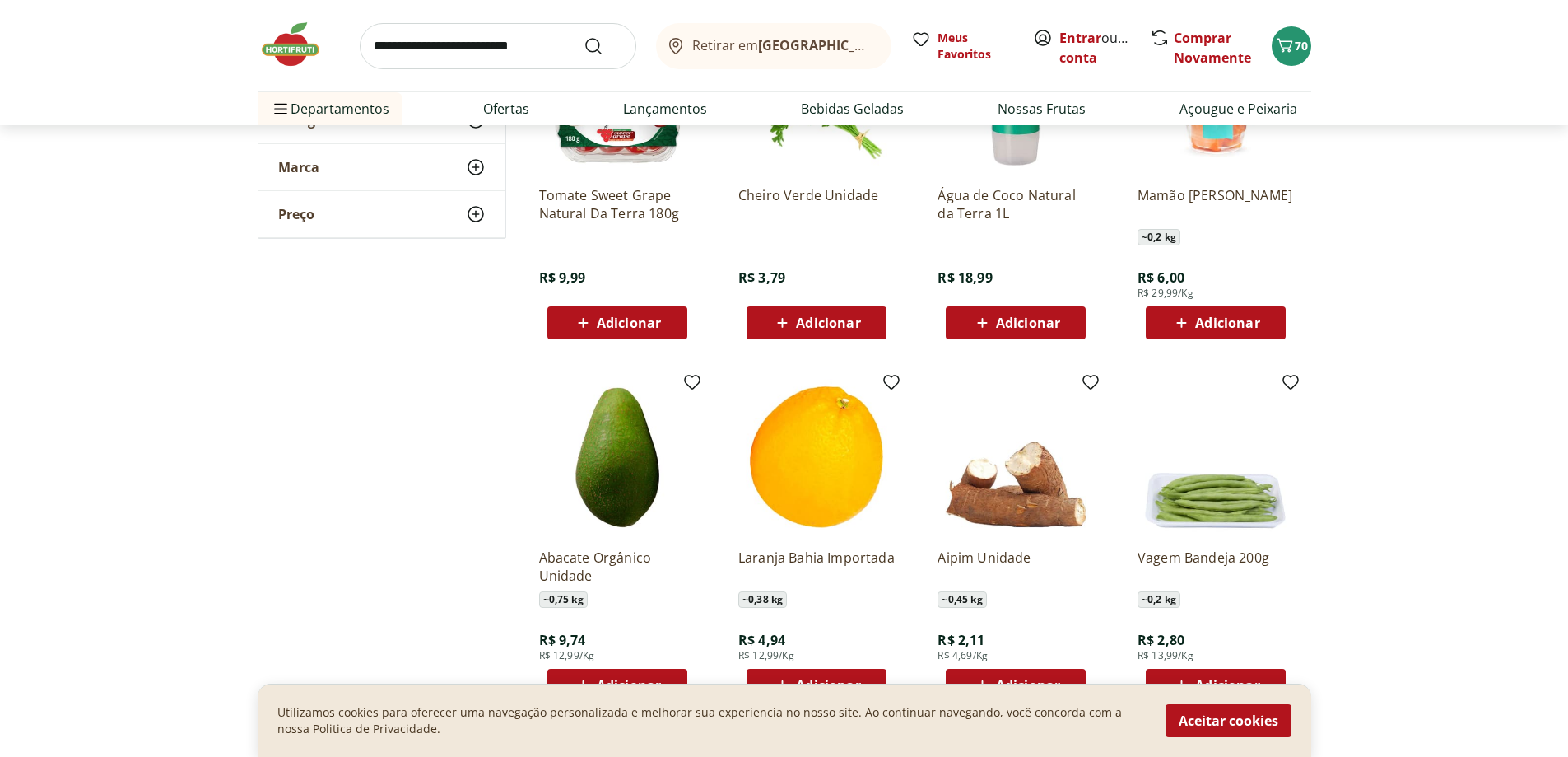
scroll to position [5848, 0]
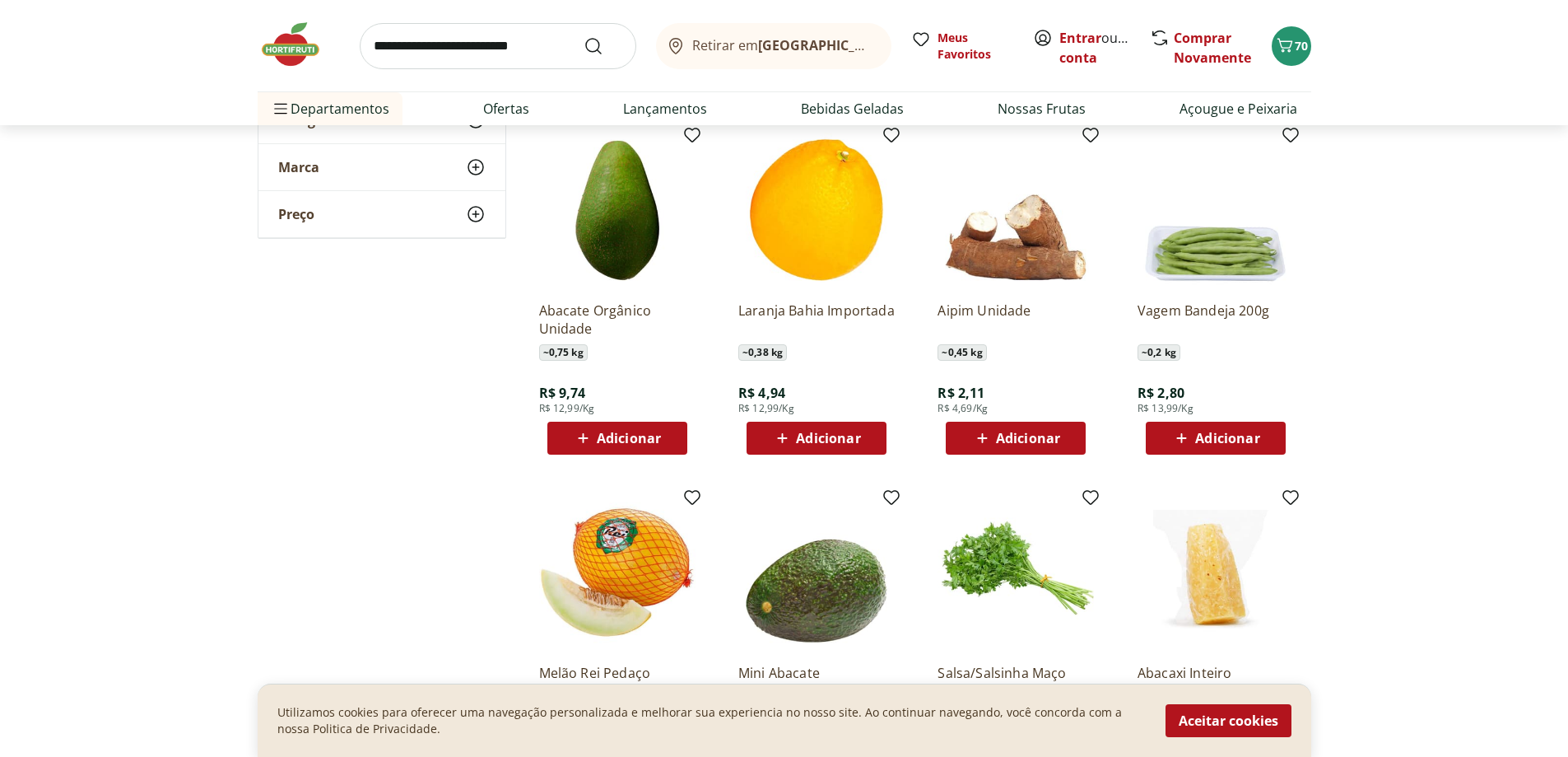
click at [982, 430] on icon at bounding box center [983, 438] width 20 height 19
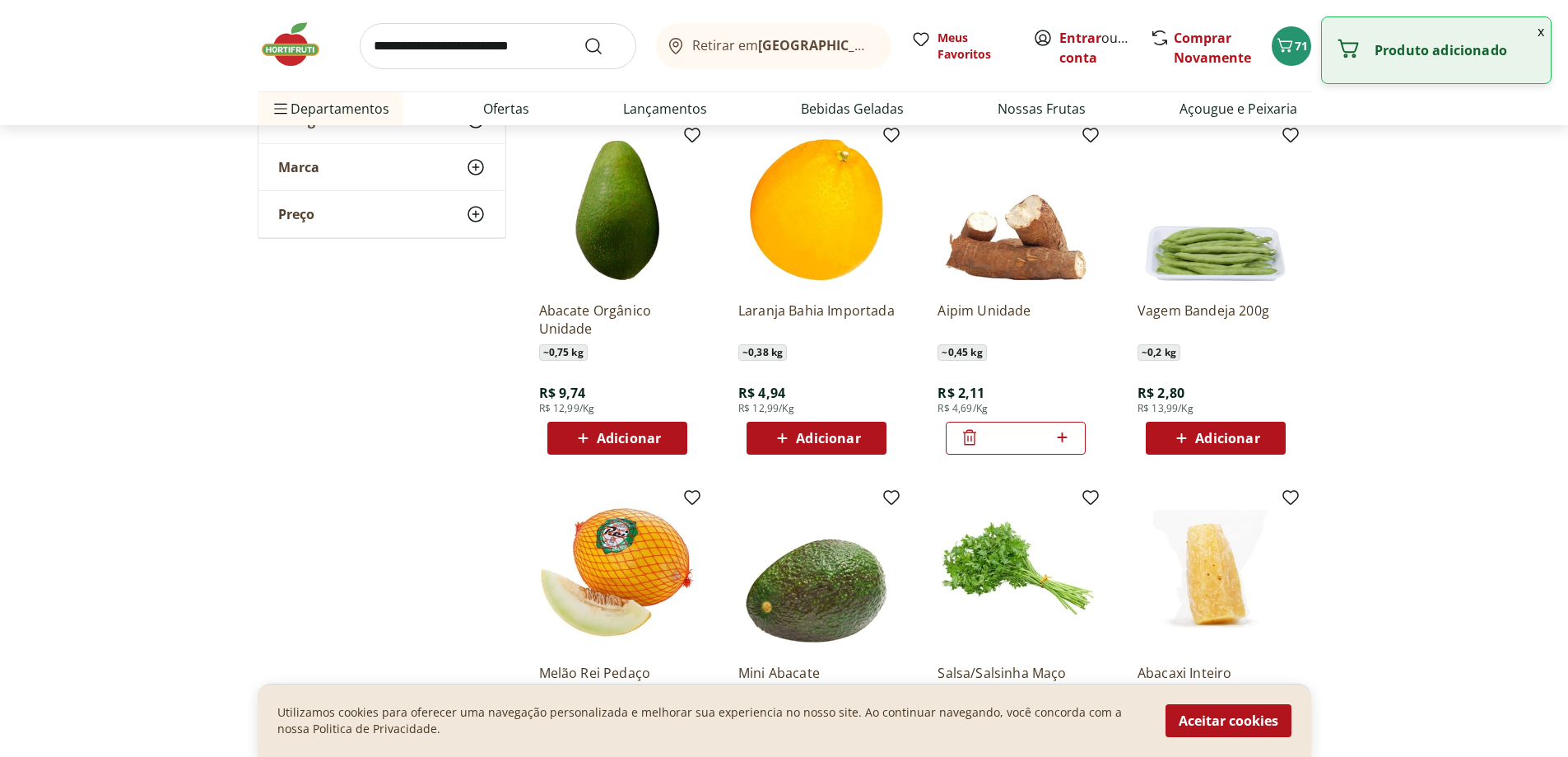
click at [1066, 440] on icon at bounding box center [1063, 437] width 20 height 19
type input "*"
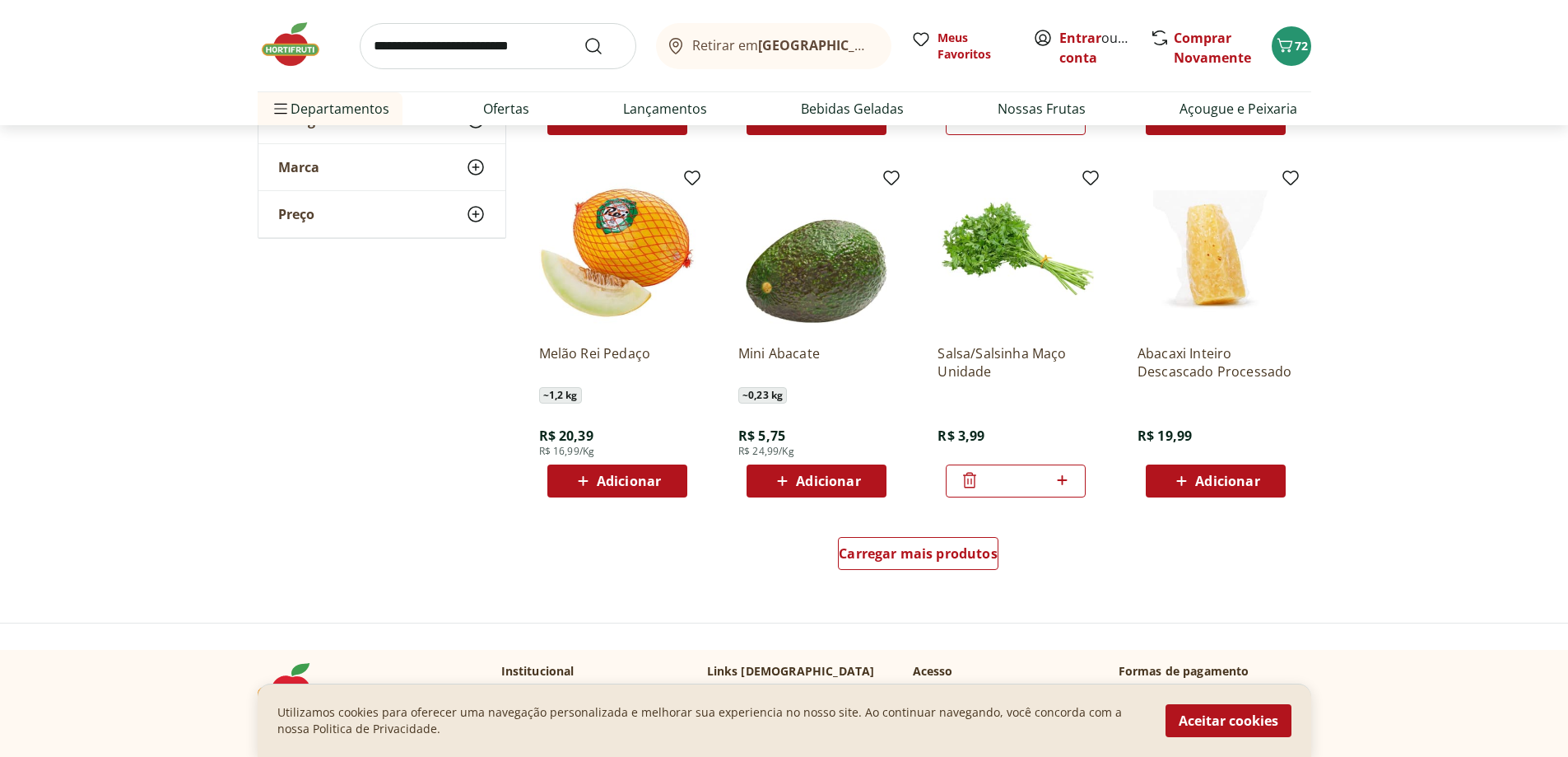
scroll to position [6178, 0]
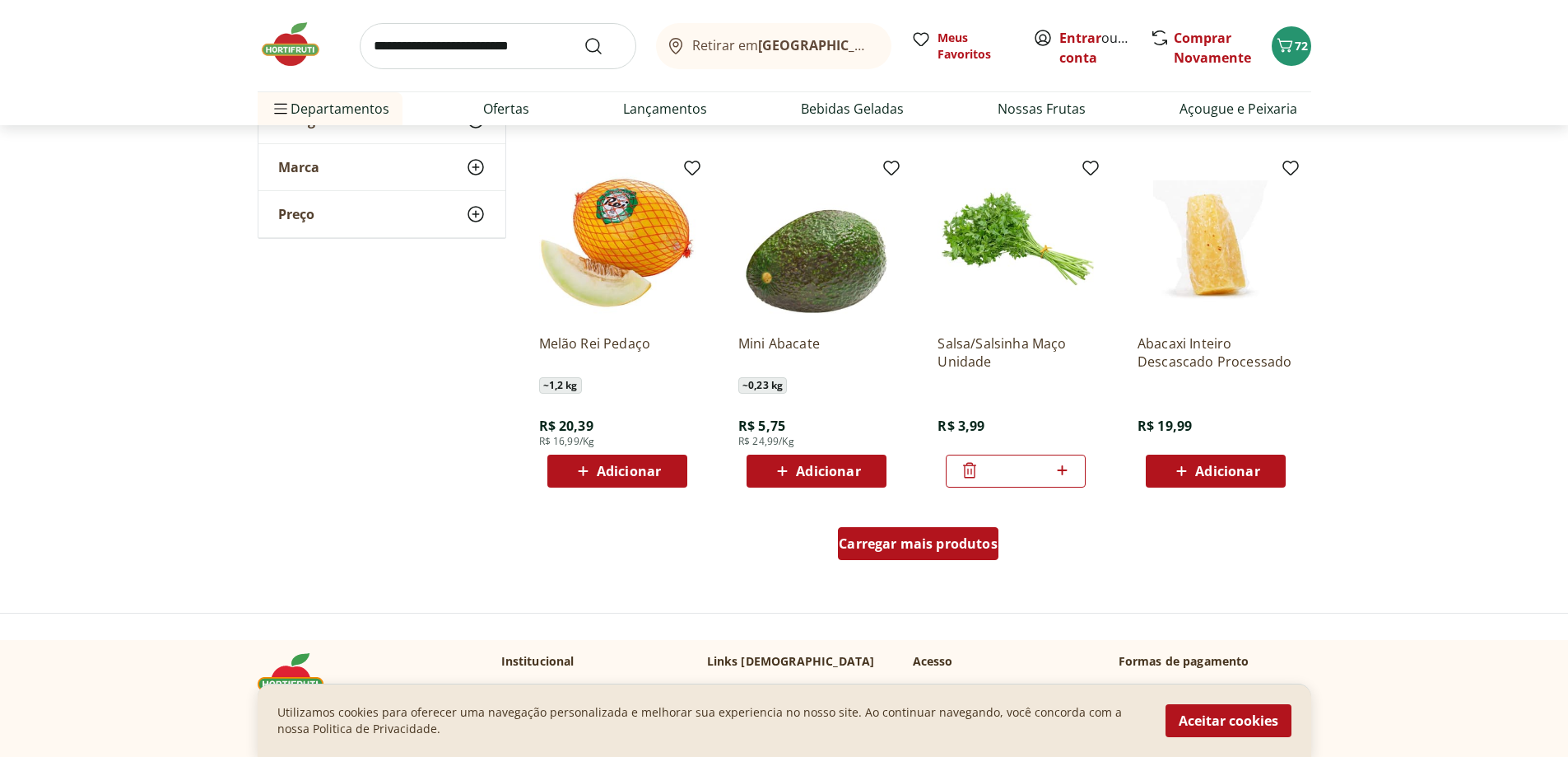
click at [917, 549] on span "Carregar mais produtos" at bounding box center [918, 544] width 159 height 13
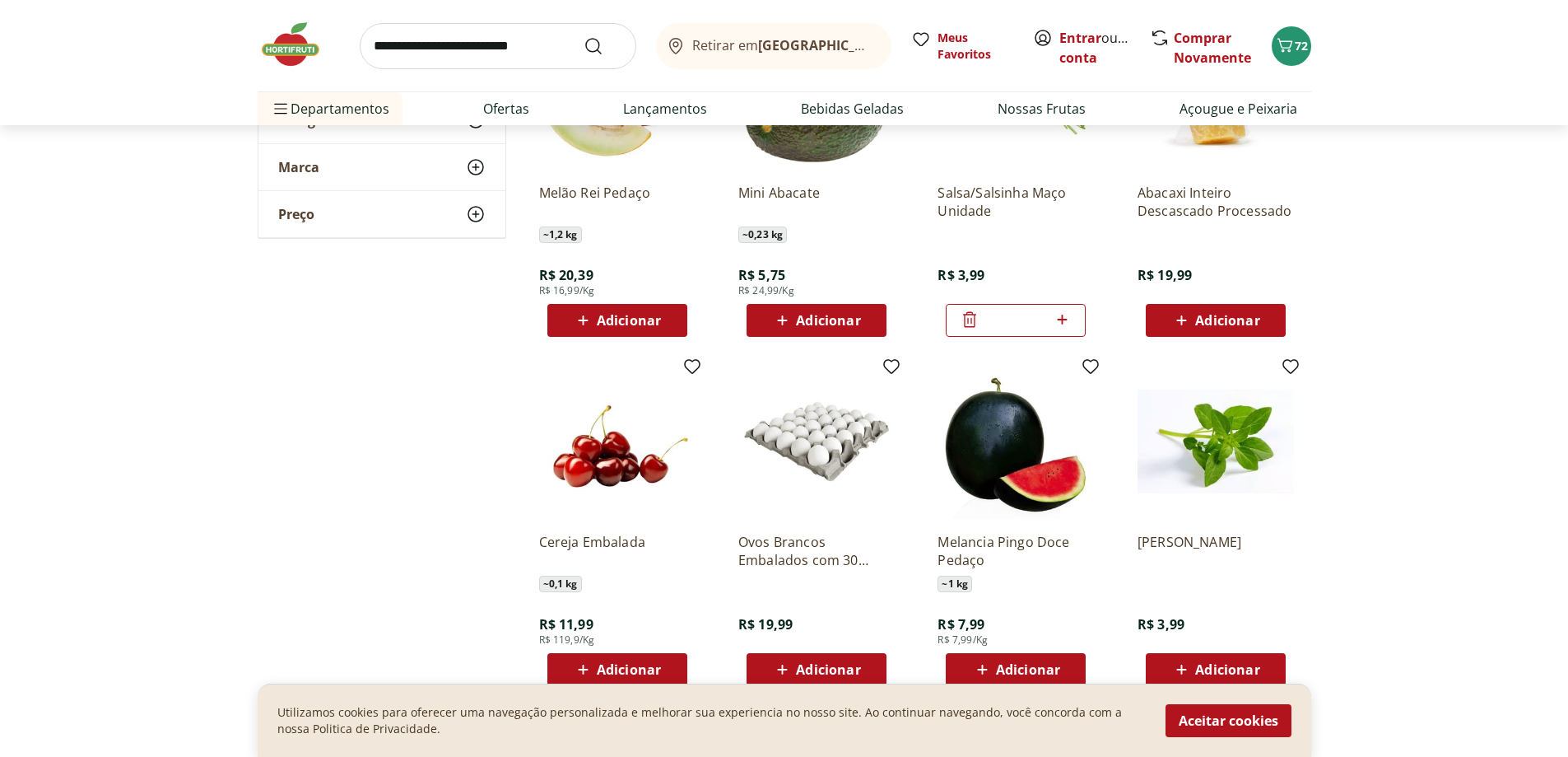
scroll to position [6507, 0]
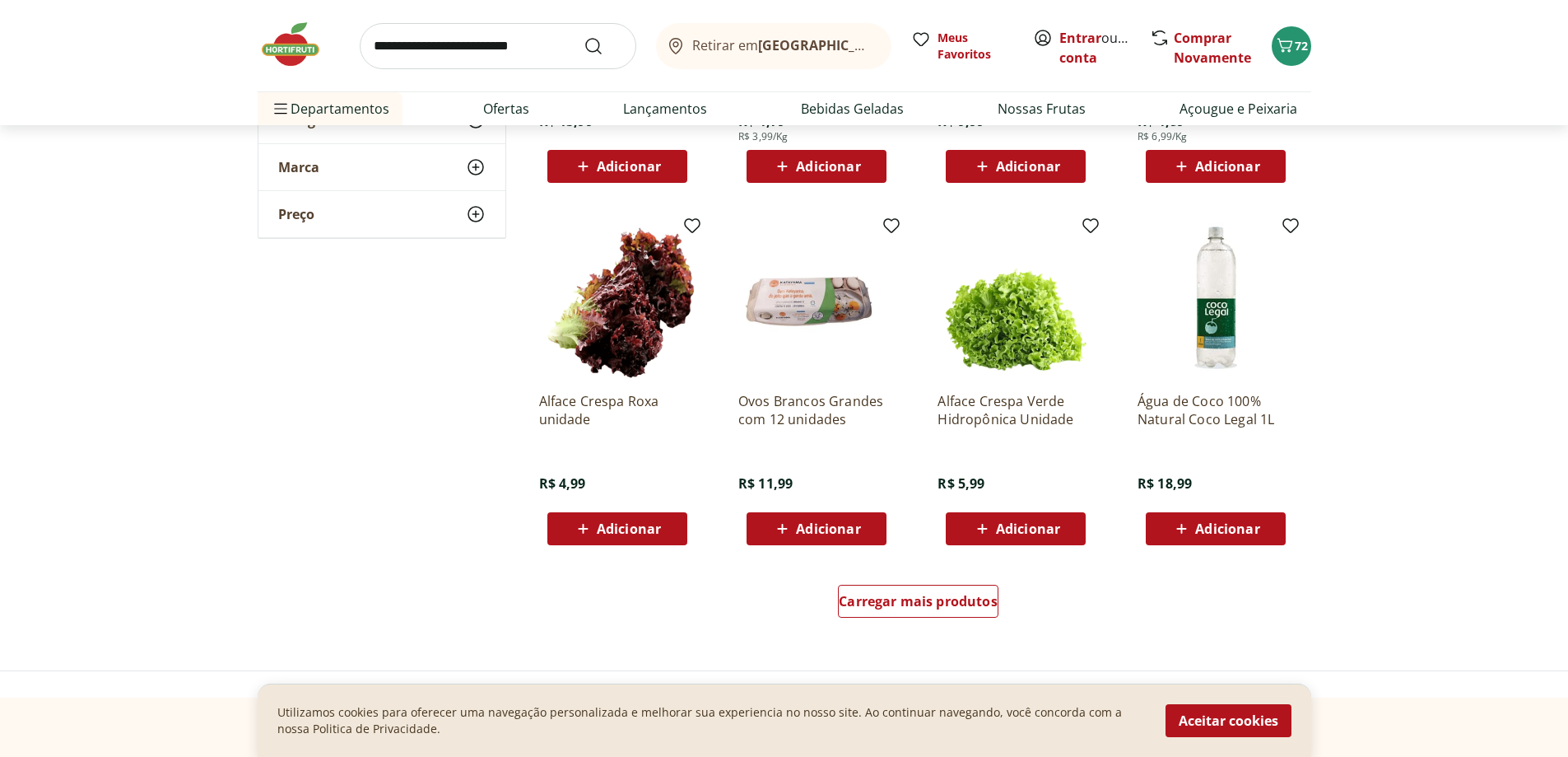
scroll to position [7331, 0]
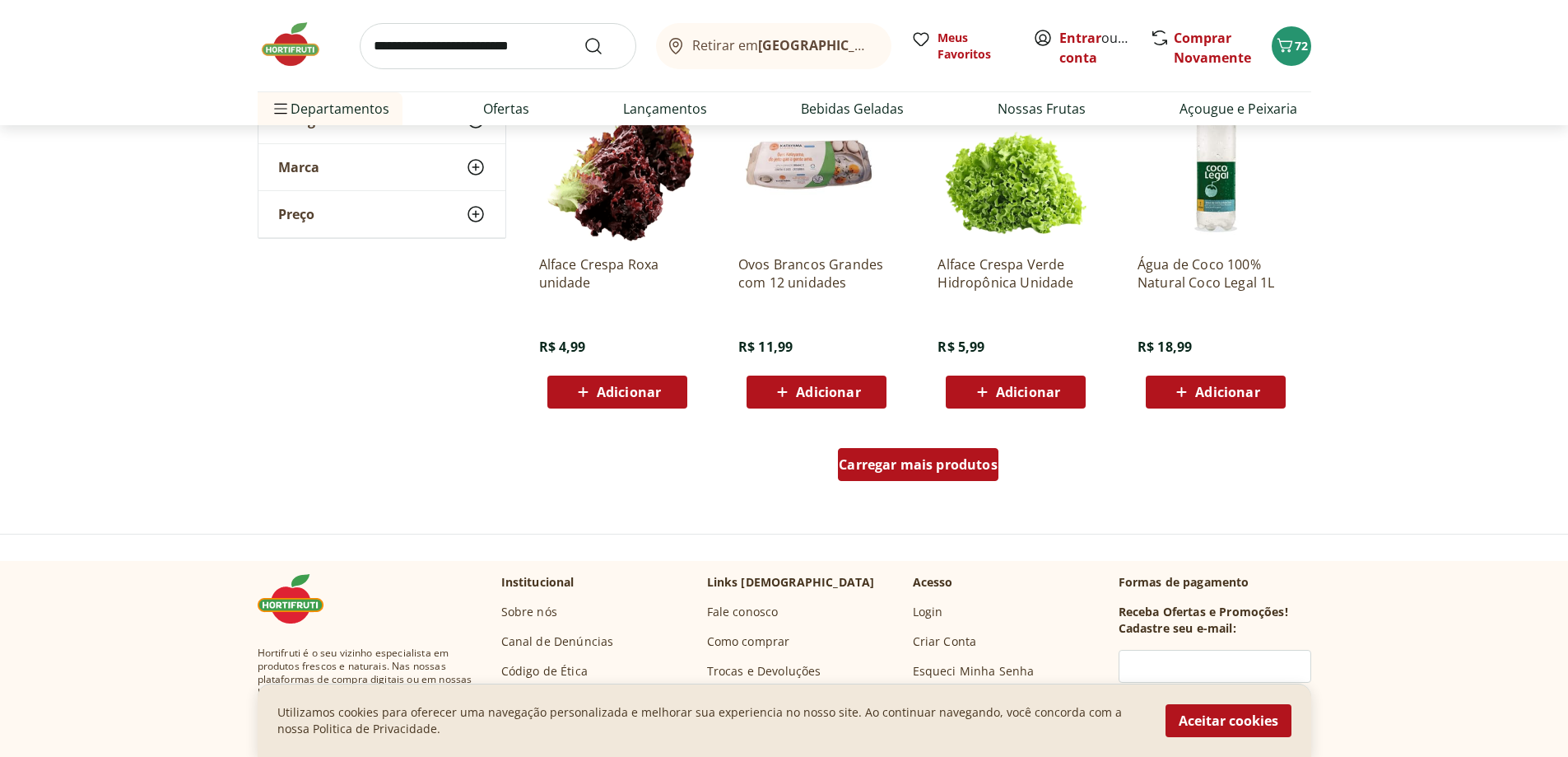
click at [928, 474] on div "Carregar mais produtos" at bounding box center [918, 465] width 160 height 33
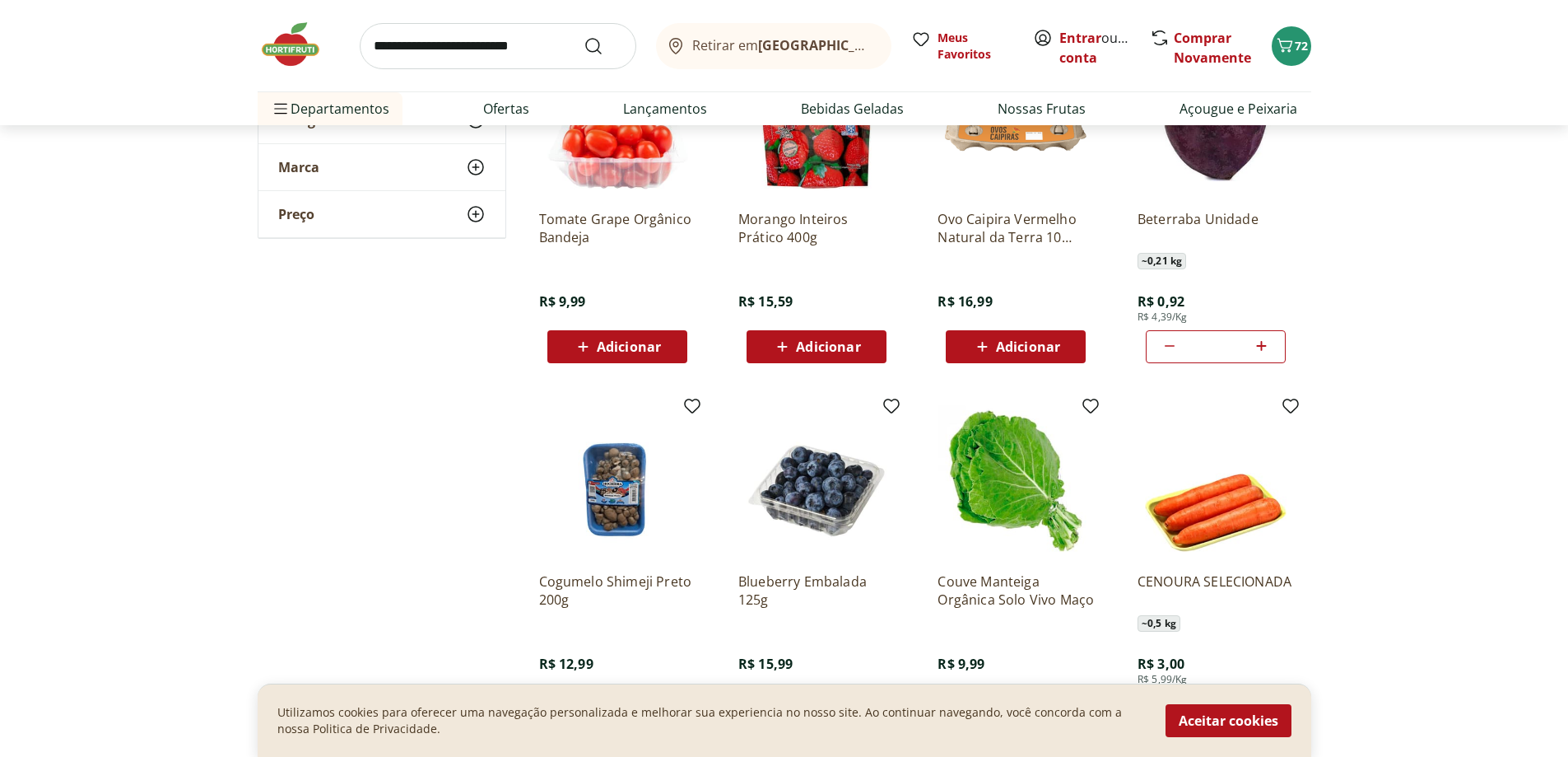
scroll to position [7743, 0]
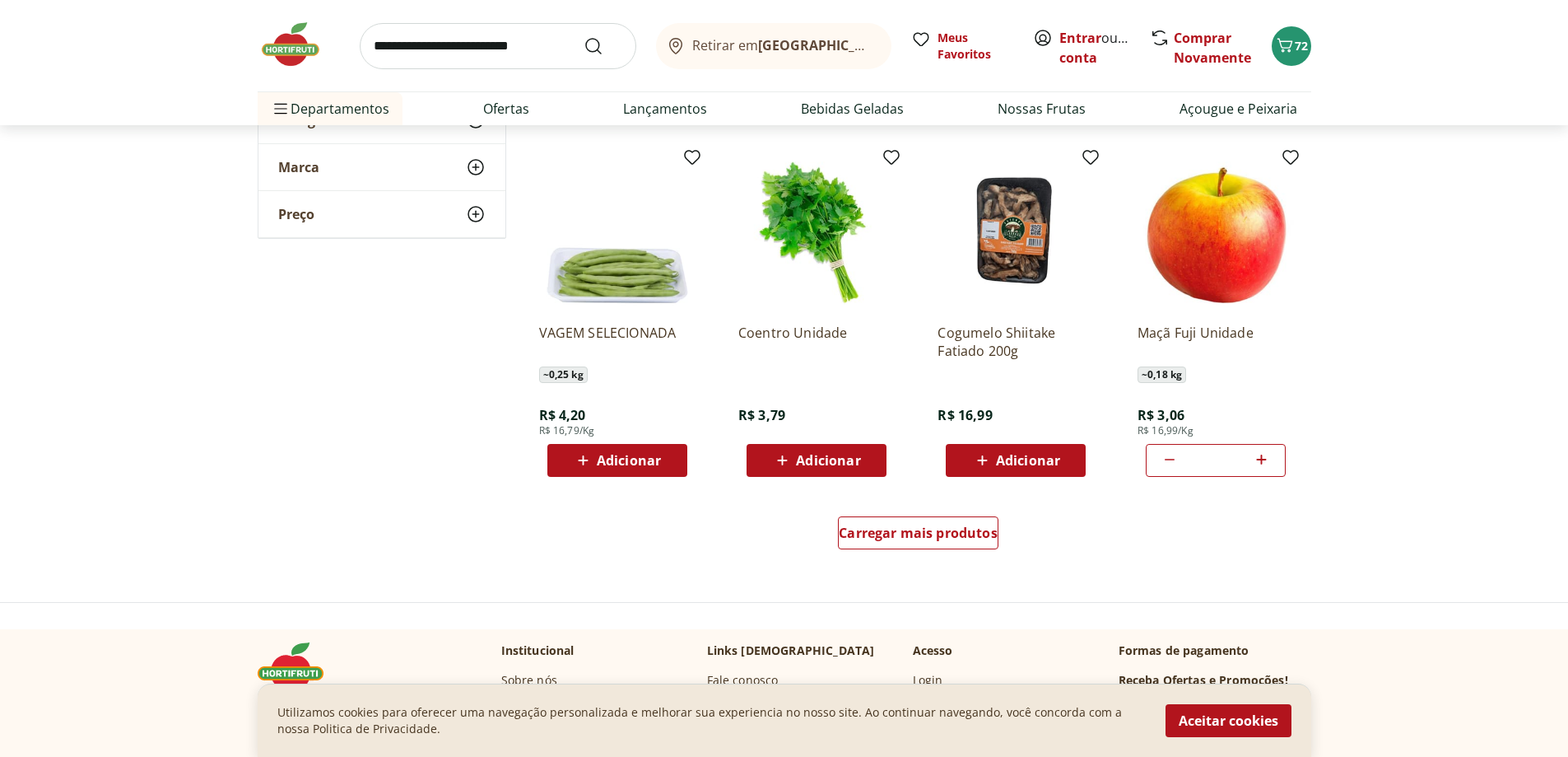
scroll to position [8401, 0]
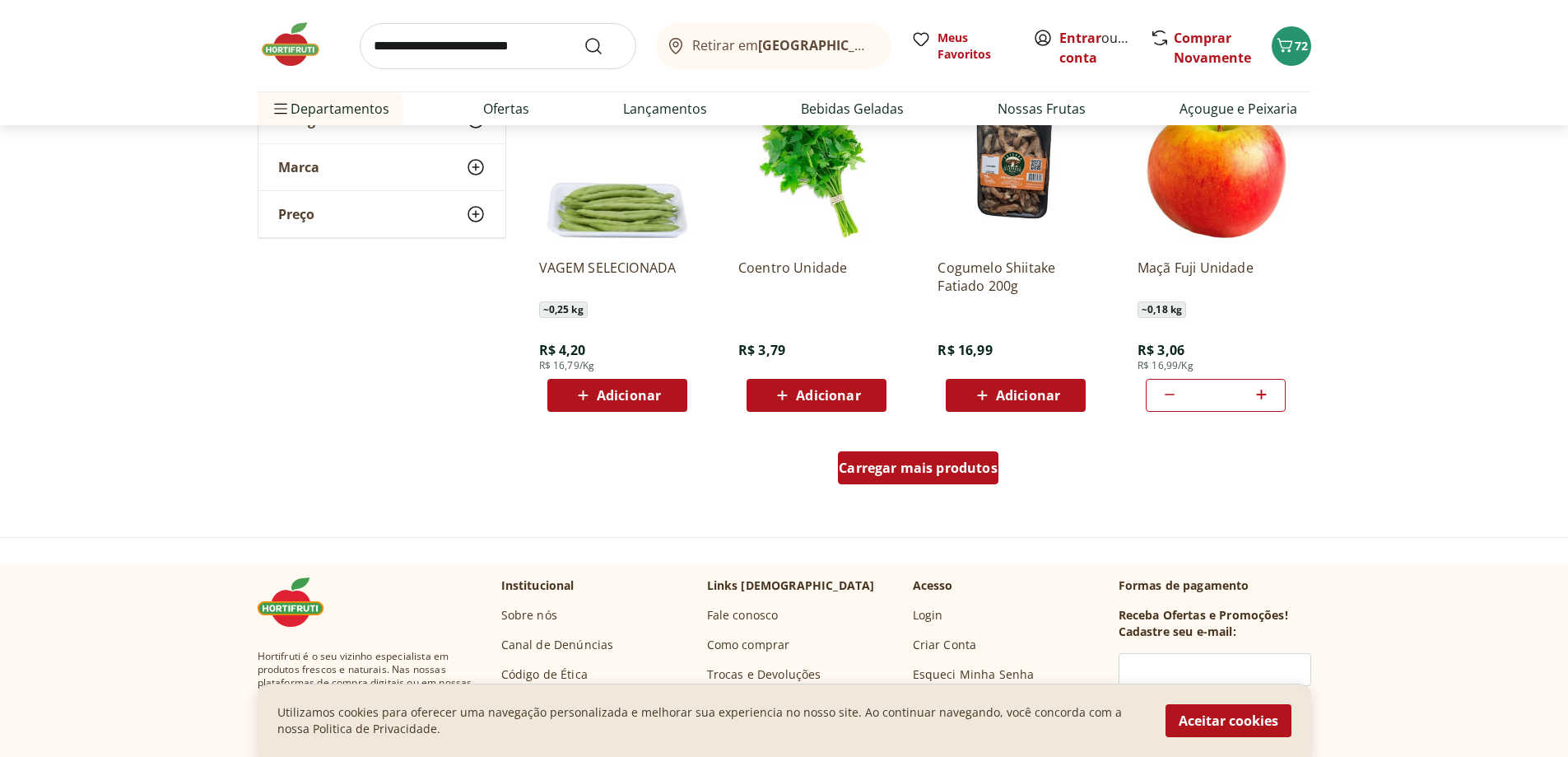
click at [927, 456] on div "Carregar mais produtos" at bounding box center [918, 468] width 160 height 33
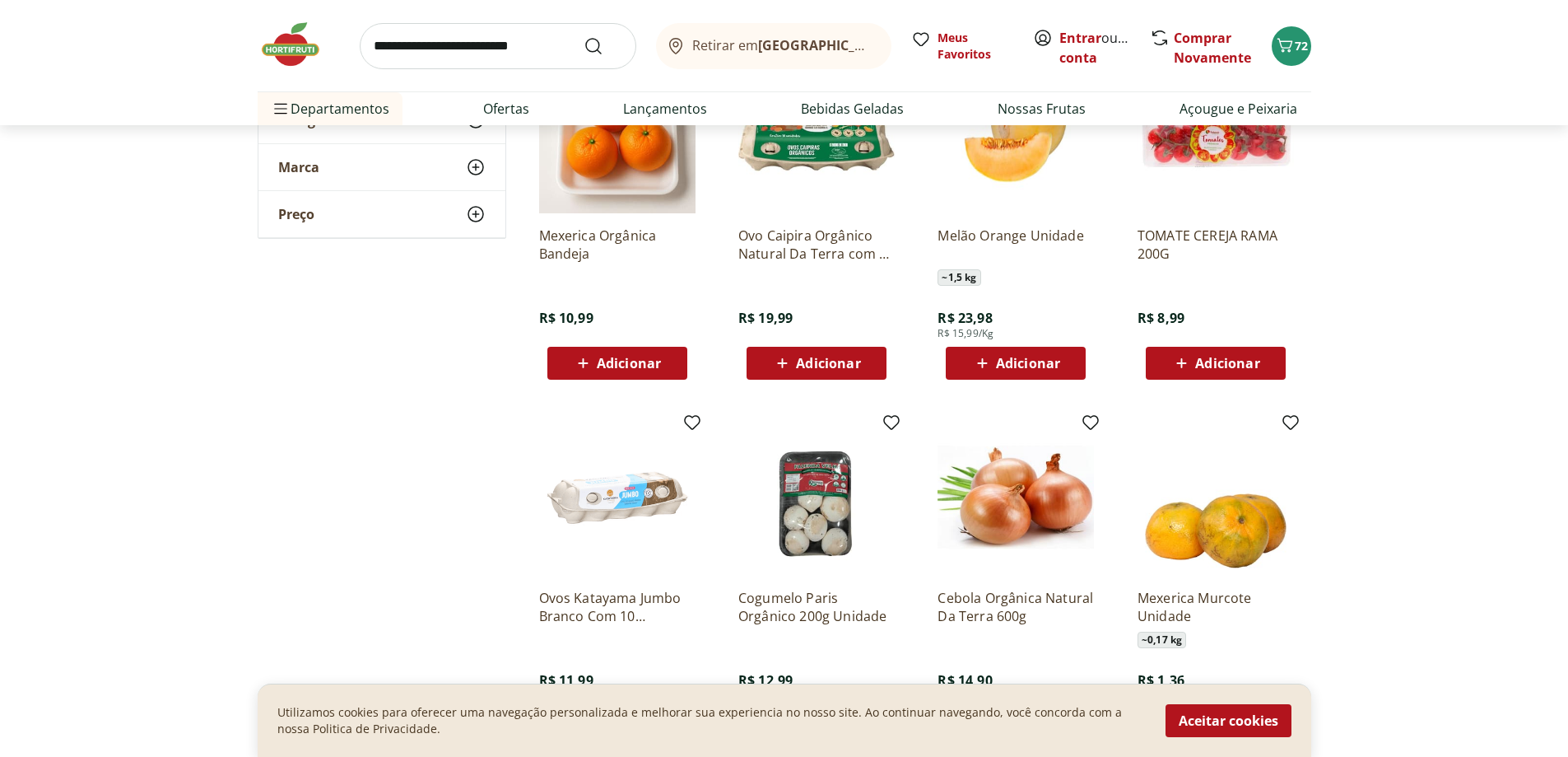
scroll to position [8813, 0]
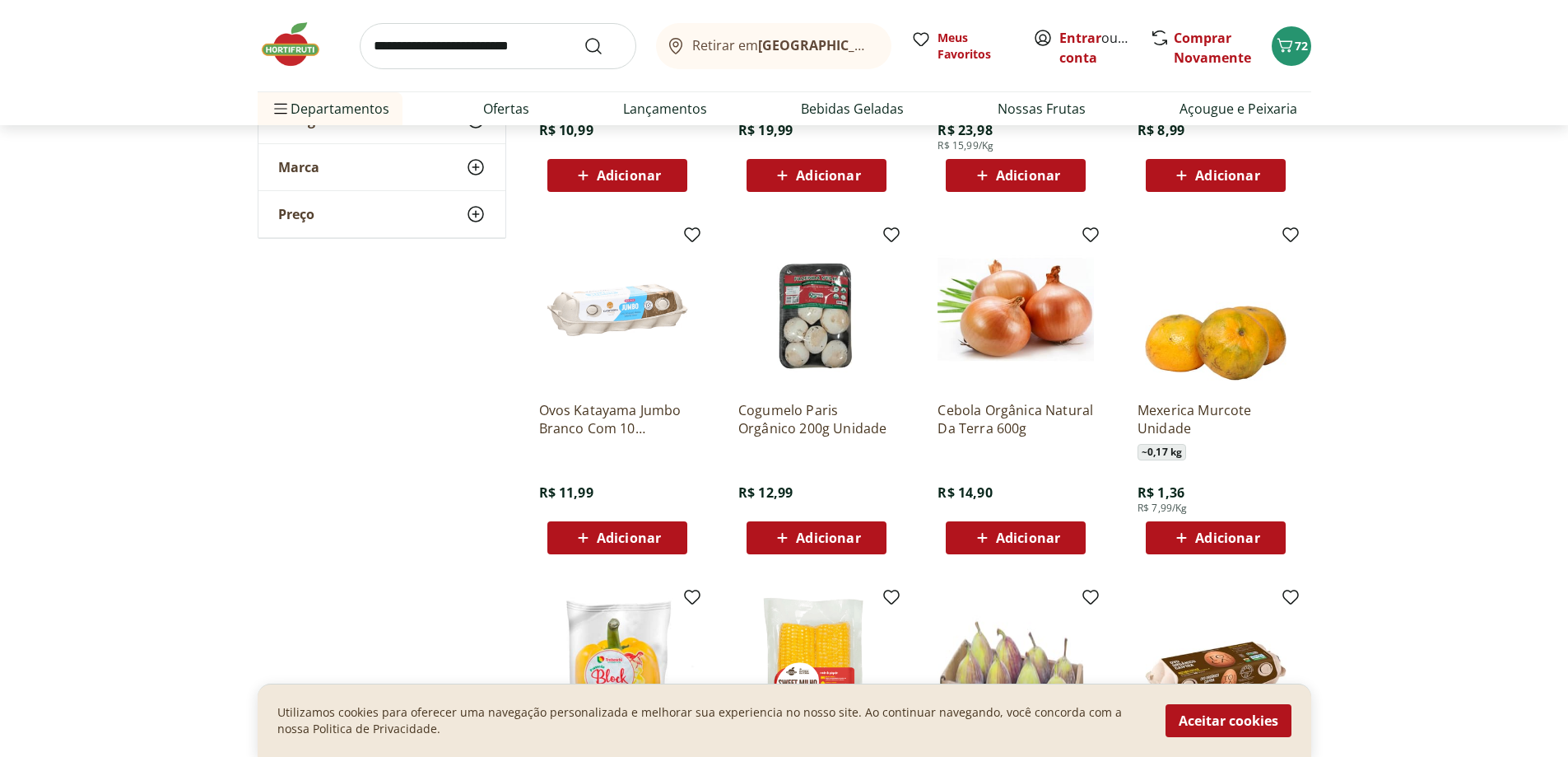
scroll to position [8978, 0]
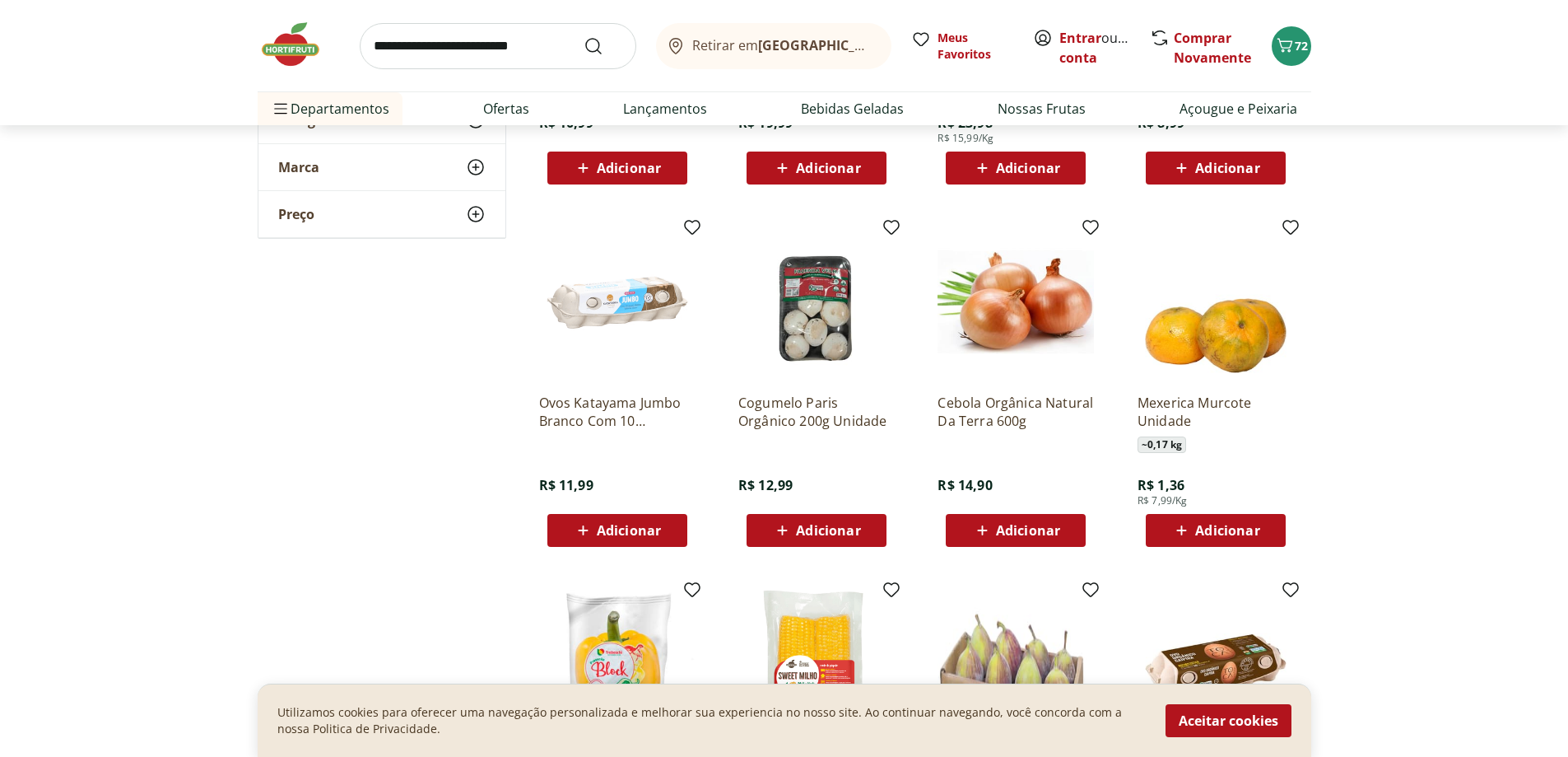
click at [1241, 540] on span "Adicionar" at bounding box center [1215, 530] width 88 height 19
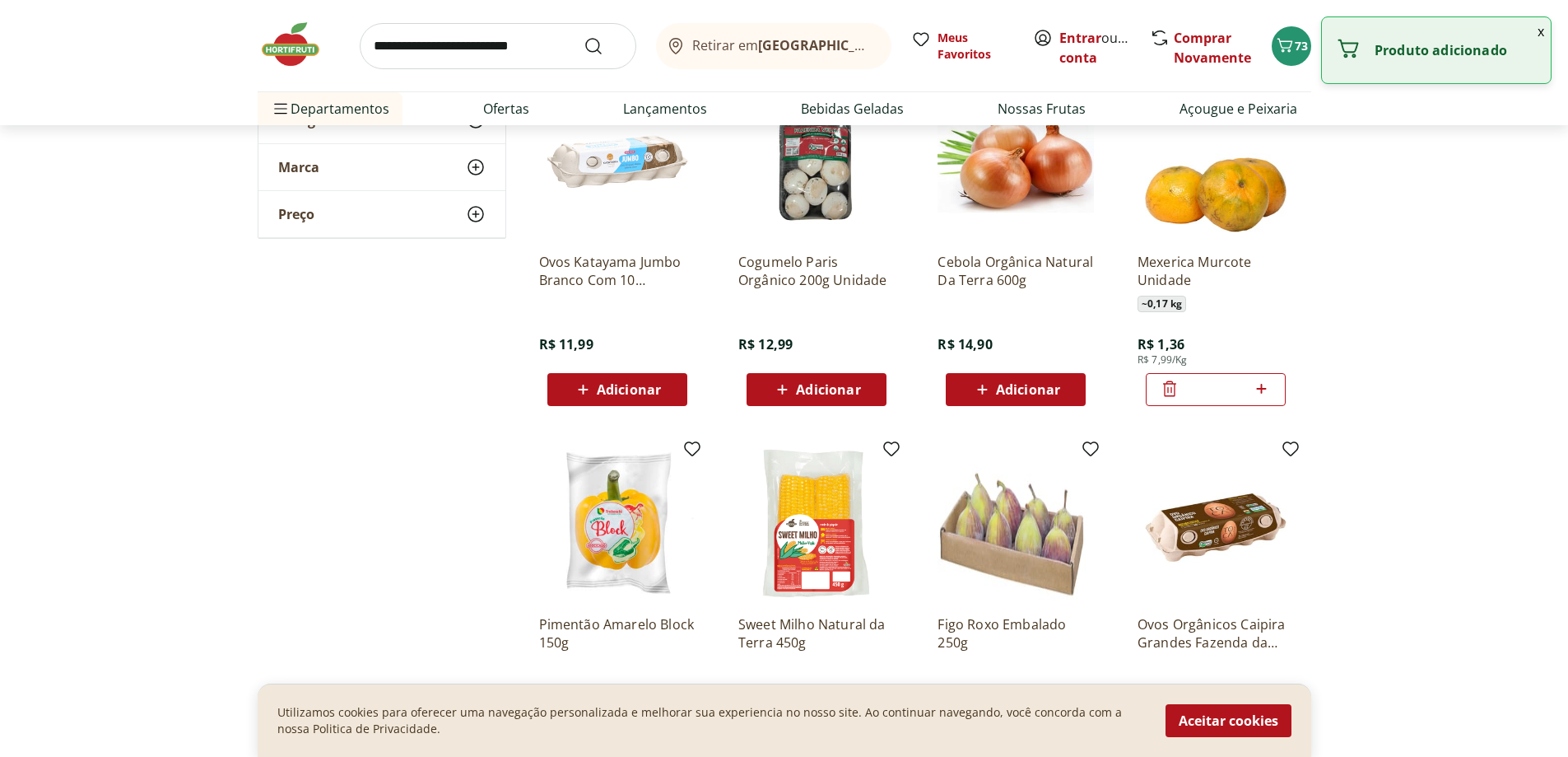
scroll to position [9390, 0]
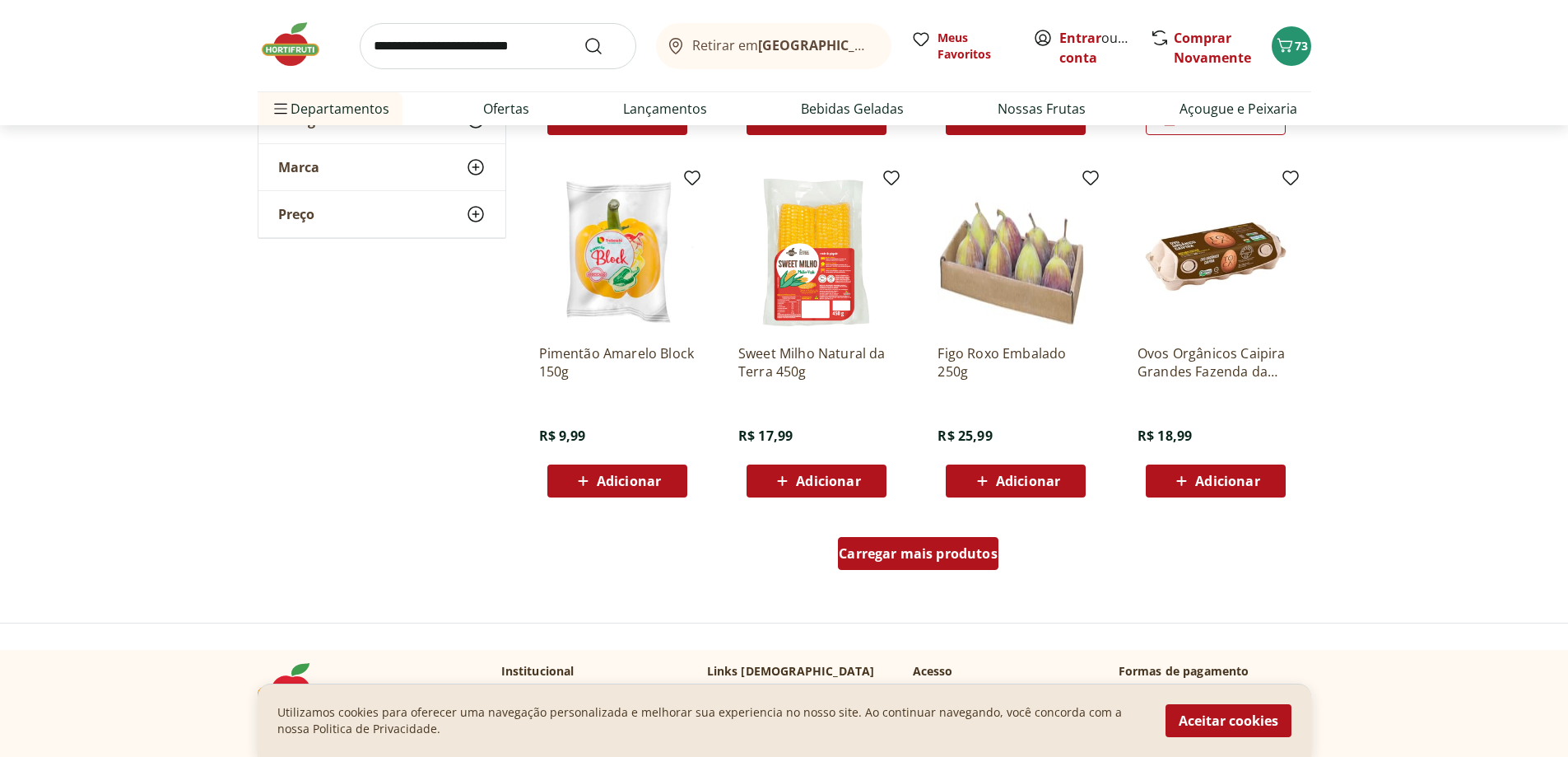
click at [923, 562] on div "Carregar mais produtos" at bounding box center [918, 554] width 160 height 33
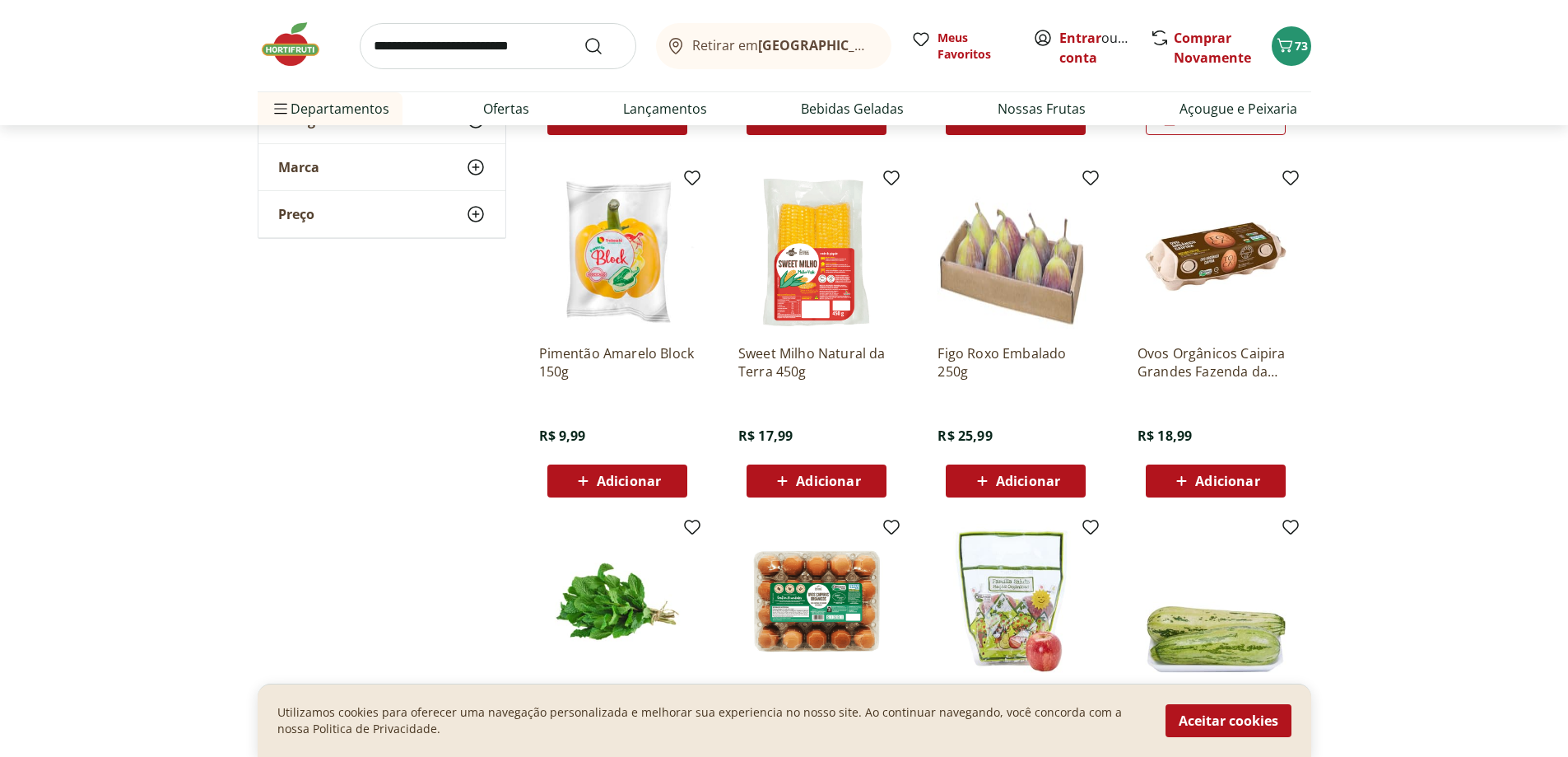
type input "*"
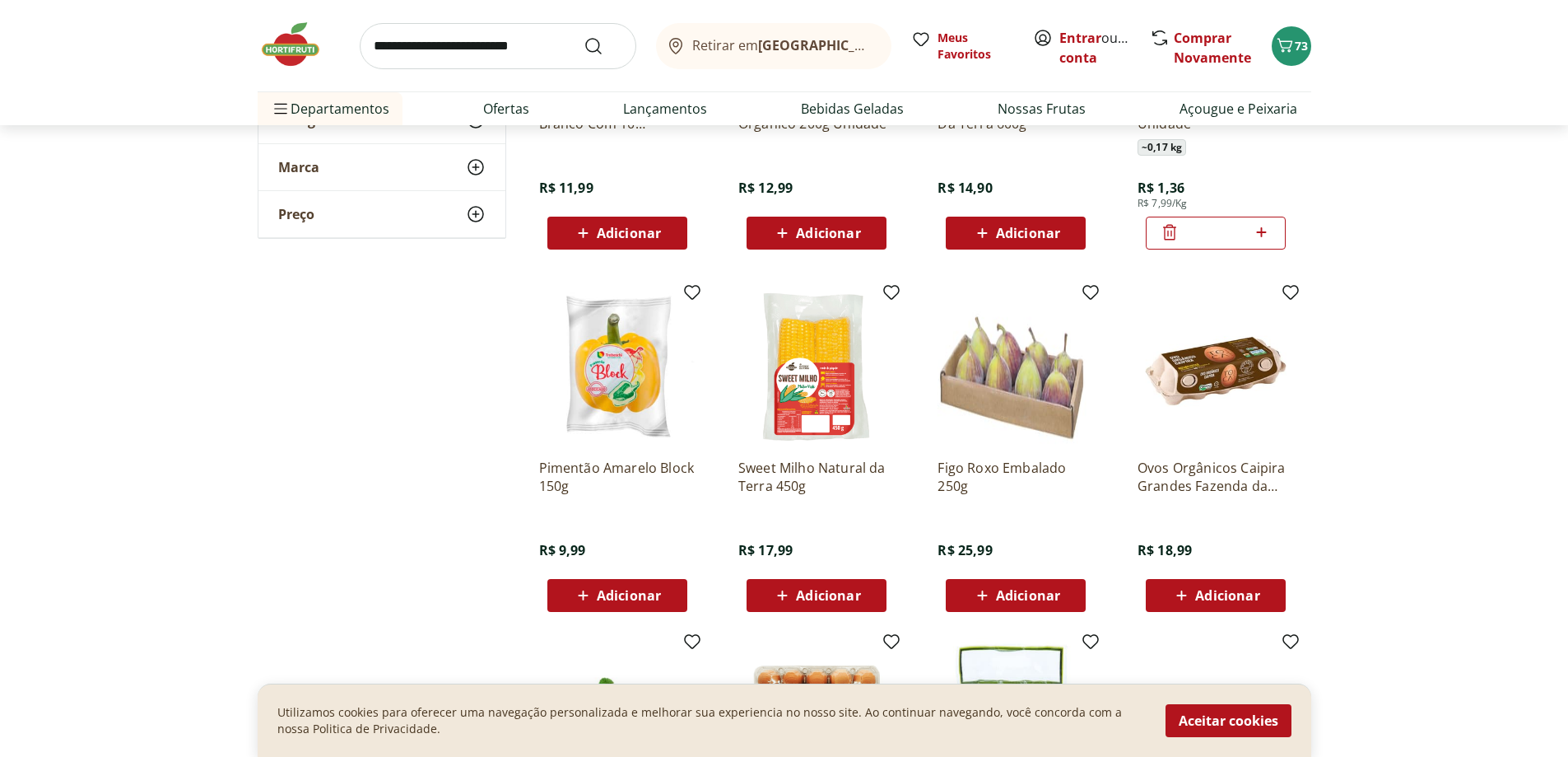
scroll to position [9554, 0]
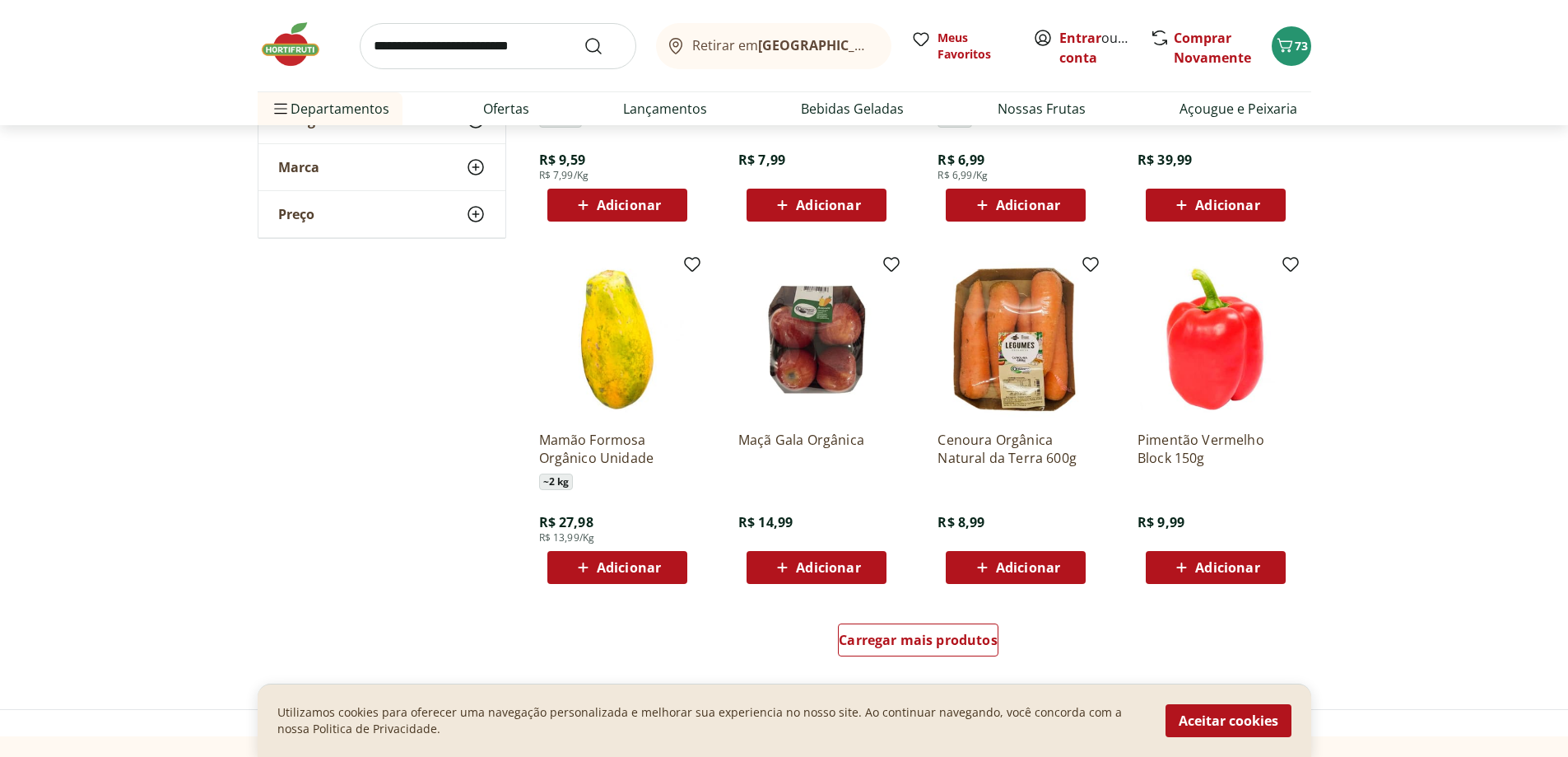
scroll to position [10378, 0]
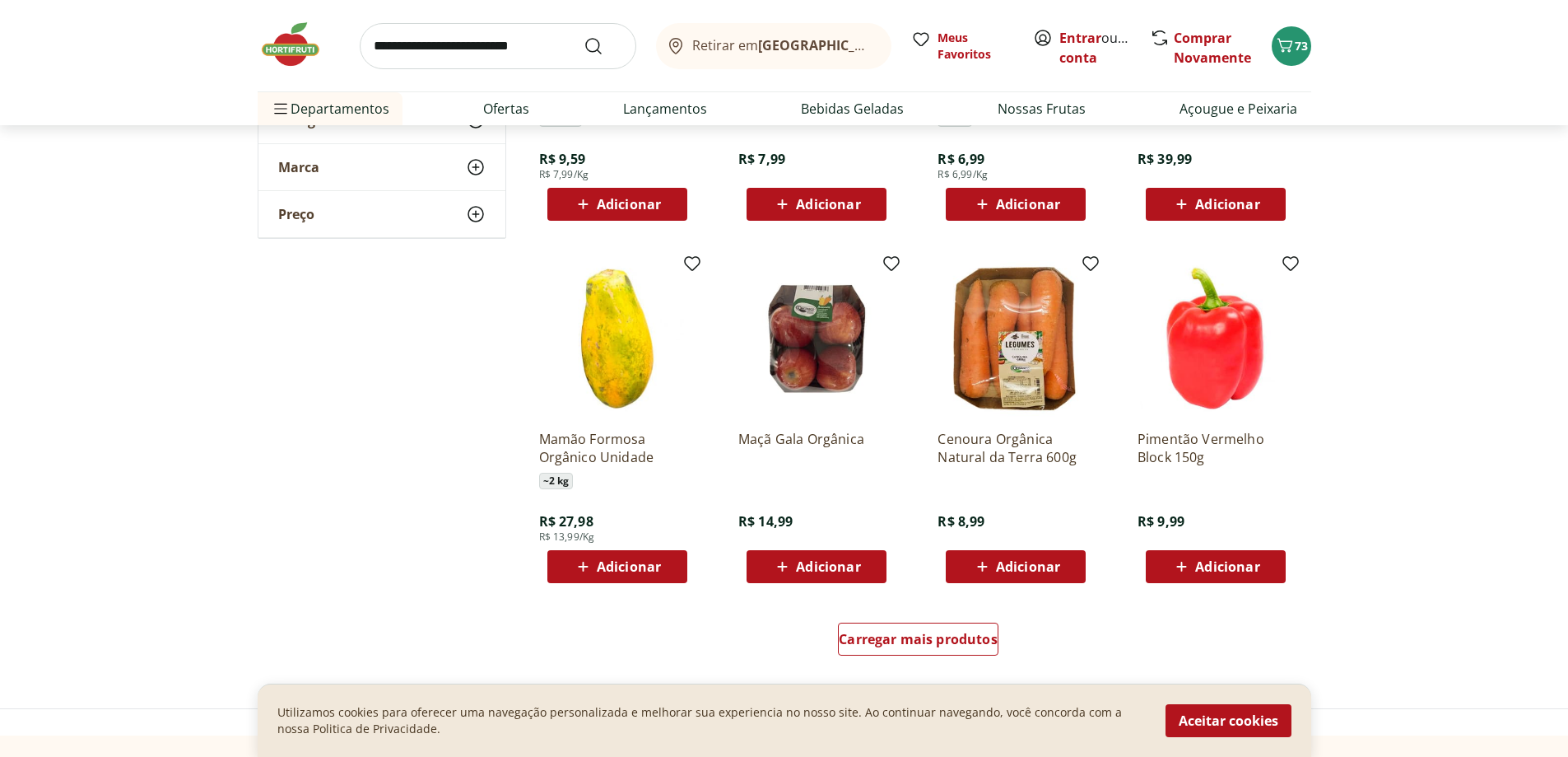
click at [1248, 573] on span "Adicionar" at bounding box center [1227, 567] width 64 height 13
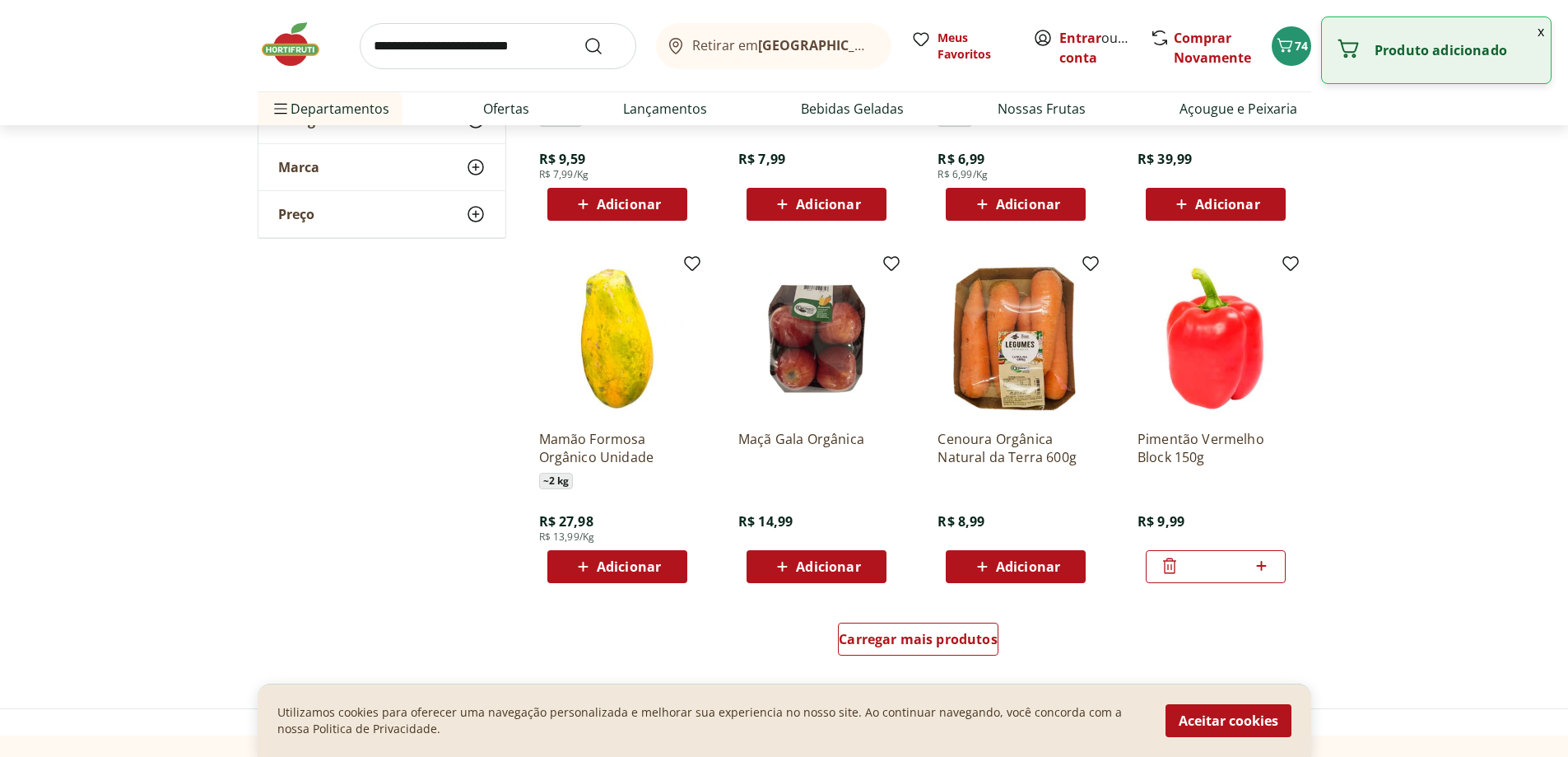
scroll to position [10707, 0]
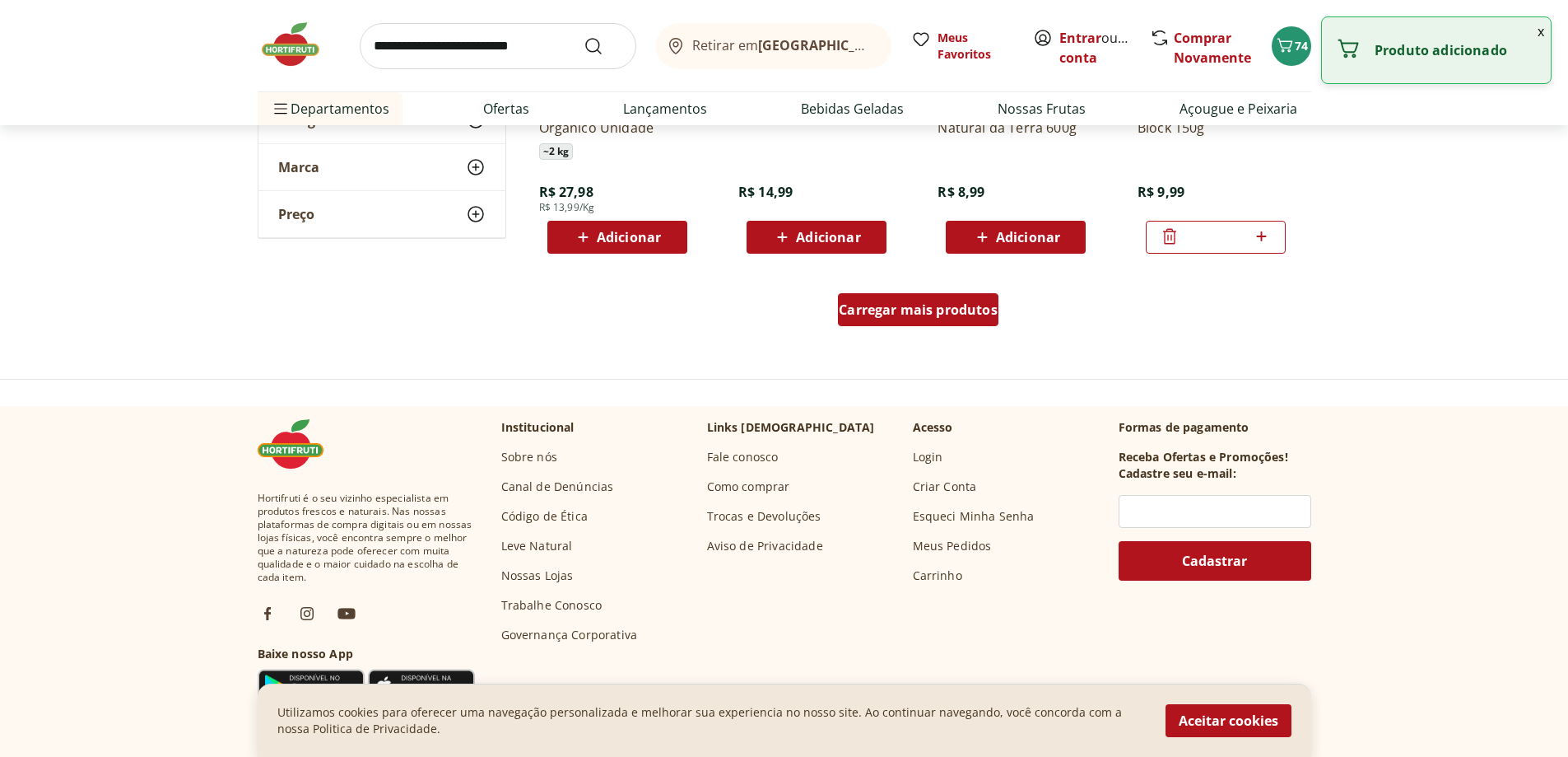
click at [864, 298] on div "Carregar mais produtos" at bounding box center [918, 310] width 160 height 33
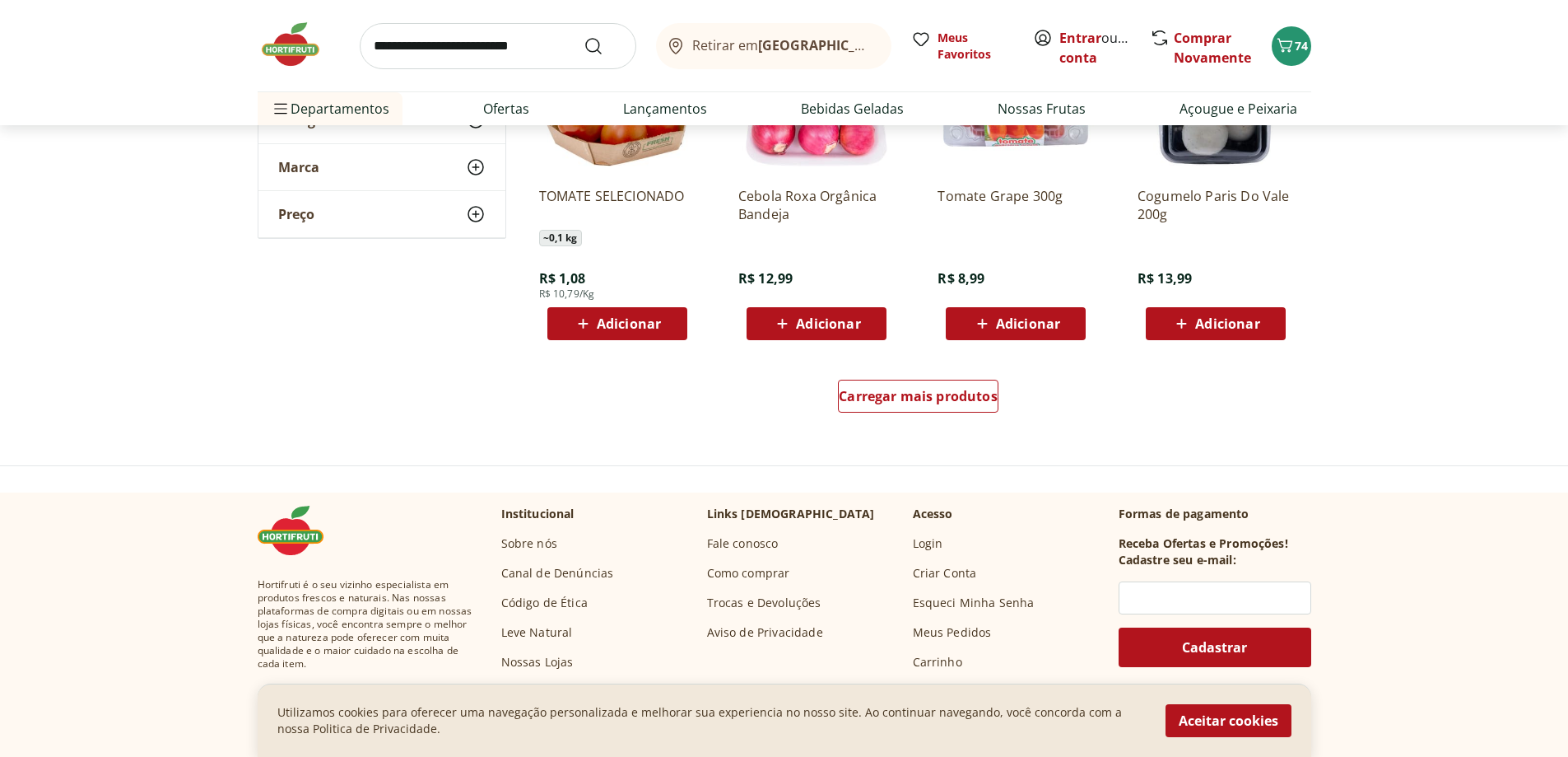
scroll to position [11696, 0]
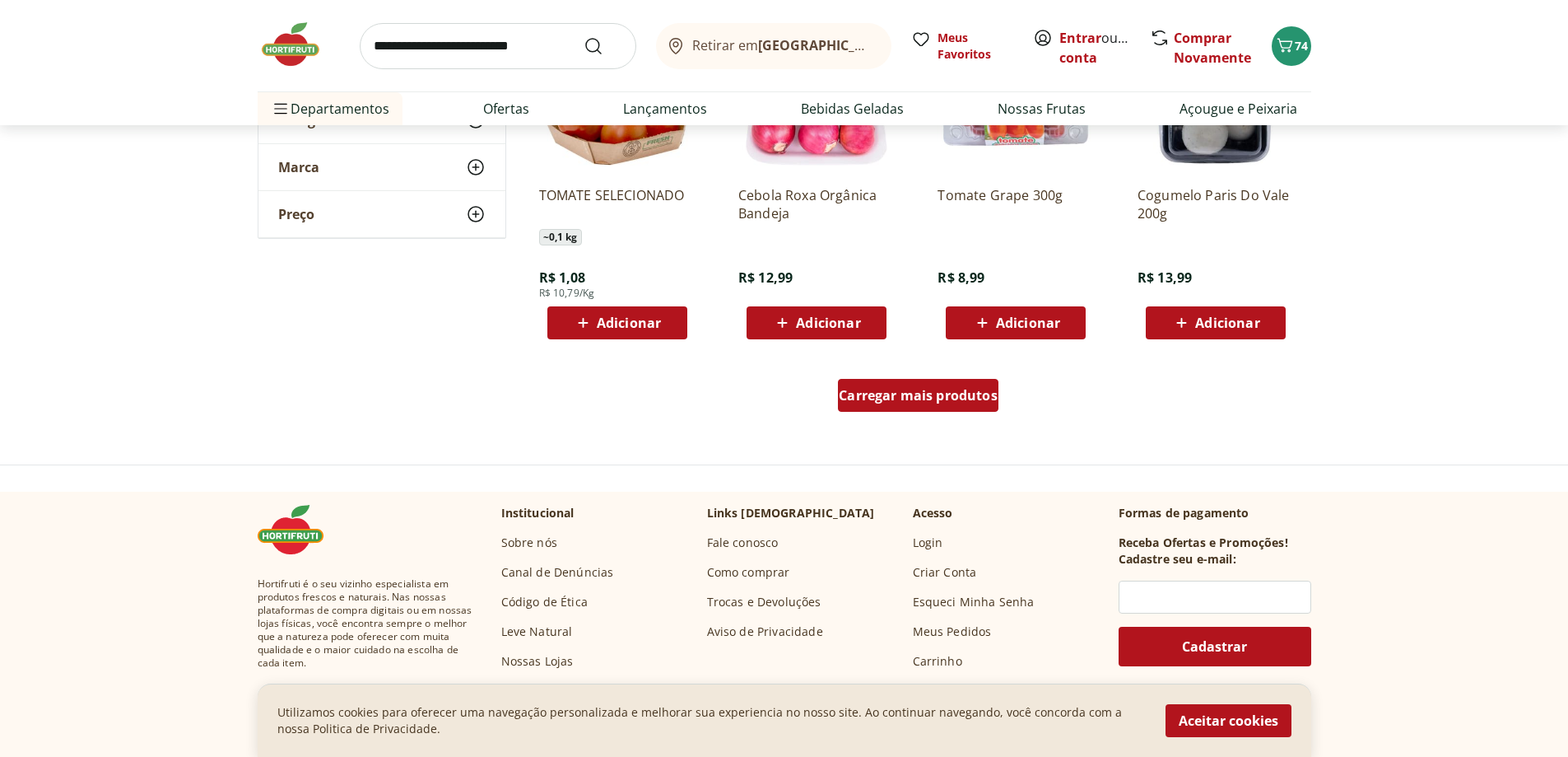
click at [922, 402] on span "Carregar mais produtos" at bounding box center [918, 395] width 159 height 13
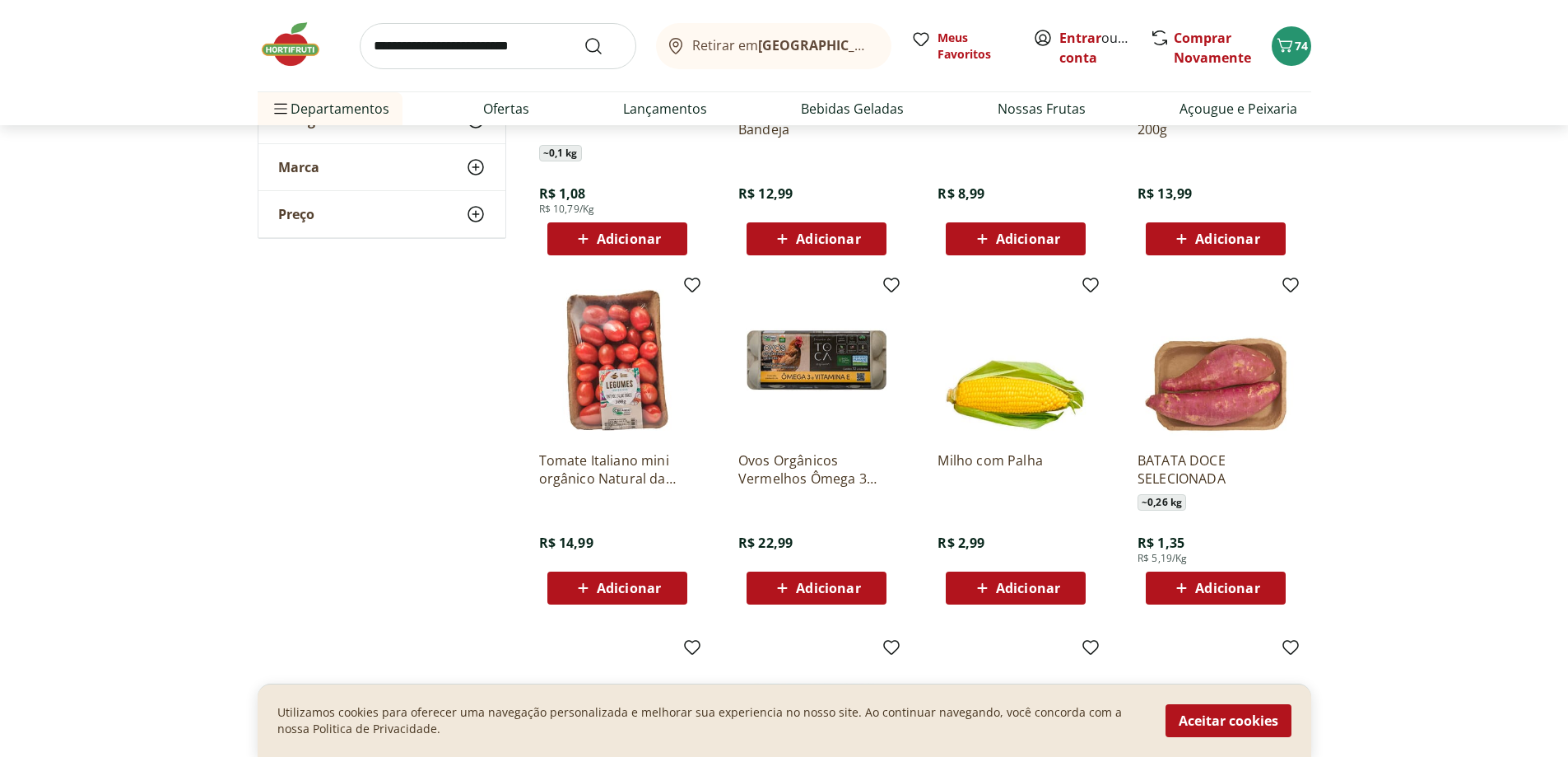
scroll to position [11778, 0]
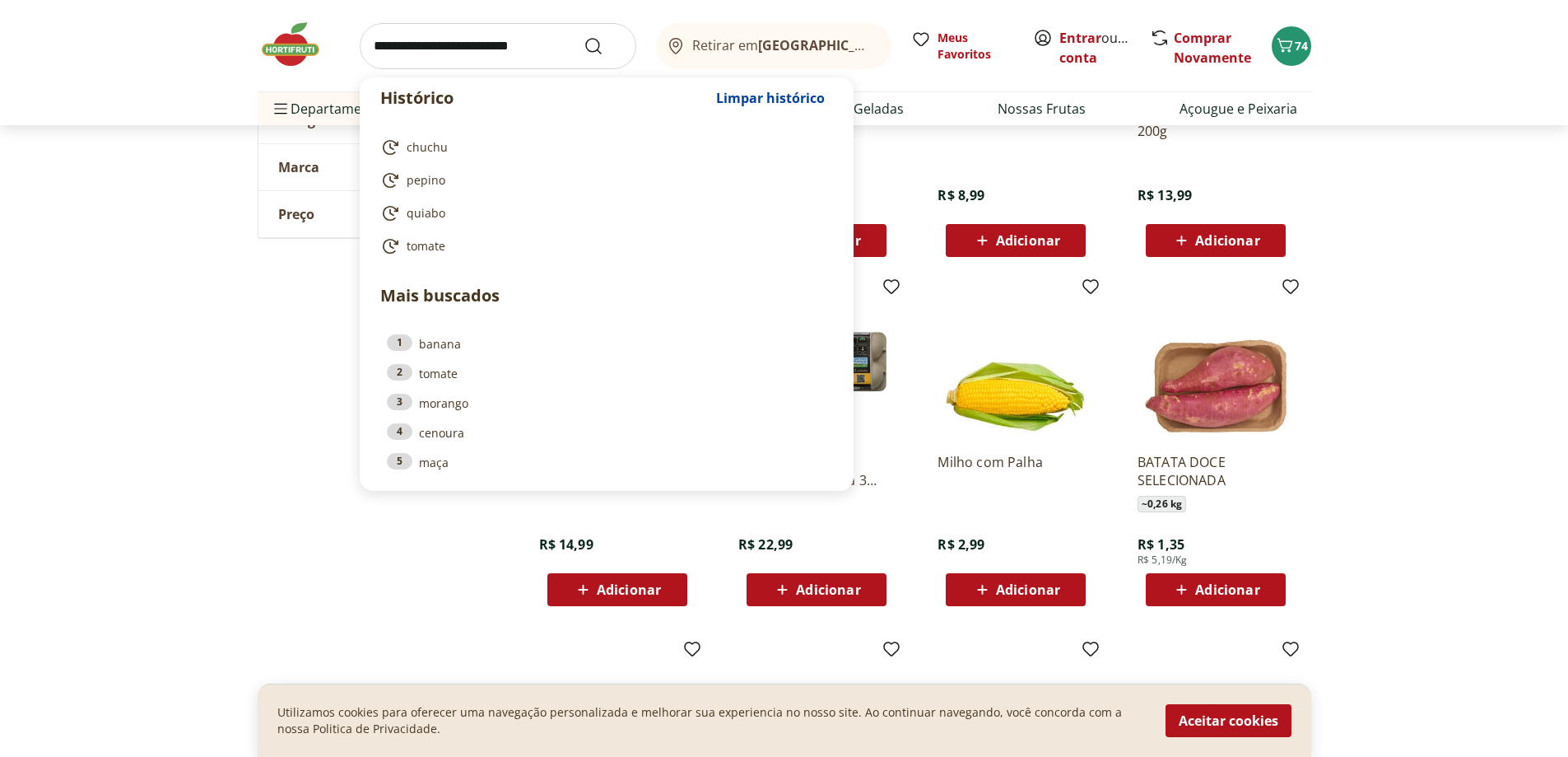
click at [403, 50] on input "search" at bounding box center [498, 46] width 276 height 46
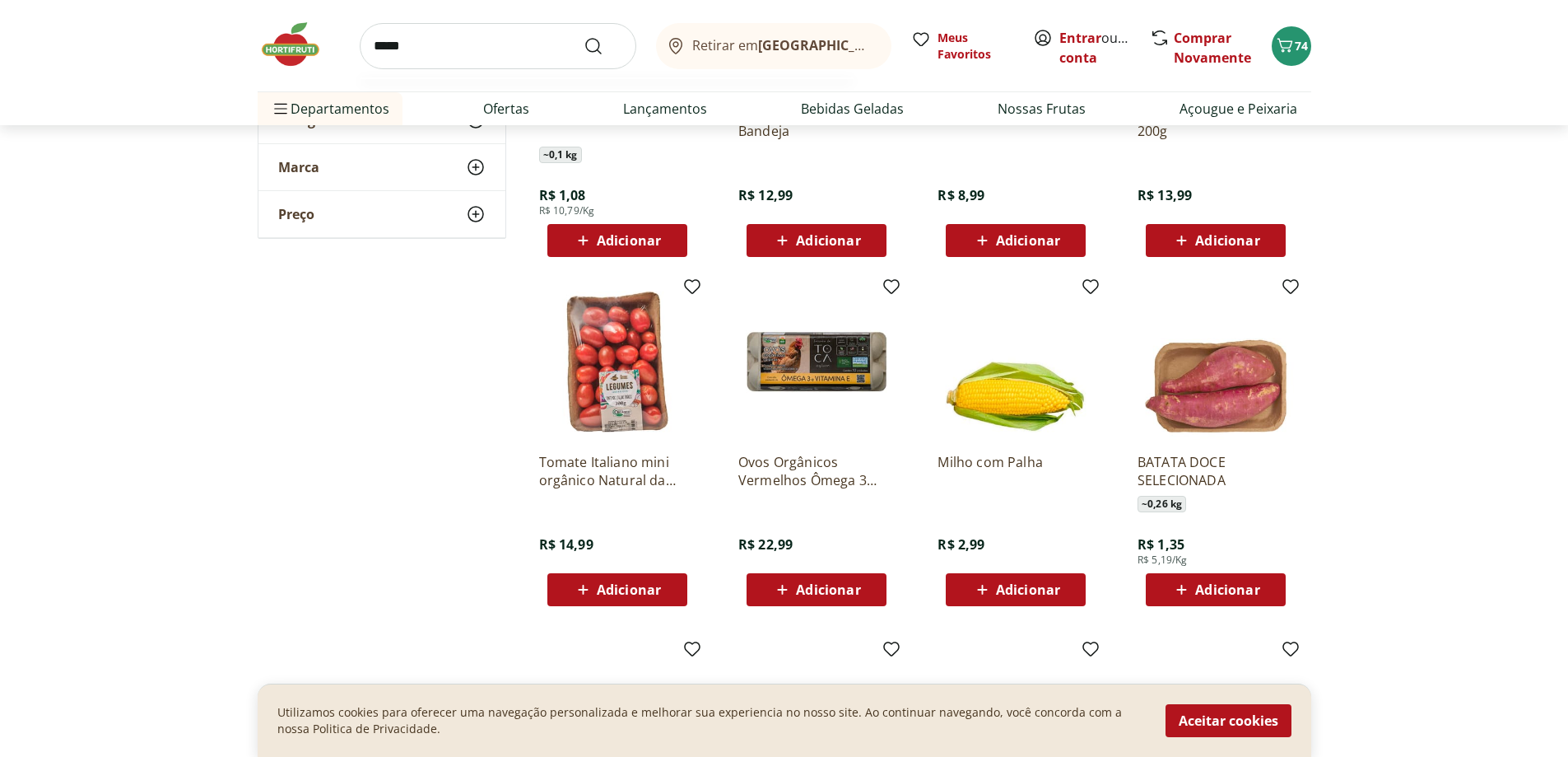
type input "*****"
click at [583, 36] on button "Submit Search" at bounding box center [603, 45] width 40 height 19
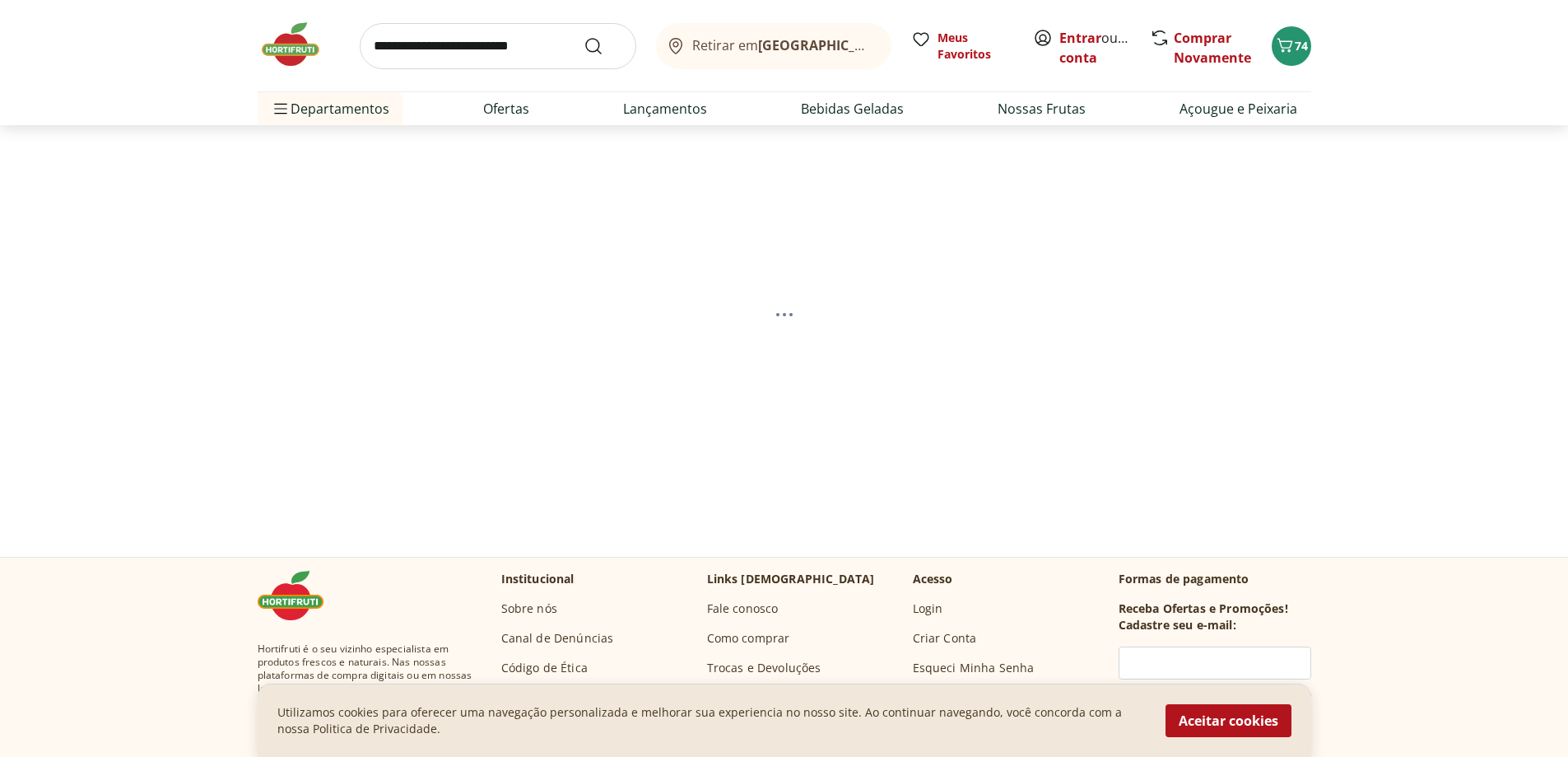
select select "**********"
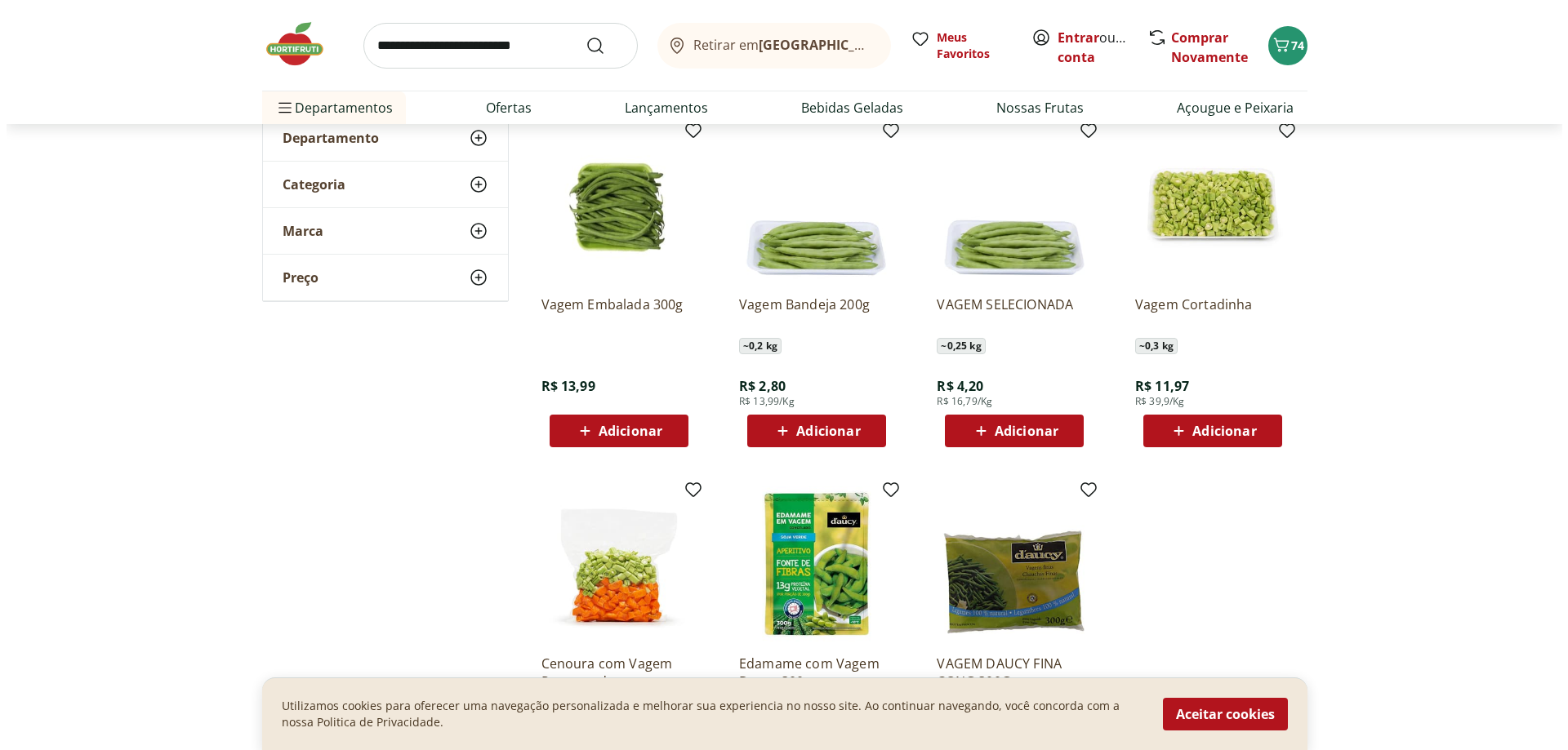
scroll to position [164, 0]
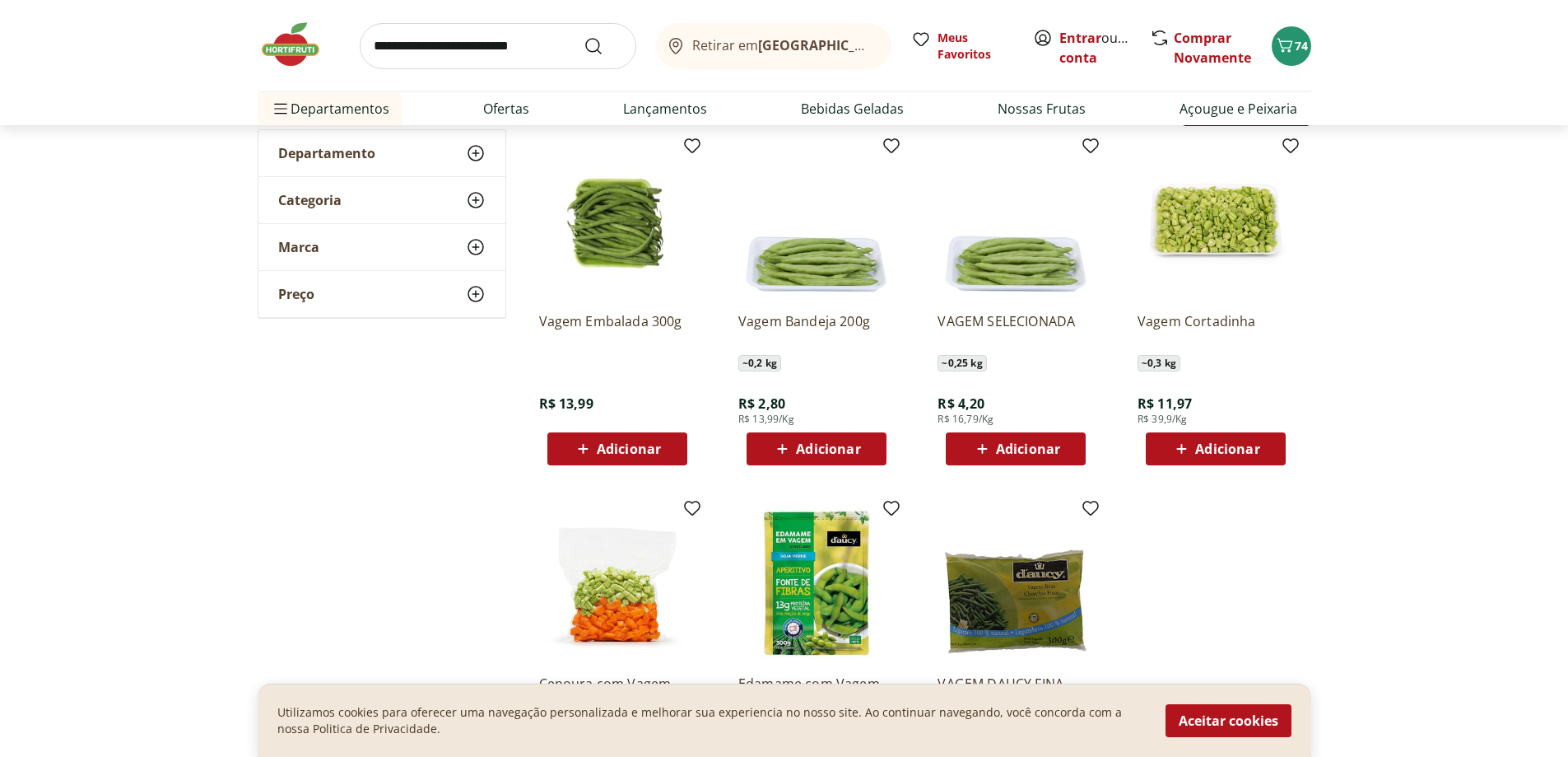
click at [847, 455] on span "Adicionar" at bounding box center [828, 449] width 64 height 13
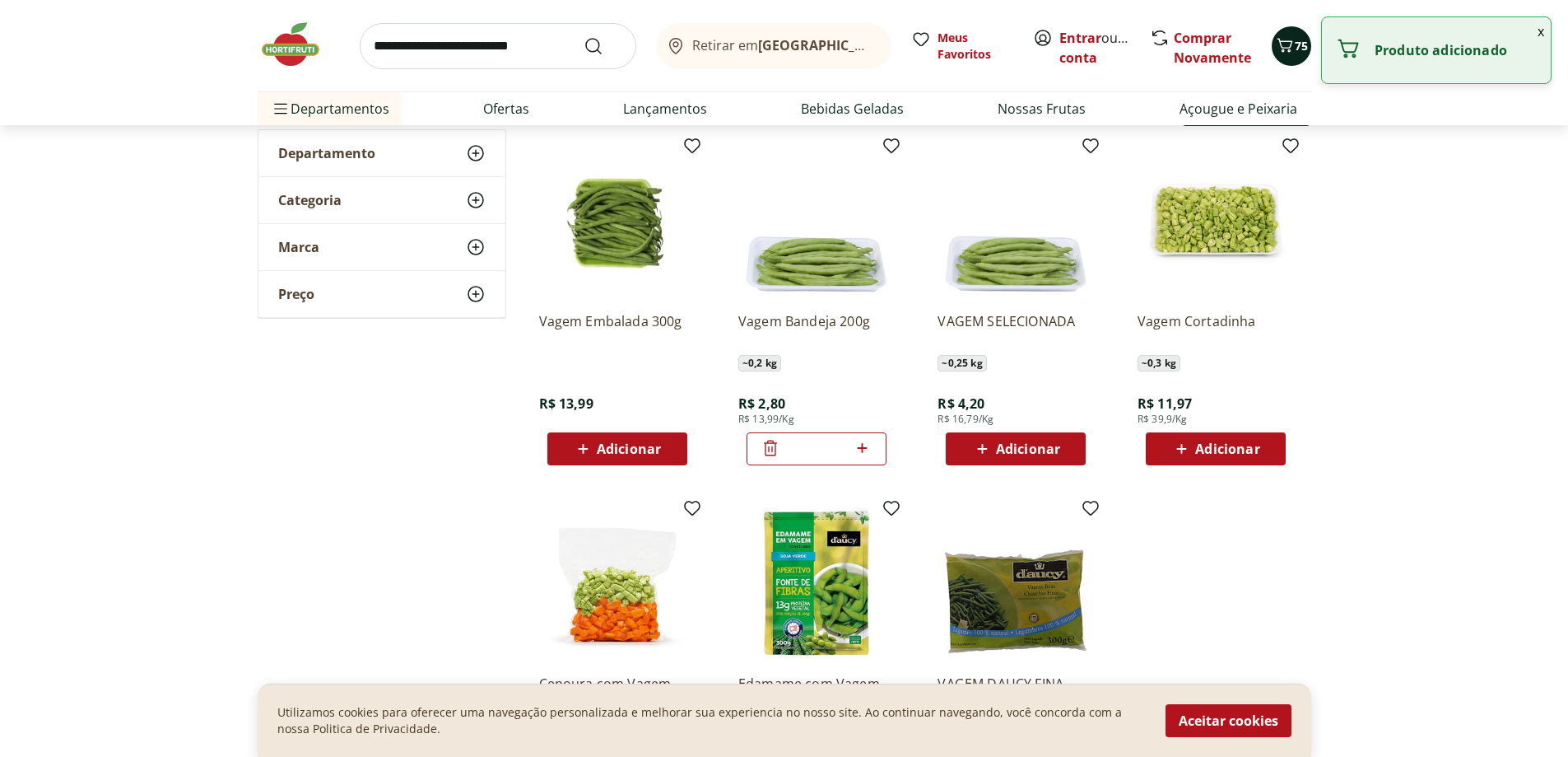
click at [1295, 49] on span "75" at bounding box center [1302, 45] width 13 height 16
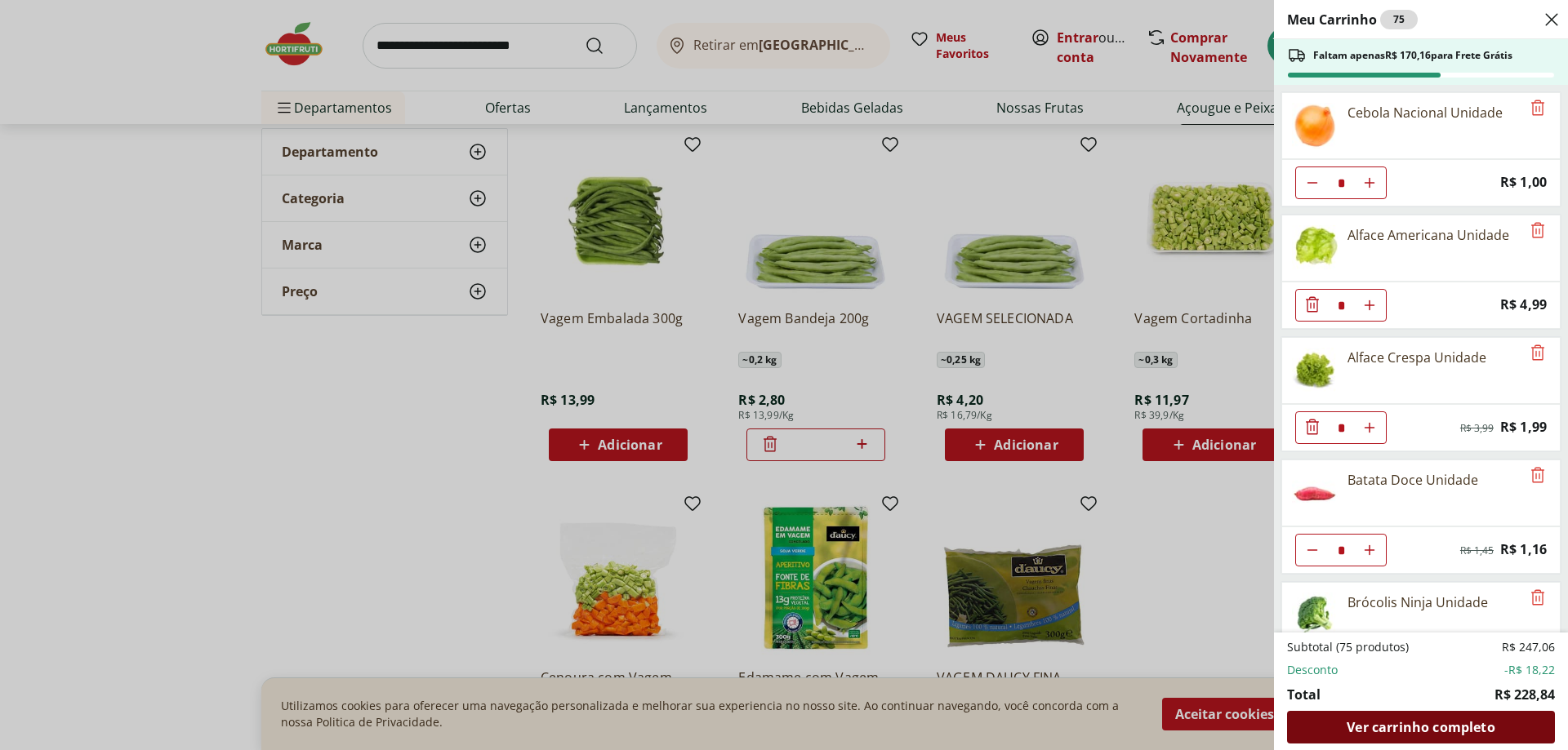
click at [1427, 722] on span "Ver carrinho completo" at bounding box center [1420, 727] width 148 height 13
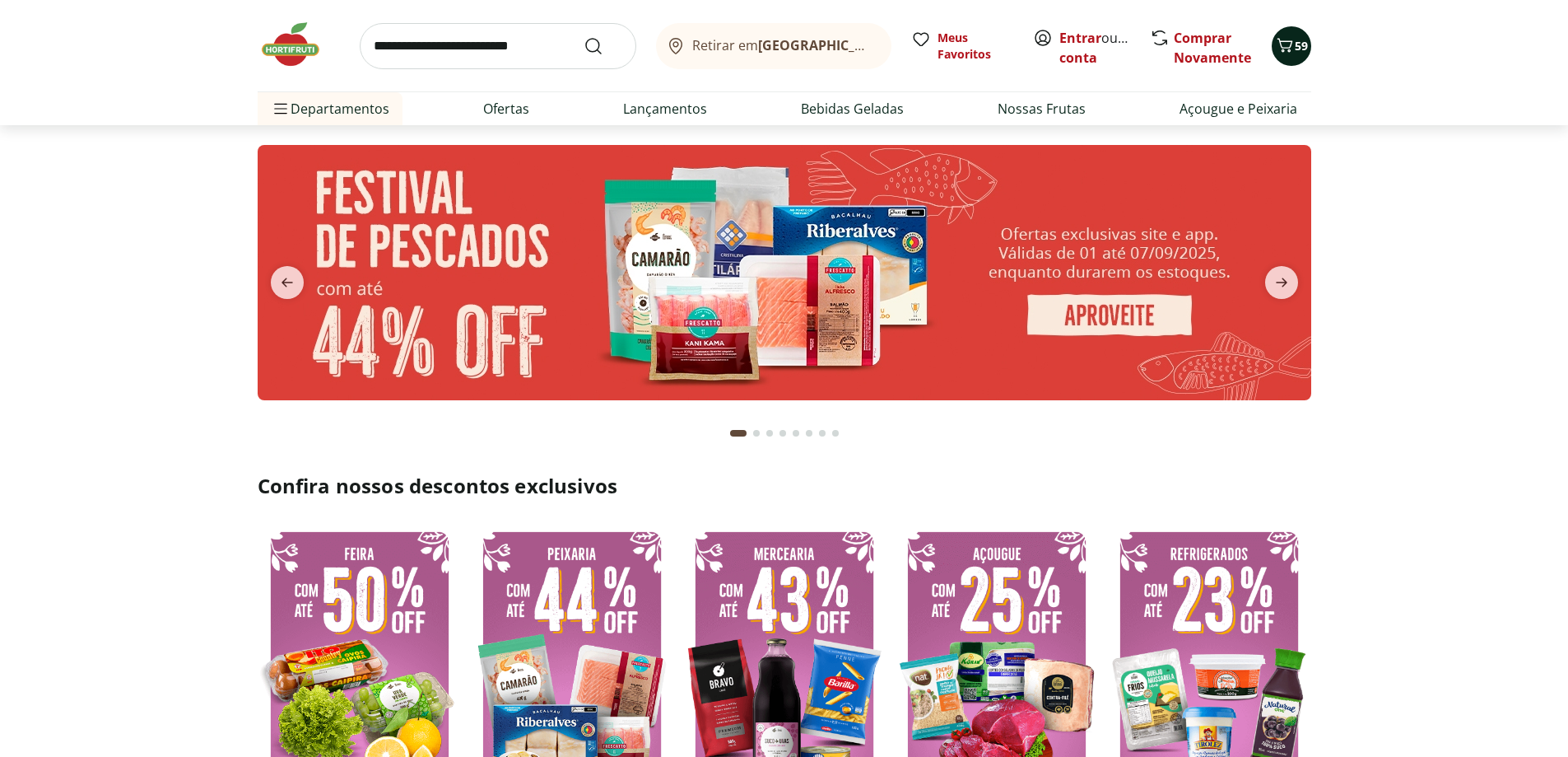
click at [1289, 41] on icon "Carrinho" at bounding box center [1284, 45] width 16 height 14
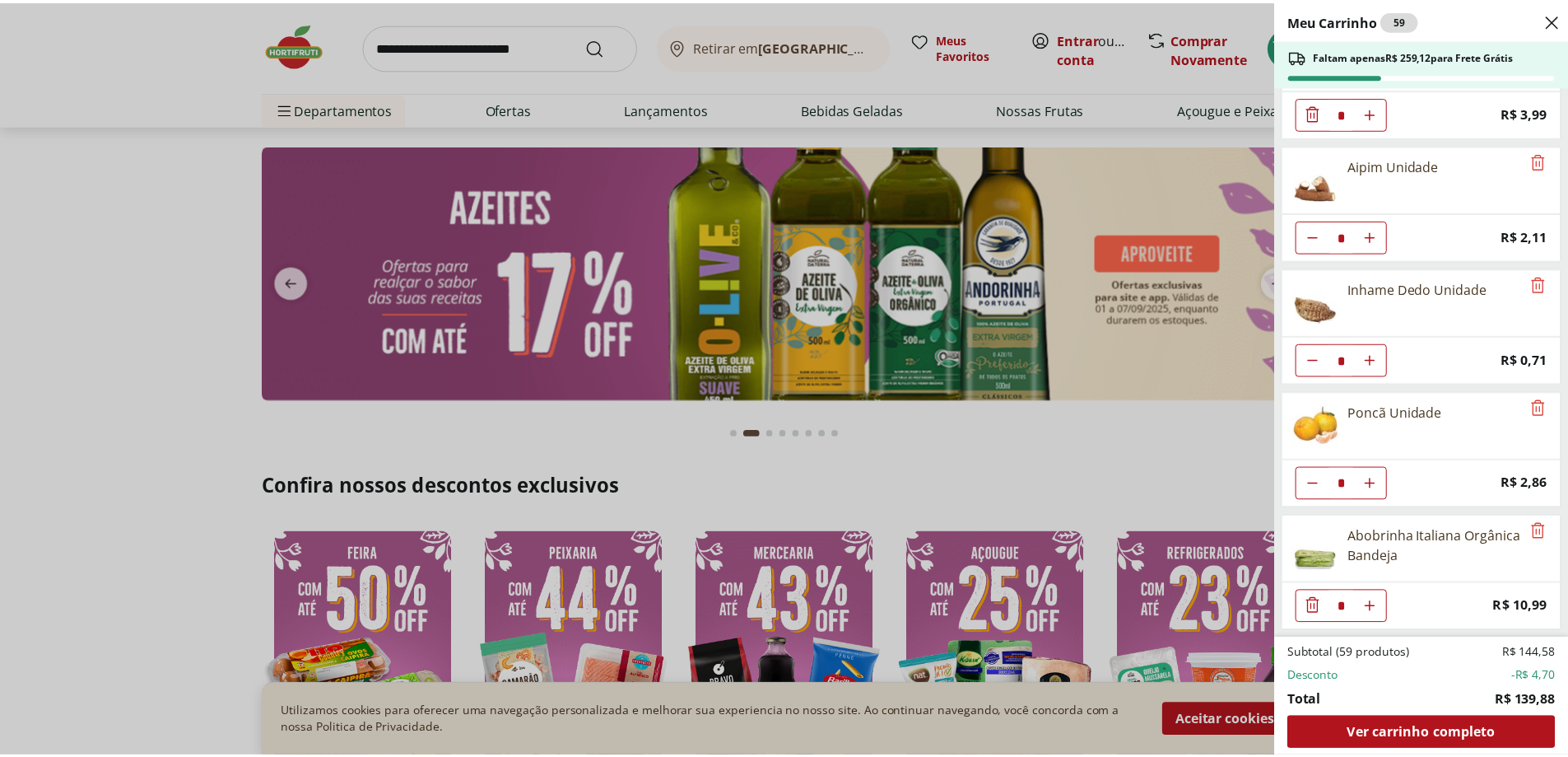
scroll to position [2048, 0]
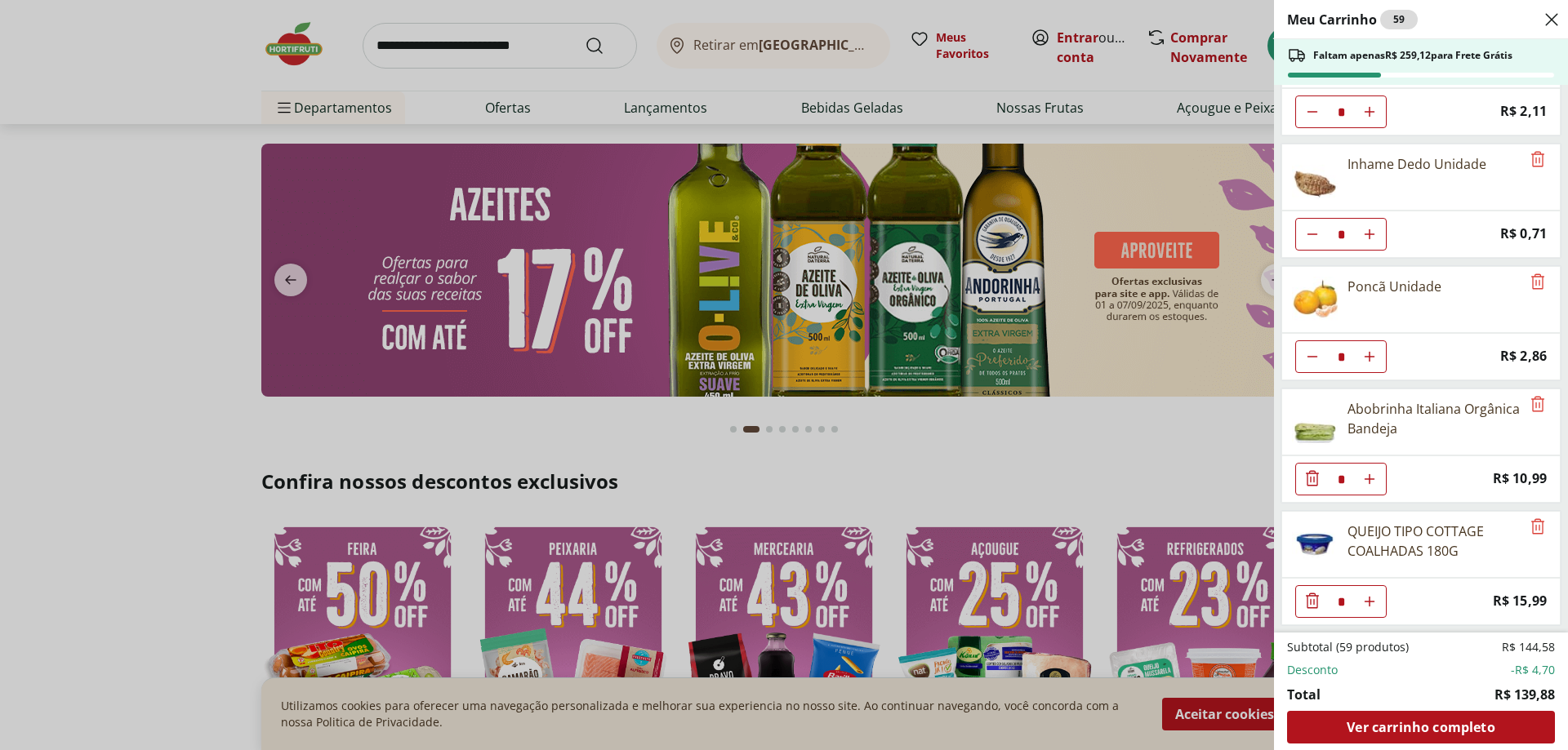
click at [32, 287] on div "Meu Carrinho 59 Faltam apenas R$ 259,12 para Frete Grátis Cebola Nacional Unida…" at bounding box center [784, 375] width 1568 height 750
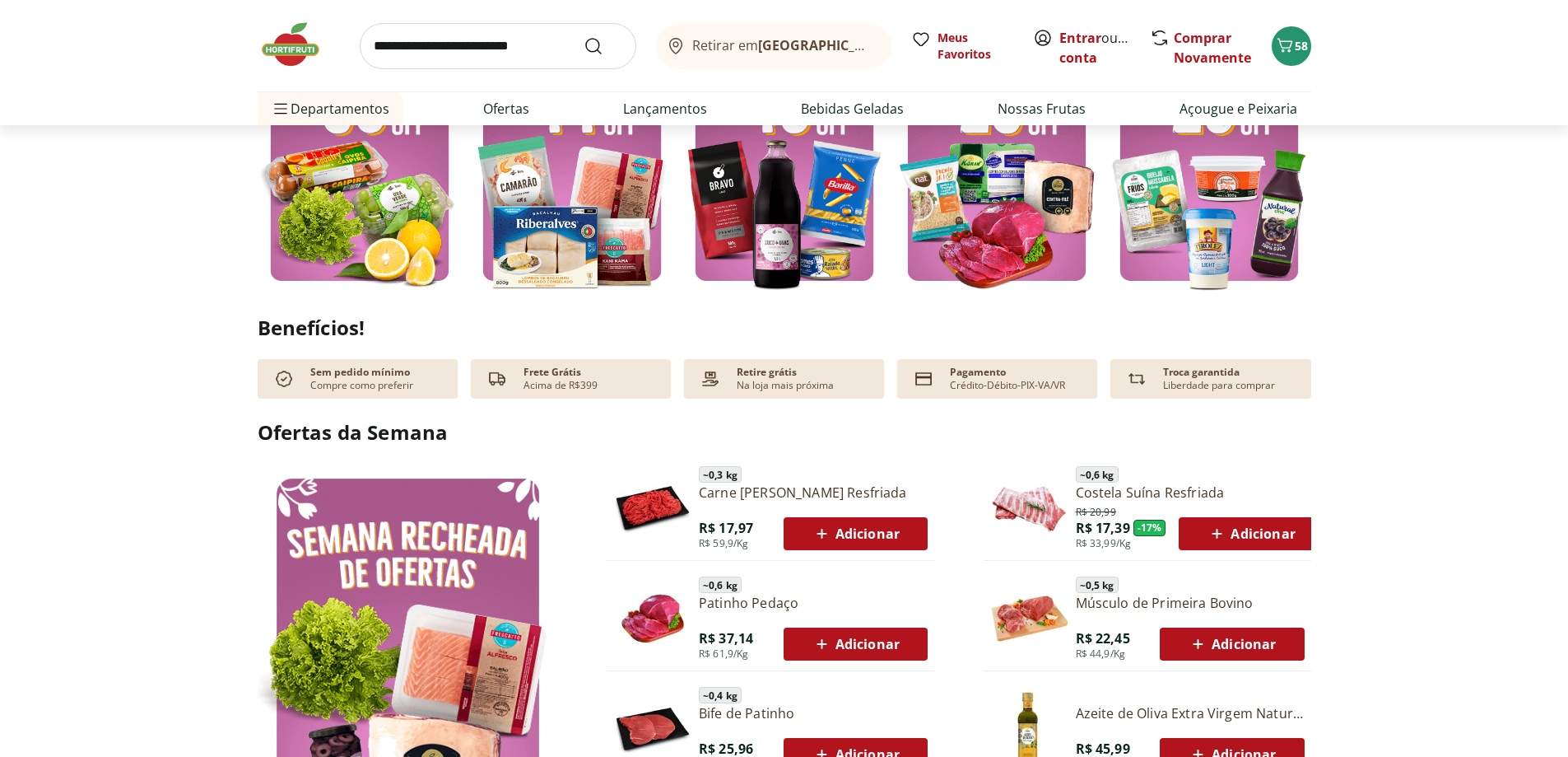
scroll to position [494, 0]
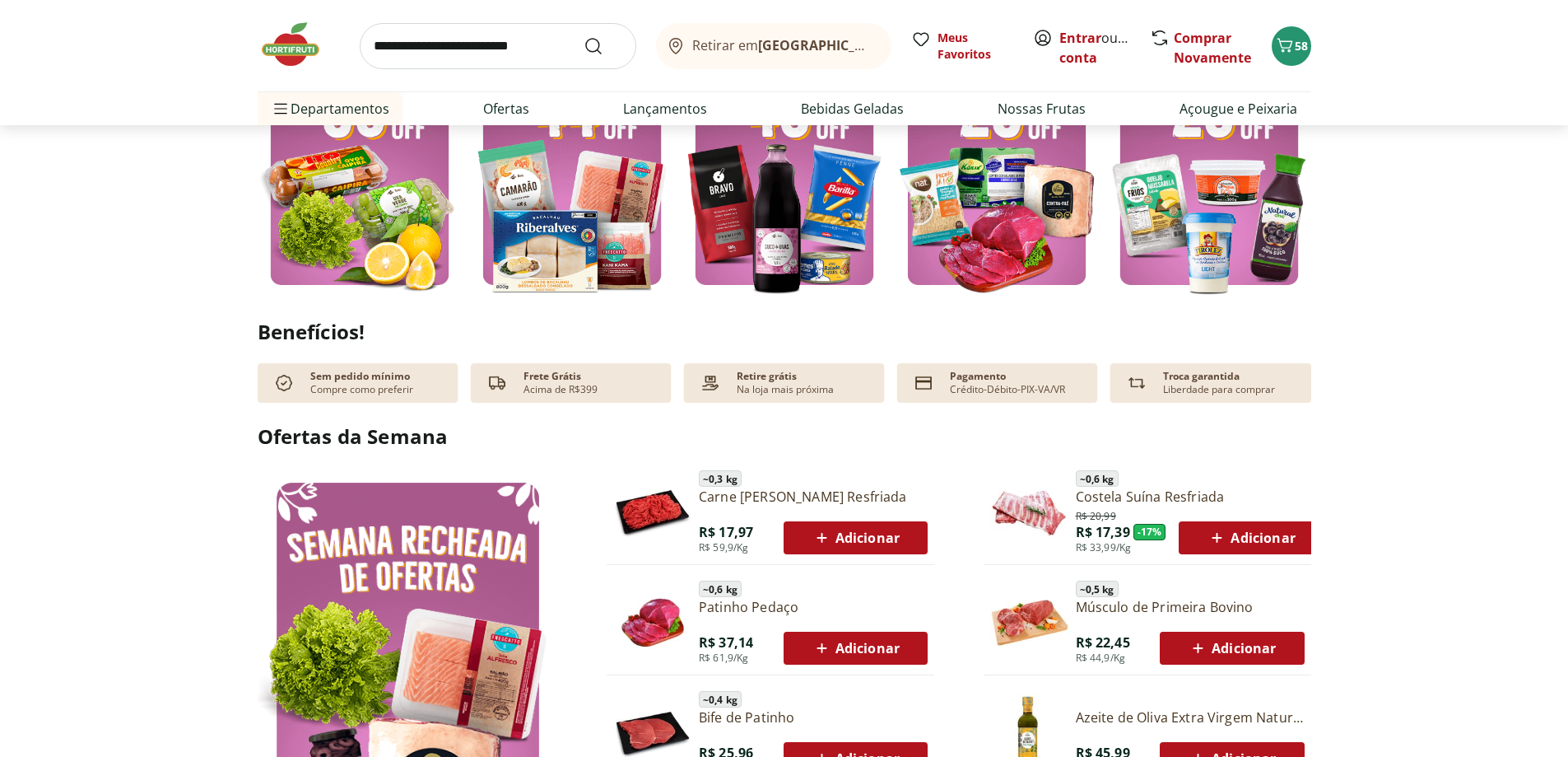
click at [363, 224] on img at bounding box center [360, 161] width 204 height 273
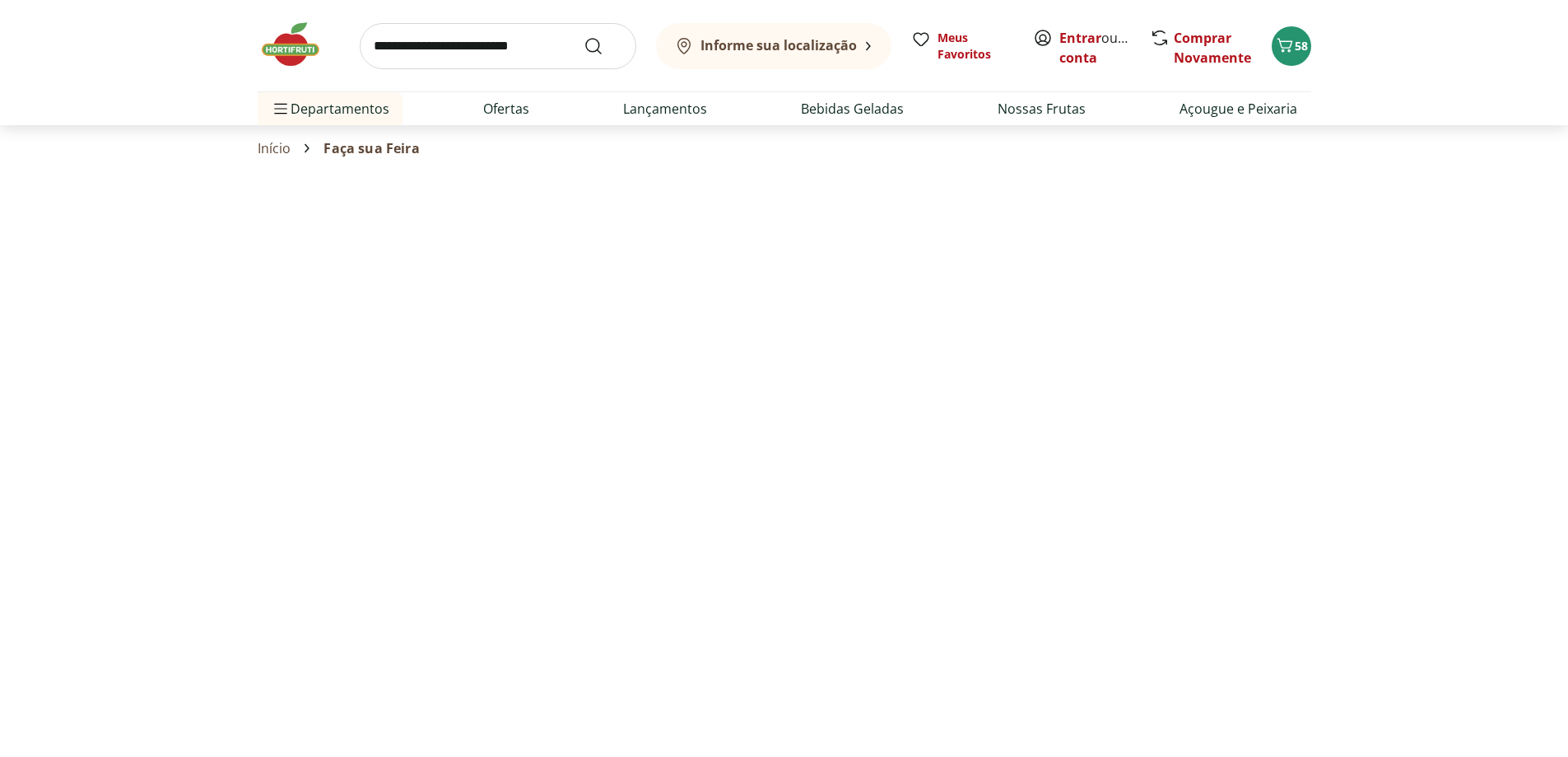
select select "**********"
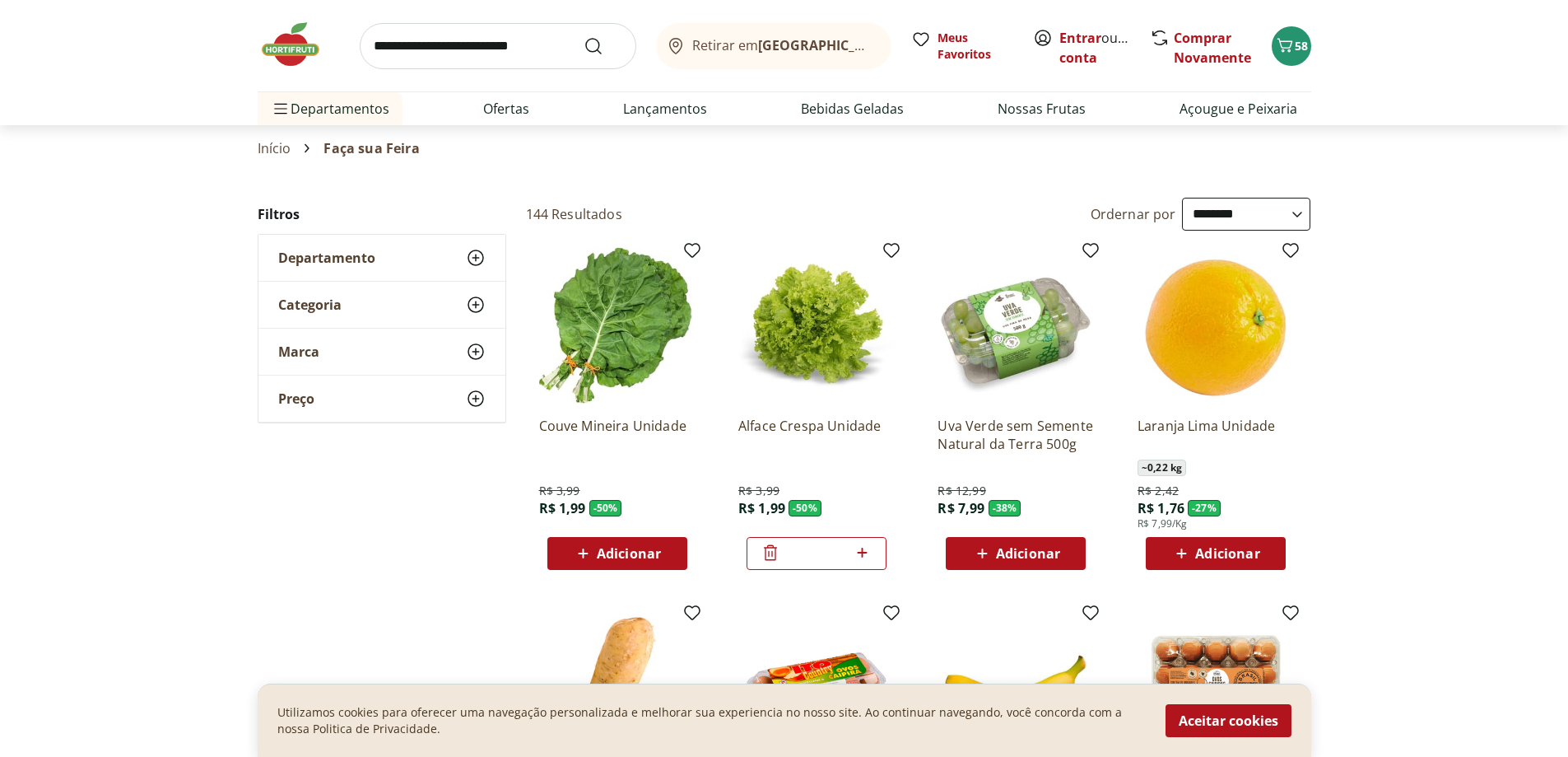
click at [1010, 542] on div "Adicionar" at bounding box center [1015, 554] width 114 height 30
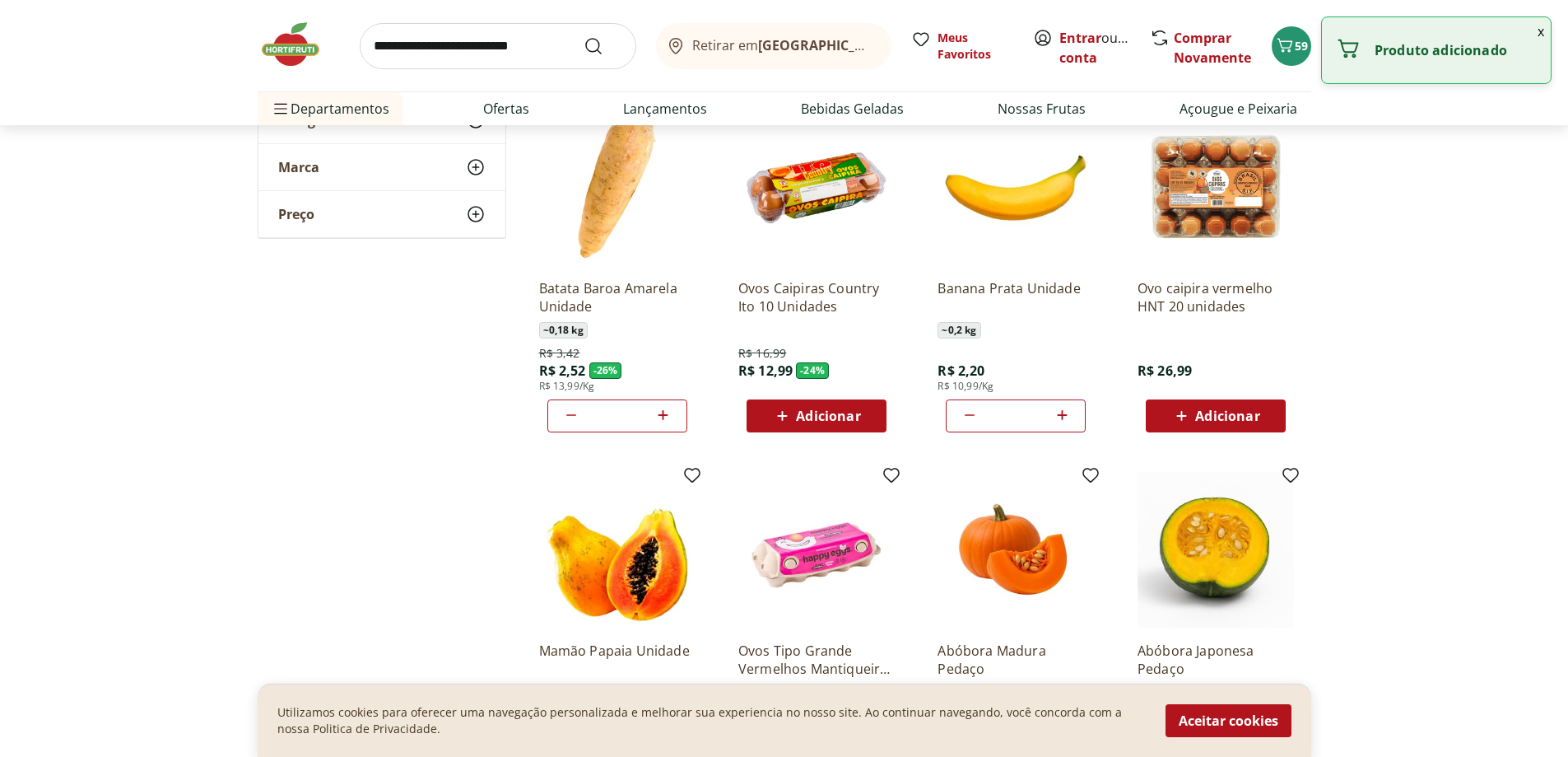
scroll to position [659, 0]
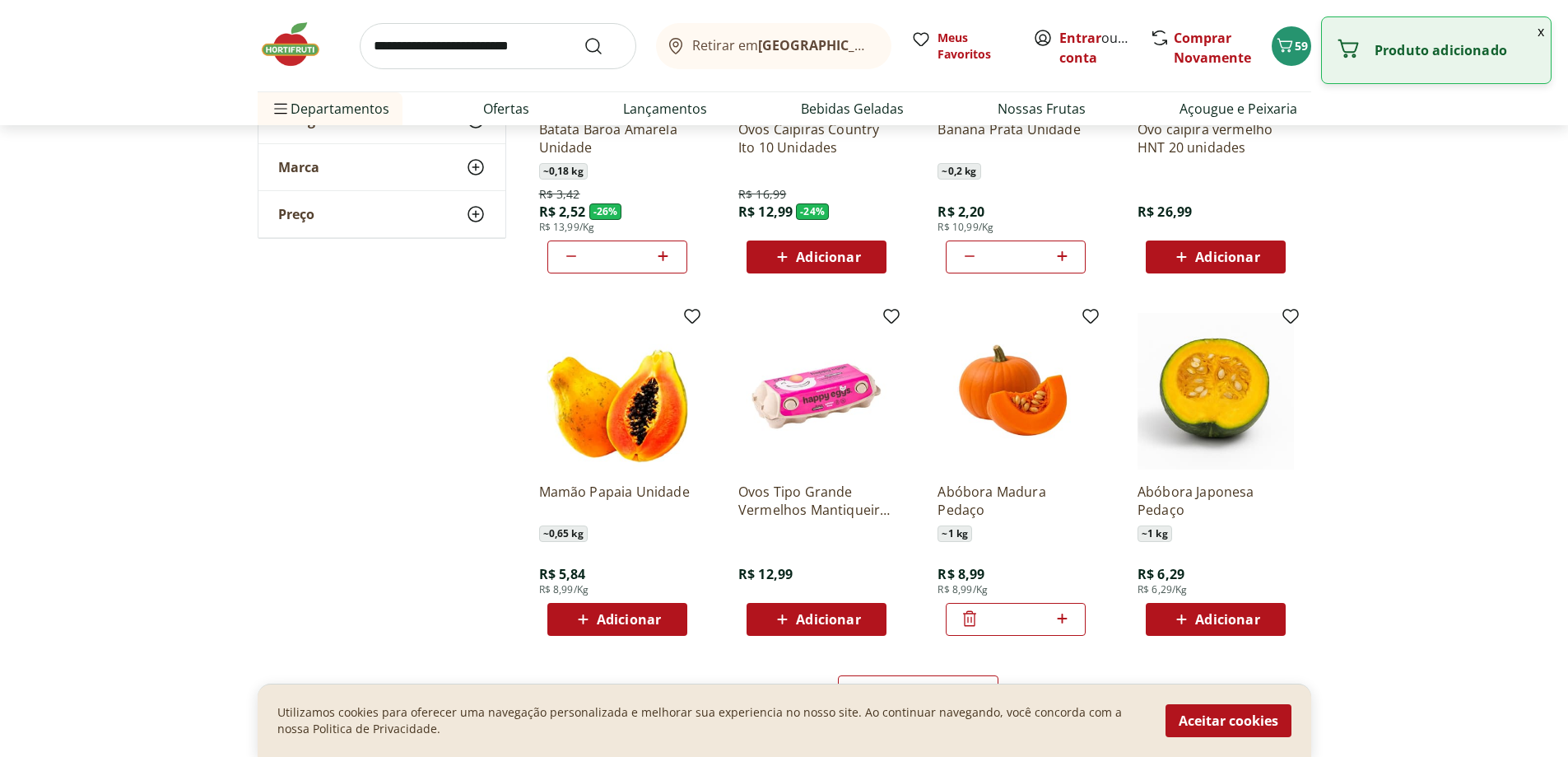
click at [862, 621] on div "Adicionar" at bounding box center [816, 620] width 114 height 30
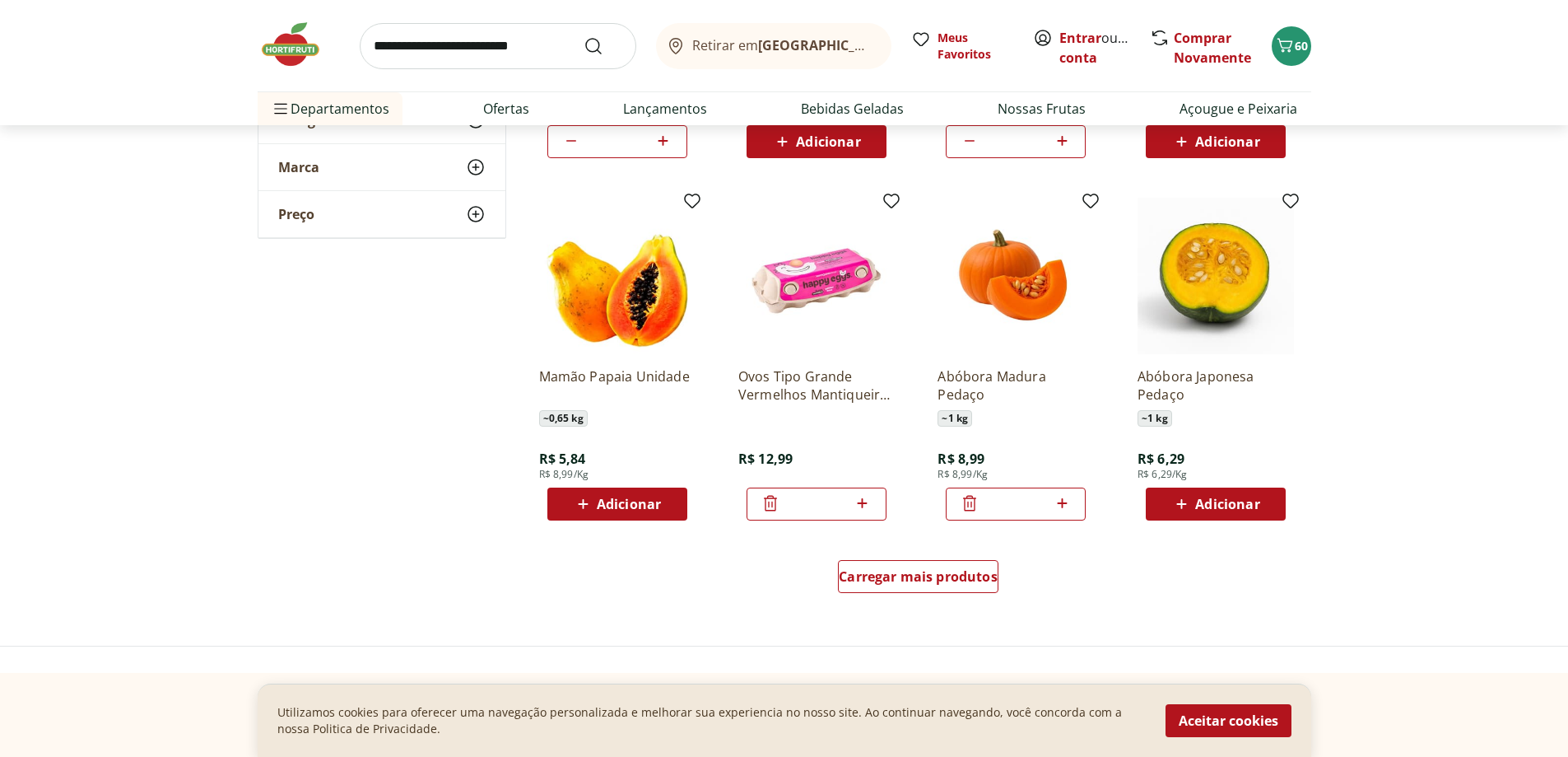
scroll to position [988, 0]
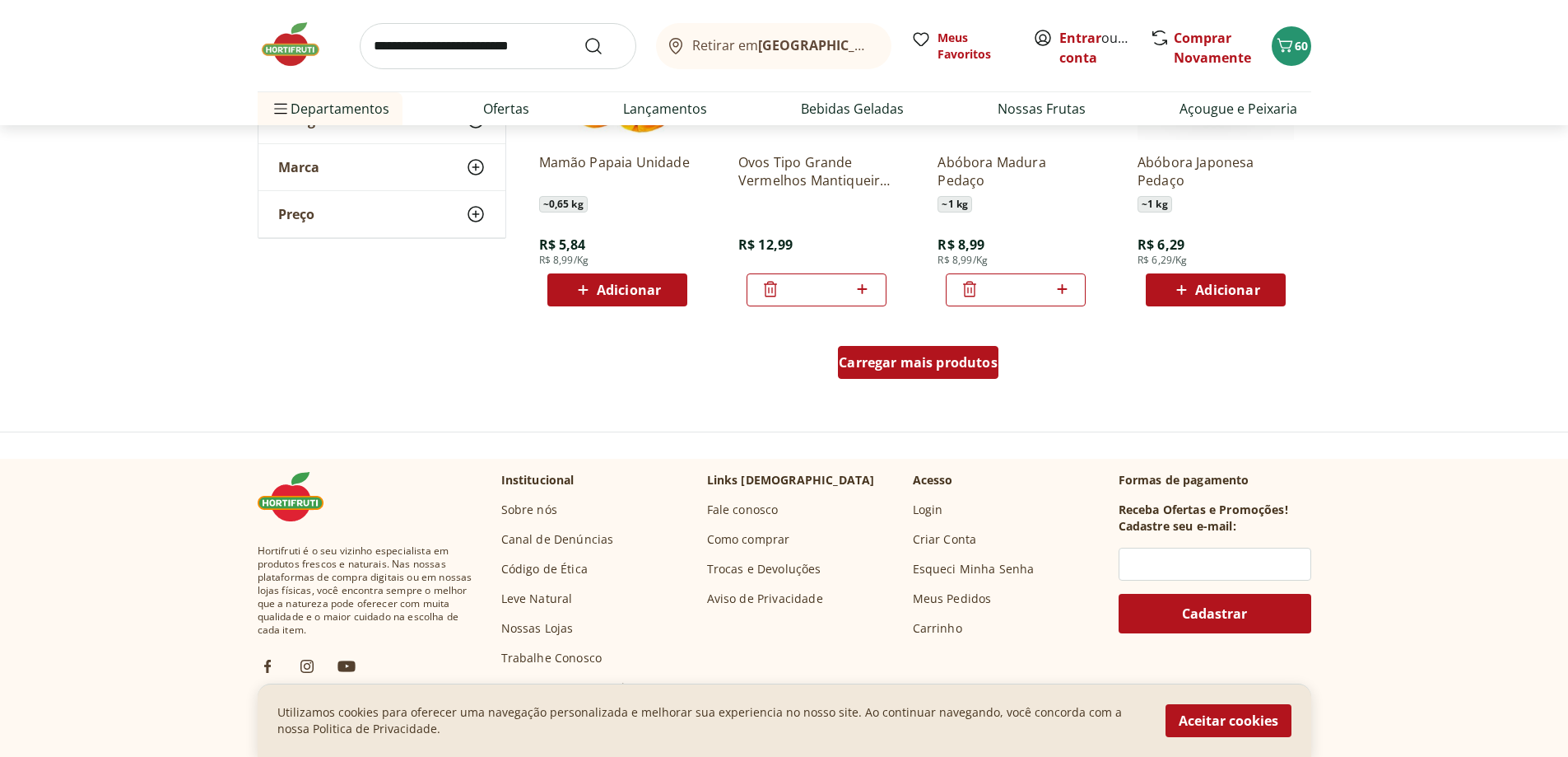
click at [943, 366] on span "Carregar mais produtos" at bounding box center [918, 363] width 159 height 13
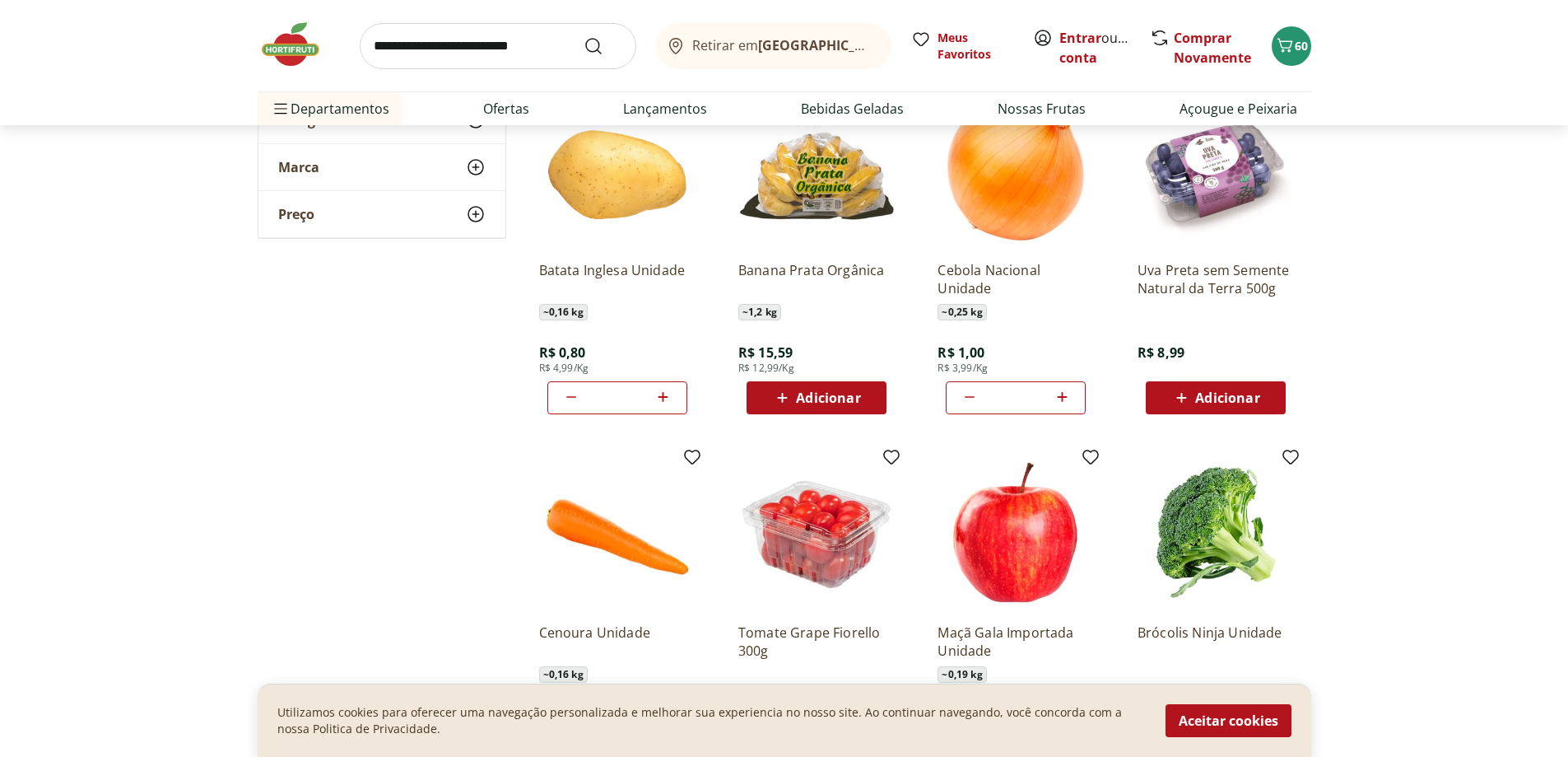
scroll to position [1400, 0]
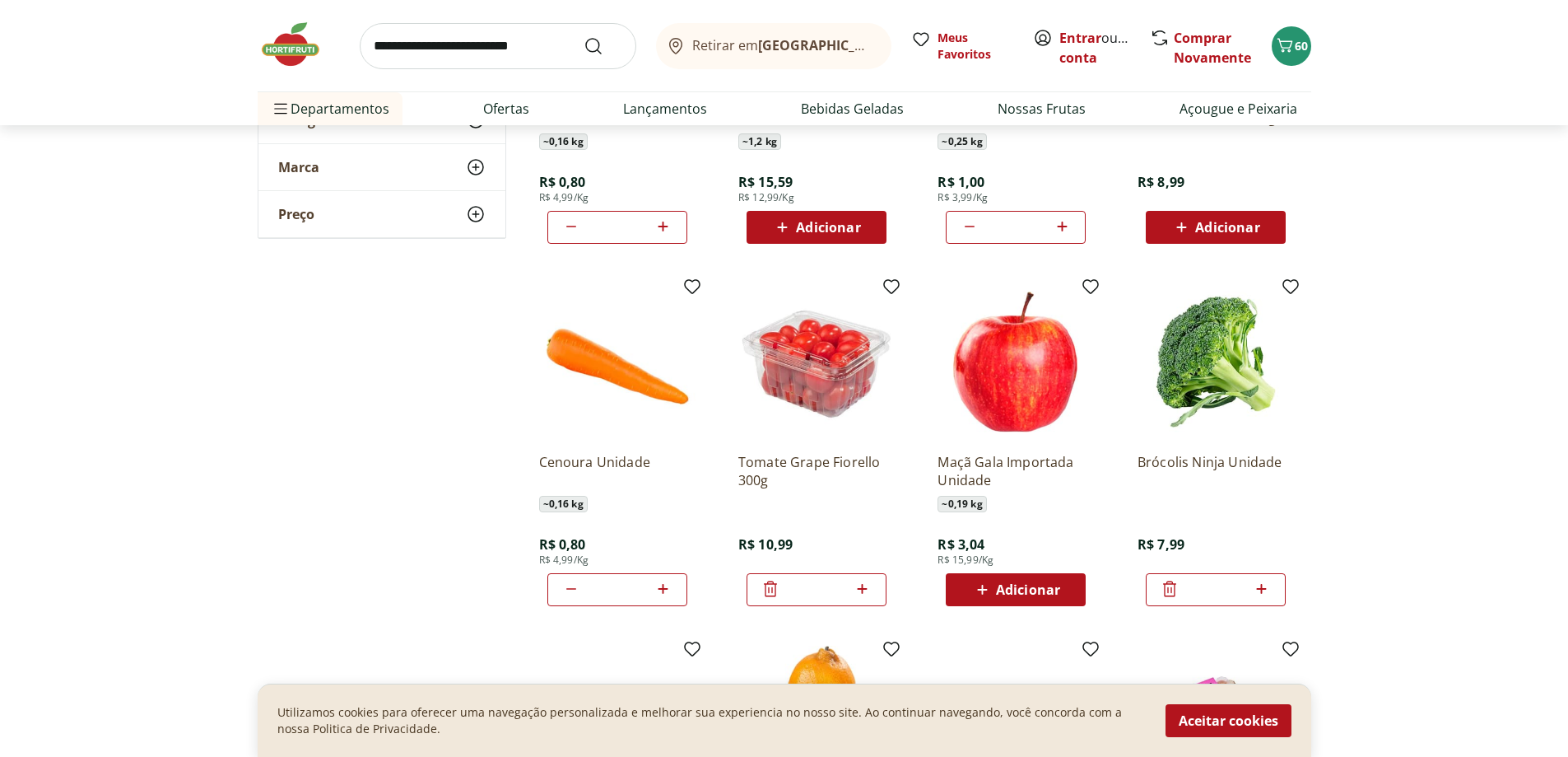
click at [966, 222] on icon at bounding box center [969, 226] width 19 height 19
type input "*"
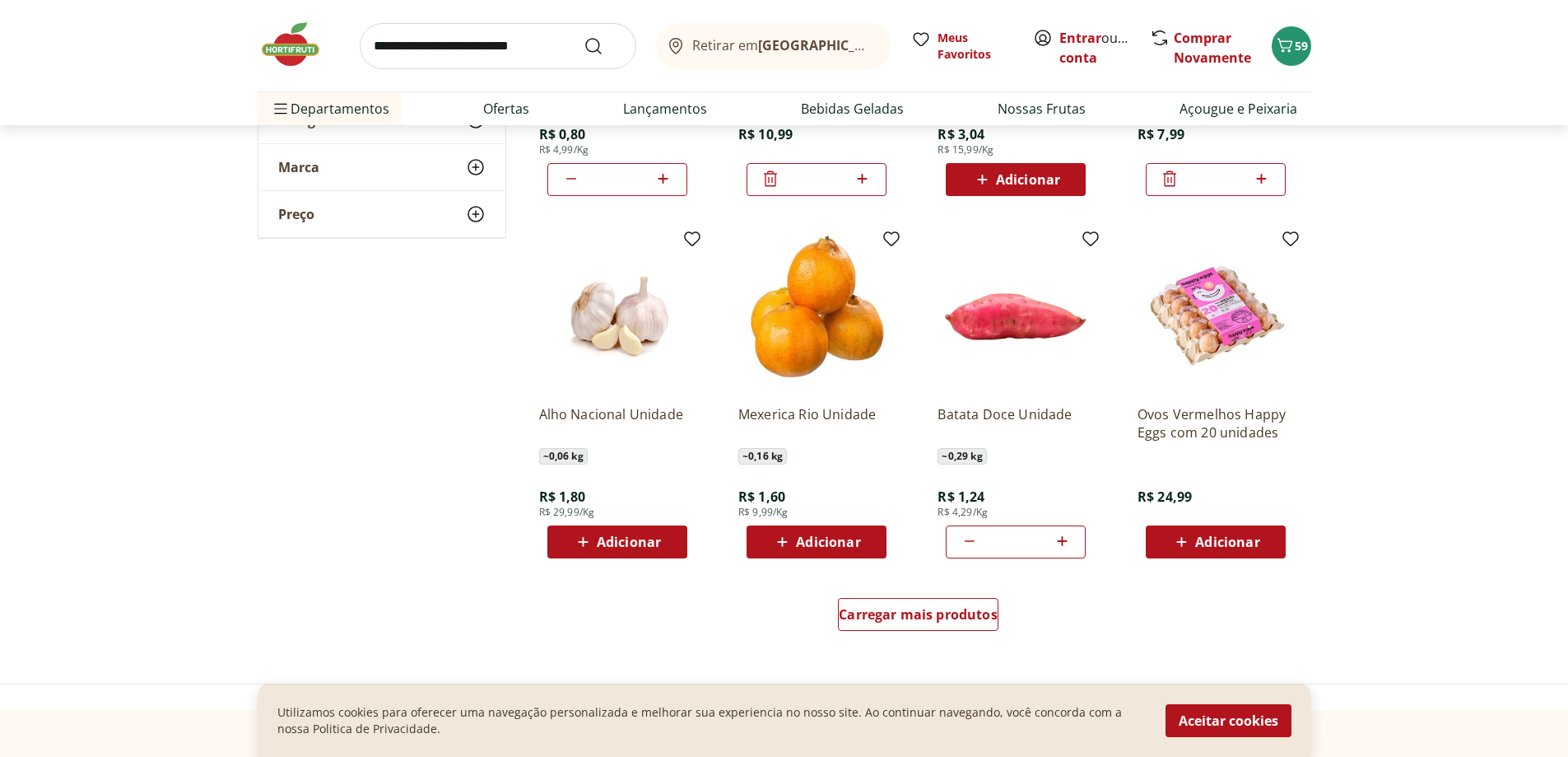
scroll to position [1812, 0]
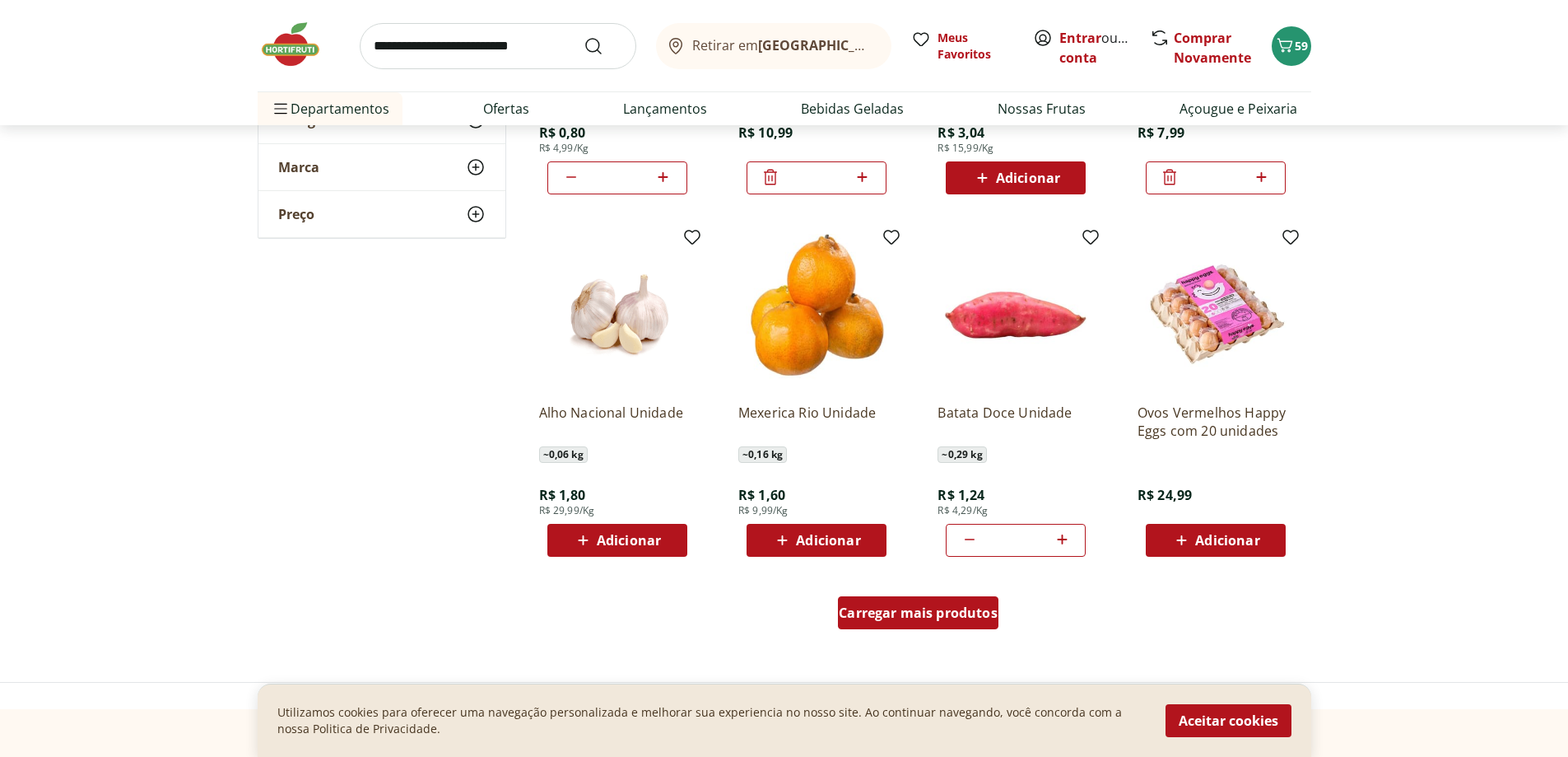
click at [926, 623] on div "Carregar mais produtos" at bounding box center [918, 613] width 160 height 33
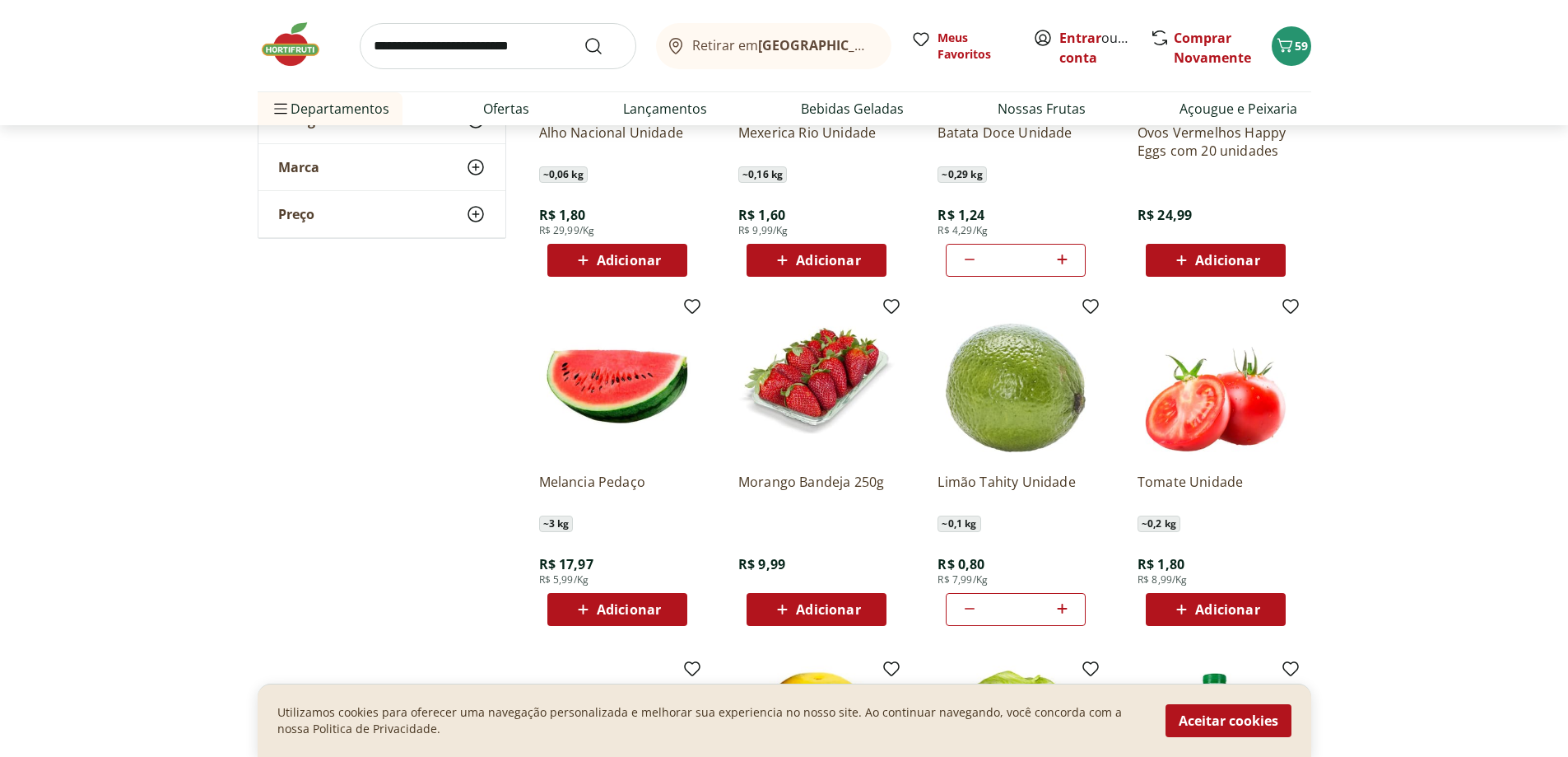
scroll to position [2224, 0]
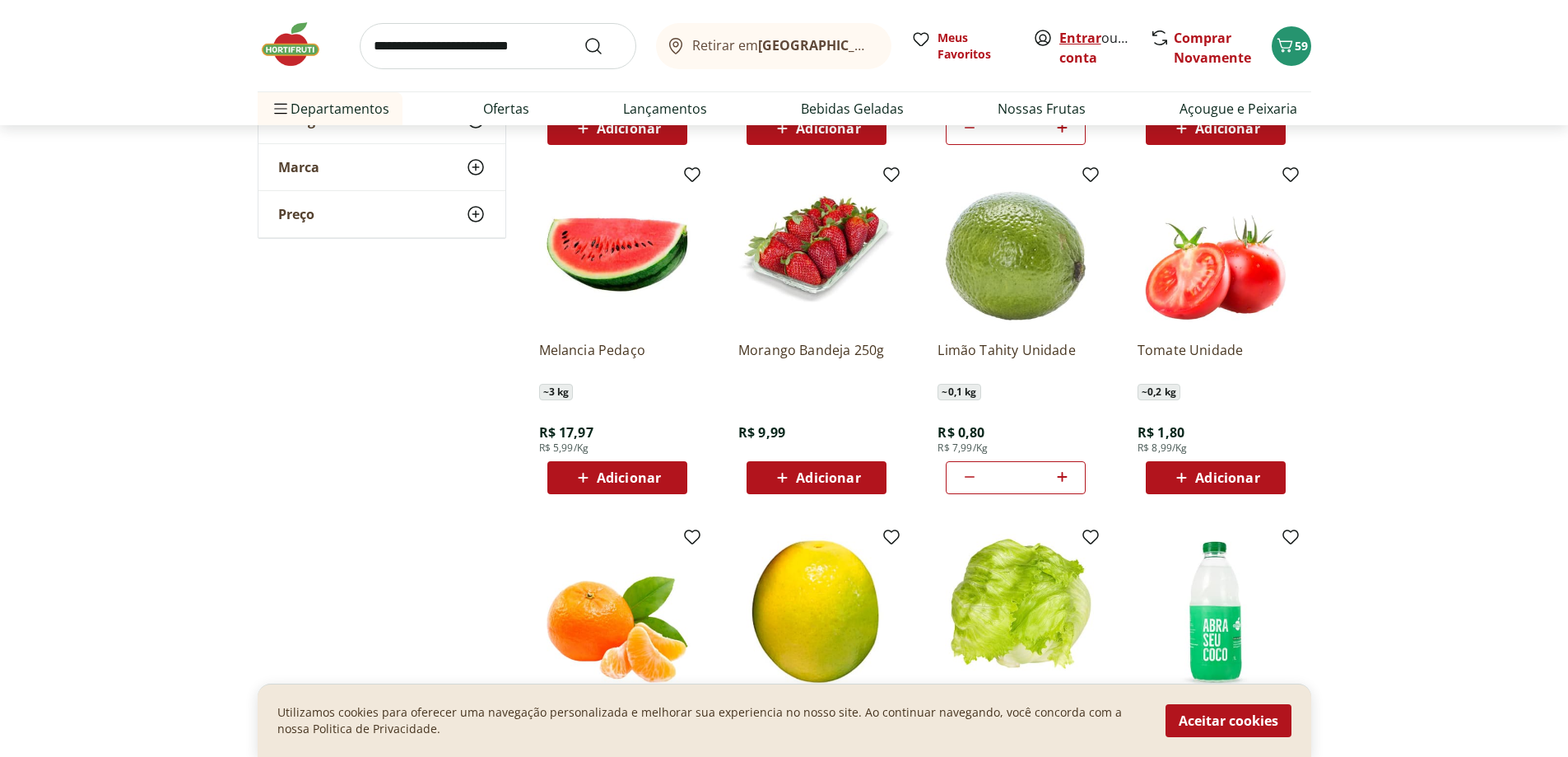
click at [1081, 35] on link "Entrar" at bounding box center [1080, 38] width 42 height 19
